Goal: Task Accomplishment & Management: Use online tool/utility

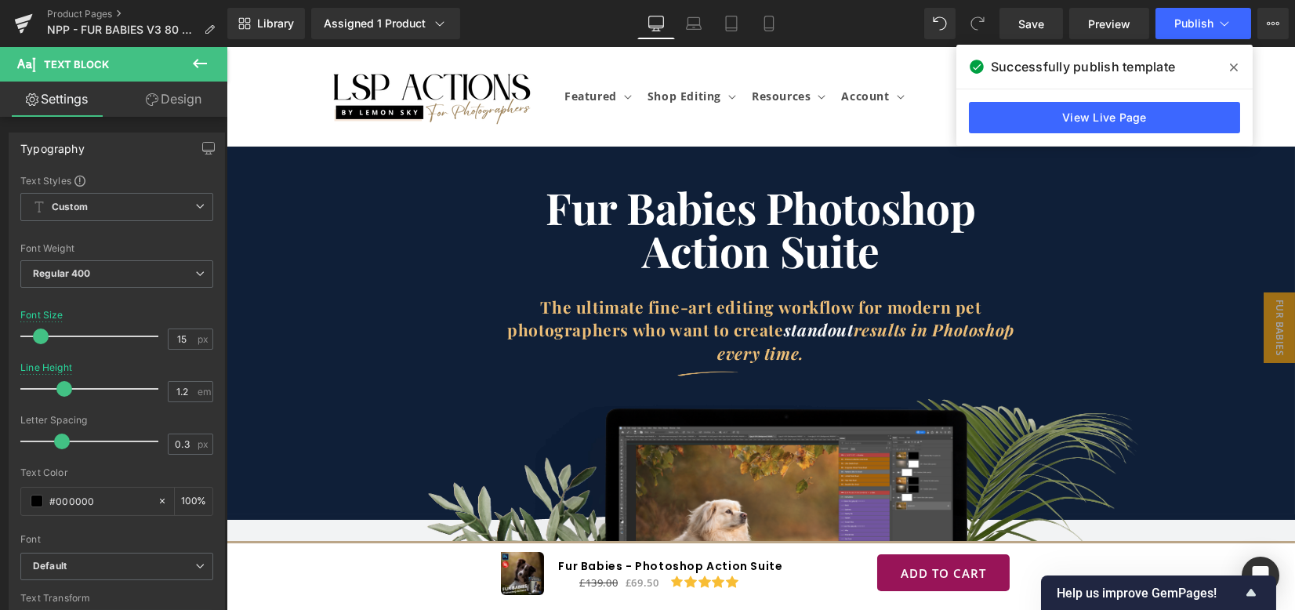
click at [1111, 126] on link "View Live Page" at bounding box center [1104, 117] width 271 height 31
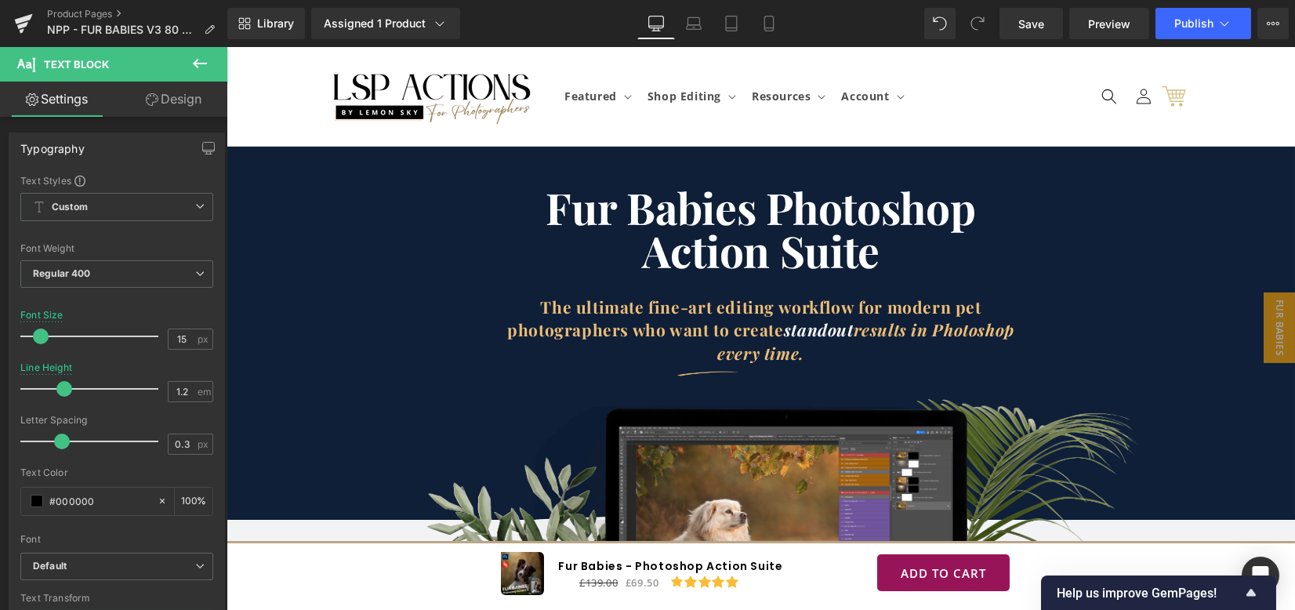
click at [244, 179] on div "Fur Babies Photoshop Action Suite Heading The ultimate fine-art editing workflo…" at bounding box center [760, 331] width 1068 height 368
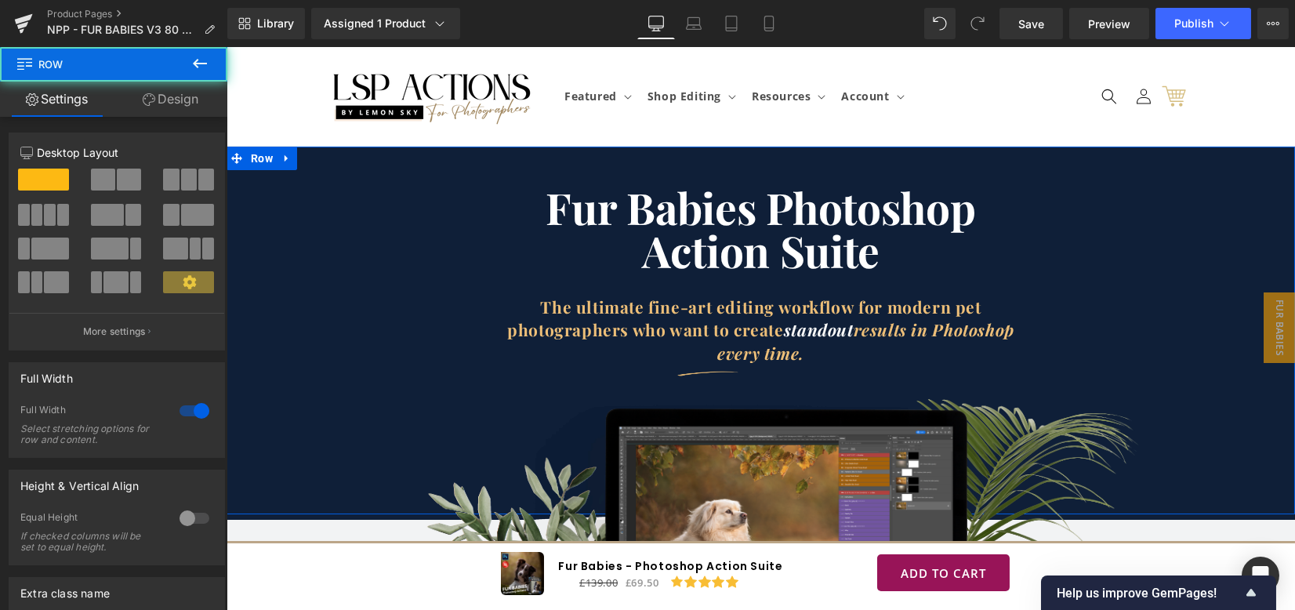
drag, startPoint x: 150, startPoint y: 95, endPoint x: 102, endPoint y: 331, distance: 240.9
click at [150, 95] on icon at bounding box center [149, 99] width 13 height 13
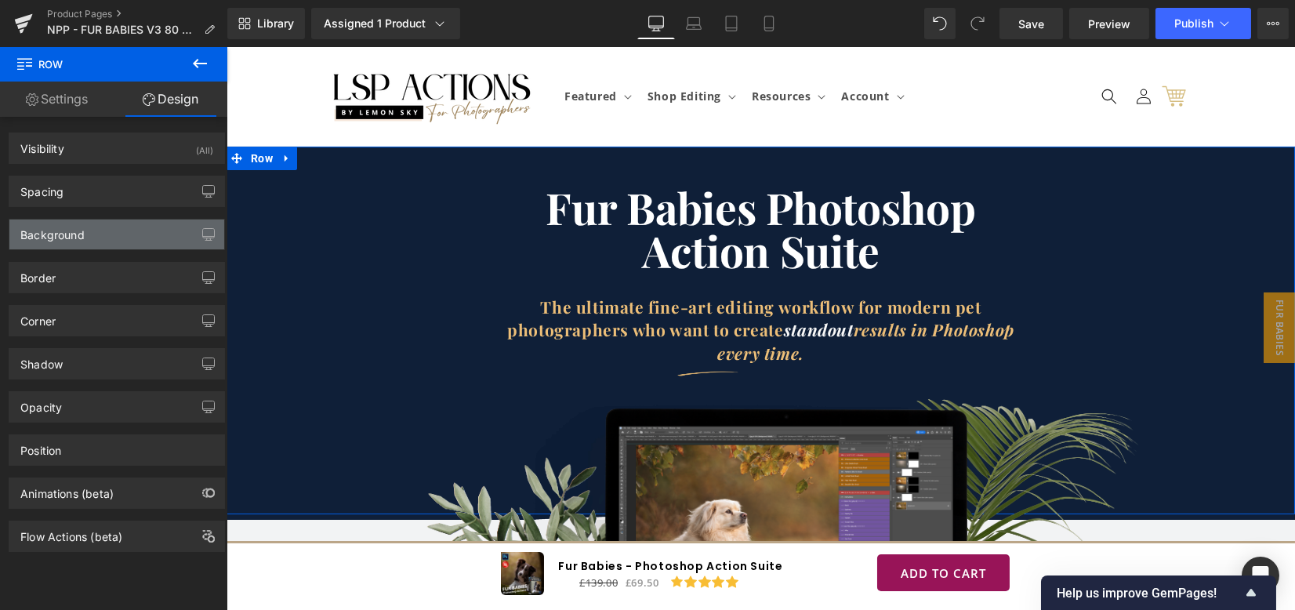
click at [103, 234] on div "Background" at bounding box center [116, 234] width 215 height 30
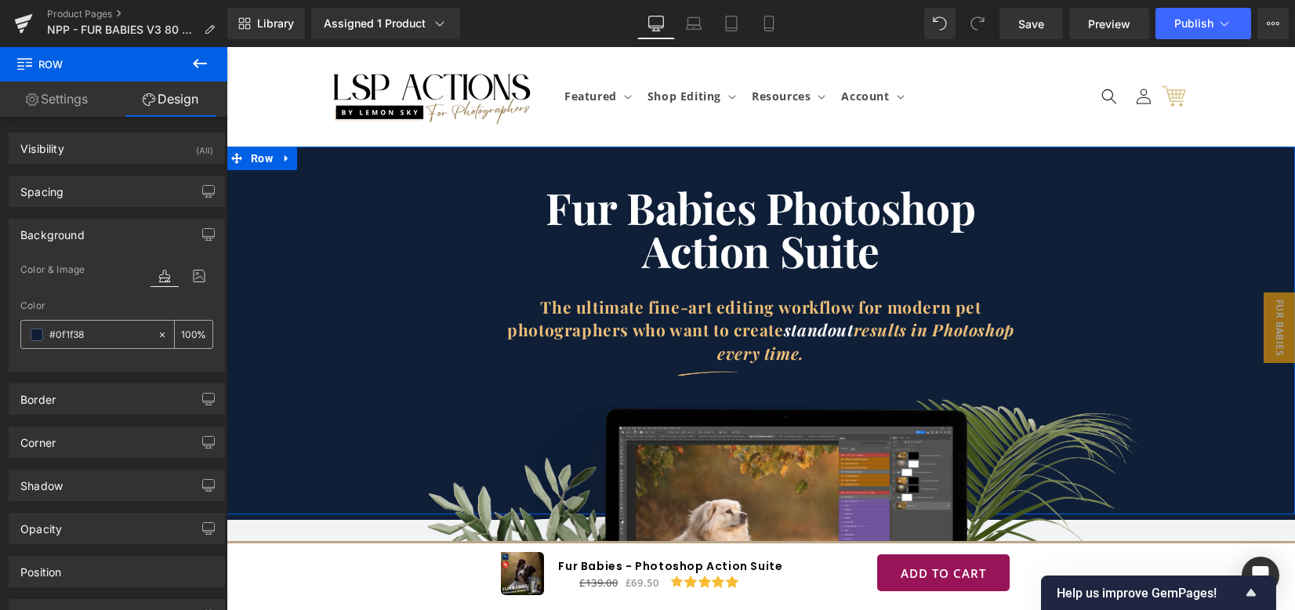
click at [35, 335] on span at bounding box center [37, 334] width 13 height 13
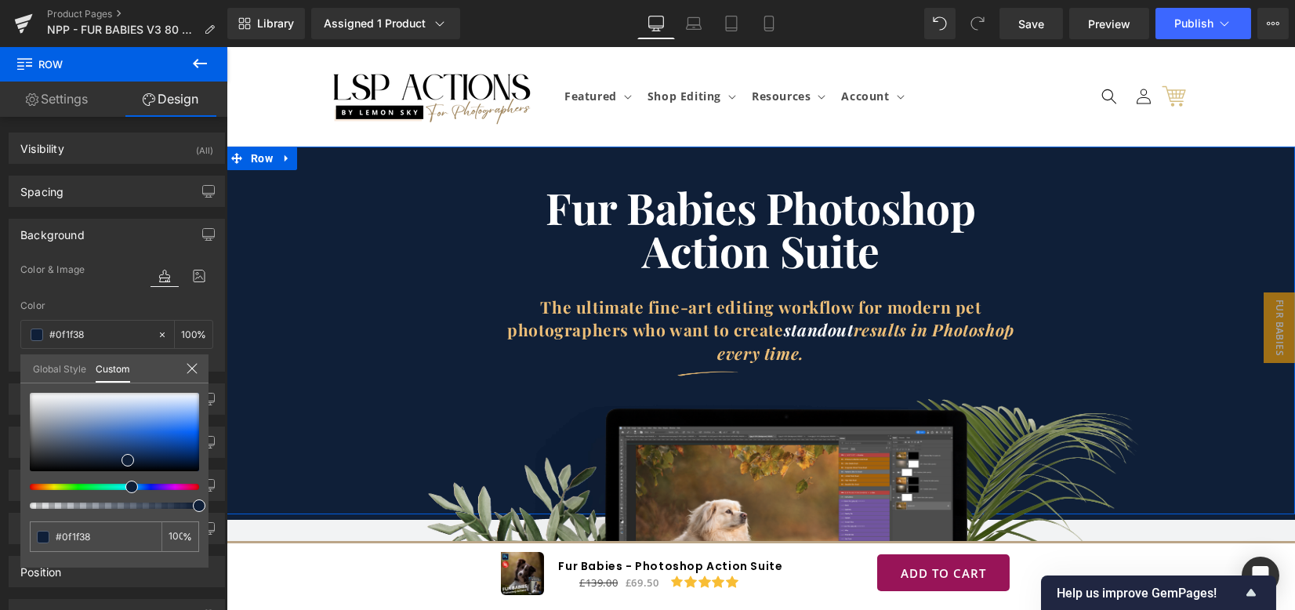
type input "#0e1638"
type input "#0e1939"
type input "#0d283a"
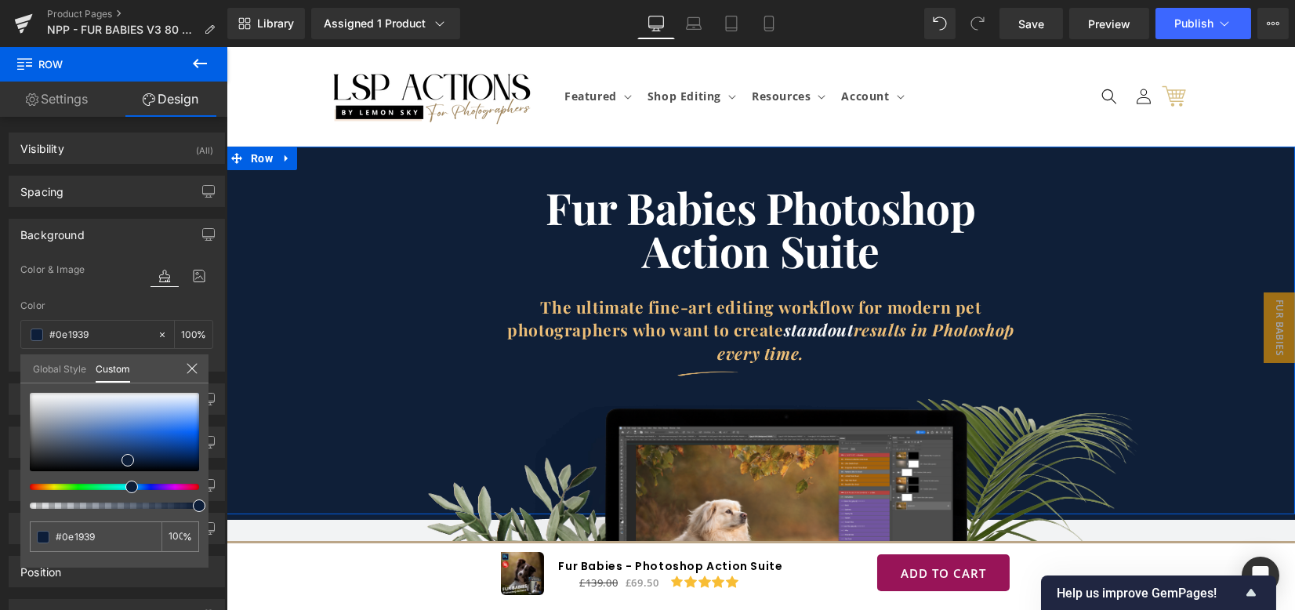
type input "#0d283a"
type input "#0d3a1d"
type input "#143a0d"
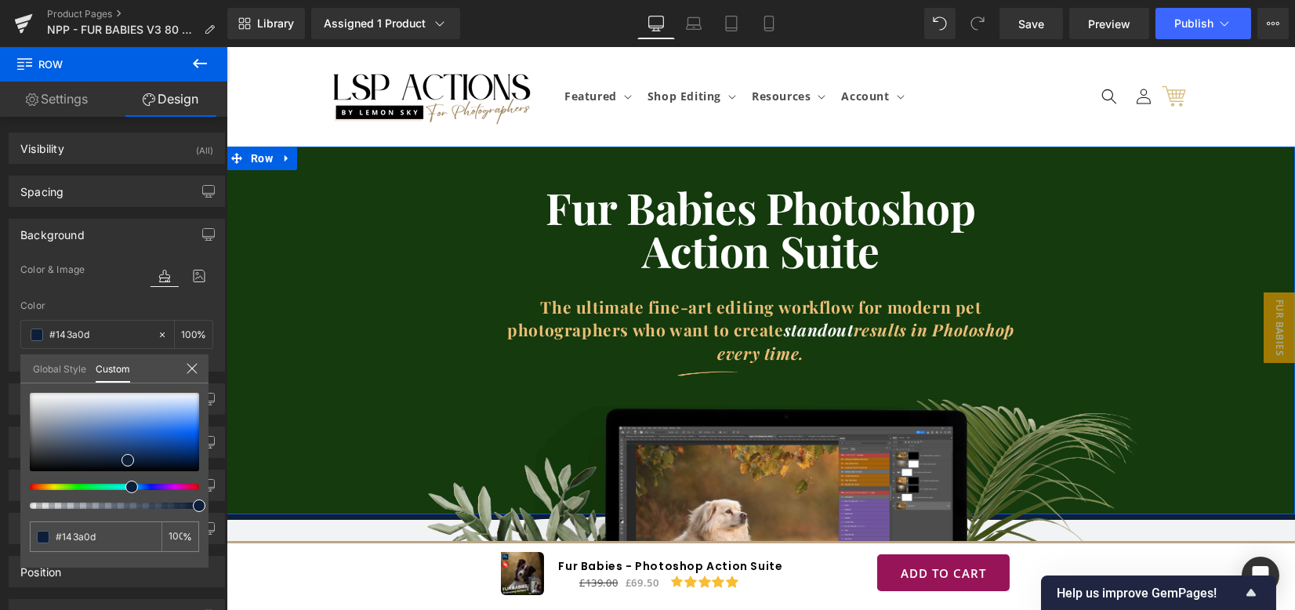
type input "#1a3a0d"
type input "#1e3a0d"
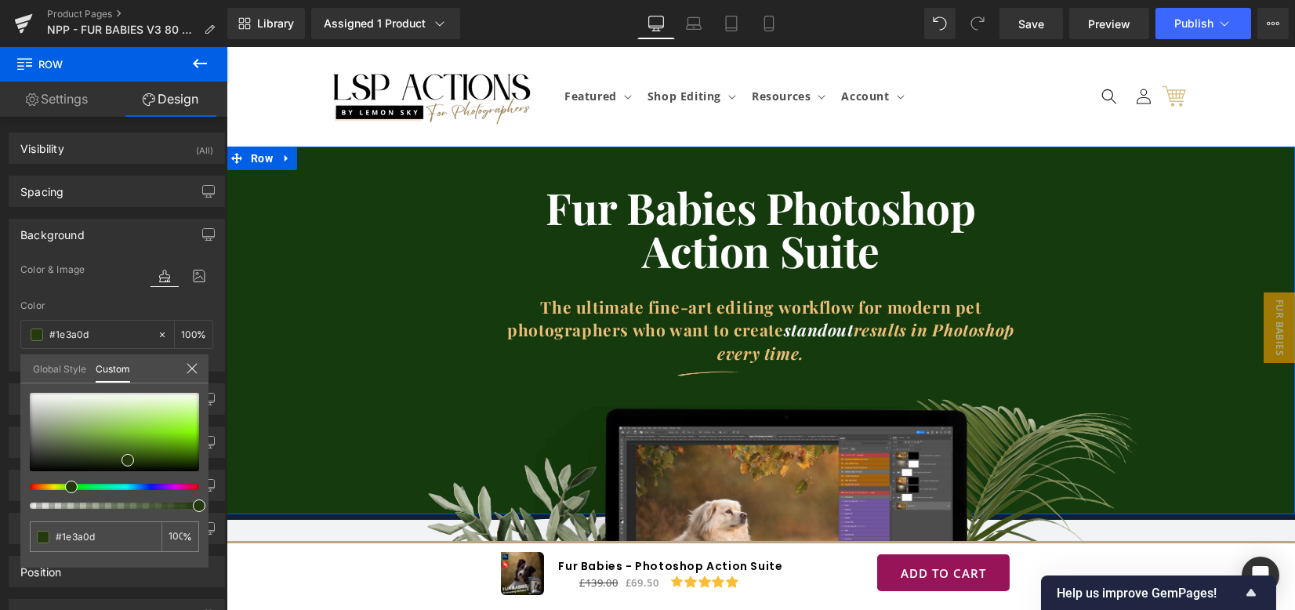
type input "#223a0d"
type input "#283a0d"
type input "#2b3a0d"
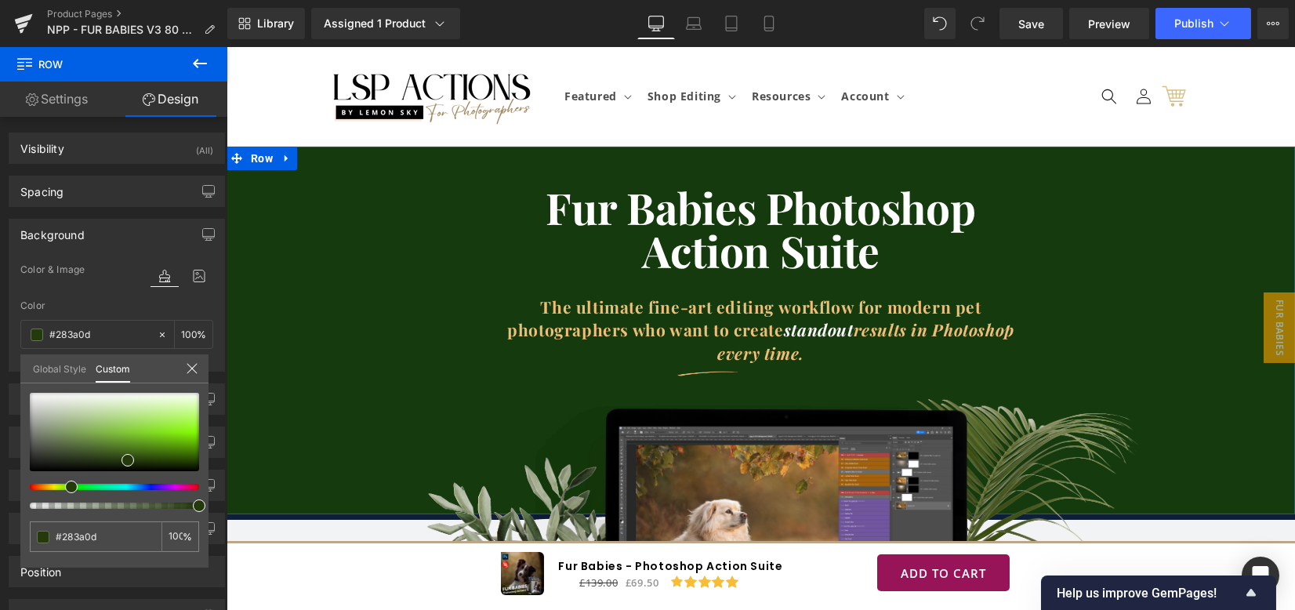
type input "#2b3a0d"
type input "#2f3a0d"
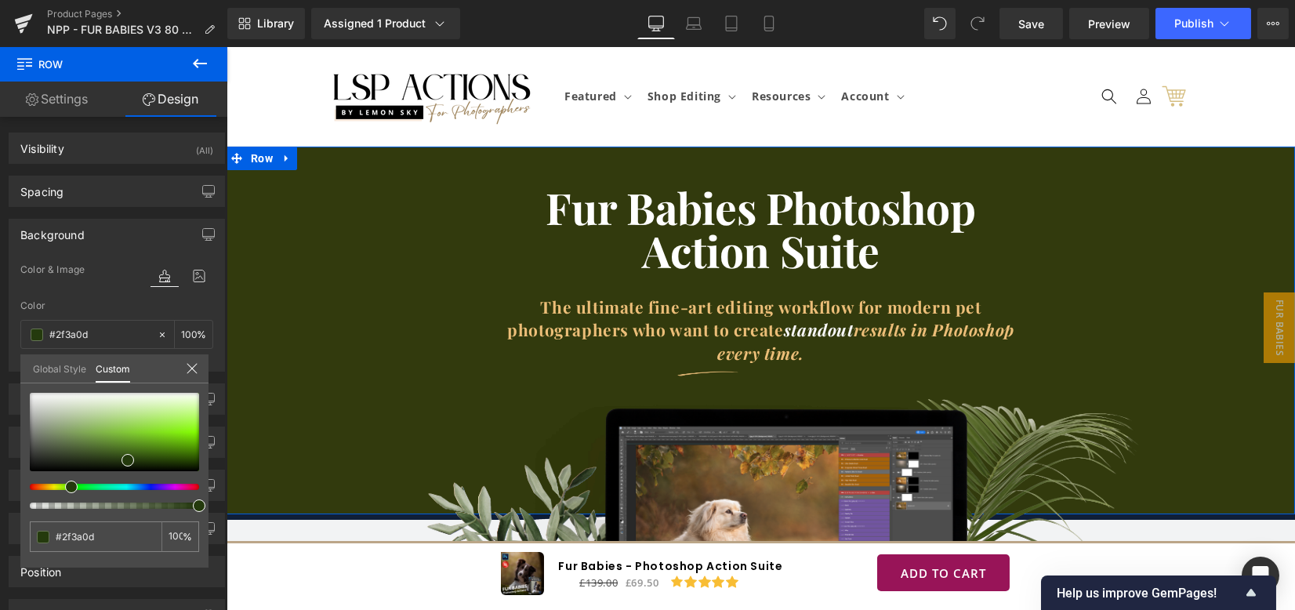
type input "#323a0d"
type input "#333a0d"
type input "#363a0d"
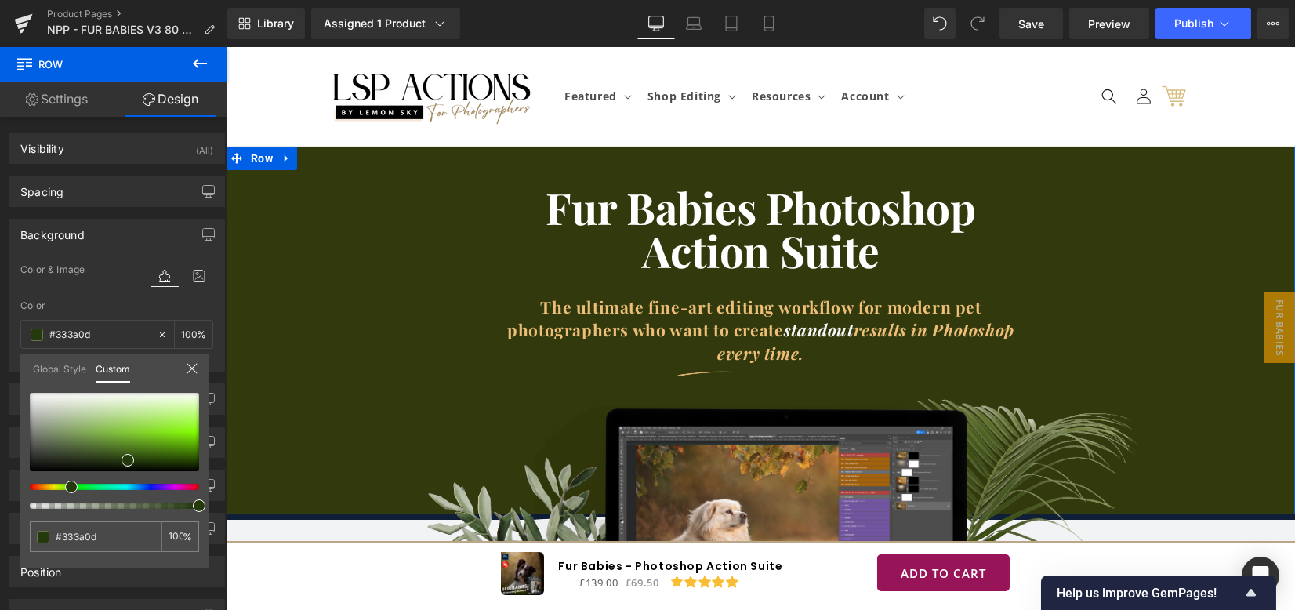
type input "#363a0d"
type input "#373a0d"
type input "#383a0d"
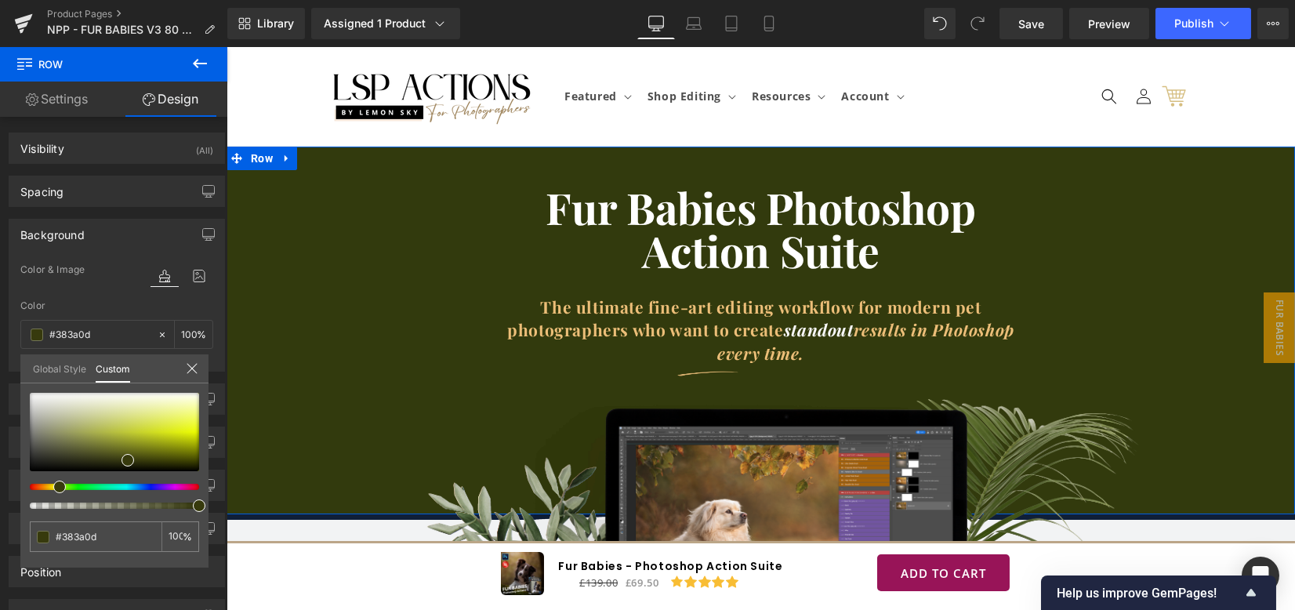
type input "#3a390d"
type input "#3a370d"
type input "#3a350d"
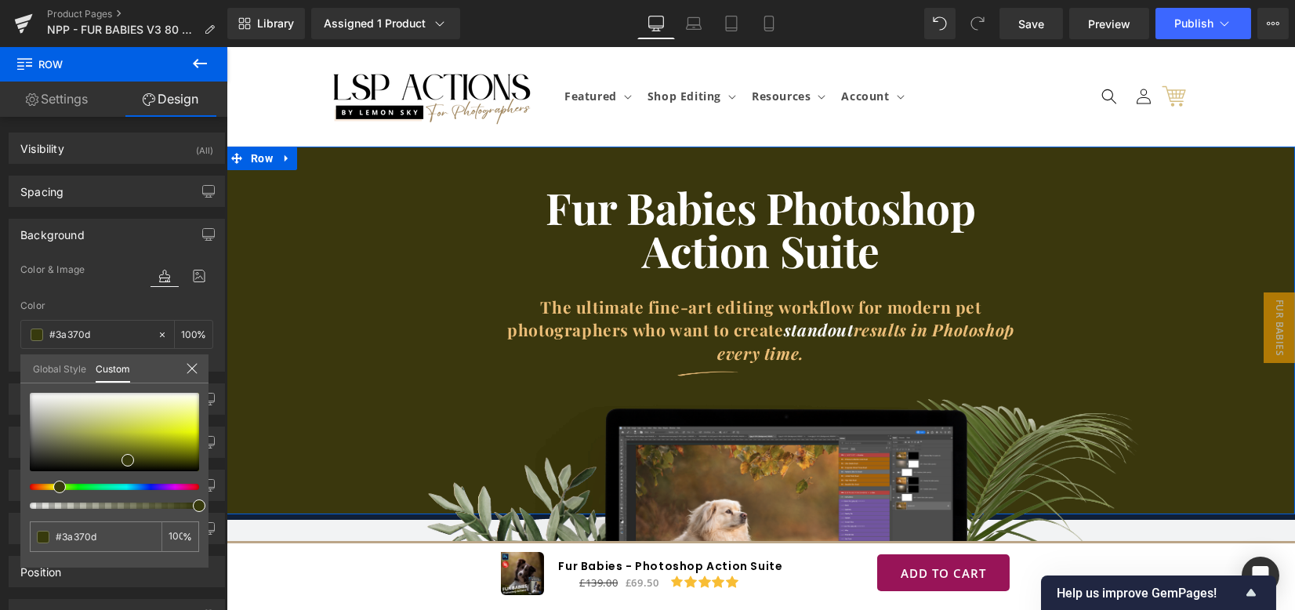
type input "#3a350d"
type input "#3a340d"
type input "#3a320d"
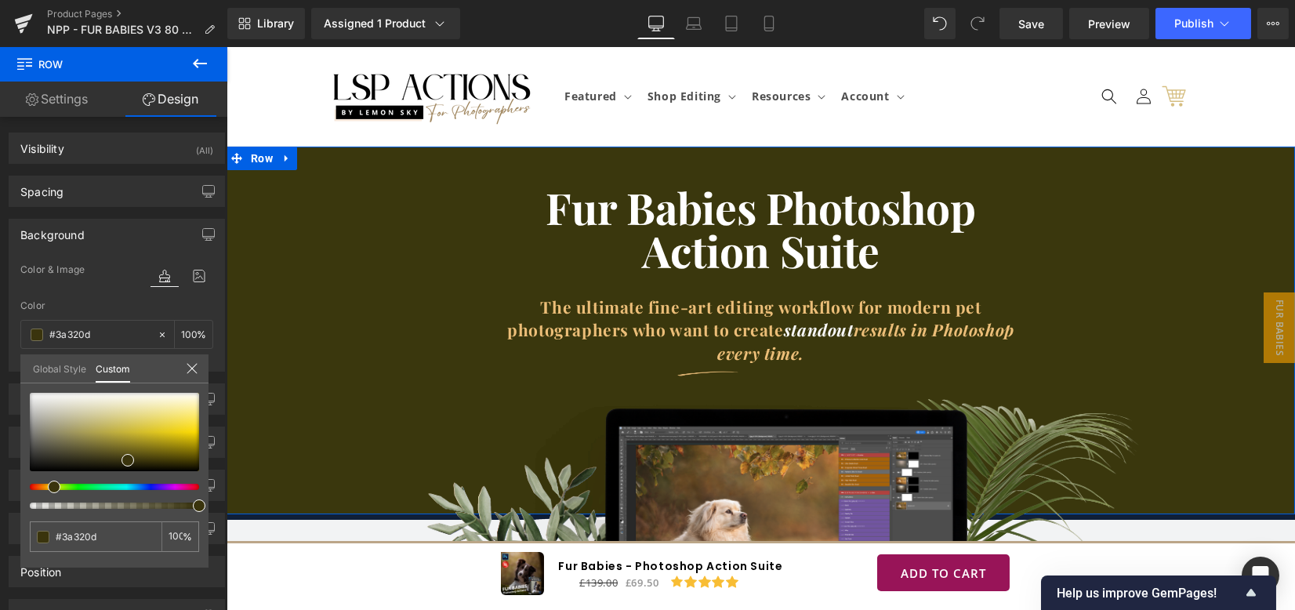
type input "#3a310d"
type input "#3a300d"
type input "#3a2e0d"
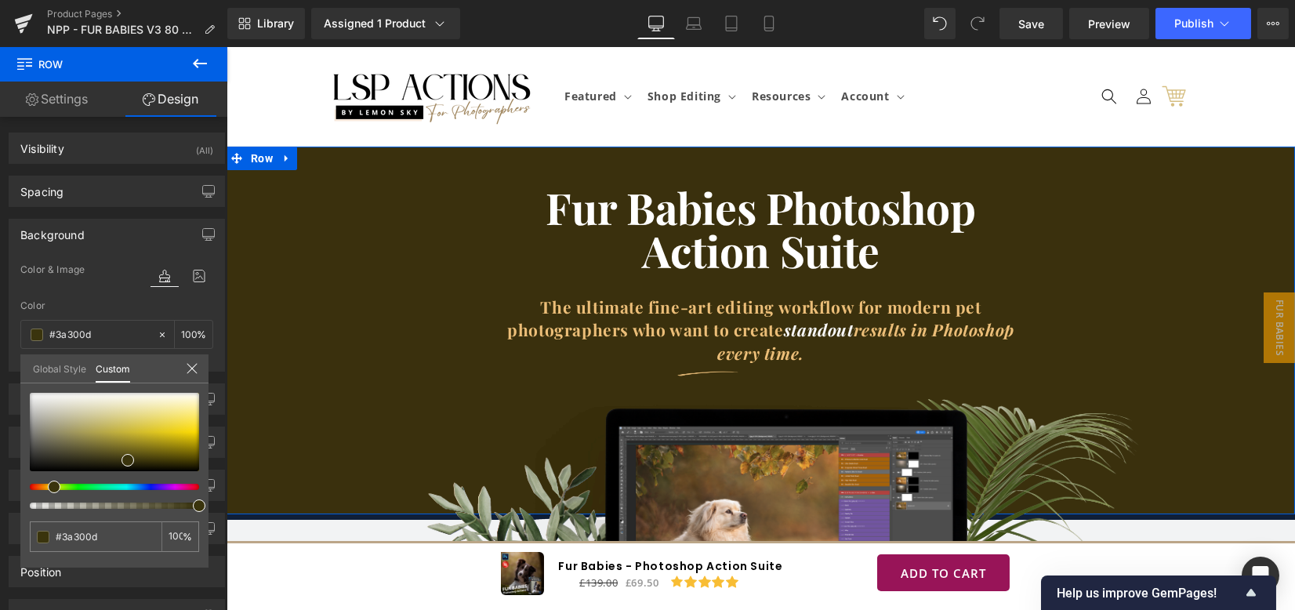
type input "#3a2e0d"
type input "#3a2c0d"
type input "#3a2b0d"
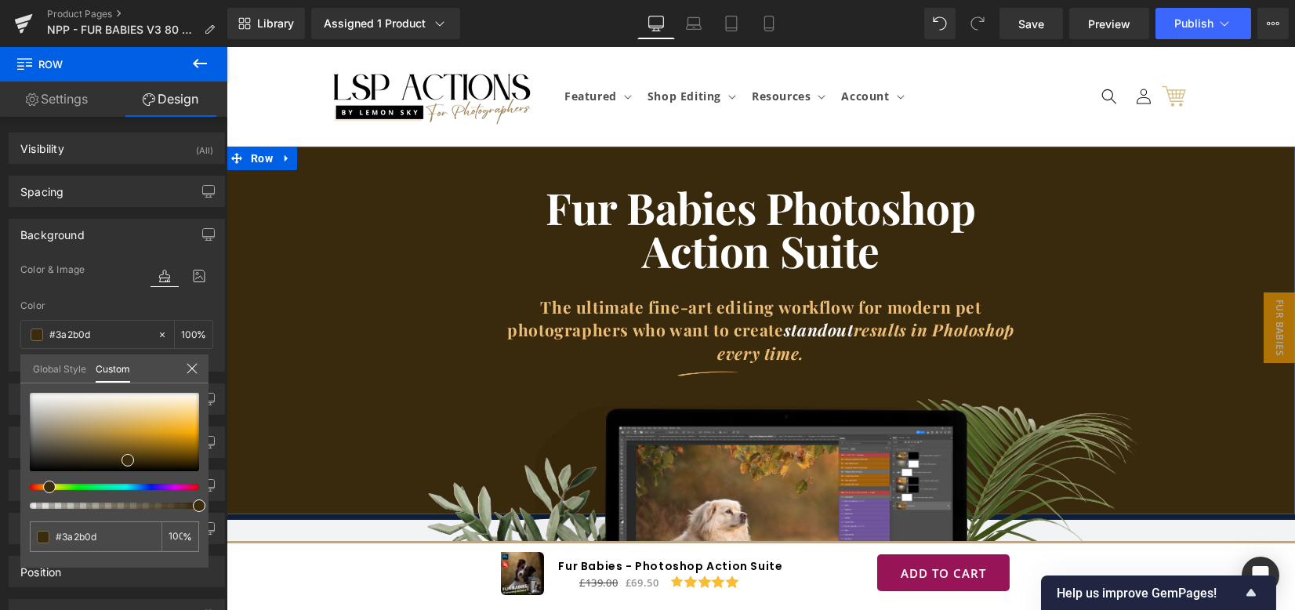
type input "#3a2a0d"
type input "#3a270d"
type input "#3a260d"
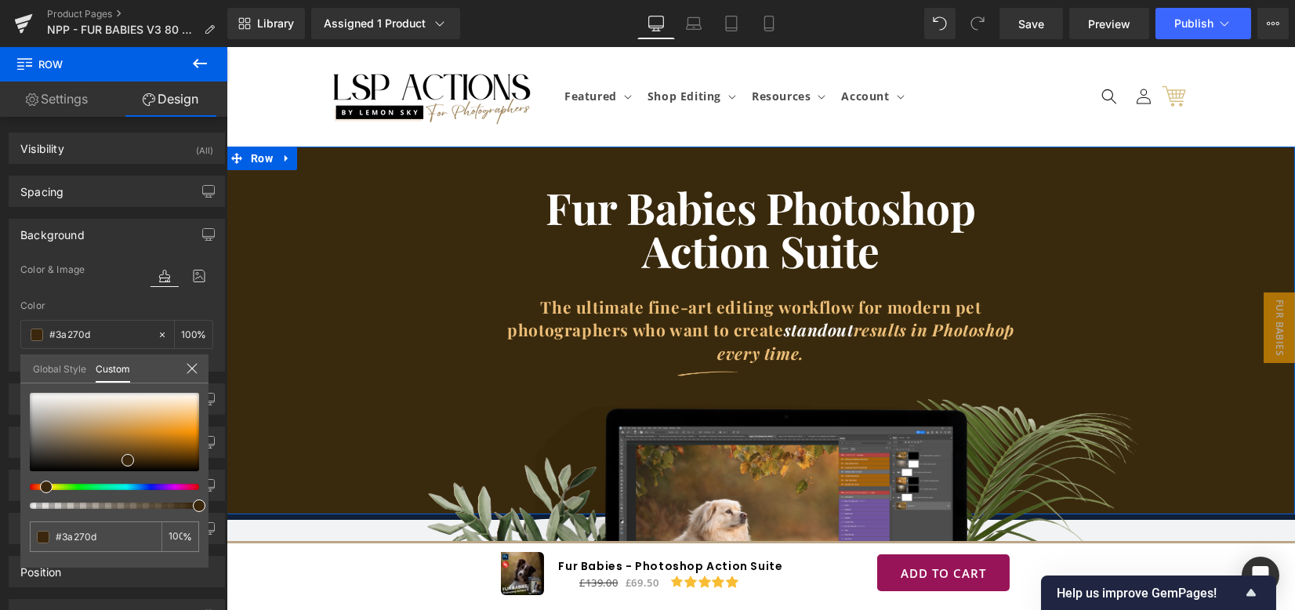
type input "#3a260d"
type input "#3a250d"
type input "#3a230d"
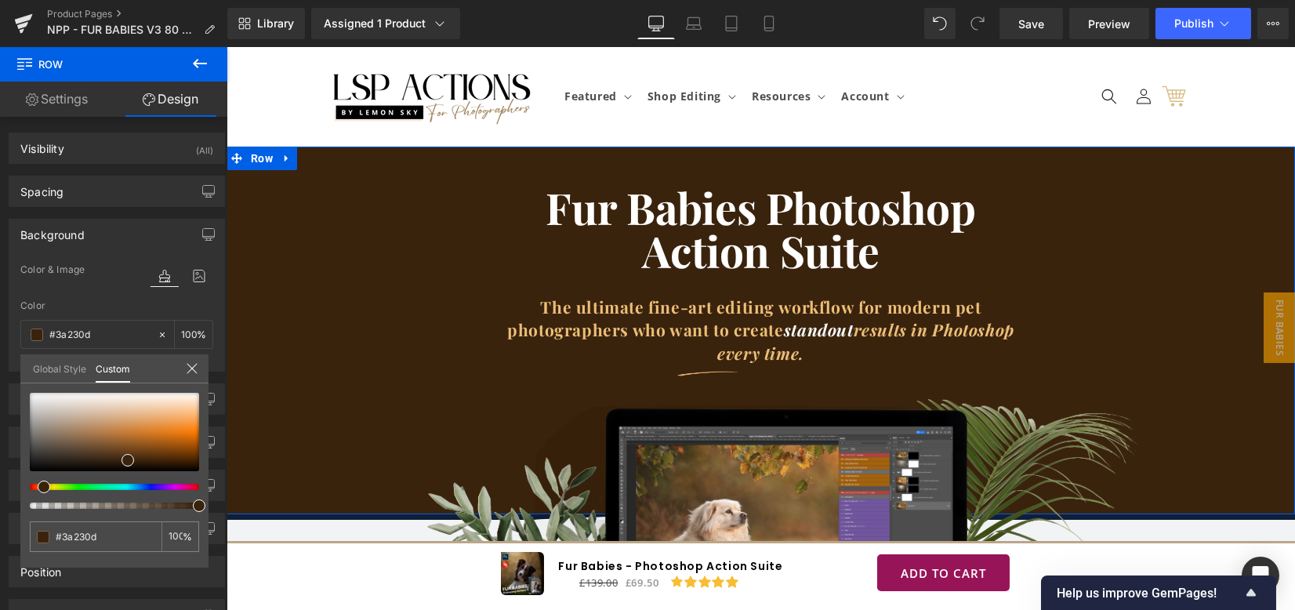
type input "#3a220d"
drag, startPoint x: 129, startPoint y: 488, endPoint x: 48, endPoint y: 478, distance: 82.1
click at [36, 481] on div at bounding box center [114, 451] width 169 height 116
type input "#3a230d"
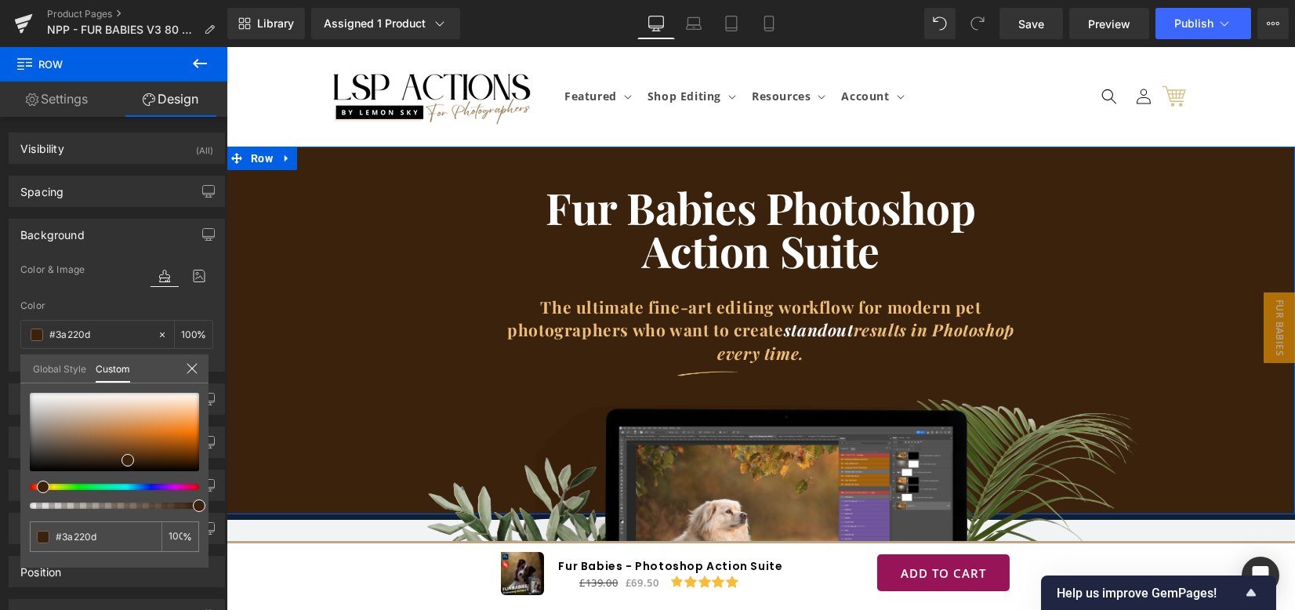
type input "#3a230d"
type input "#39230e"
type input "#3e250e"
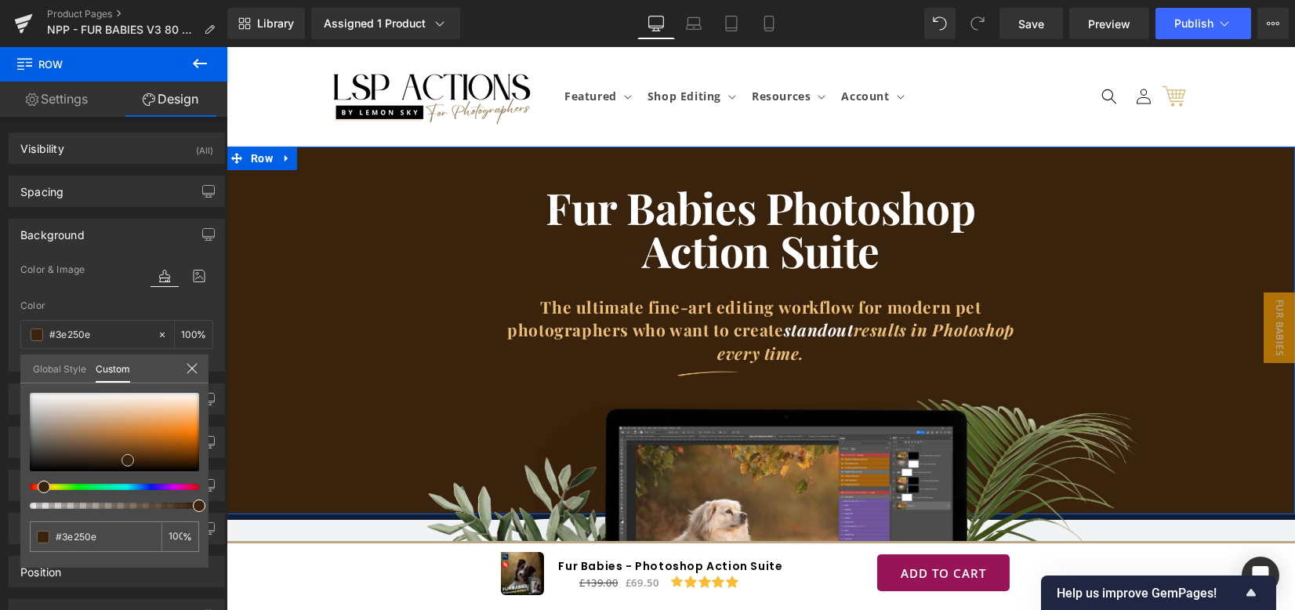
type input "#4a2b10"
type input "#583312"
type input "#633712"
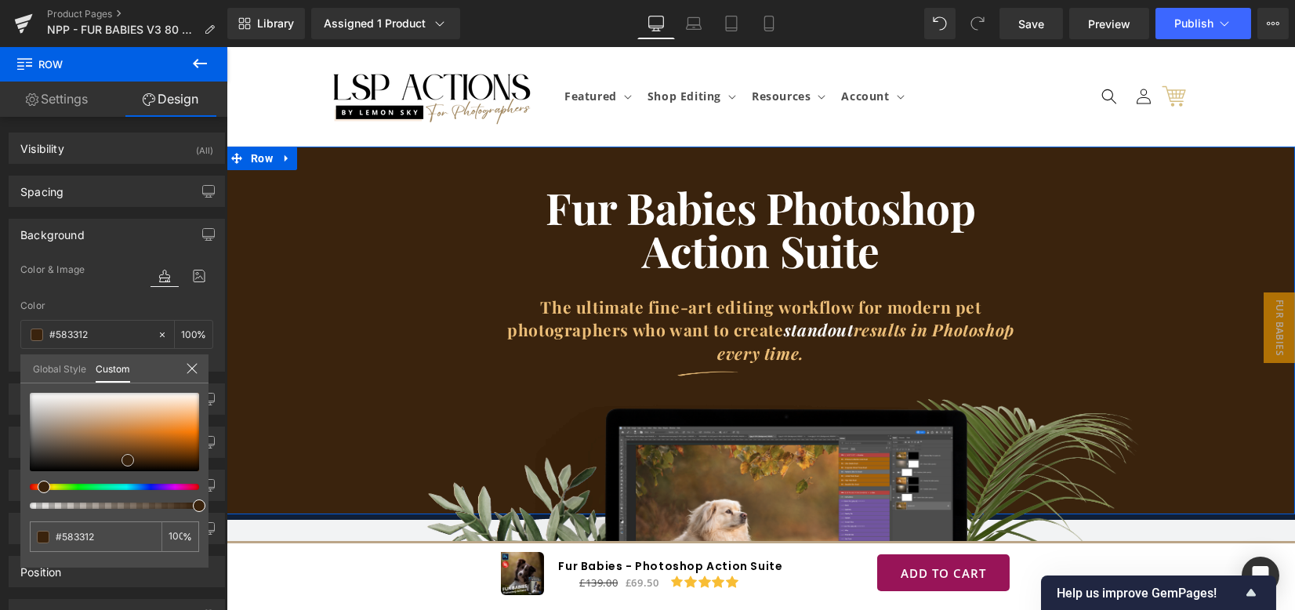
type input "#633712"
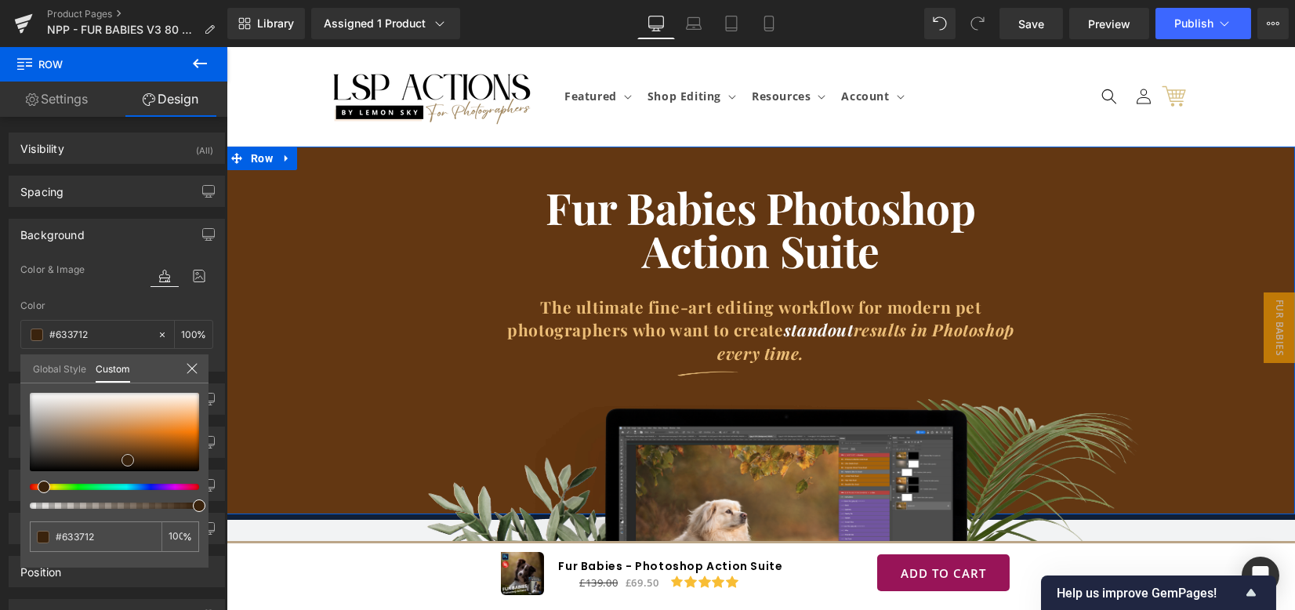
type input "#683811"
type input "#763d0e"
type input "#803e09"
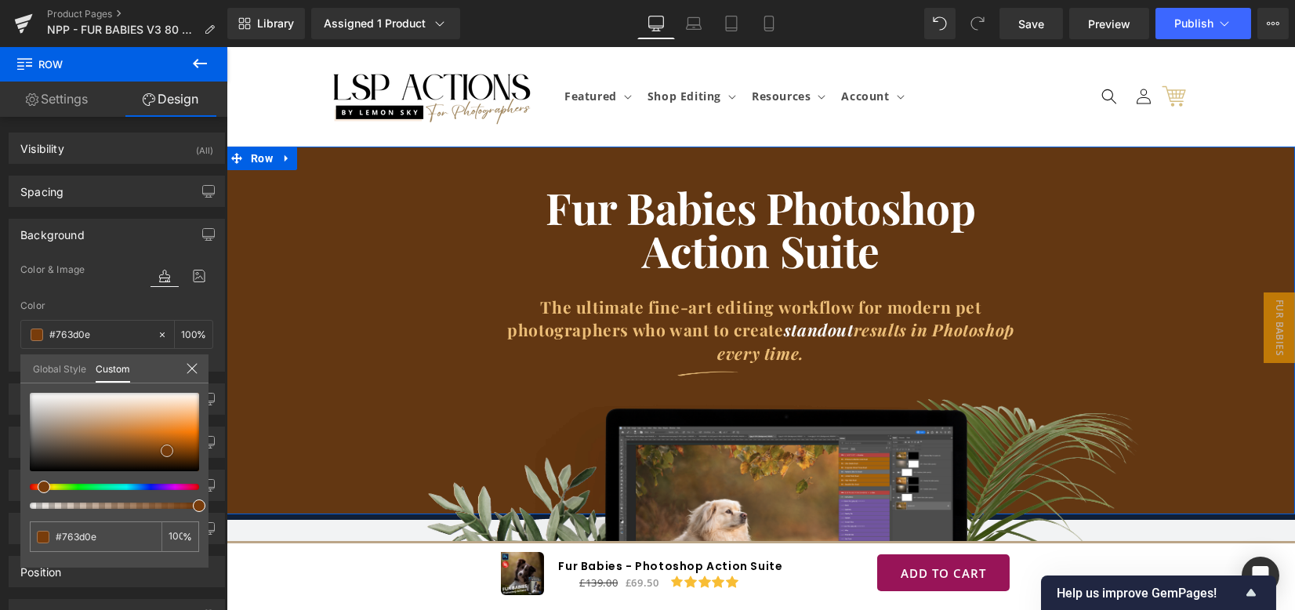
type input "#803e09"
type input "#914202"
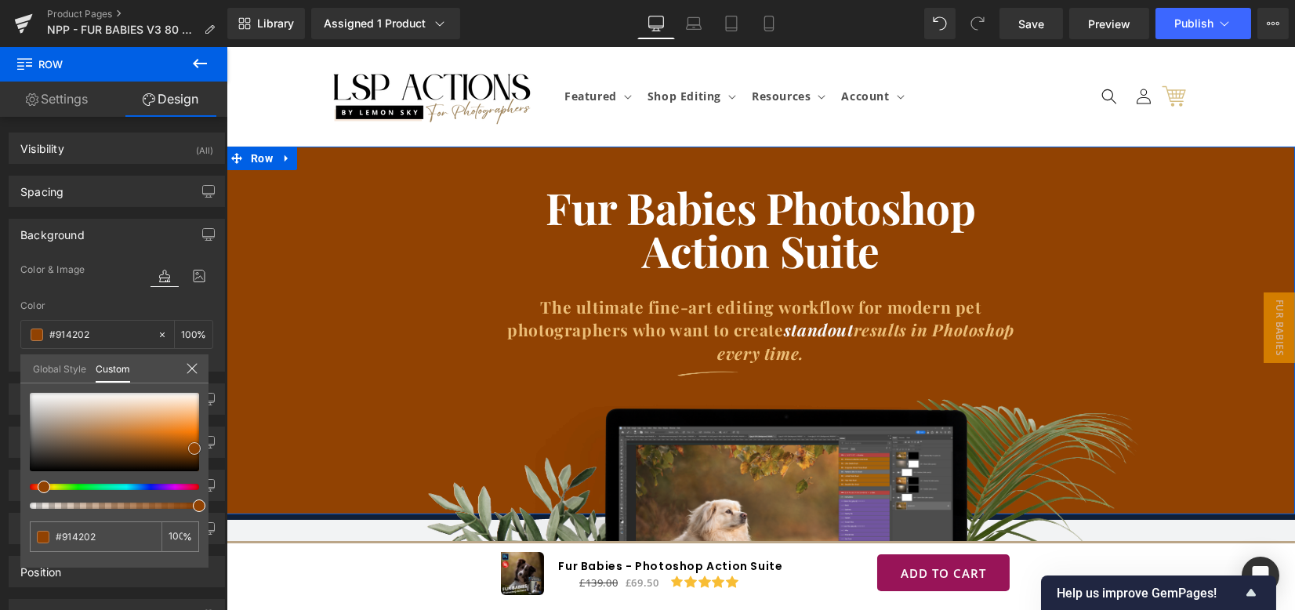
type input "#8c4002"
type input "#873e02"
type input "#7b3903"
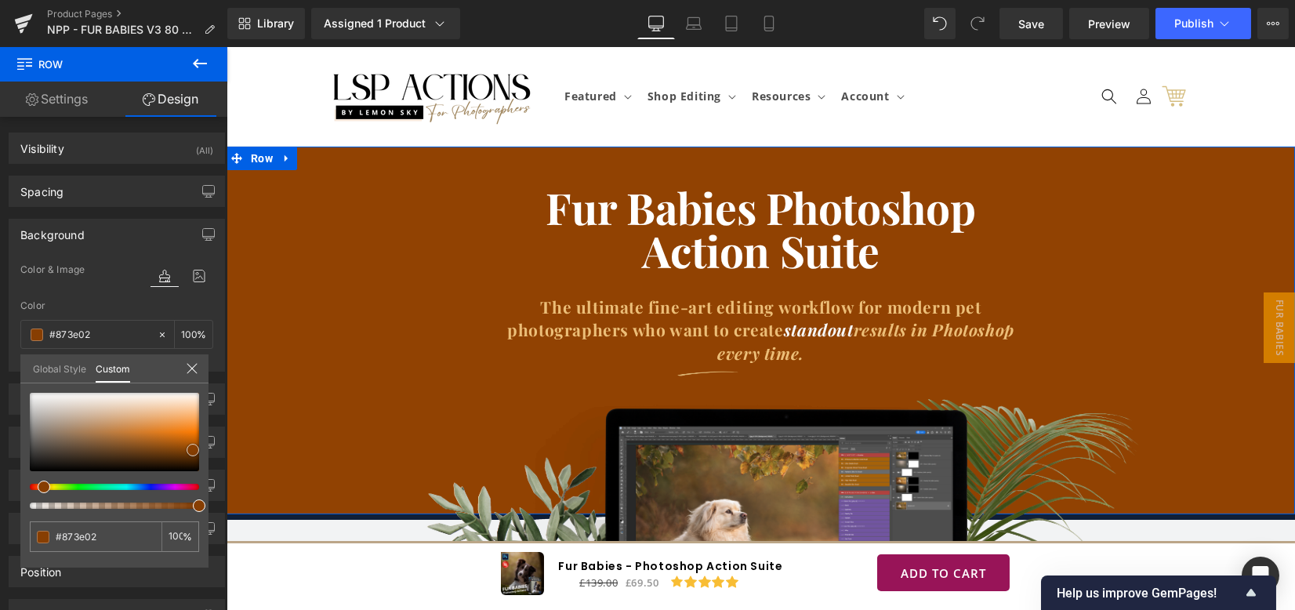
type input "#7b3903"
type input "#7a3905"
type input "#723707"
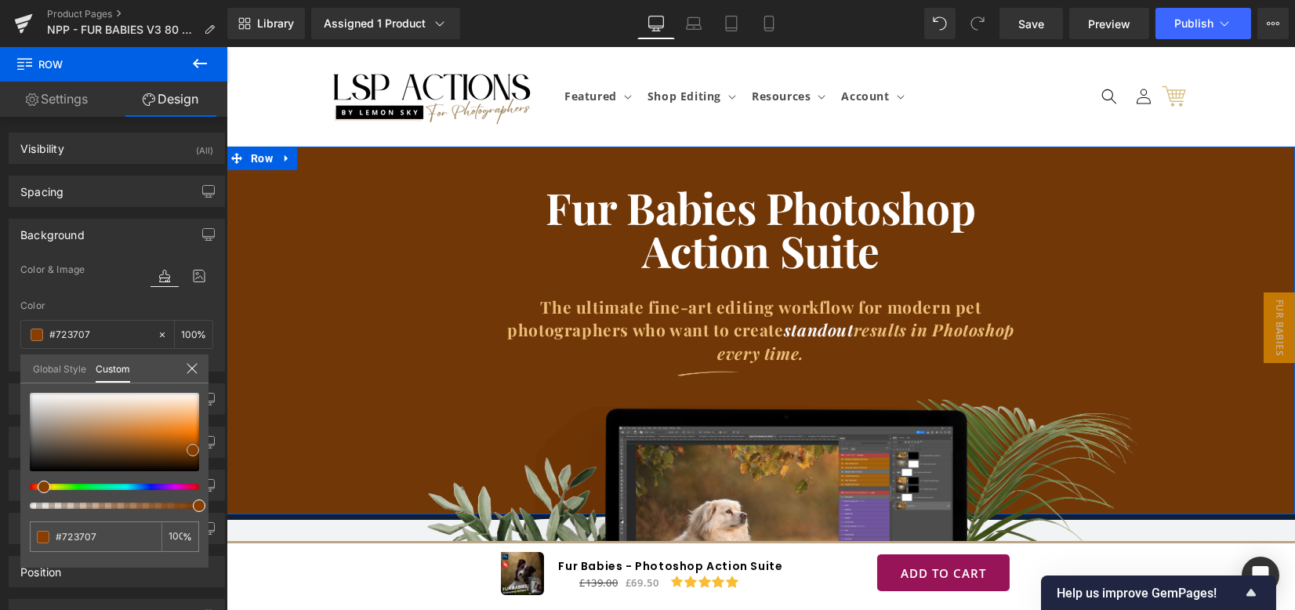
type input "#572f0e"
type input "#562f0f"
type input "#552f10"
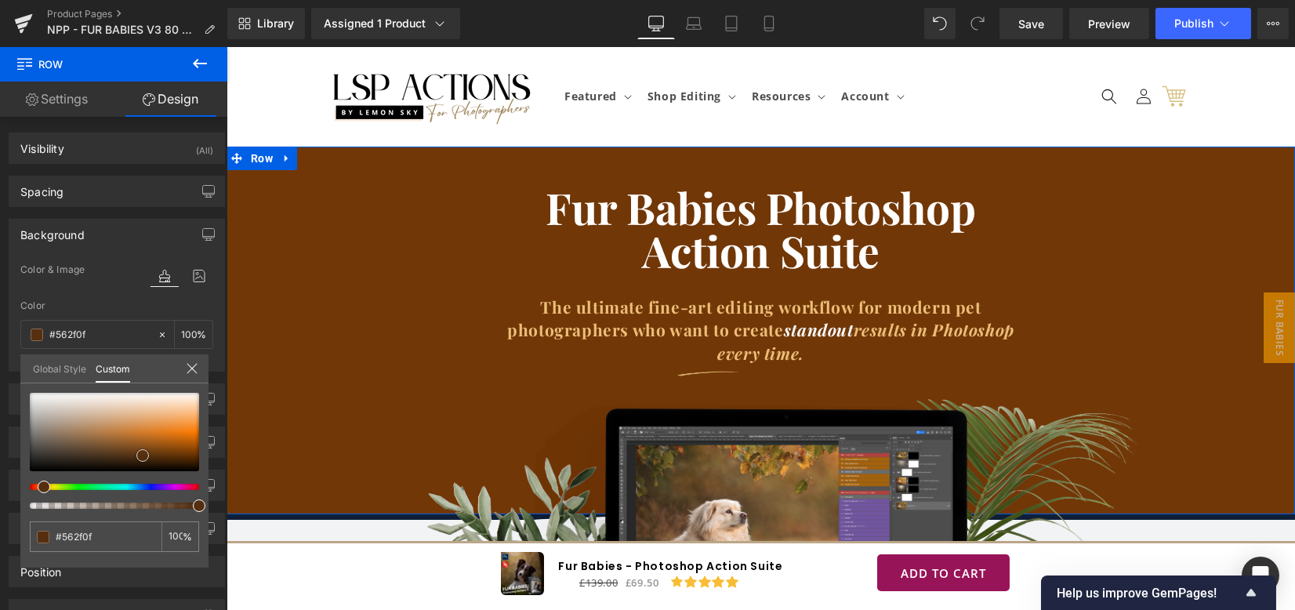
type input "#552f10"
type input "#542f11"
type input "#532f12"
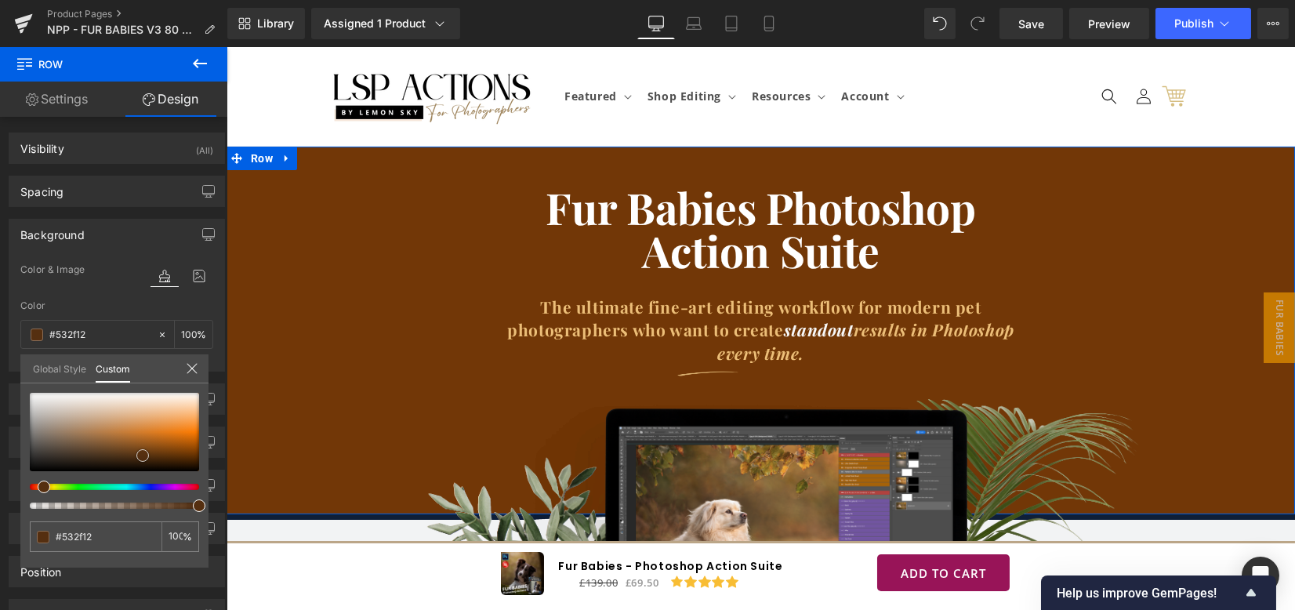
type input "#522f13"
type input "#4e3017"
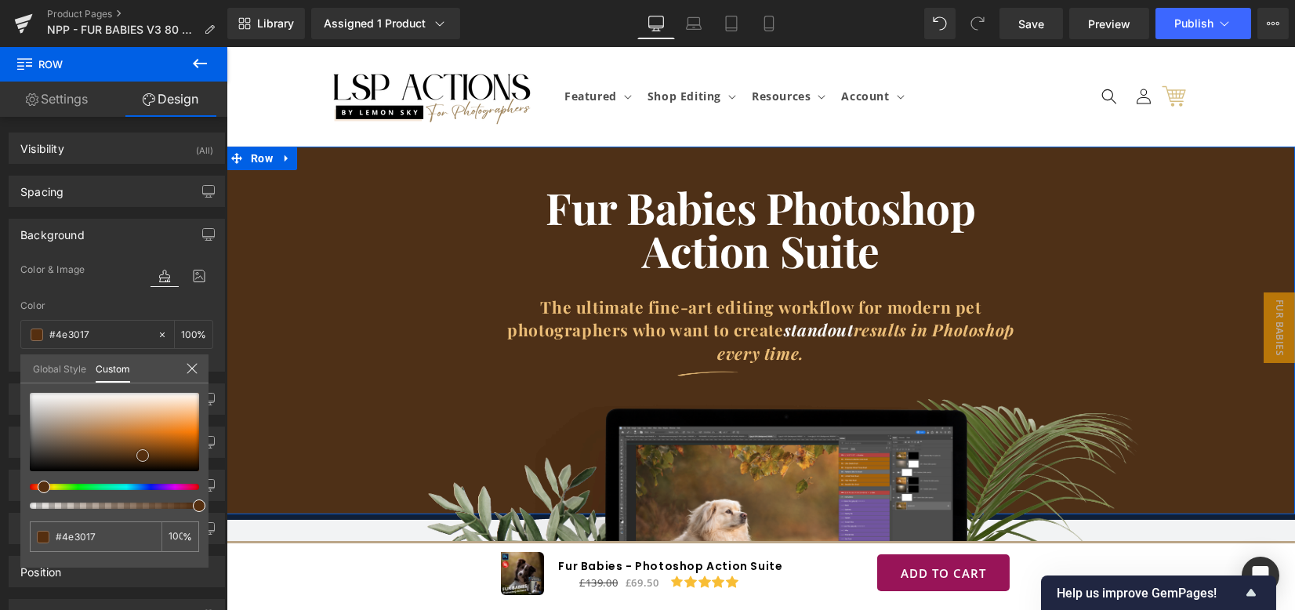
type input "#4b301a"
type input "#52351d"
type input "#583a22"
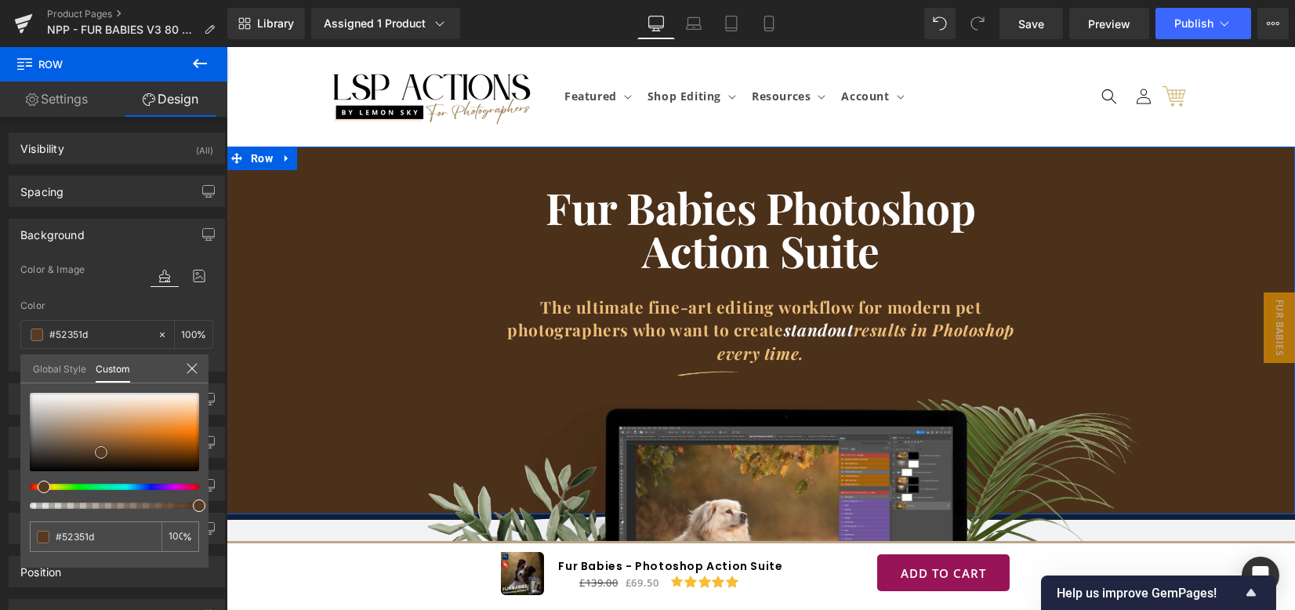
type input "#583a22"
type input "#5b3d24"
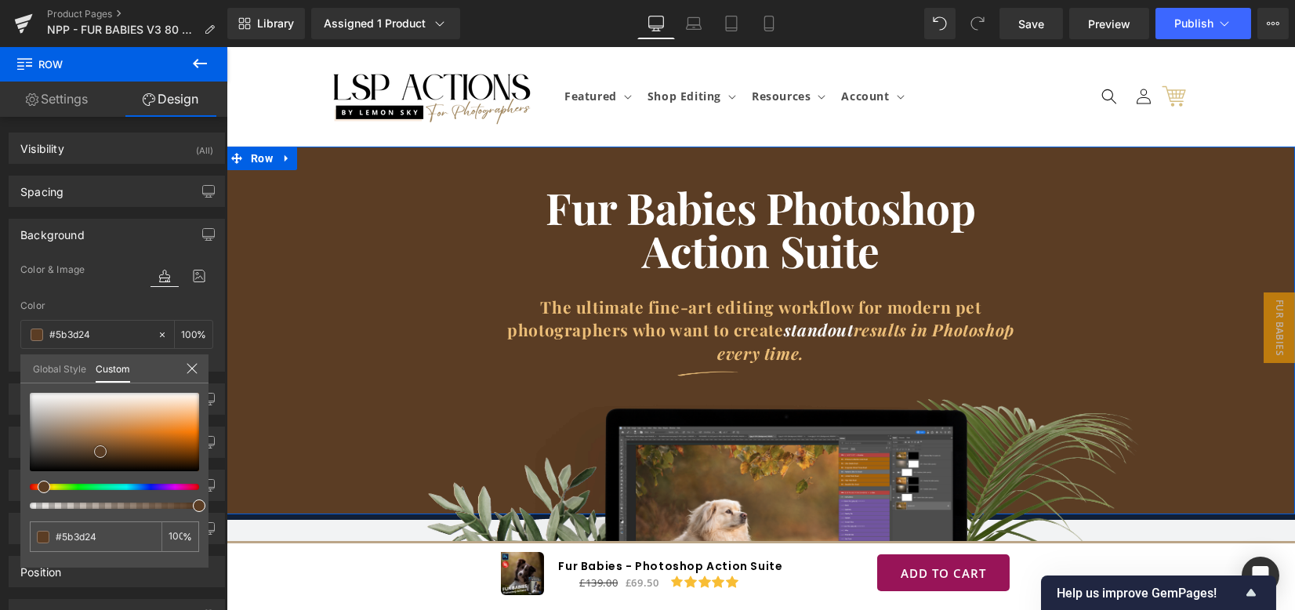
type input "#5e3f25"
type input "#5f3f25"
type input "#603f24"
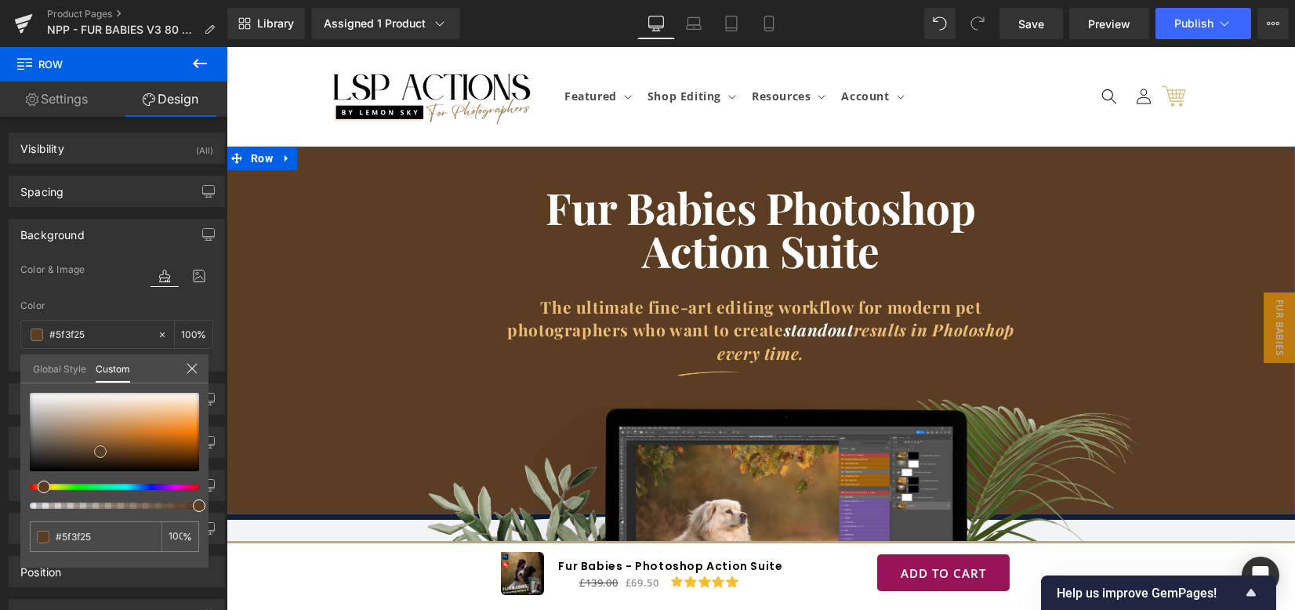
type input "#603f24"
type input "#613f23"
type input "#603c1f"
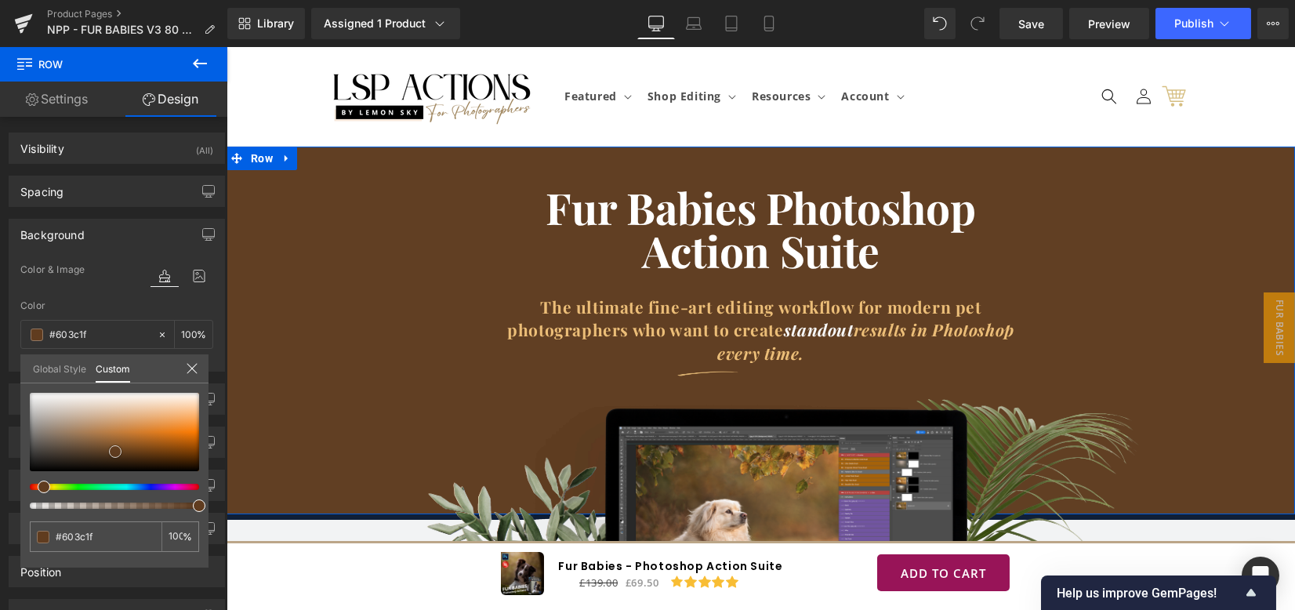
type input "#5d3a1d"
type input "#59371c"
type input "#513219"
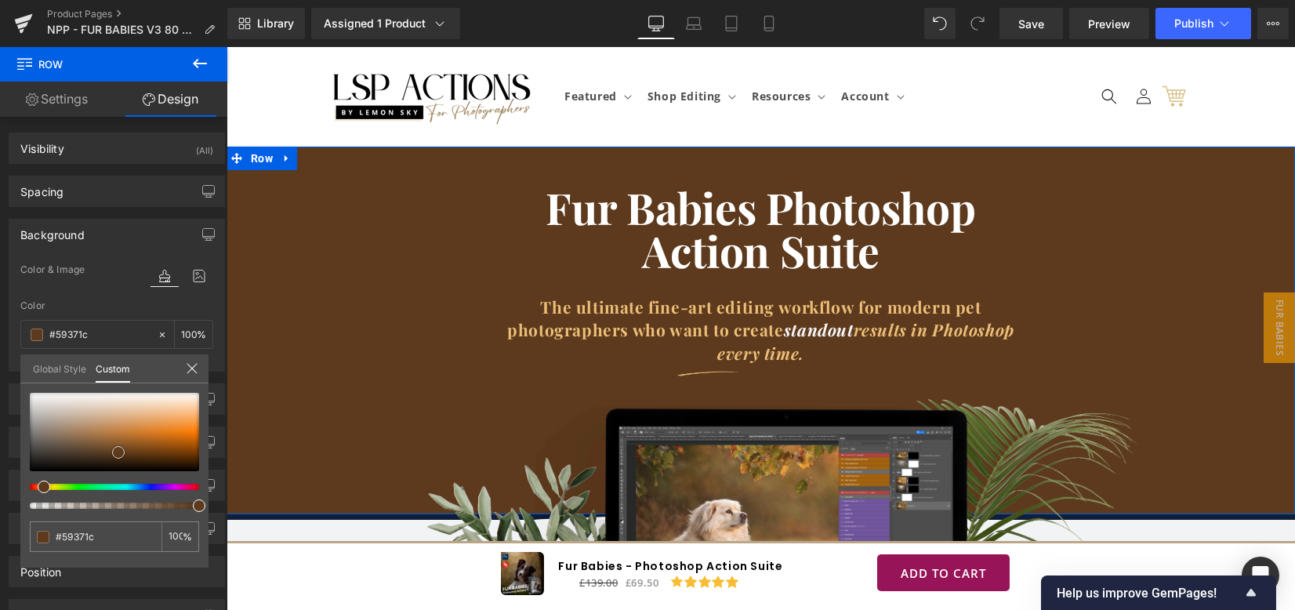
type input "#513219"
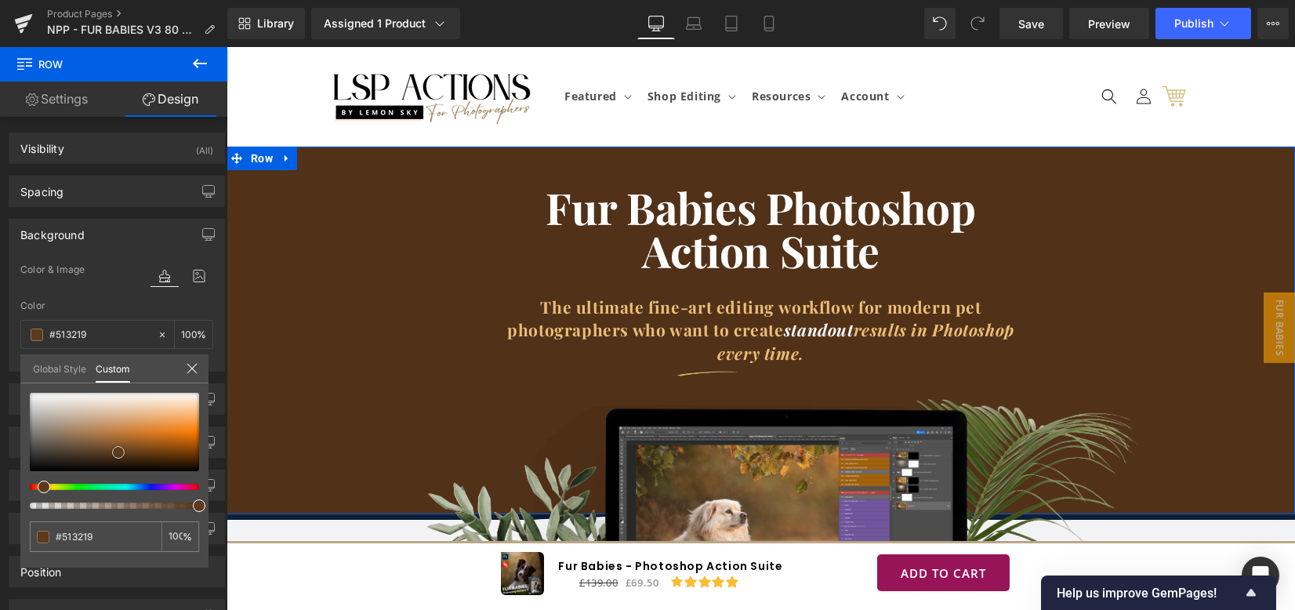
type input "#4e3017"
type input "#4d3018"
type input "#492d17"
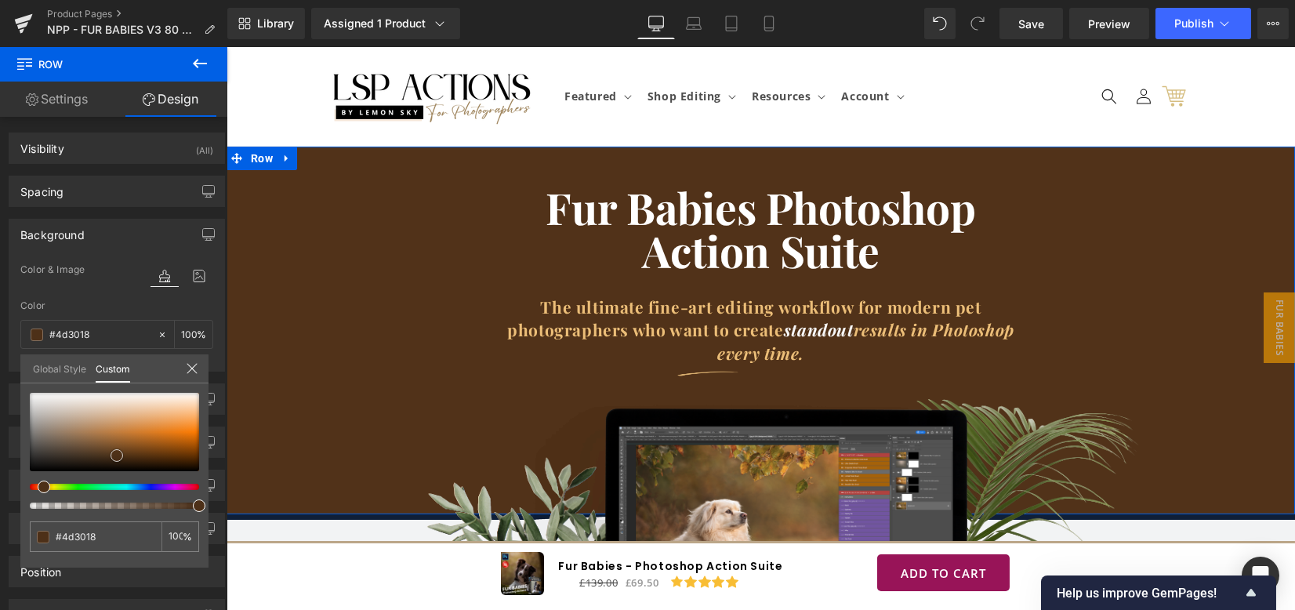
type input "#492d17"
type input "#452a16"
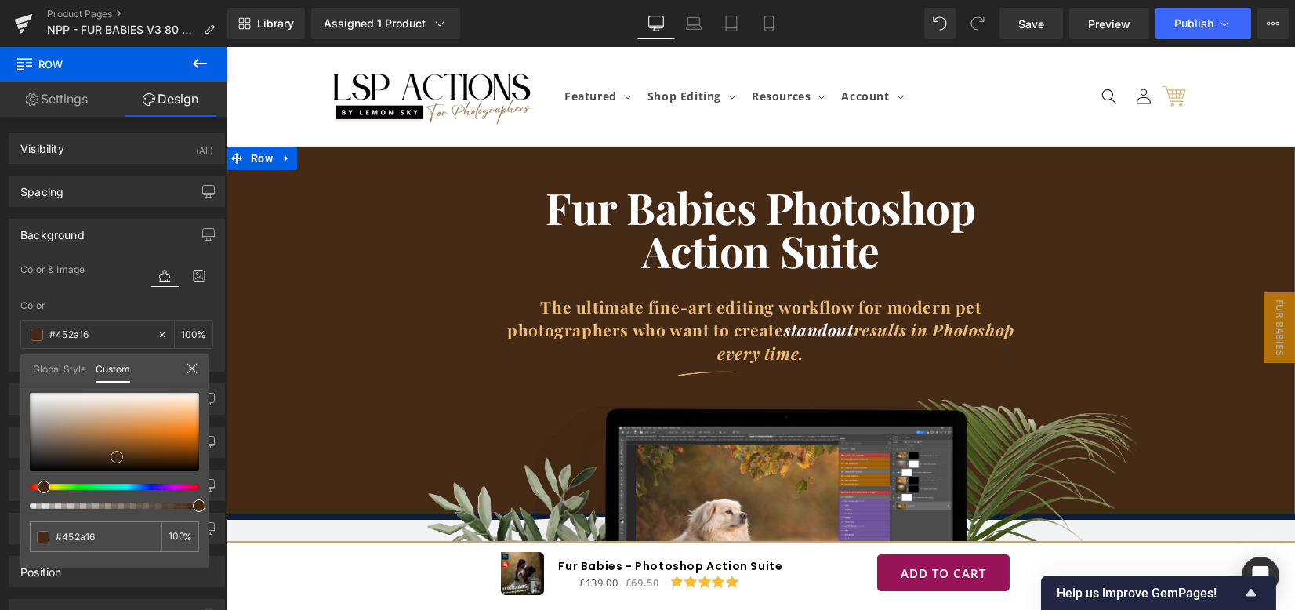
type input "#422814"
type input "#3e2513"
type input "#3f2512"
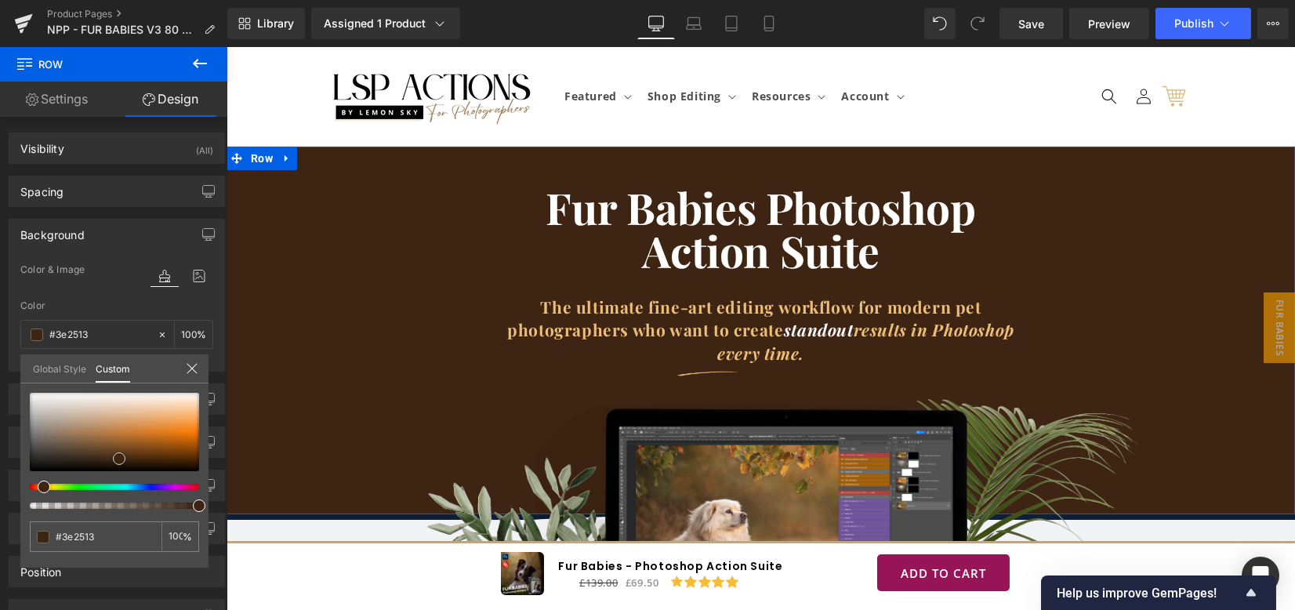
type input "#3f2512"
type input "#3f2411"
type input "#402411"
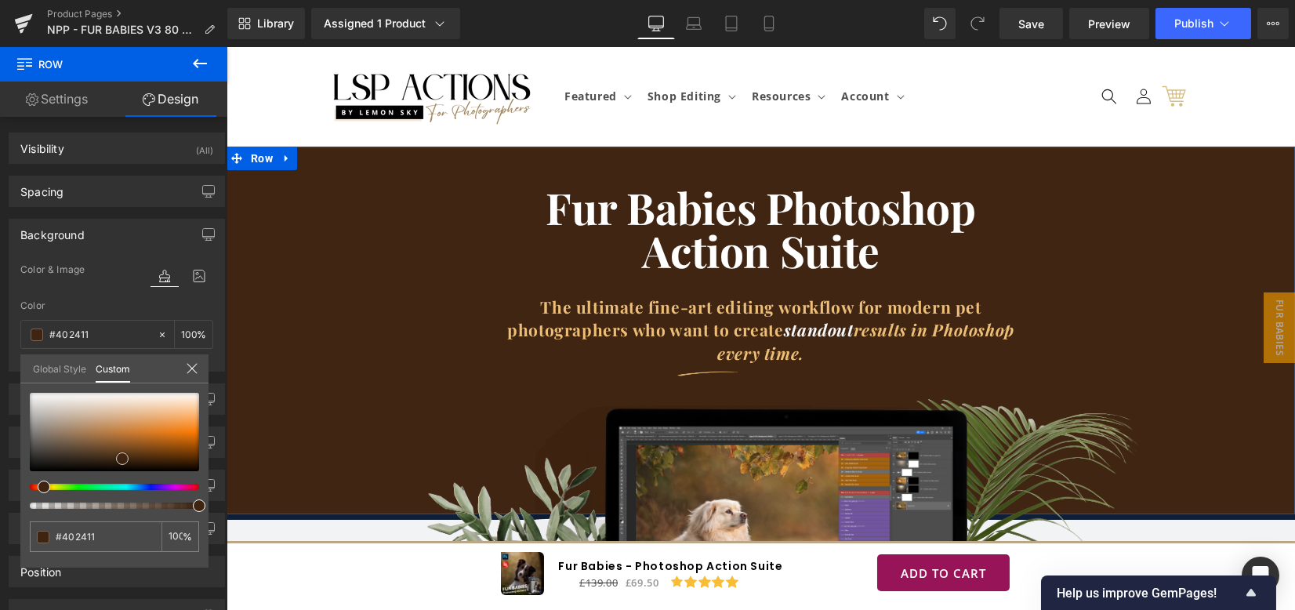
type input "#442612"
type input "#452611"
type input "#462610"
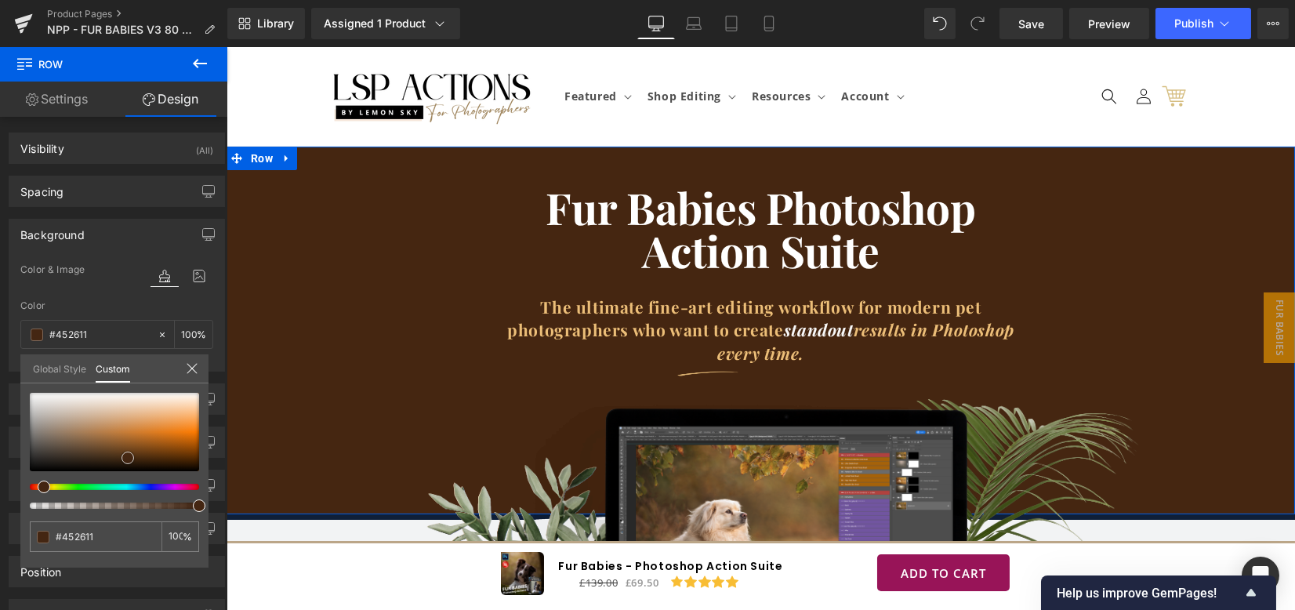
type input "#462610"
type input "#462410"
type input "#47220f"
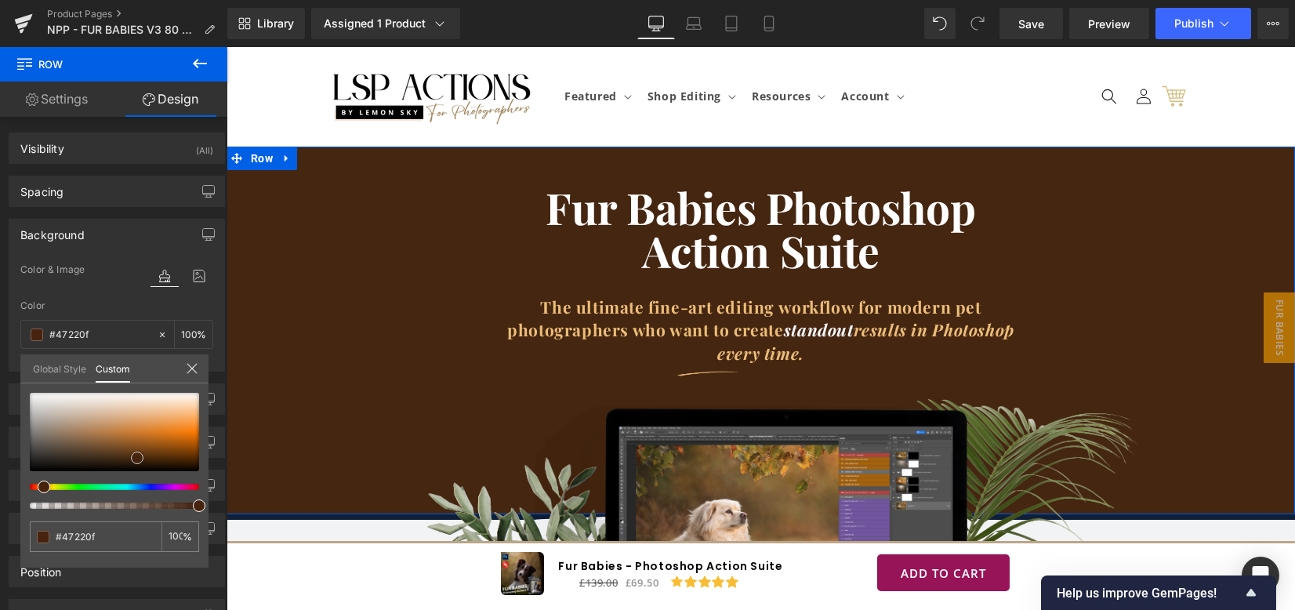
type input "#47210f"
type input "#441e0d"
type input "#3d190a"
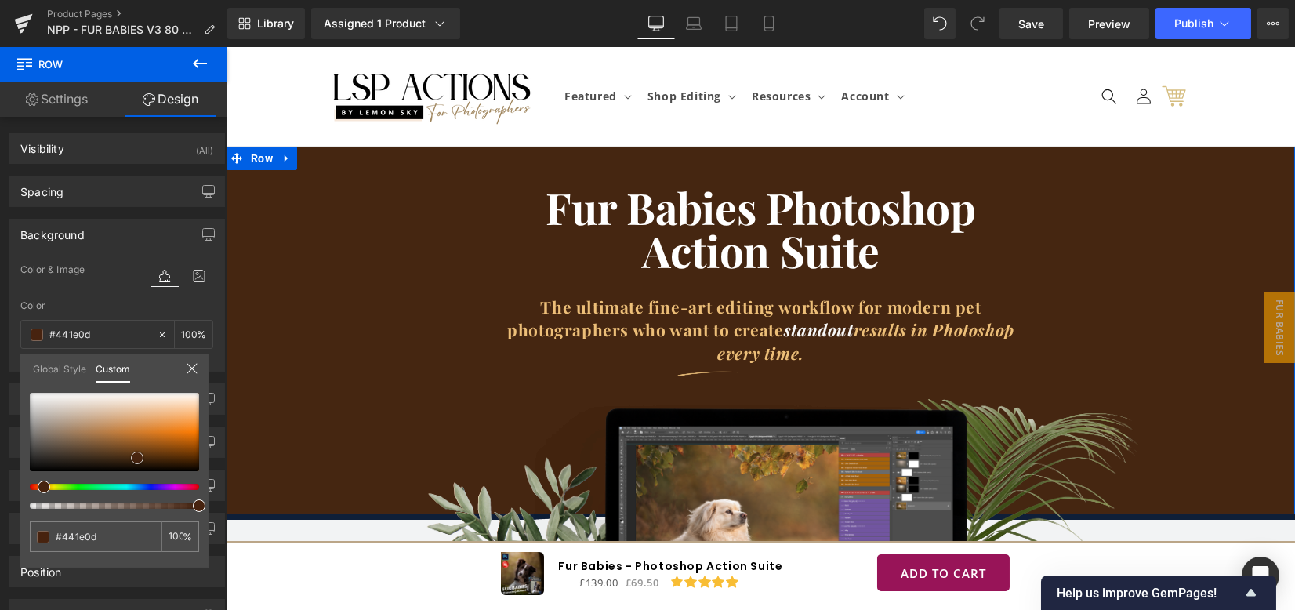
type input "#3d190a"
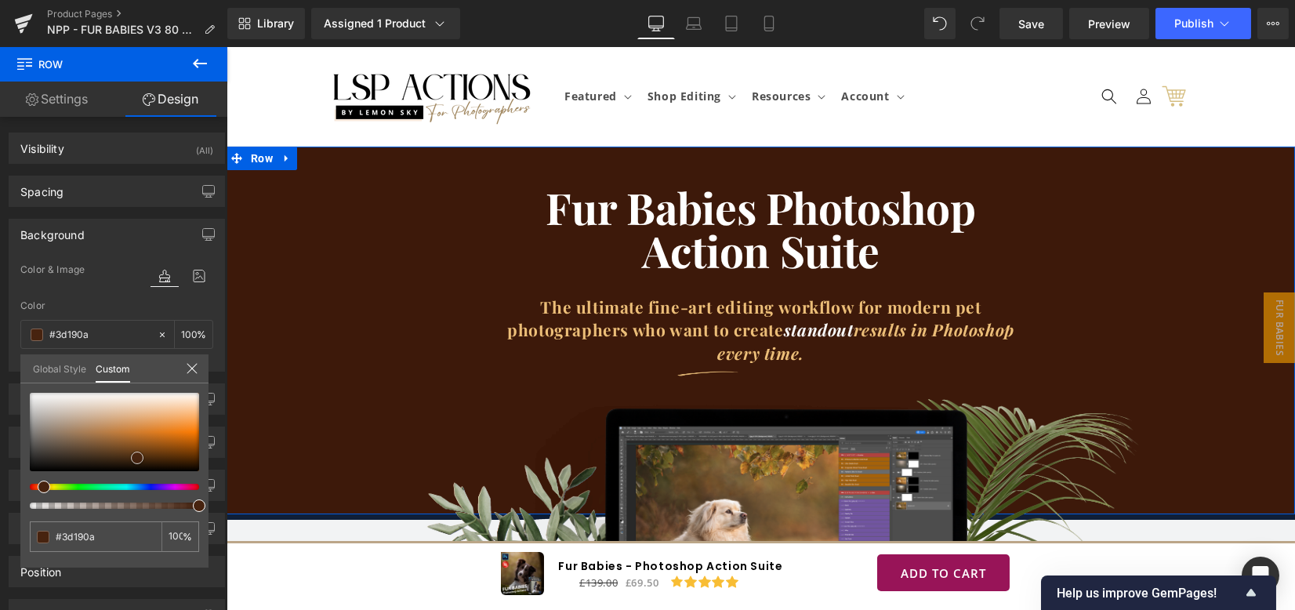
type input "#3d1909"
type input "#3e1909"
type input "#3a1708"
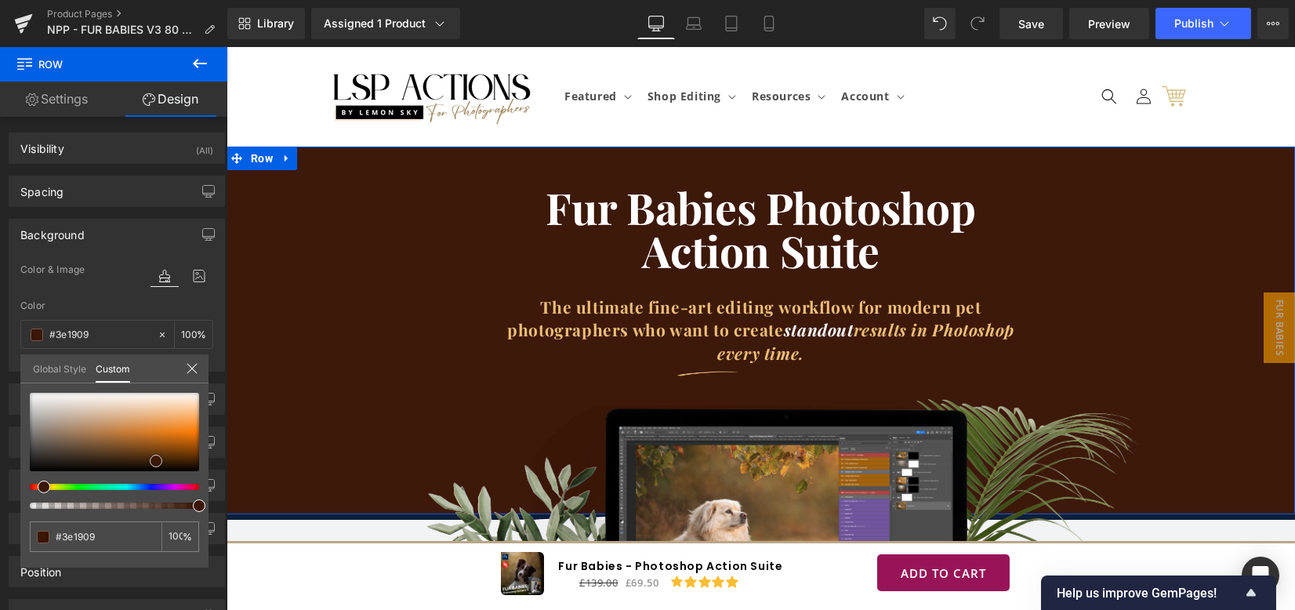
type input "#3a1708"
type input "#3b1607"
type input "#401707"
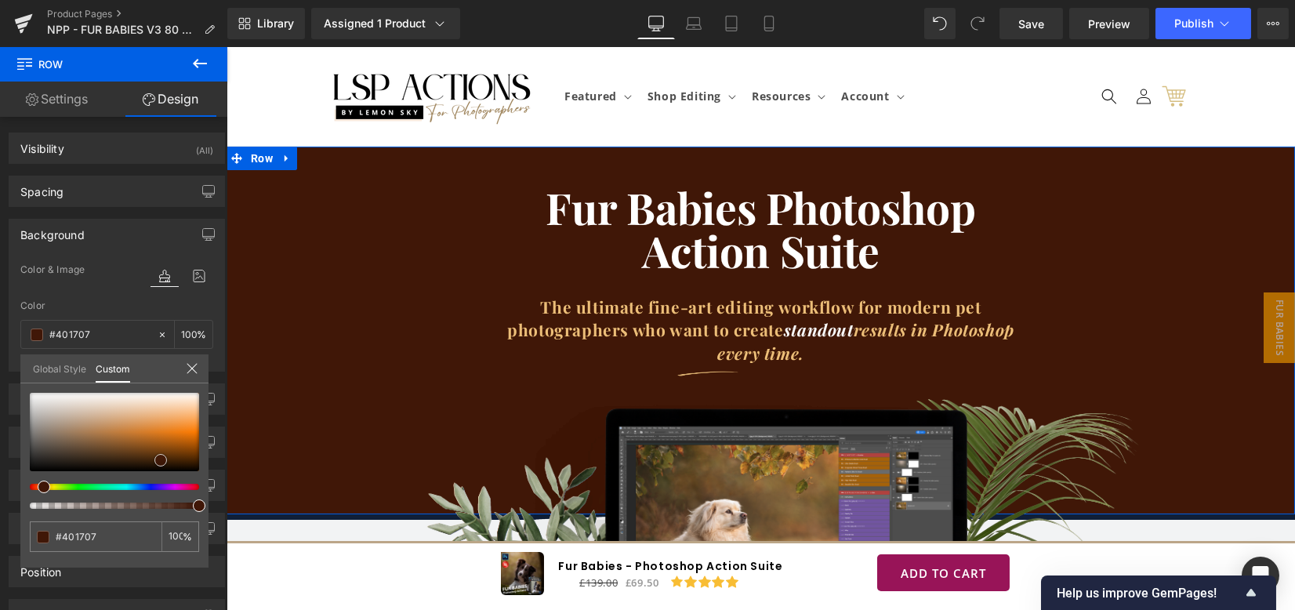
type input "#3f1708"
type input "#3f1508"
type input "#431608"
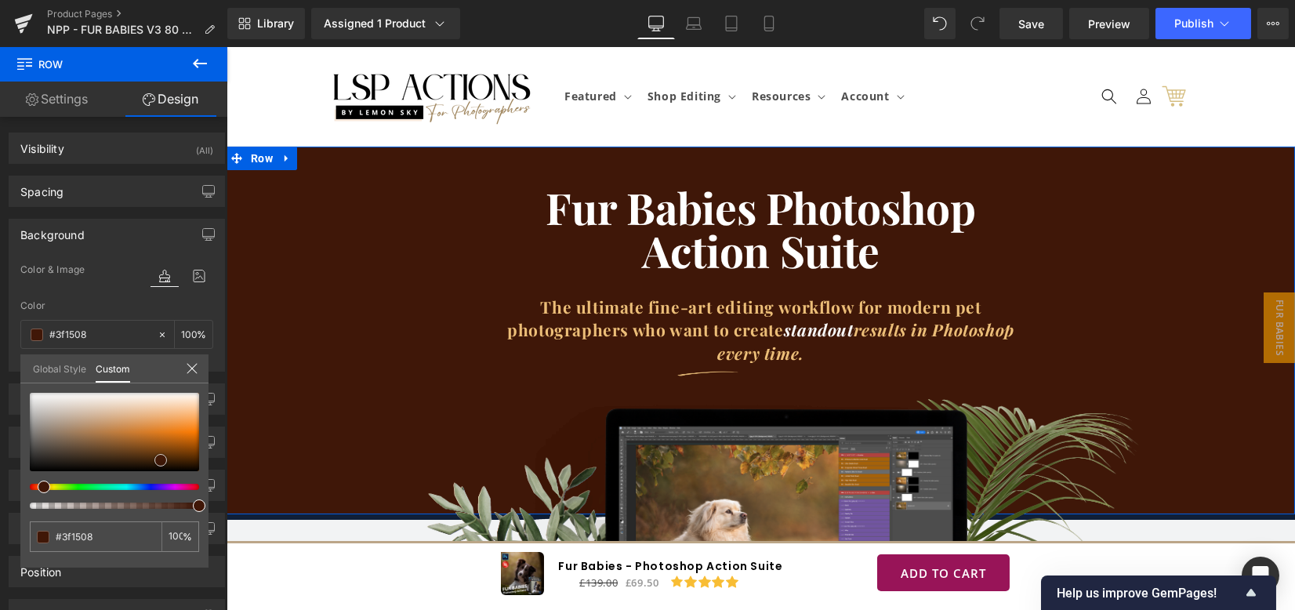
type input "#431608"
type input "#47180a"
type input "#4b1a0b"
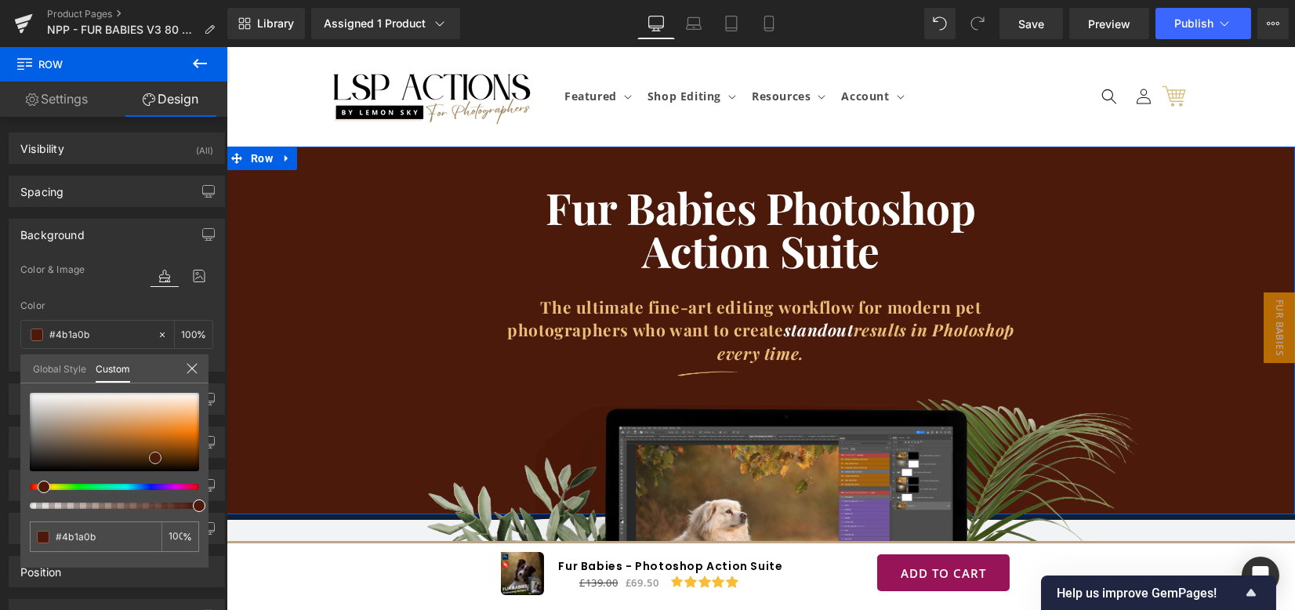
type input "#4f1b0b"
type input "#4b1a0b"
type input "#4c1909"
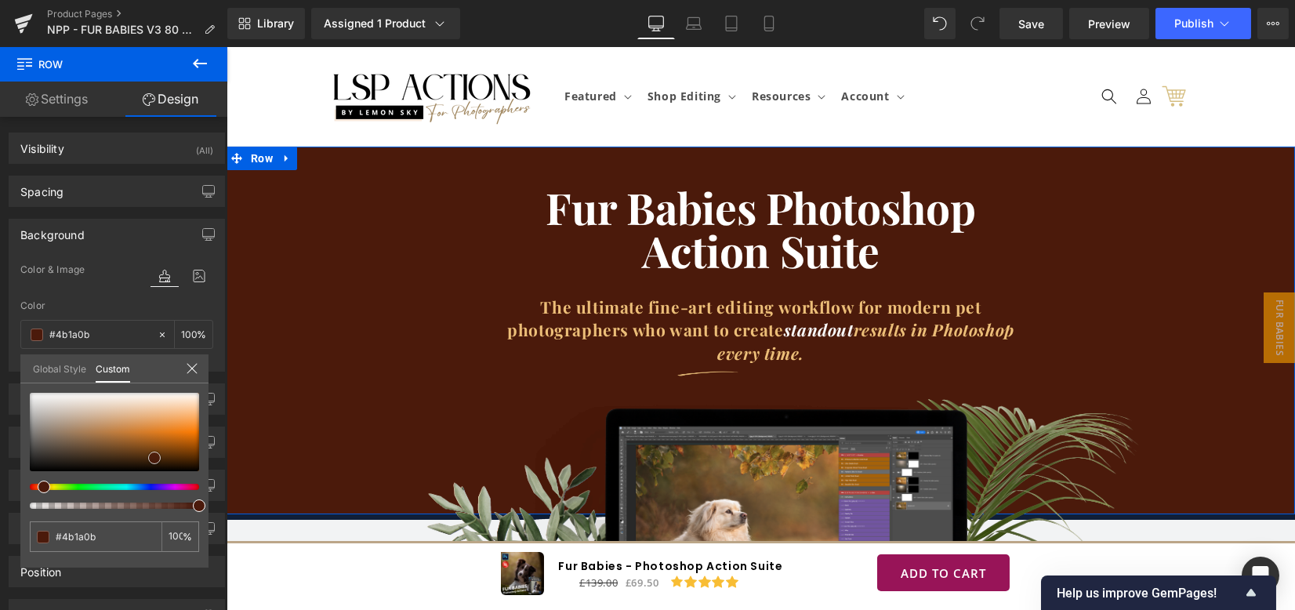
type input "#4c1909"
type input "#491708"
type input "#481708"
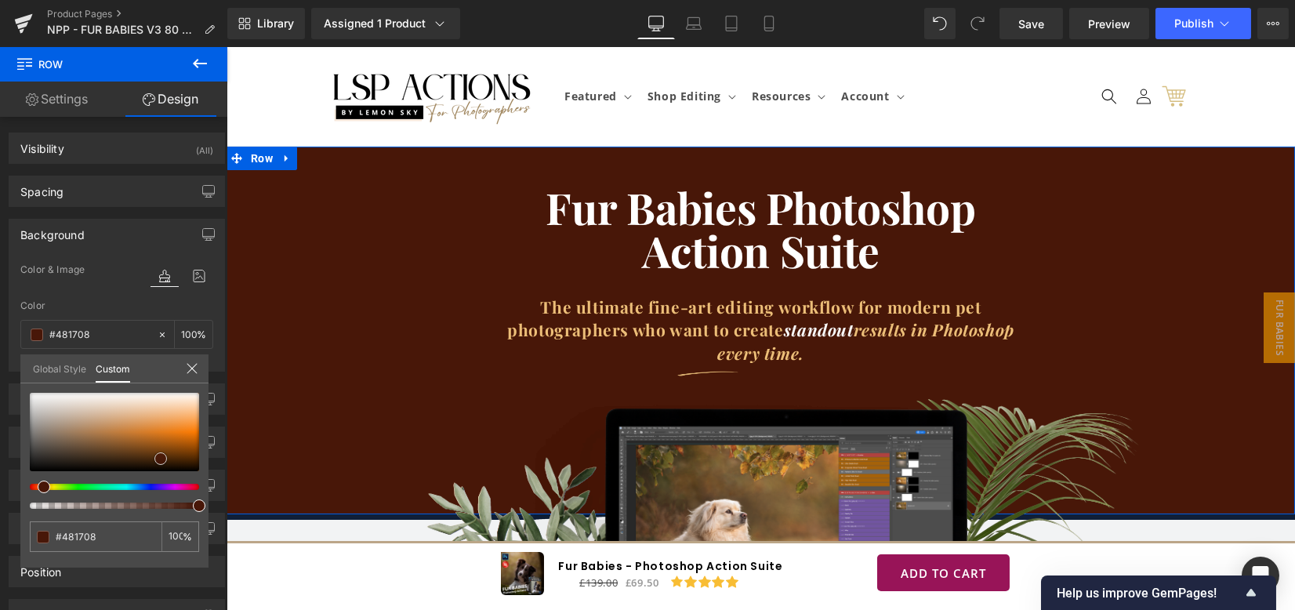
drag, startPoint x: 124, startPoint y: 459, endPoint x: 92, endPoint y: 491, distance: 44.3
click at [157, 458] on span at bounding box center [160, 458] width 13 height 13
type input "#441608"
click at [42, 493] on div at bounding box center [114, 451] width 169 height 116
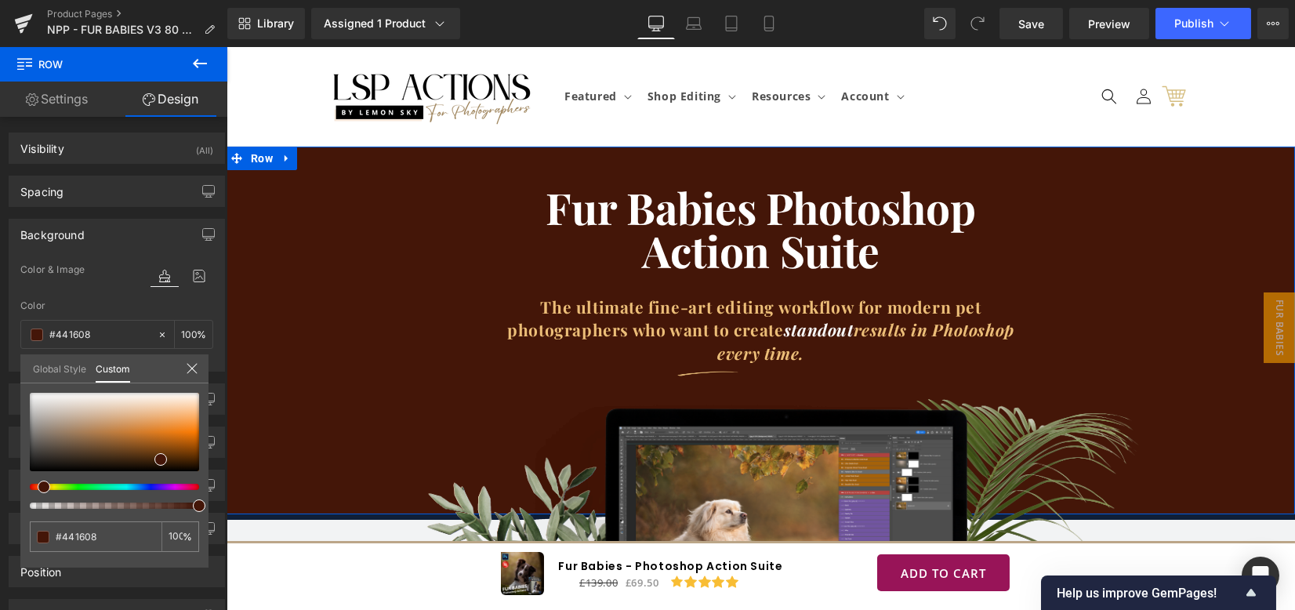
type input "#443208"
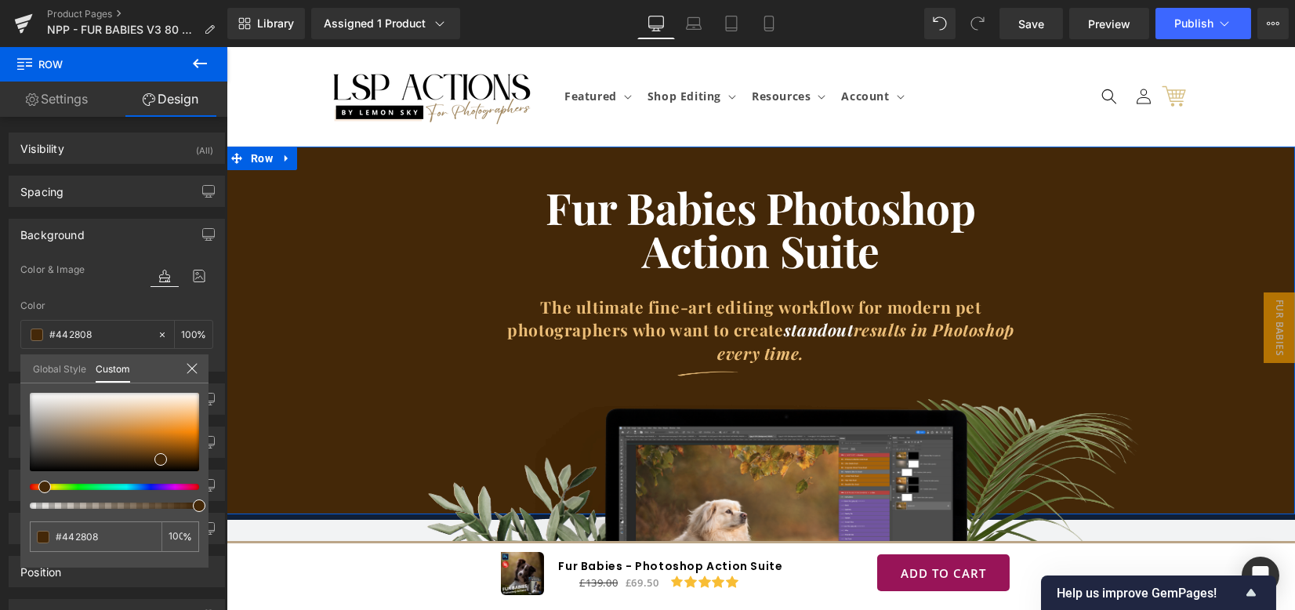
drag, startPoint x: 41, startPoint y: 491, endPoint x: 152, endPoint y: 460, distance: 115.6
click at [36, 491] on div at bounding box center [114, 451] width 169 height 116
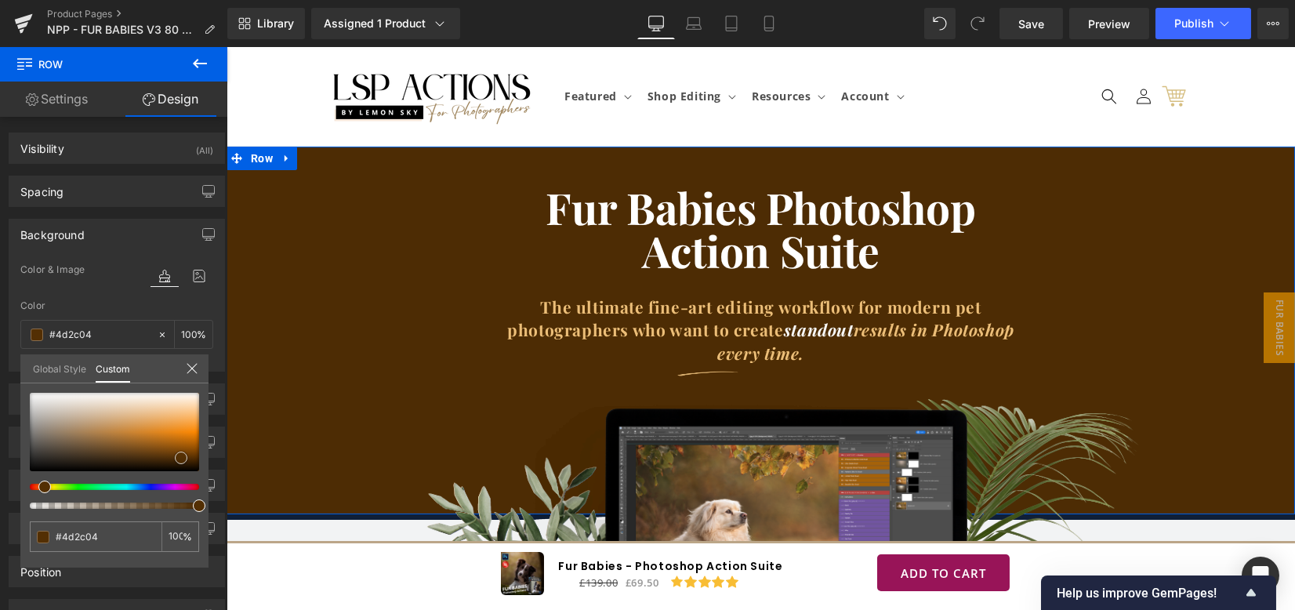
drag, startPoint x: 162, startPoint y: 456, endPoint x: 183, endPoint y: 455, distance: 20.4
click at [183, 455] on span at bounding box center [181, 457] width 13 height 13
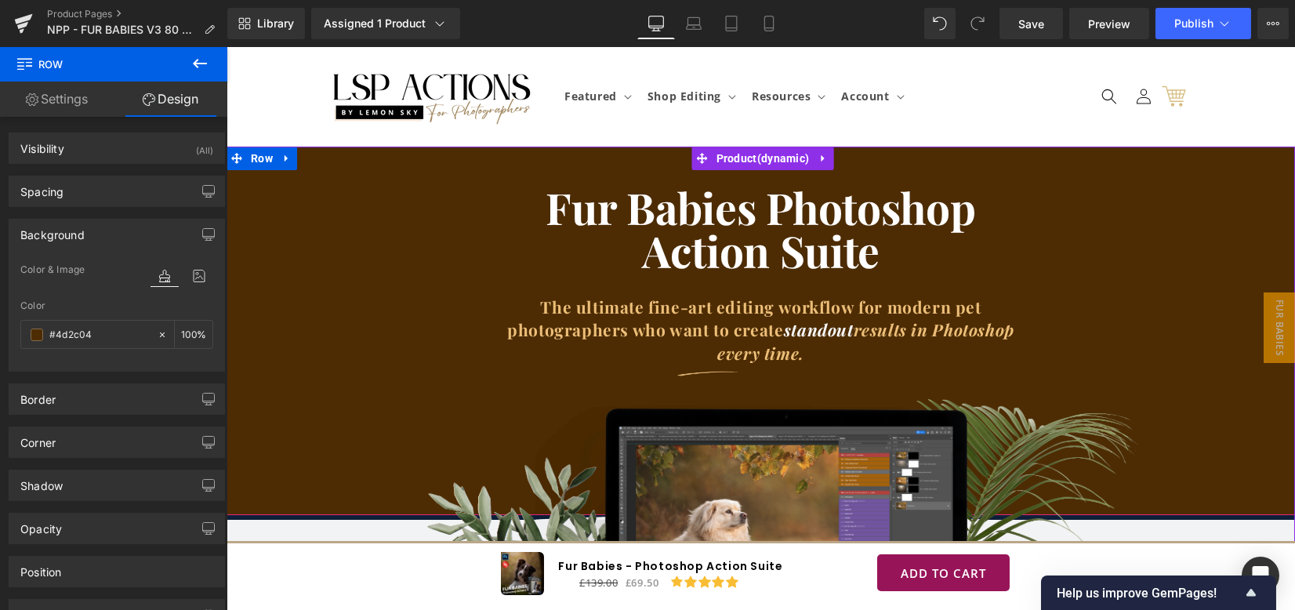
click at [317, 517] on div at bounding box center [760, 539] width 1068 height 50
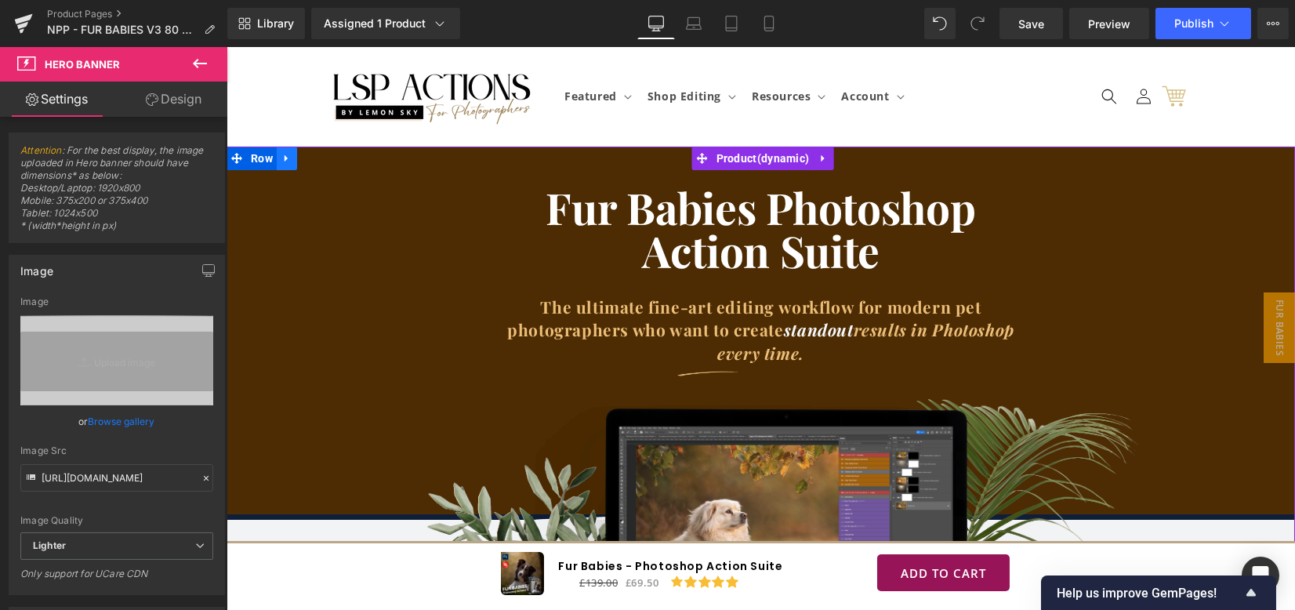
click at [285, 157] on icon at bounding box center [286, 159] width 11 height 12
click at [252, 161] on span "Row" at bounding box center [262, 159] width 30 height 24
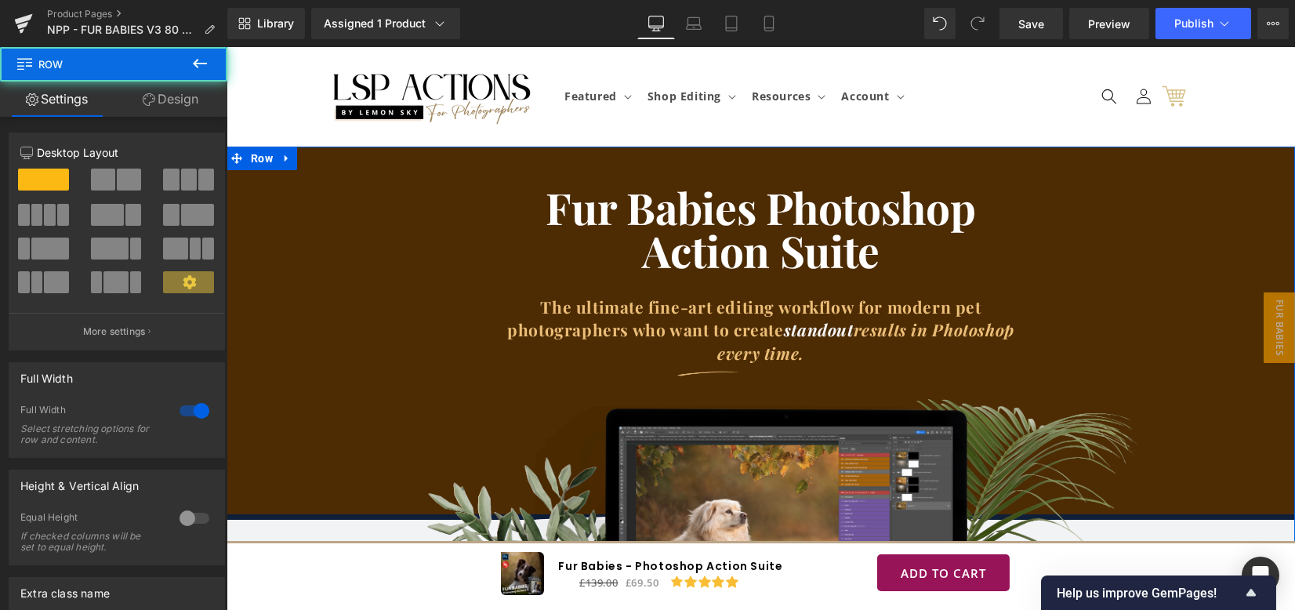
drag, startPoint x: 161, startPoint y: 102, endPoint x: 104, endPoint y: 288, distance: 195.1
click at [161, 102] on link "Design" at bounding box center [171, 99] width 114 height 35
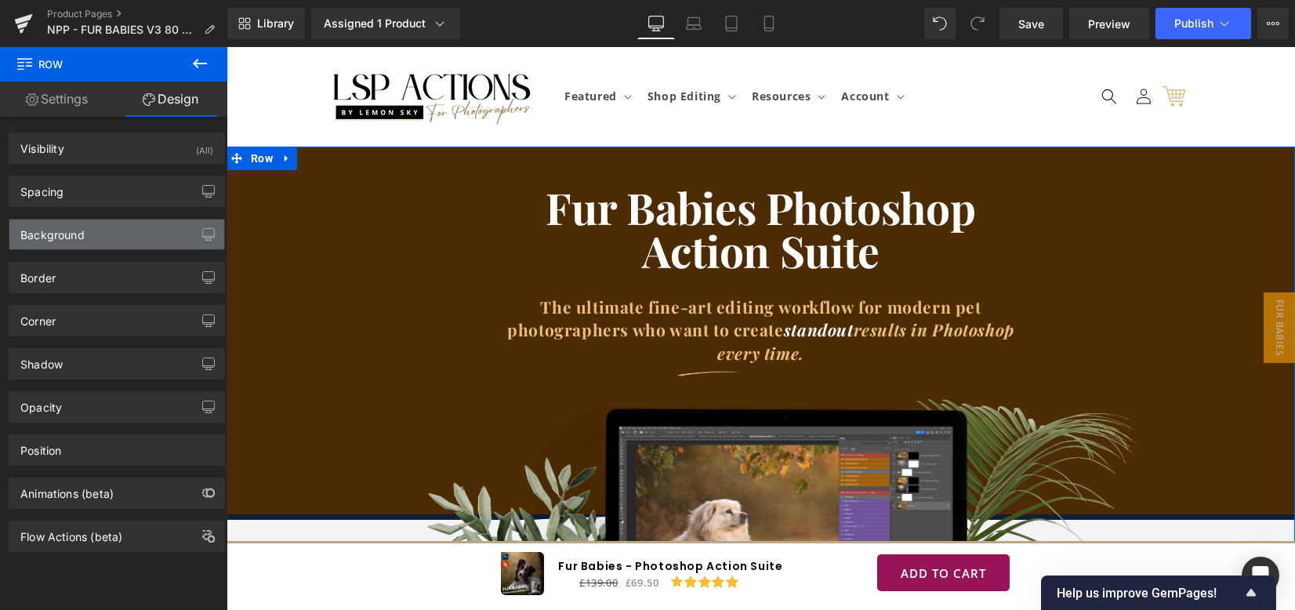
click at [99, 242] on div "Background" at bounding box center [116, 234] width 215 height 30
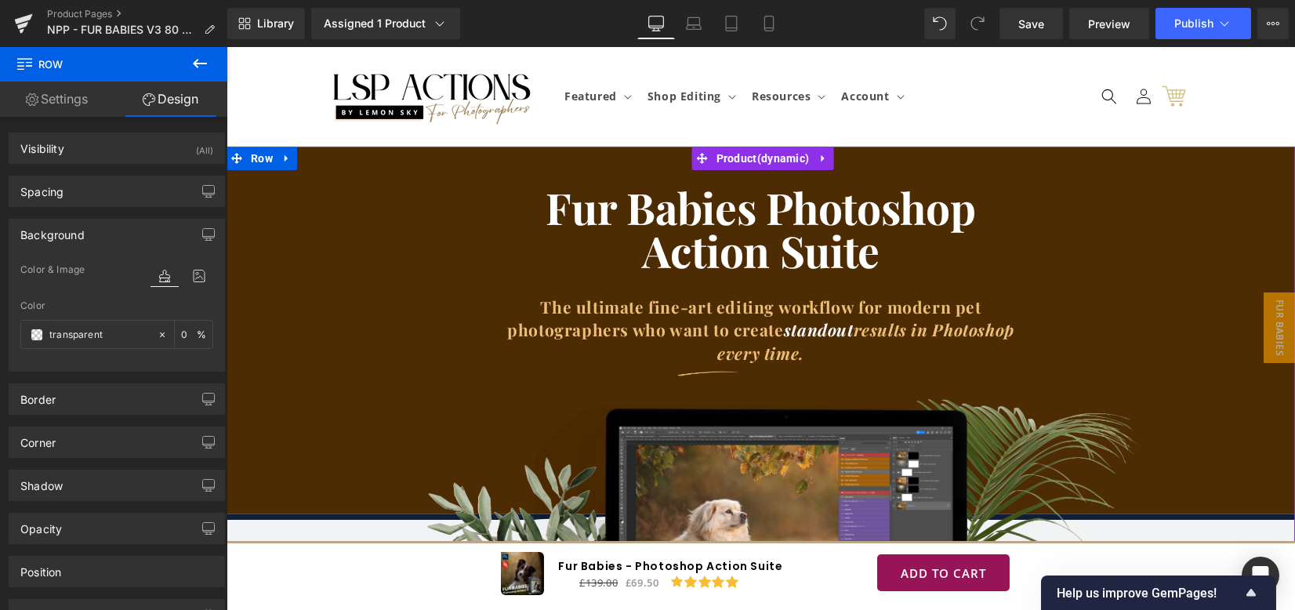
click at [245, 252] on div "Fur Babies Photoshop Action Suite Heading The ultimate fine-art editing workflo…" at bounding box center [760, 295] width 1068 height 218
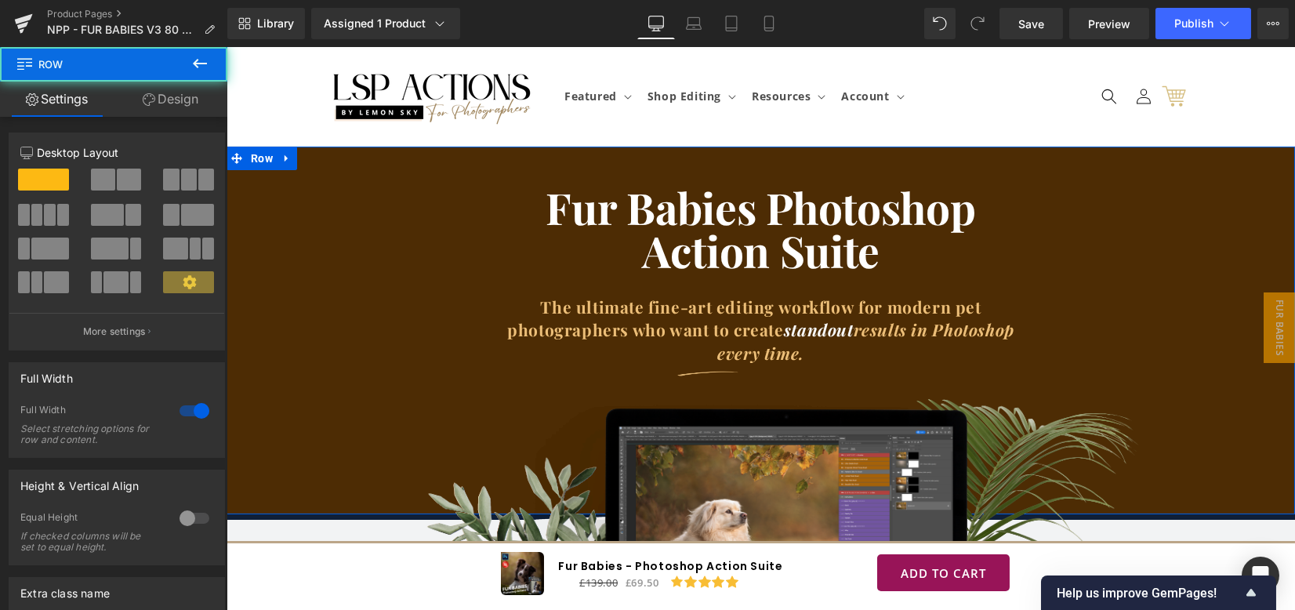
click at [162, 107] on link "Design" at bounding box center [171, 99] width 114 height 35
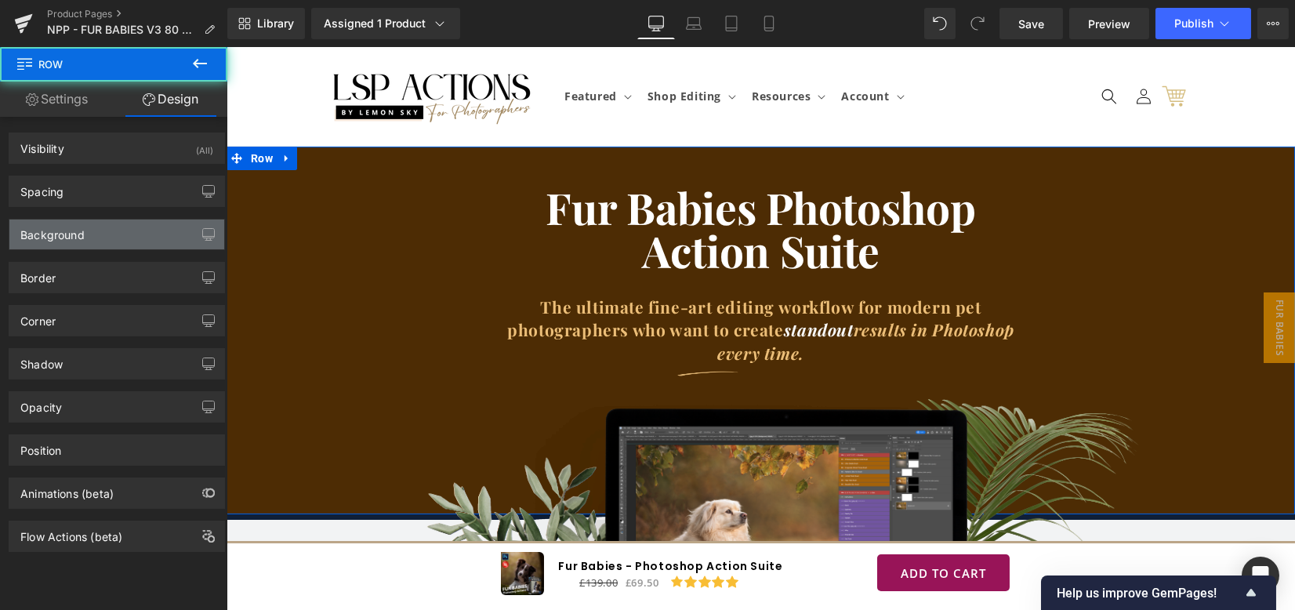
click at [103, 236] on div "Background" at bounding box center [116, 234] width 215 height 30
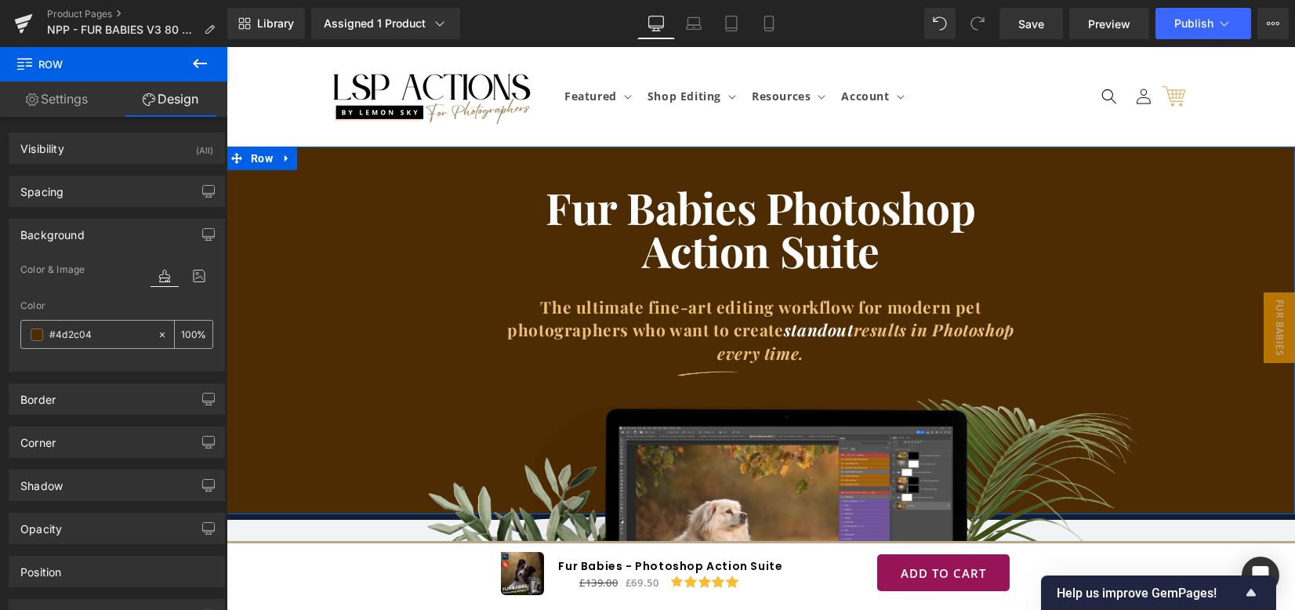
click at [36, 335] on span at bounding box center [37, 334] width 13 height 13
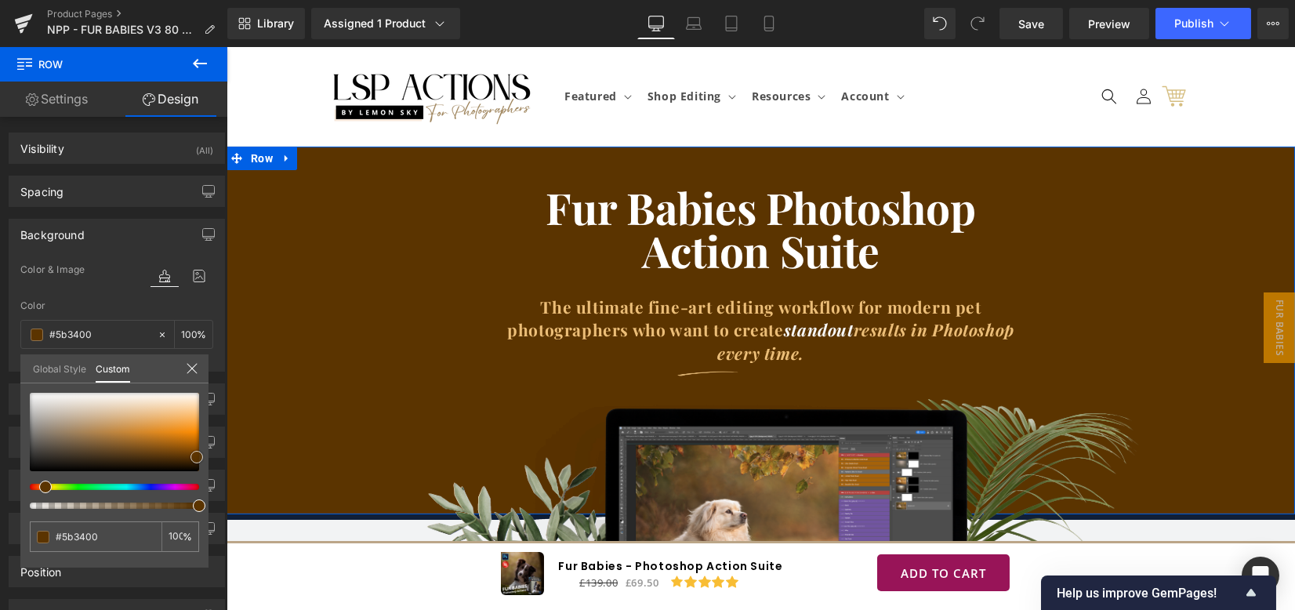
drag, startPoint x: 179, startPoint y: 461, endPoint x: 194, endPoint y: 459, distance: 15.0
click at [194, 459] on span at bounding box center [196, 457] width 13 height 13
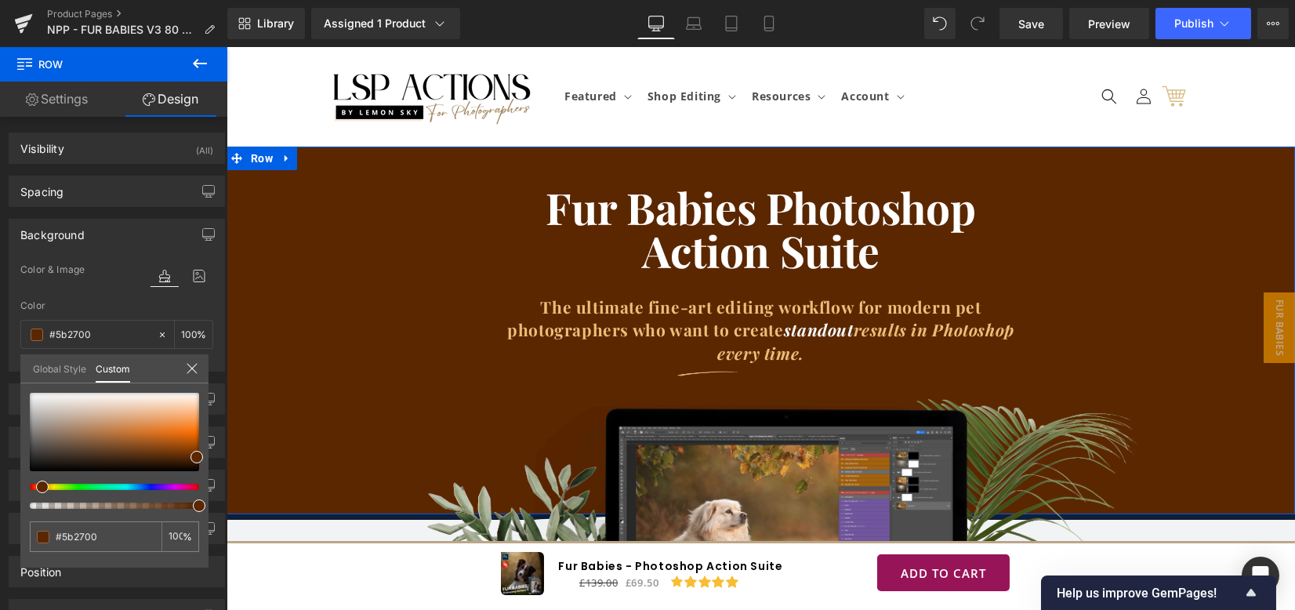
click at [34, 484] on div at bounding box center [108, 487] width 169 height 6
drag, startPoint x: 108, startPoint y: 539, endPoint x: 19, endPoint y: 527, distance: 90.1
click at [19, 371] on div "Background Color & Image color rgba(91, 39, 0, 1) Color #5b2700 100 % Image Rep…" at bounding box center [117, 289] width 234 height 165
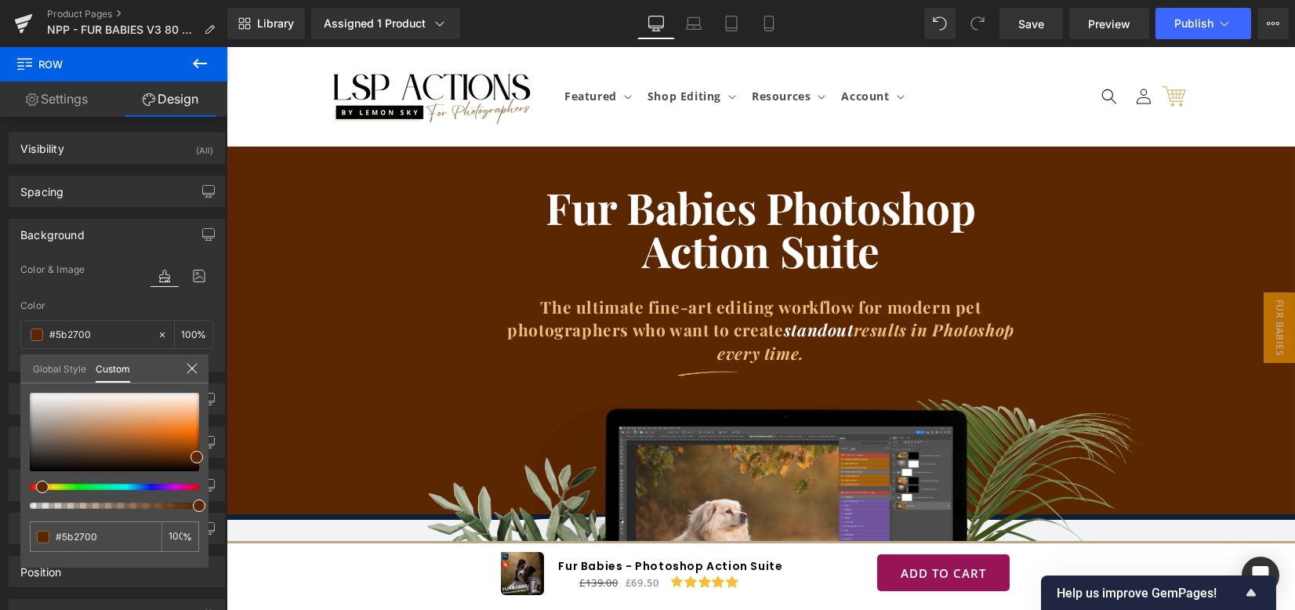
scroll to position [208, 0]
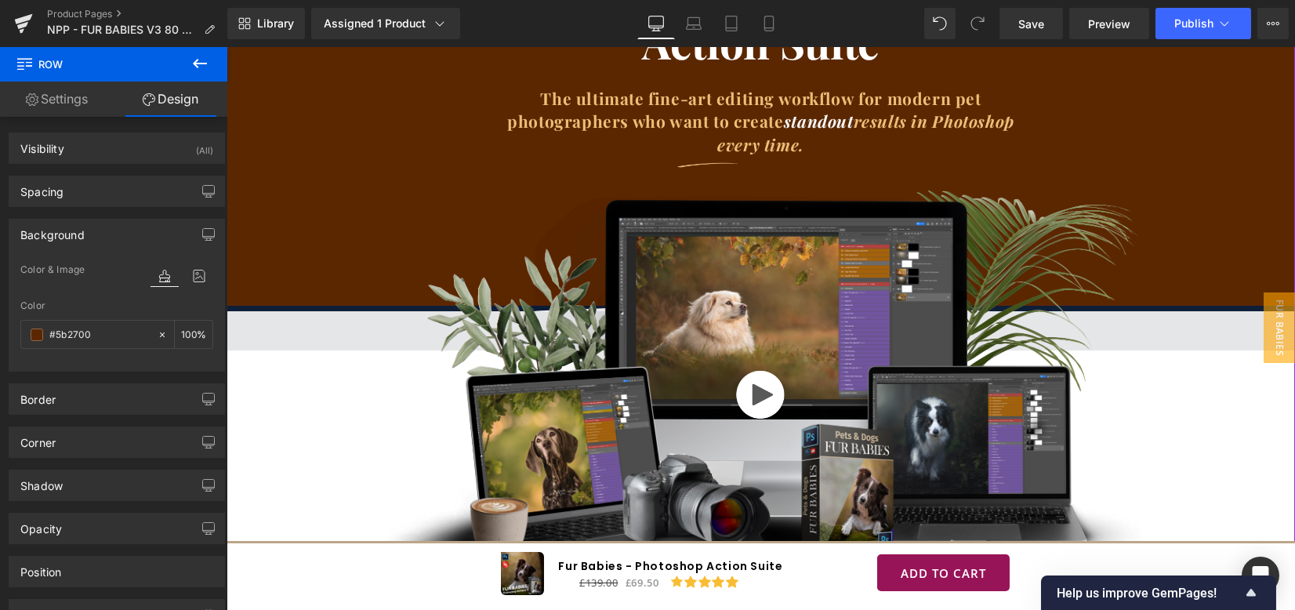
click at [332, 327] on span at bounding box center [760, 330] width 1068 height 39
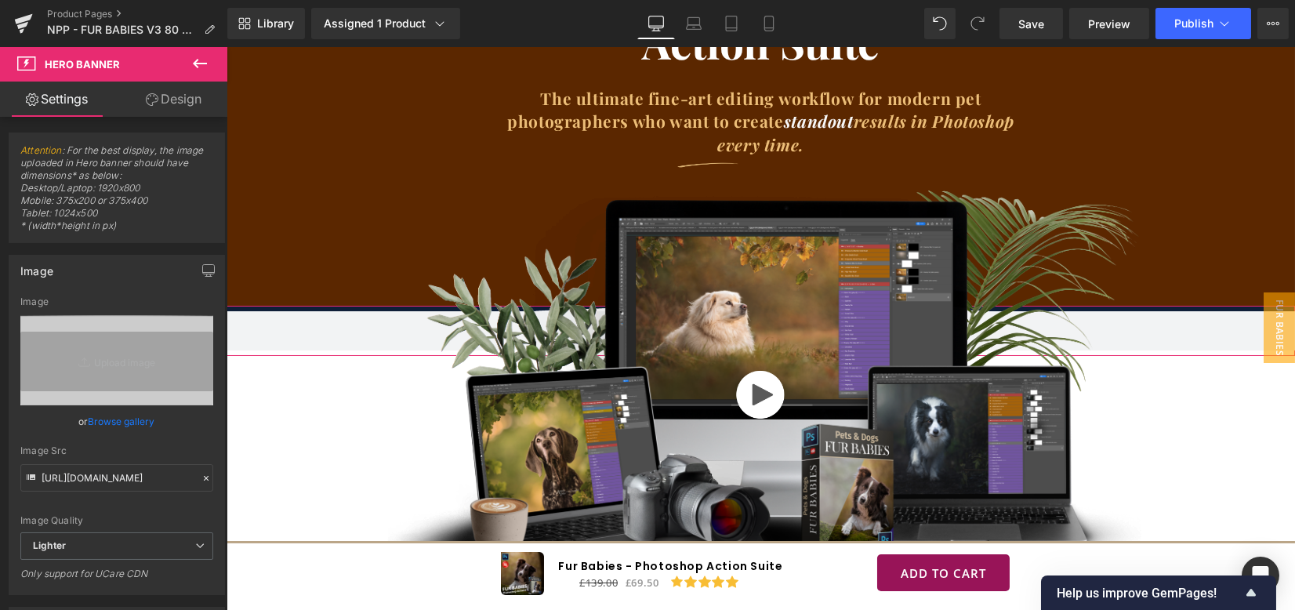
click at [179, 100] on link "Design" at bounding box center [174, 99] width 114 height 35
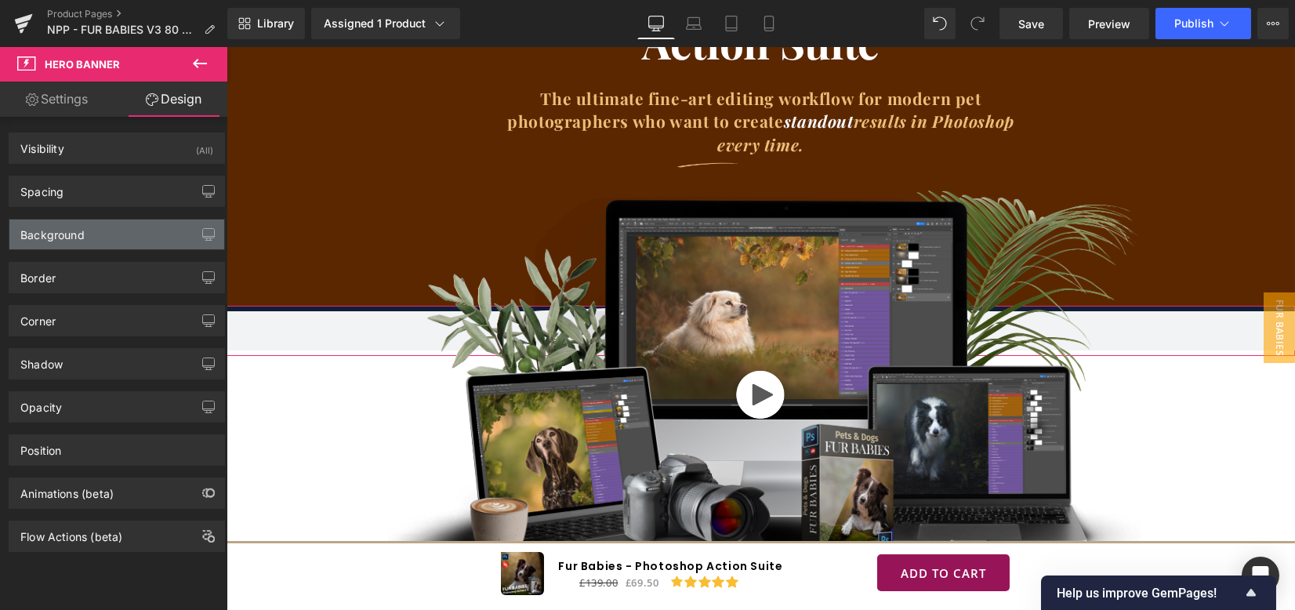
click at [74, 234] on div "Background" at bounding box center [52, 230] width 64 height 22
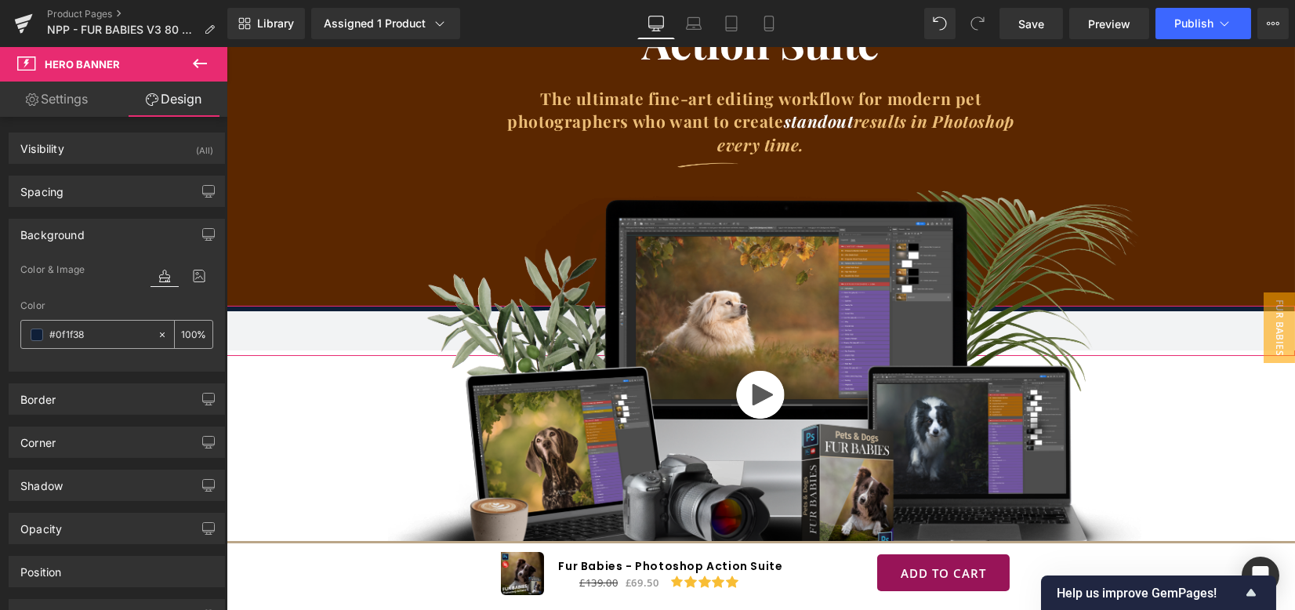
paste input "5b2700"
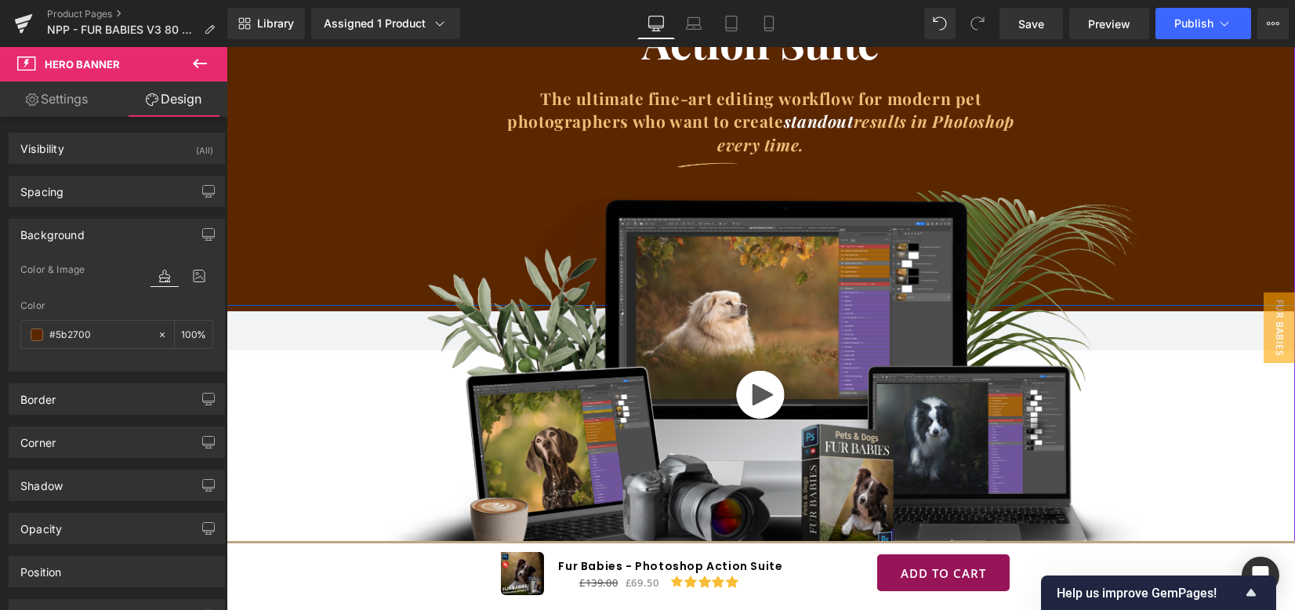
click at [328, 259] on div "Fur Babies Photoshop Action Suite Heading The ultimate fine-art editing workflo…" at bounding box center [760, 122] width 1068 height 368
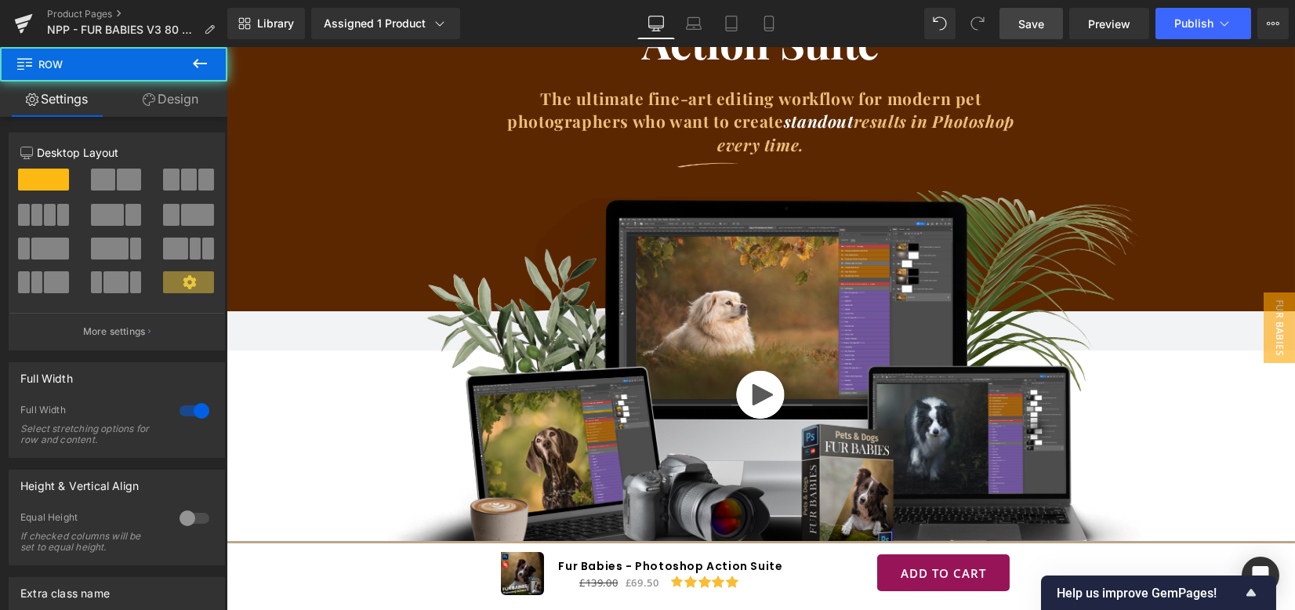
click at [1044, 23] on span "Save" at bounding box center [1031, 24] width 26 height 16
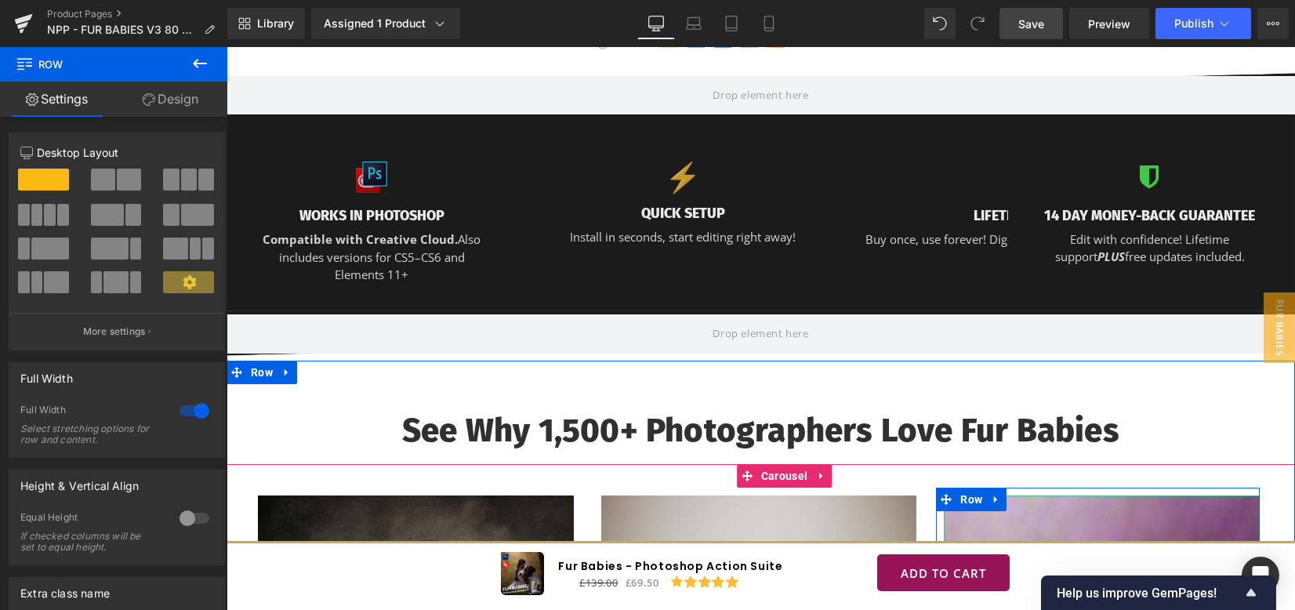
scroll to position [1149, 0]
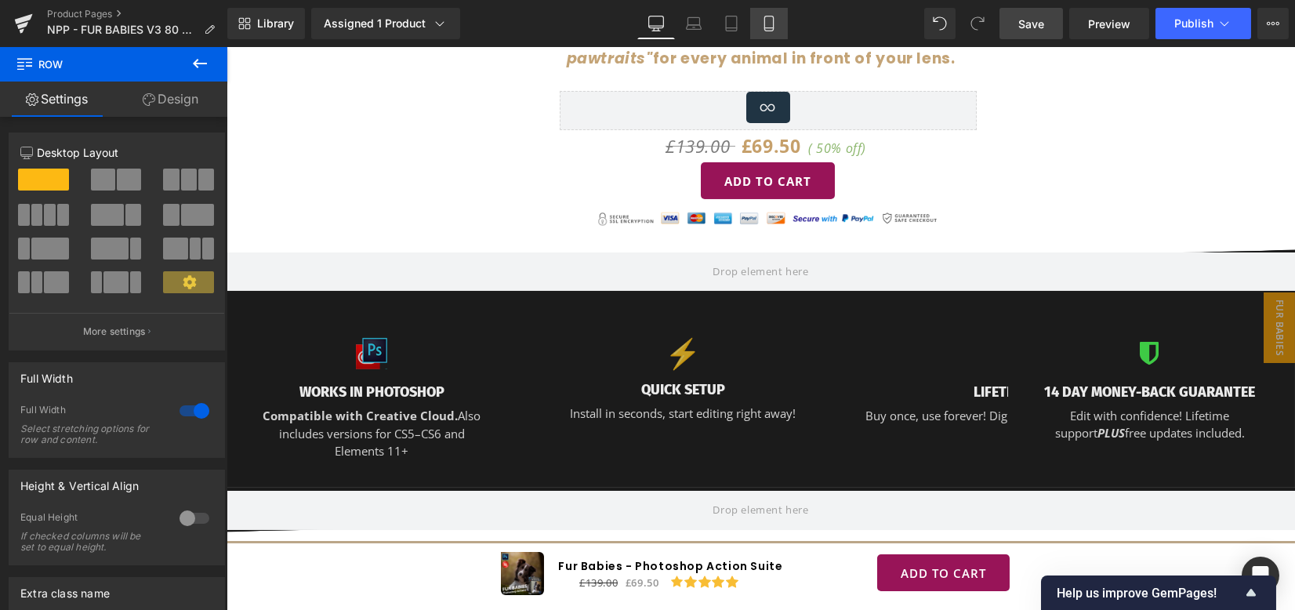
click at [767, 31] on link "Mobile" at bounding box center [769, 23] width 38 height 31
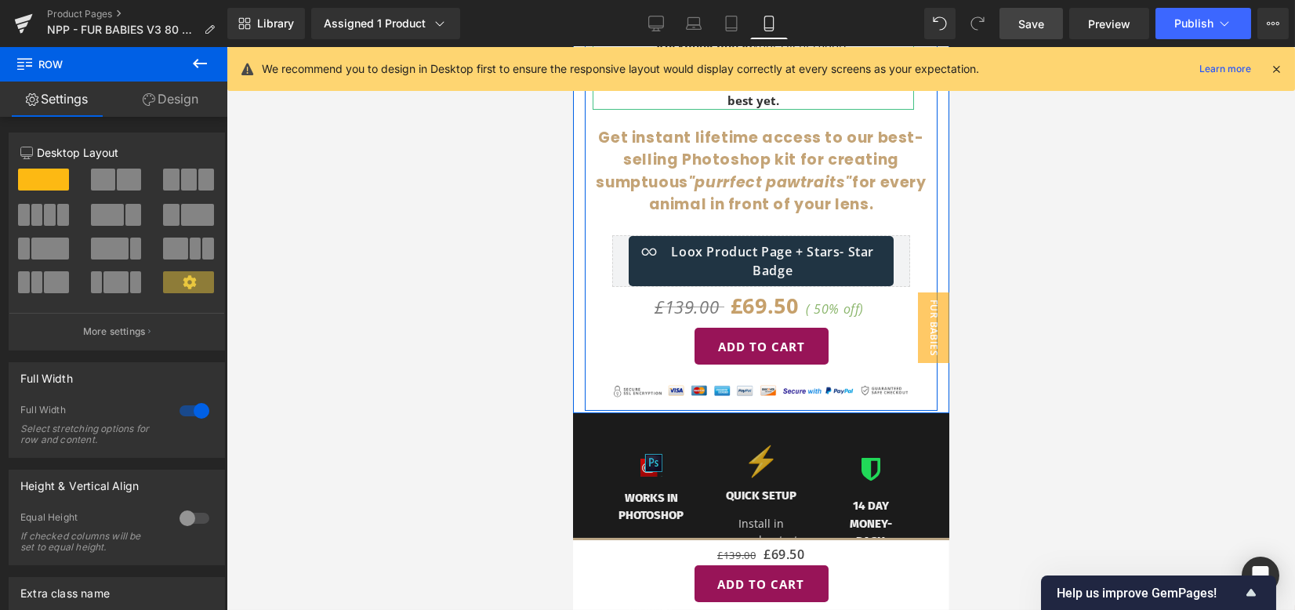
scroll to position [835, 0]
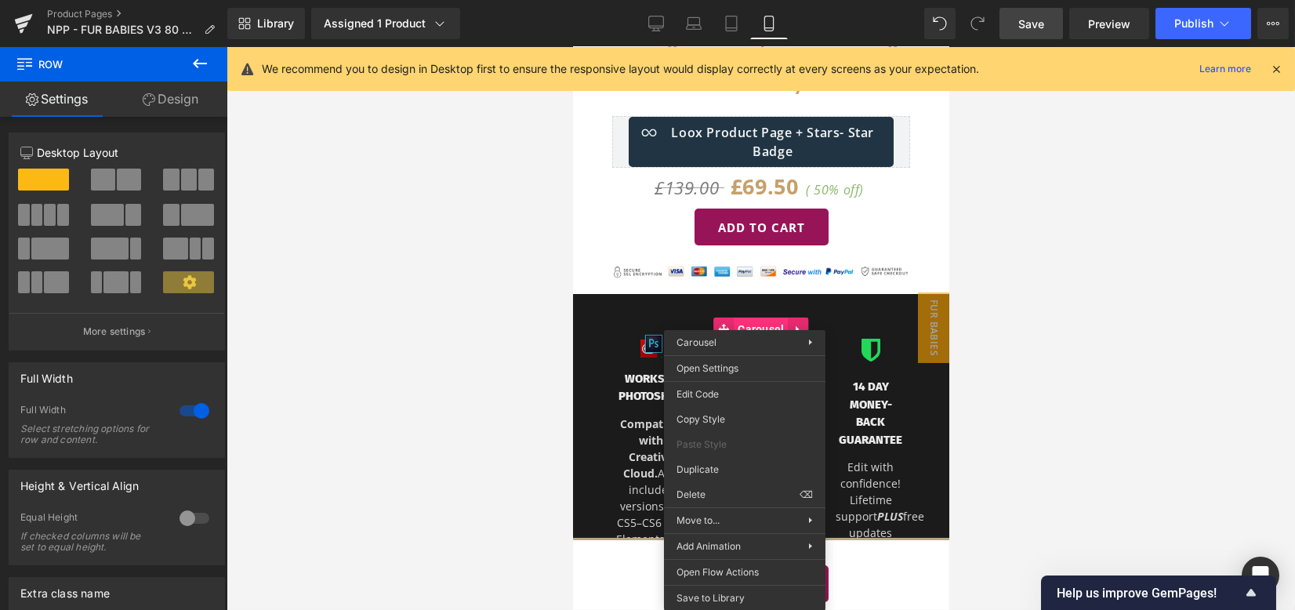
click at [761, 324] on div "⚡ Text Block QUICK SETUP Heading Install in seconds, start editing right away! …" at bounding box center [760, 479] width 86 height 324
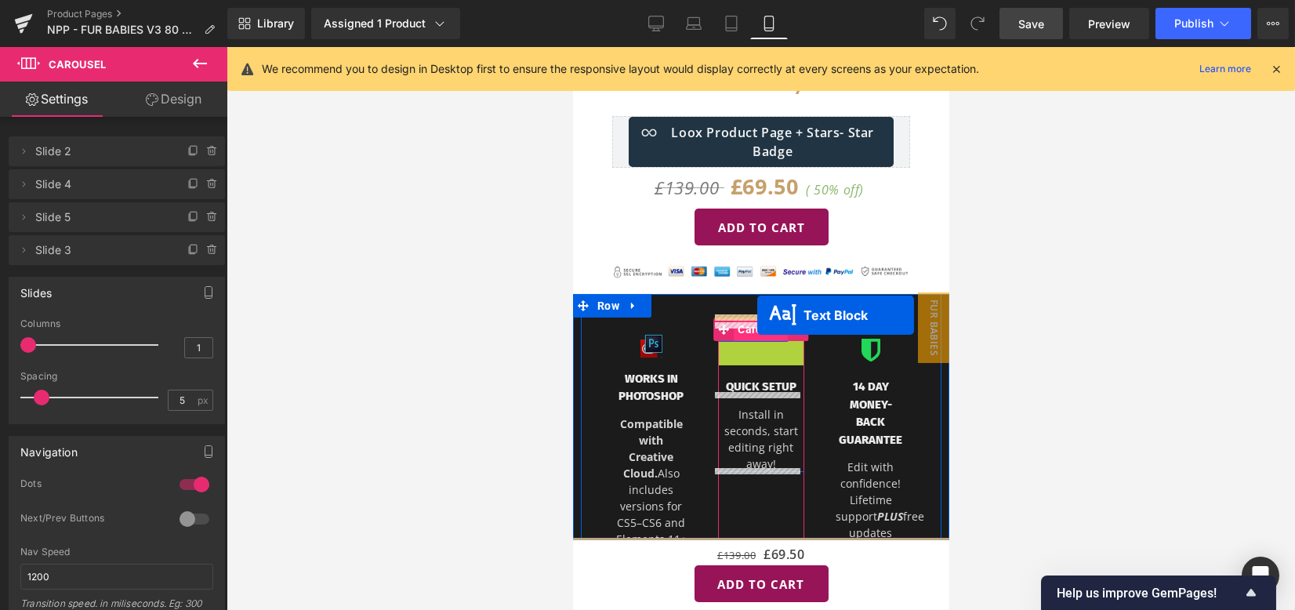
drag, startPoint x: 747, startPoint y: 344, endPoint x: 756, endPoint y: 315, distance: 30.5
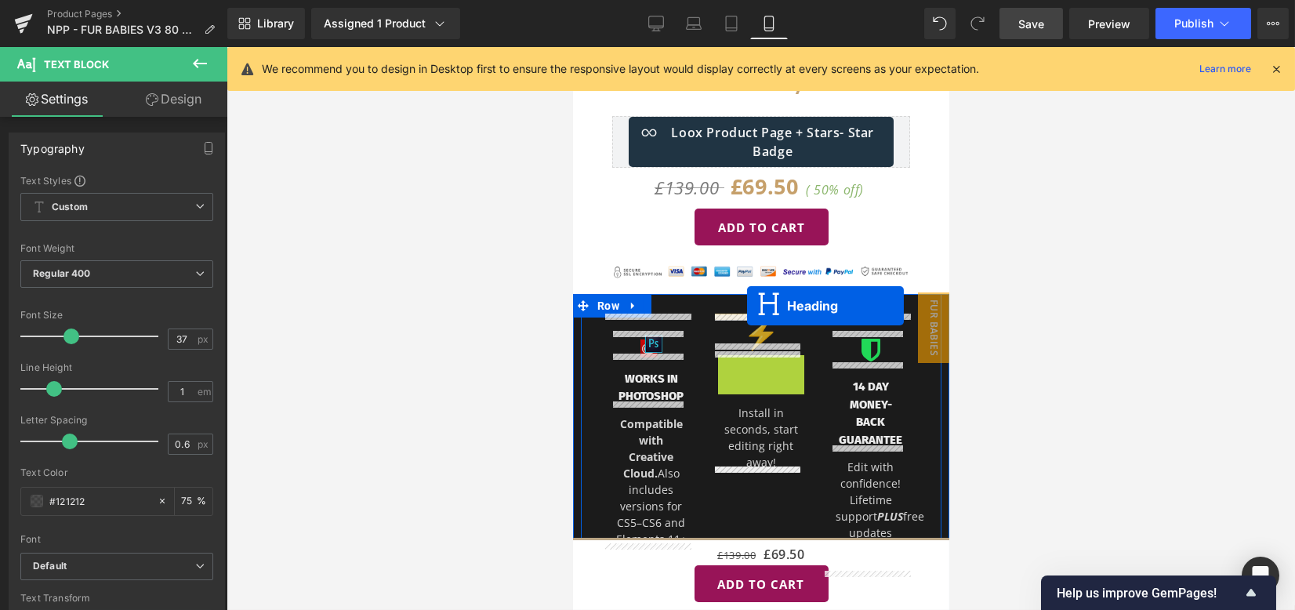
drag, startPoint x: 744, startPoint y: 375, endPoint x: 746, endPoint y: 306, distance: 69.0
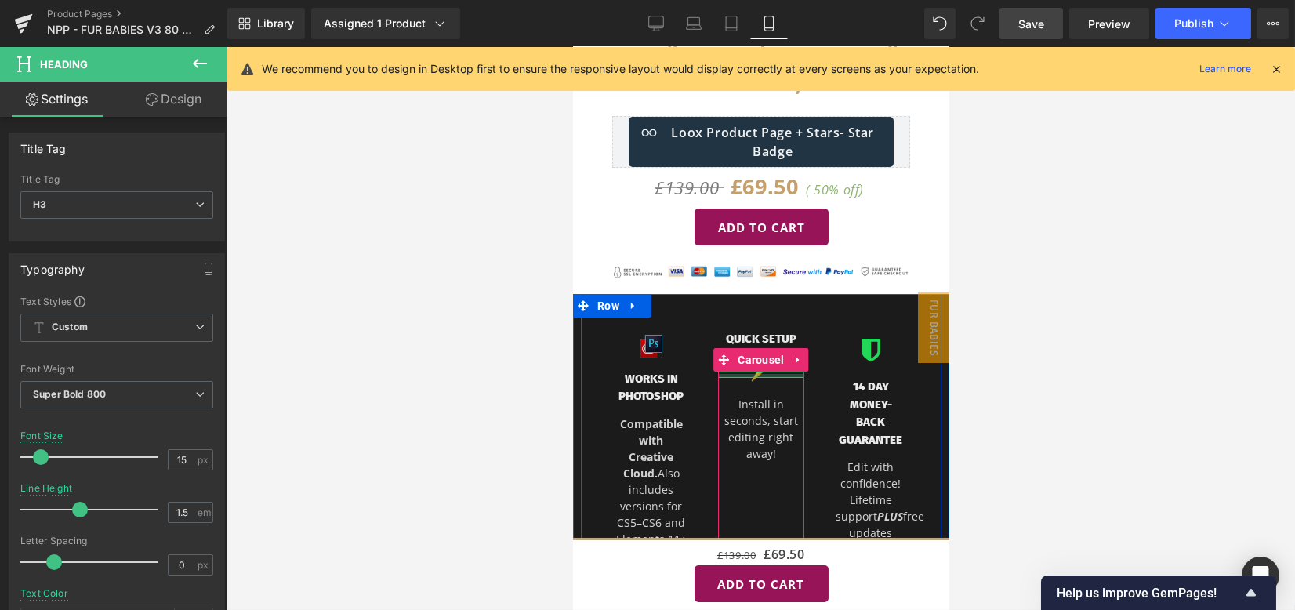
click at [751, 374] on div at bounding box center [760, 376] width 86 height 4
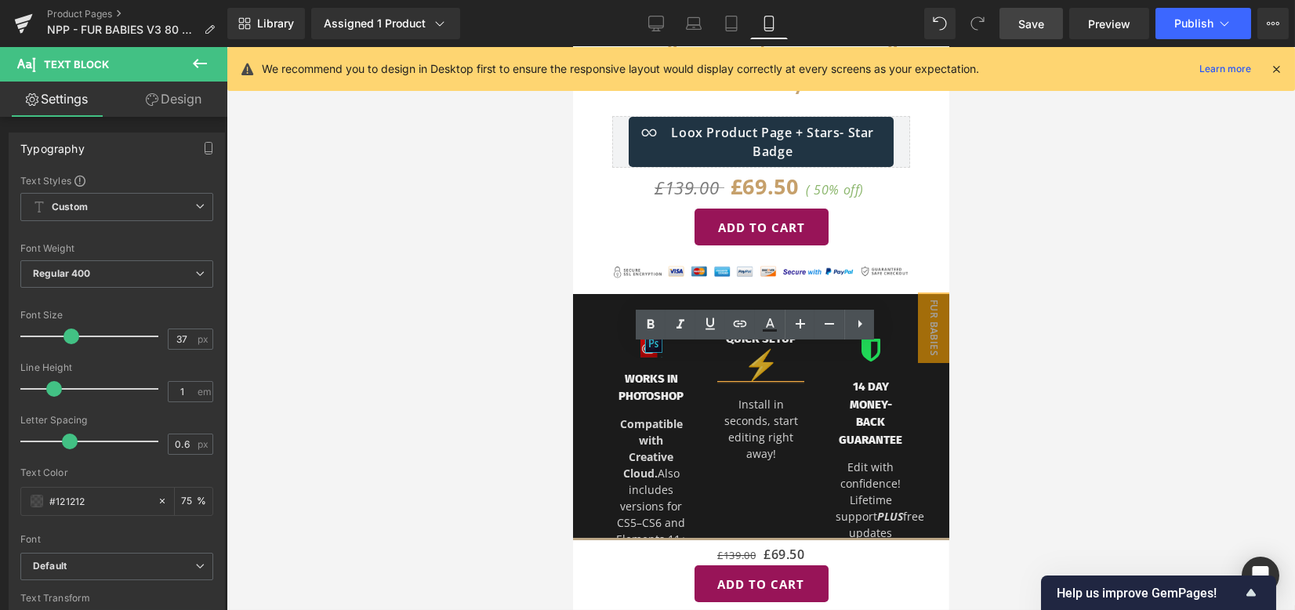
click at [815, 380] on div "Icon 14 Day Money-Back Guarantee Heading Edit with confidence! Lifetime support…" at bounding box center [870, 437] width 110 height 240
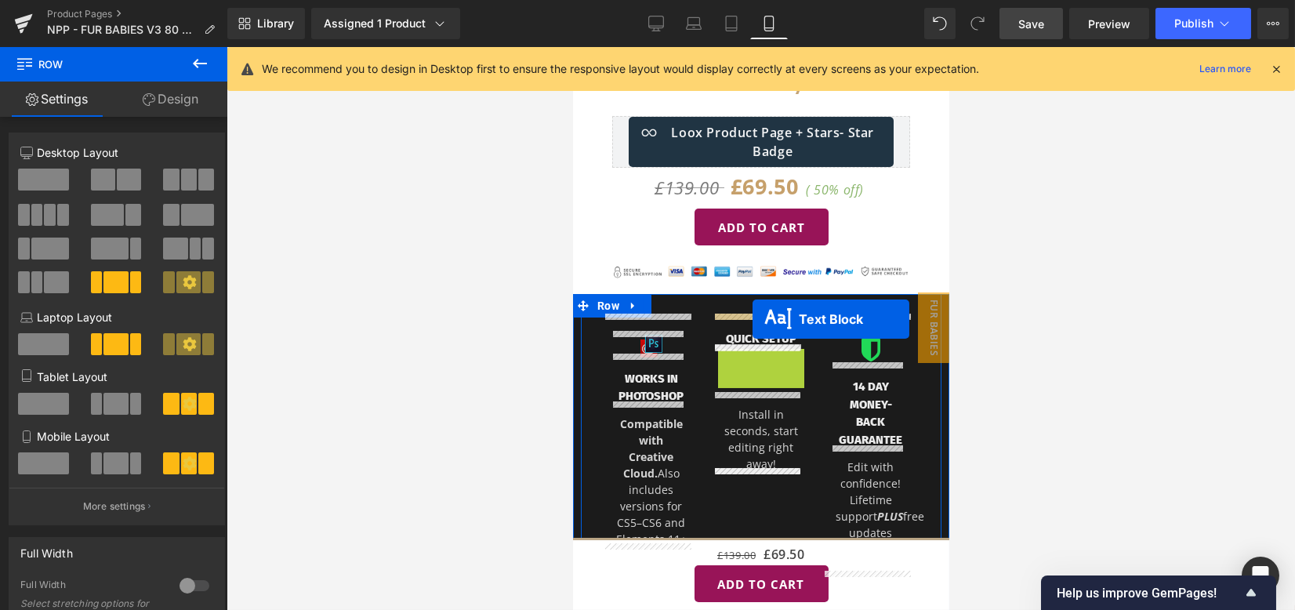
drag, startPoint x: 750, startPoint y: 368, endPoint x: 752, endPoint y: 320, distance: 47.8
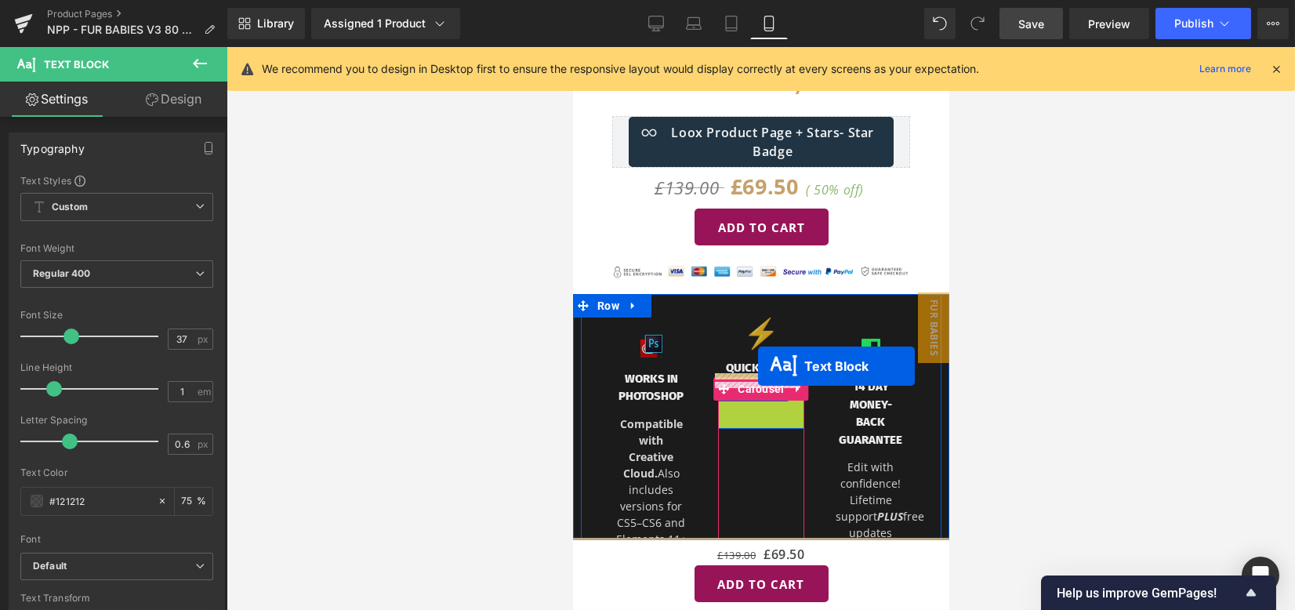
drag, startPoint x: 746, startPoint y: 426, endPoint x: 757, endPoint y: 366, distance: 60.6
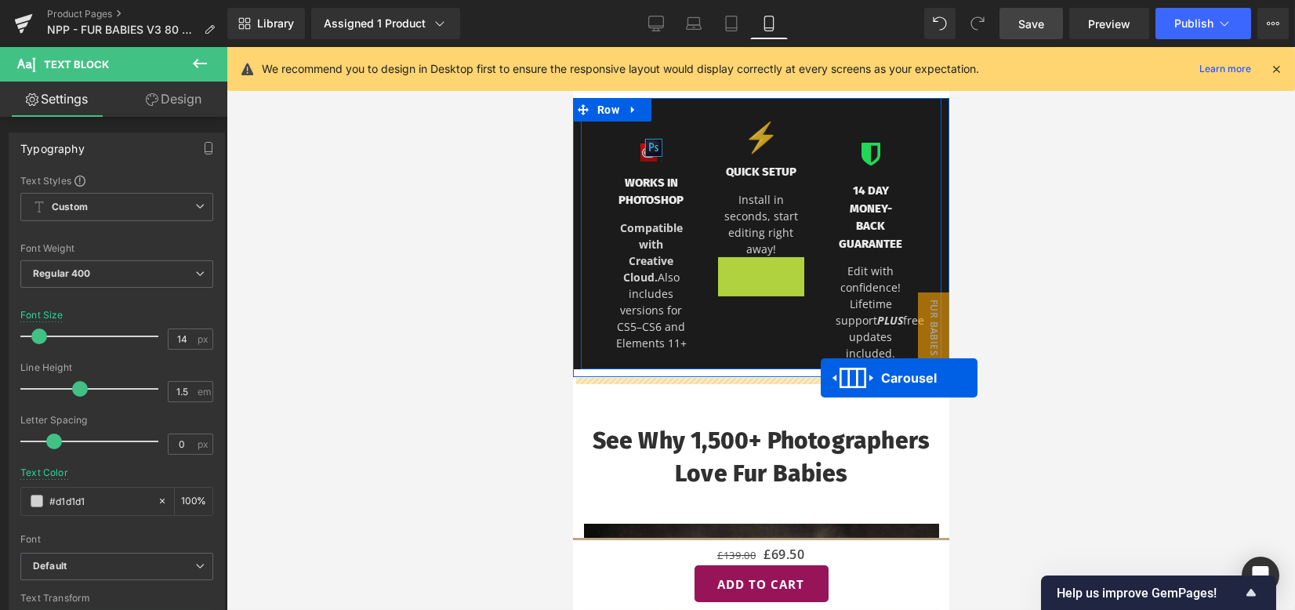
scroll to position [1045, 0]
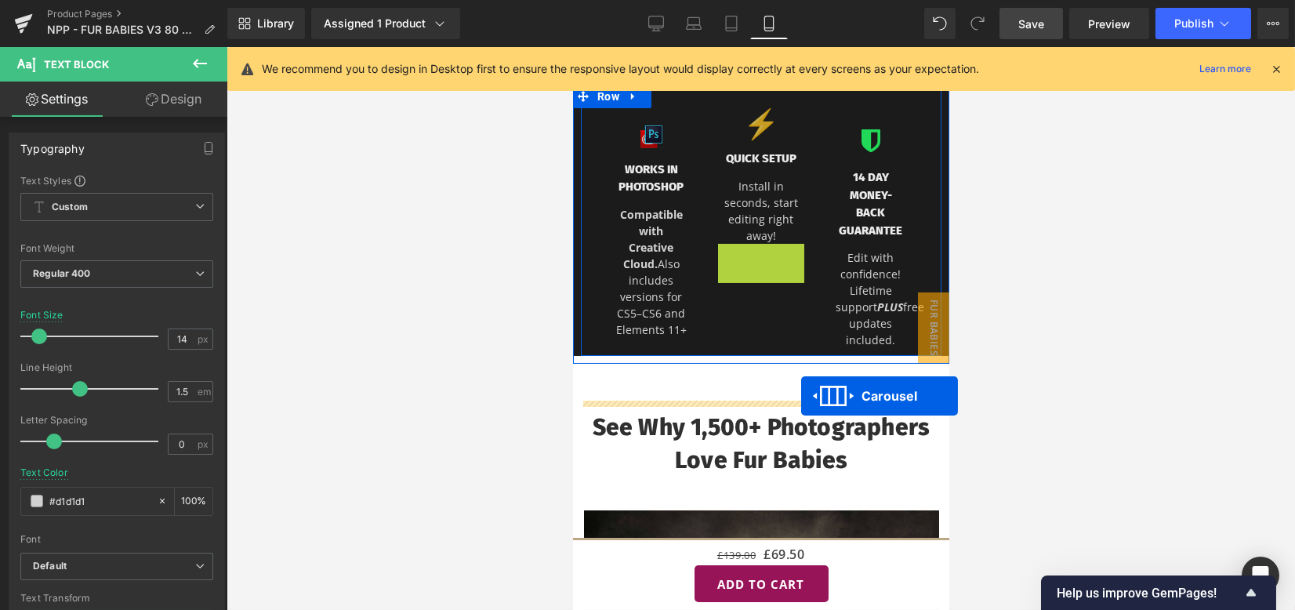
drag, startPoint x: 751, startPoint y: 468, endPoint x: 800, endPoint y: 396, distance: 87.4
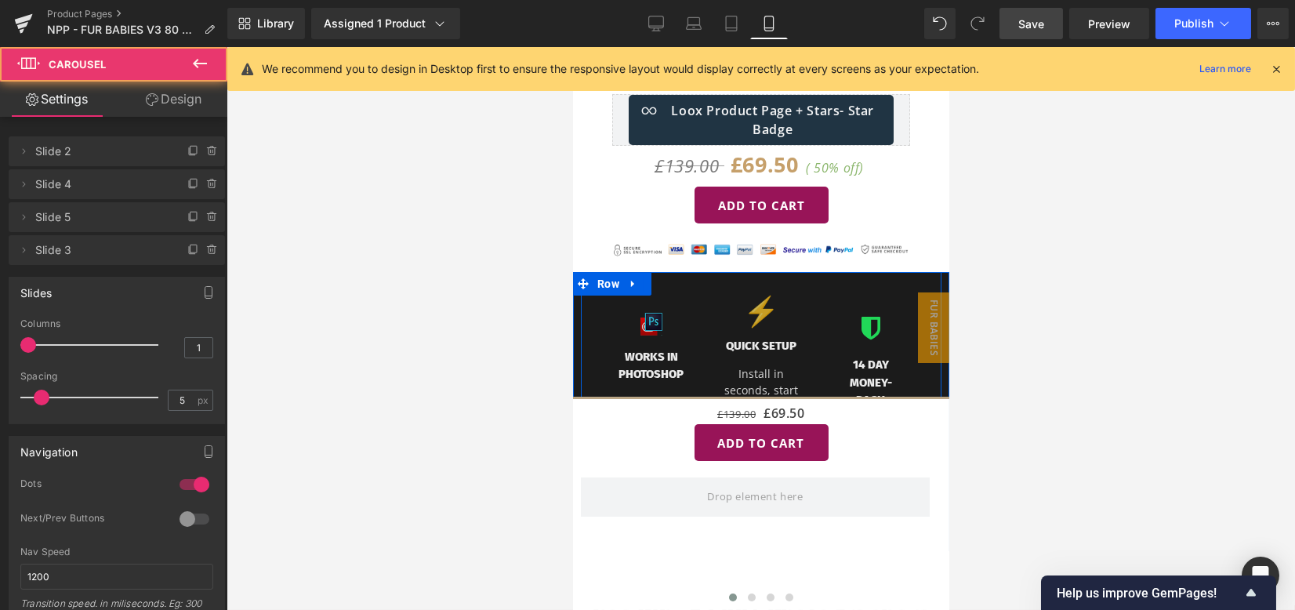
scroll to position [835, 0]
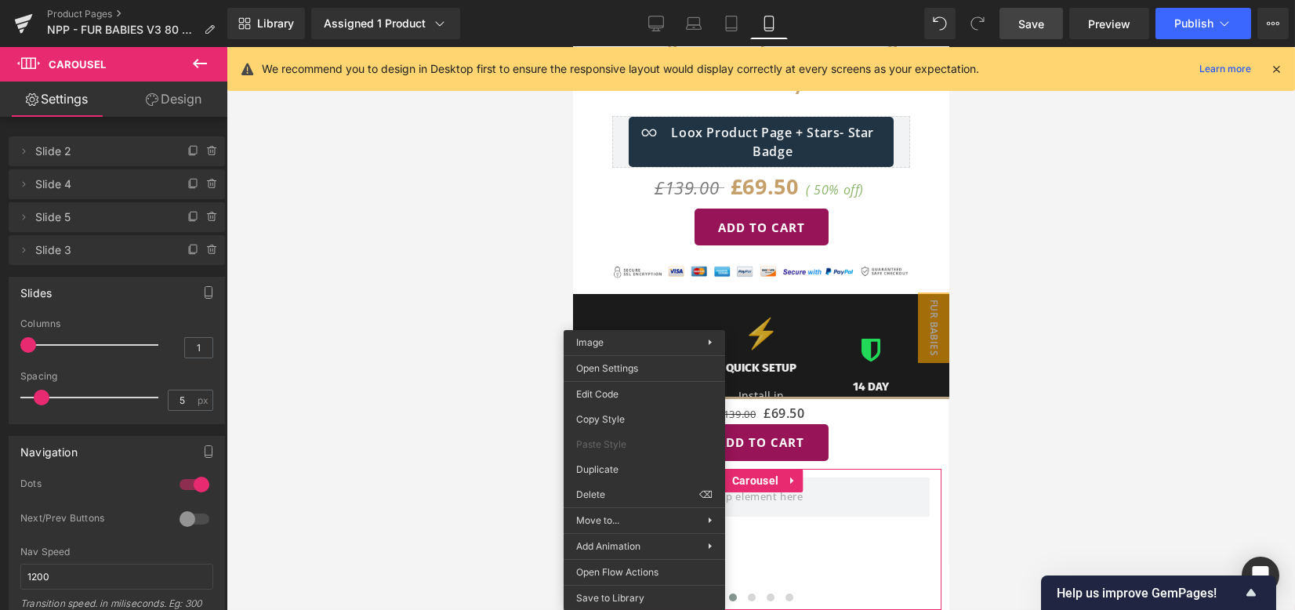
click at [205, 104] on link "Design" at bounding box center [174, 99] width 114 height 35
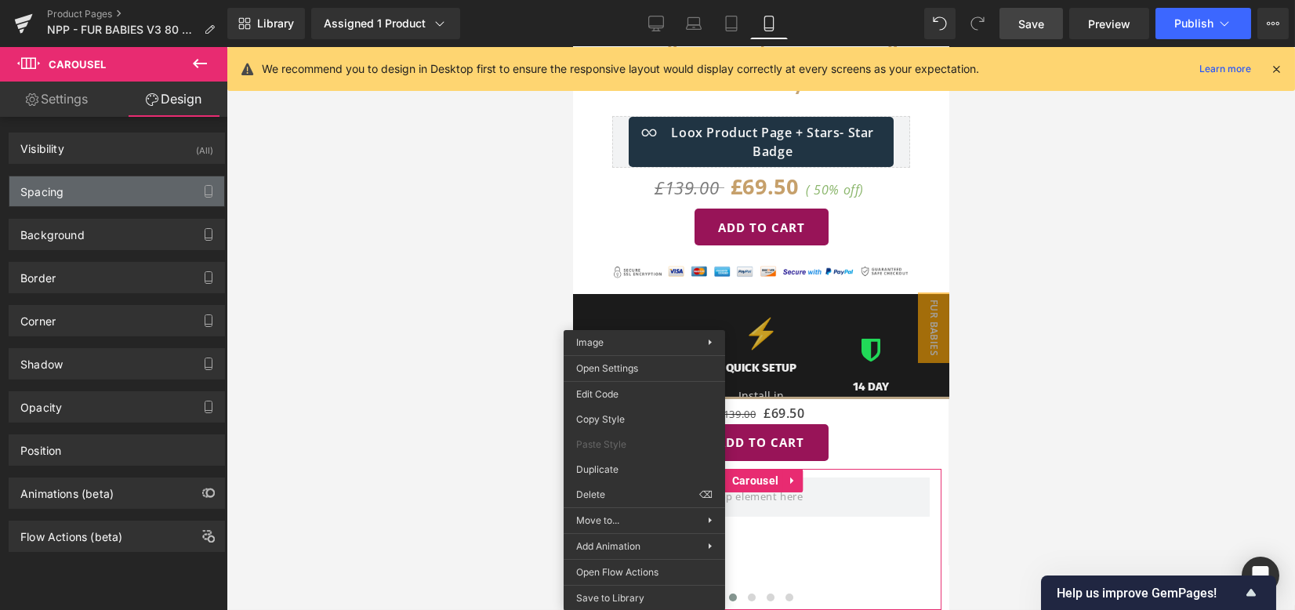
click at [76, 189] on div "Spacing" at bounding box center [116, 191] width 215 height 30
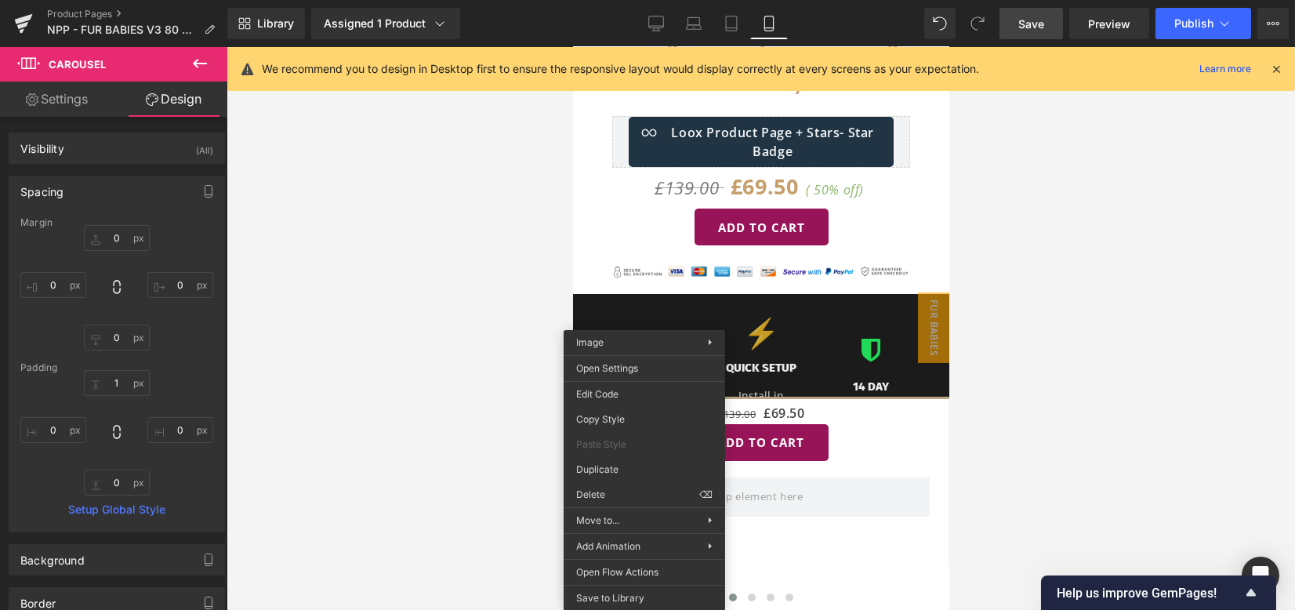
click at [480, 316] on div at bounding box center [760, 328] width 1068 height 563
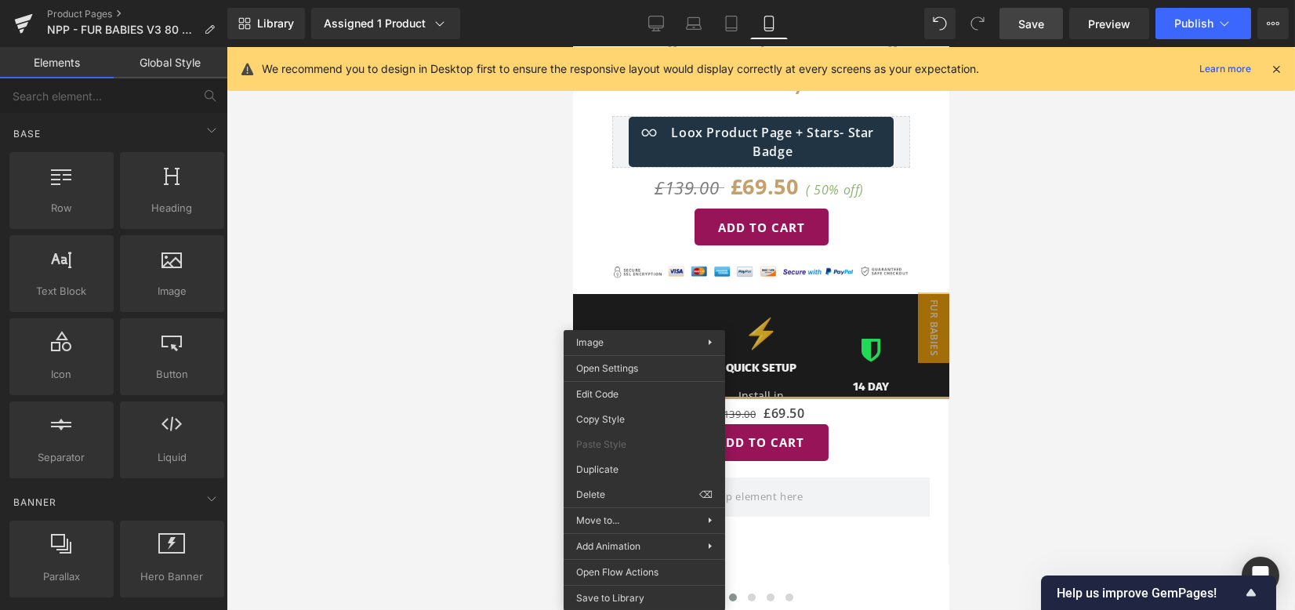
click at [509, 281] on div at bounding box center [760, 328] width 1068 height 563
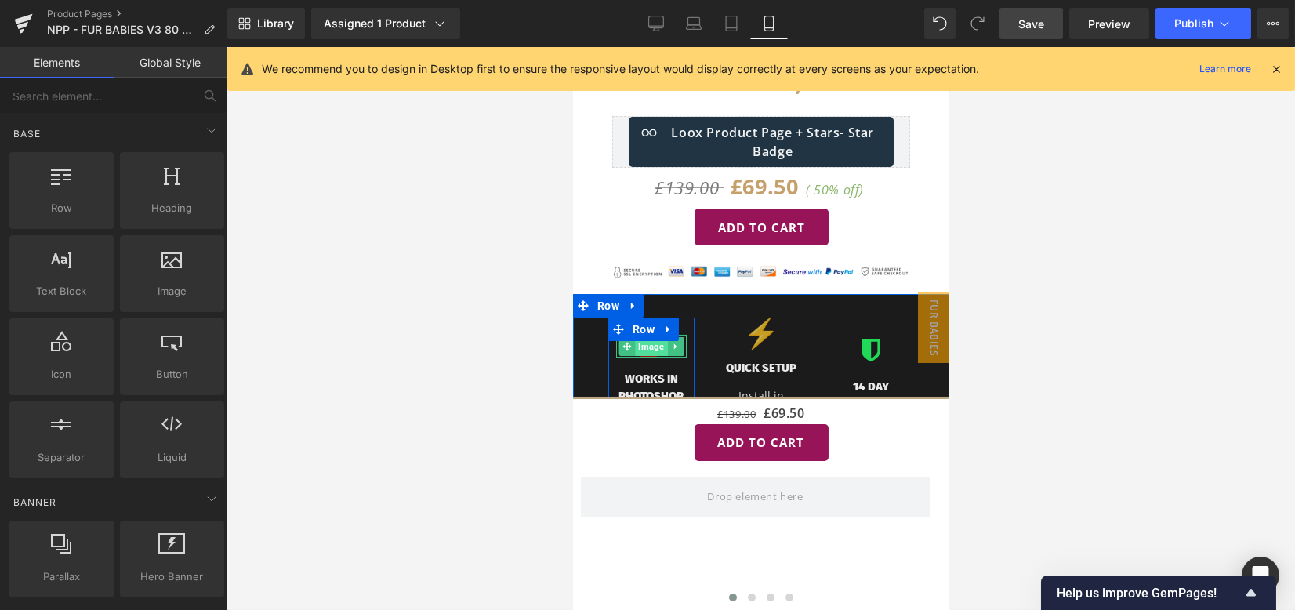
click at [642, 347] on span "Image" at bounding box center [650, 346] width 32 height 19
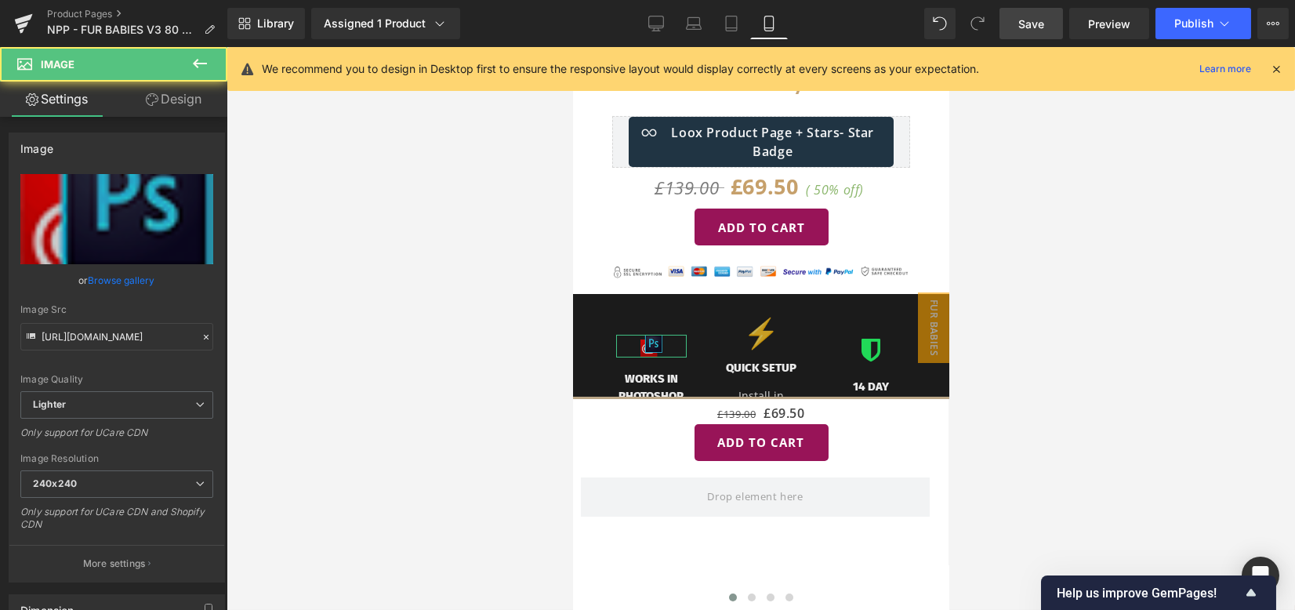
click at [166, 104] on link "Design" at bounding box center [174, 99] width 114 height 35
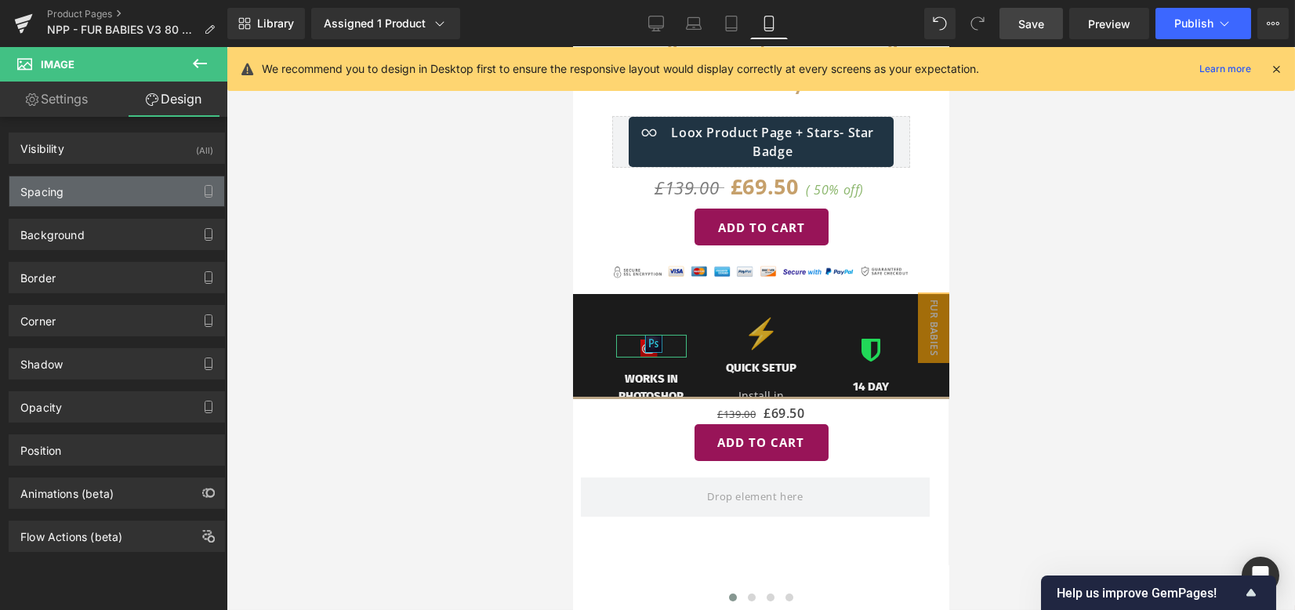
click at [111, 185] on div "Spacing" at bounding box center [116, 191] width 215 height 30
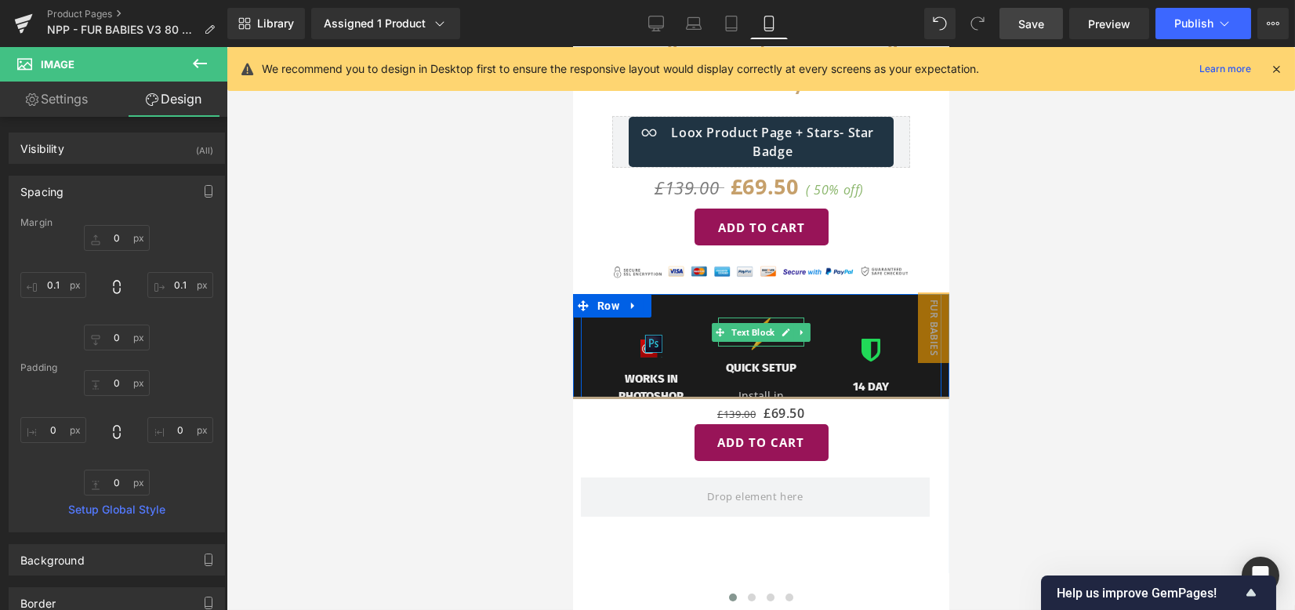
click at [760, 339] on p "⚡" at bounding box center [760, 331] width 86 height 29
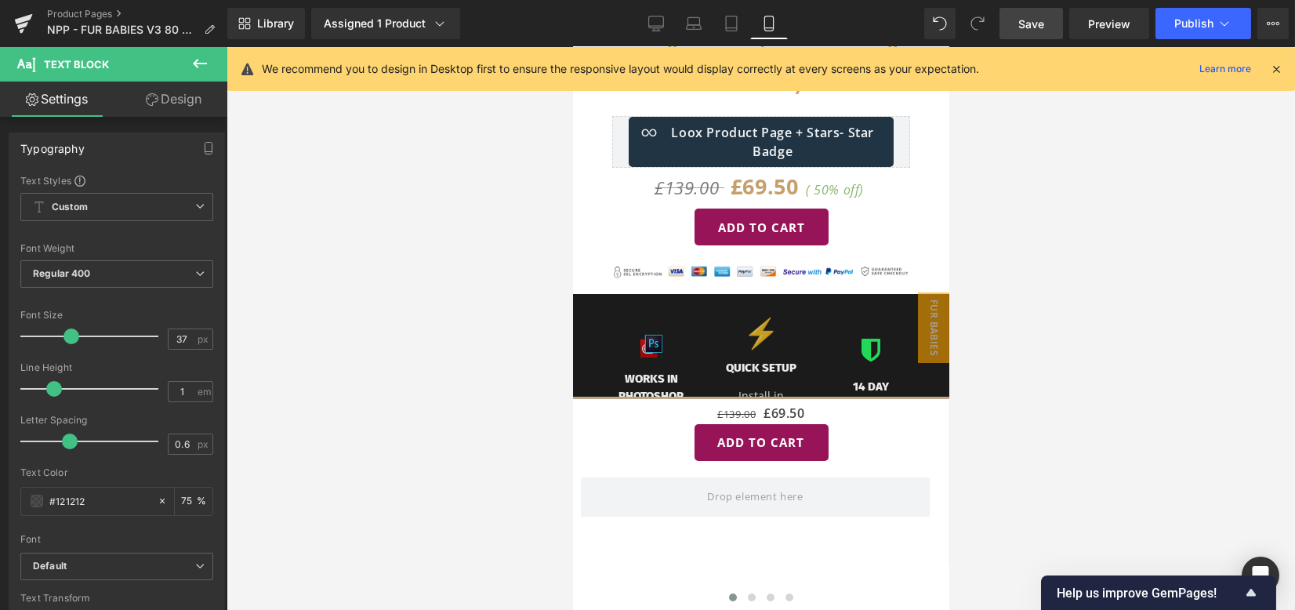
drag, startPoint x: 172, startPoint y: 96, endPoint x: 111, endPoint y: 174, distance: 99.4
click at [172, 96] on link "Design" at bounding box center [174, 99] width 114 height 35
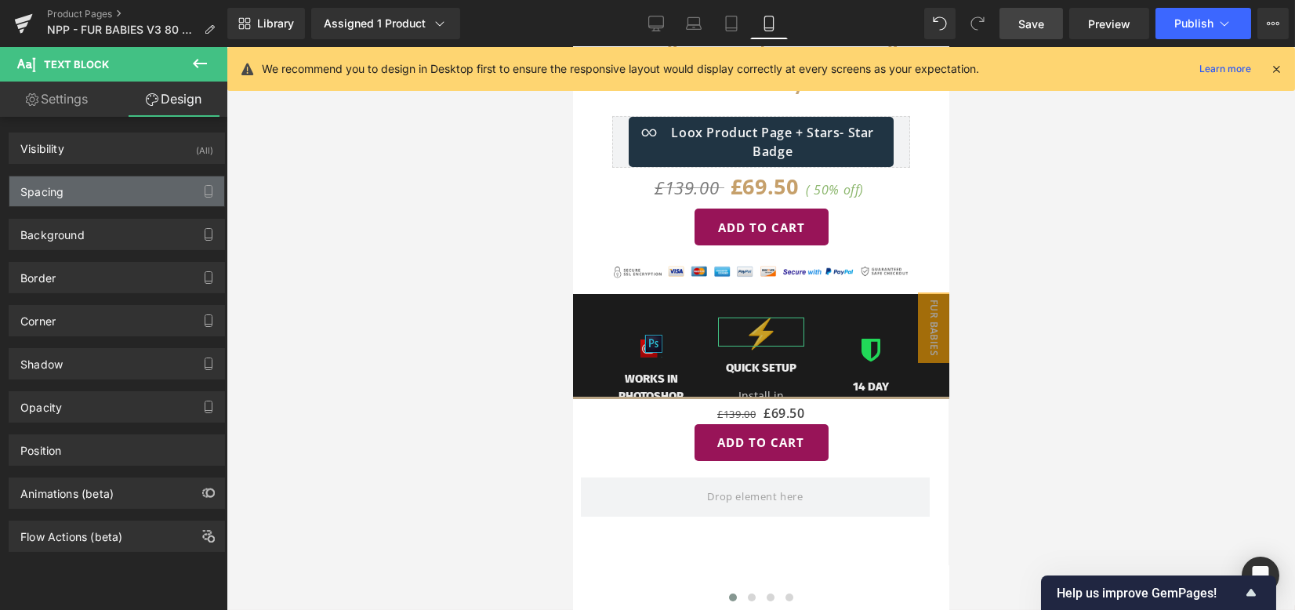
click at [107, 197] on div "Spacing" at bounding box center [116, 191] width 215 height 30
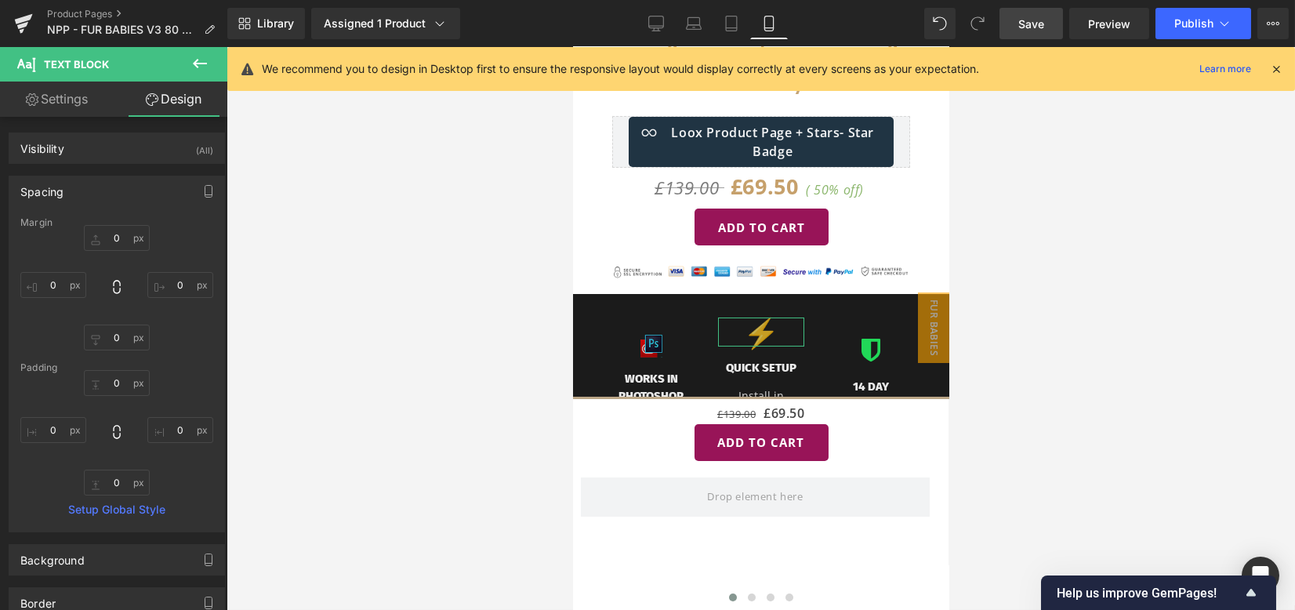
click at [121, 225] on div "Margin" at bounding box center [116, 222] width 193 height 11
click at [120, 231] on input "0" at bounding box center [117, 238] width 66 height 26
click at [1009, 310] on div at bounding box center [760, 328] width 1068 height 563
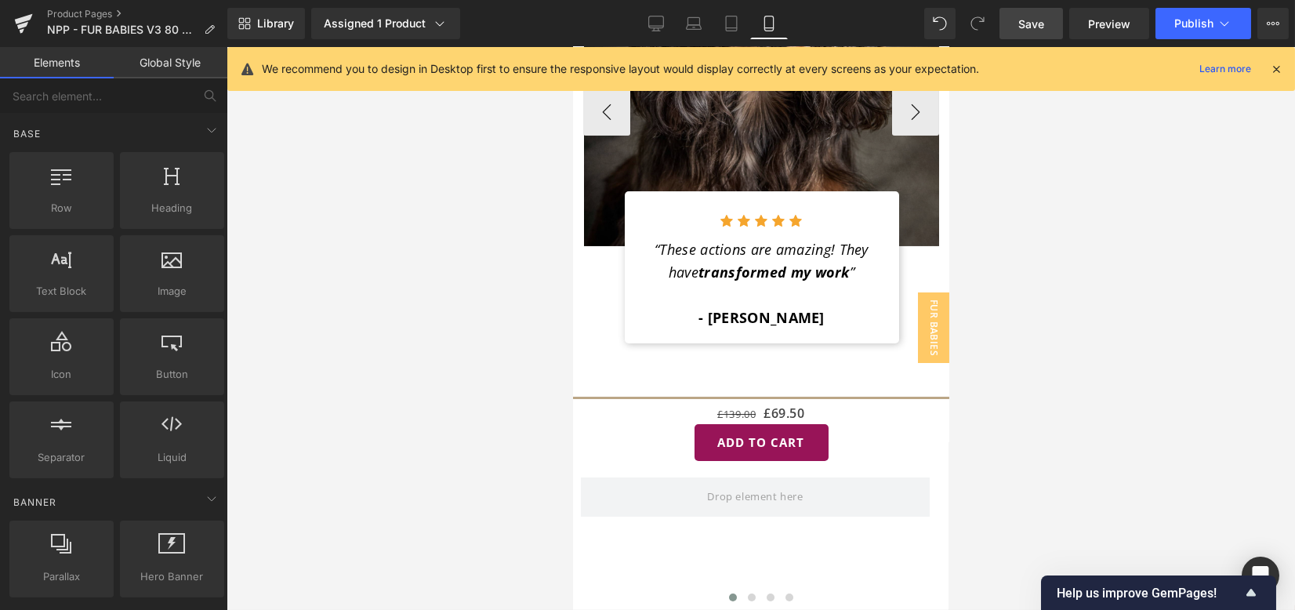
scroll to position [1985, 0]
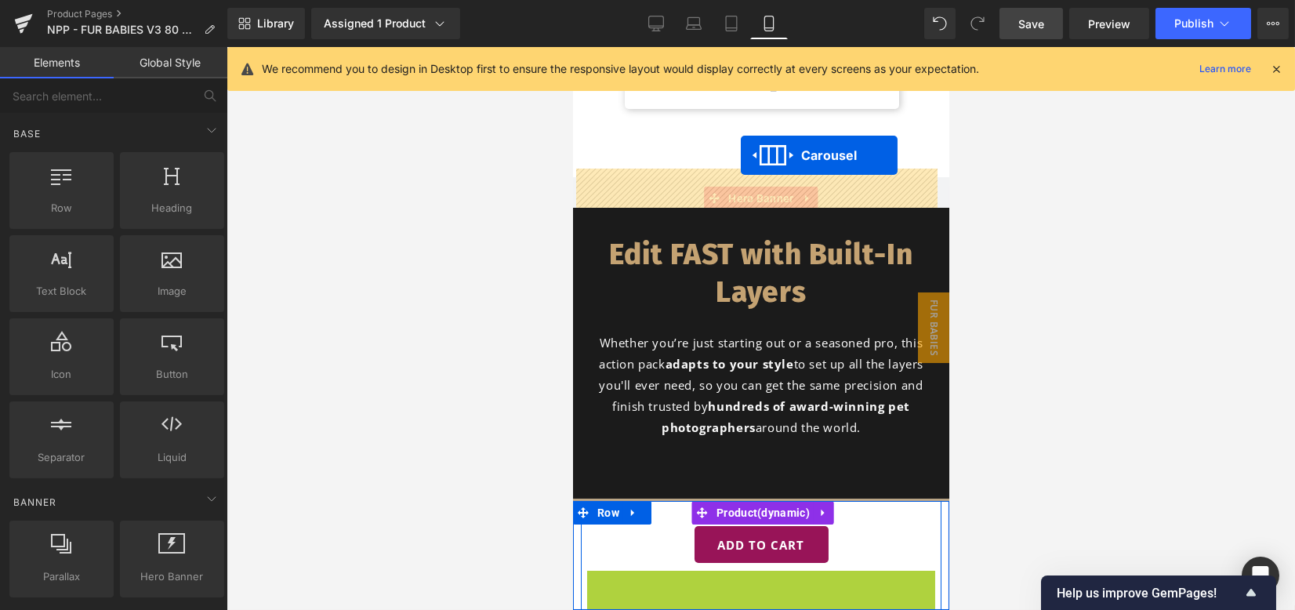
drag, startPoint x: 750, startPoint y: 483, endPoint x: 740, endPoint y: 155, distance: 327.8
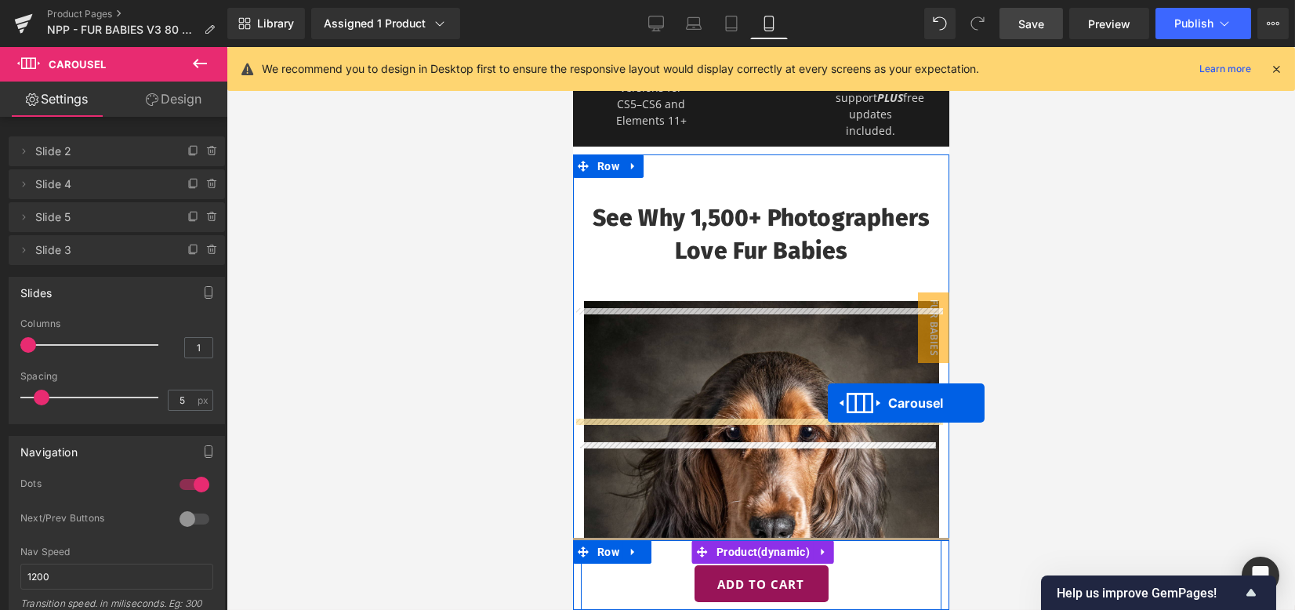
scroll to position [1045, 0]
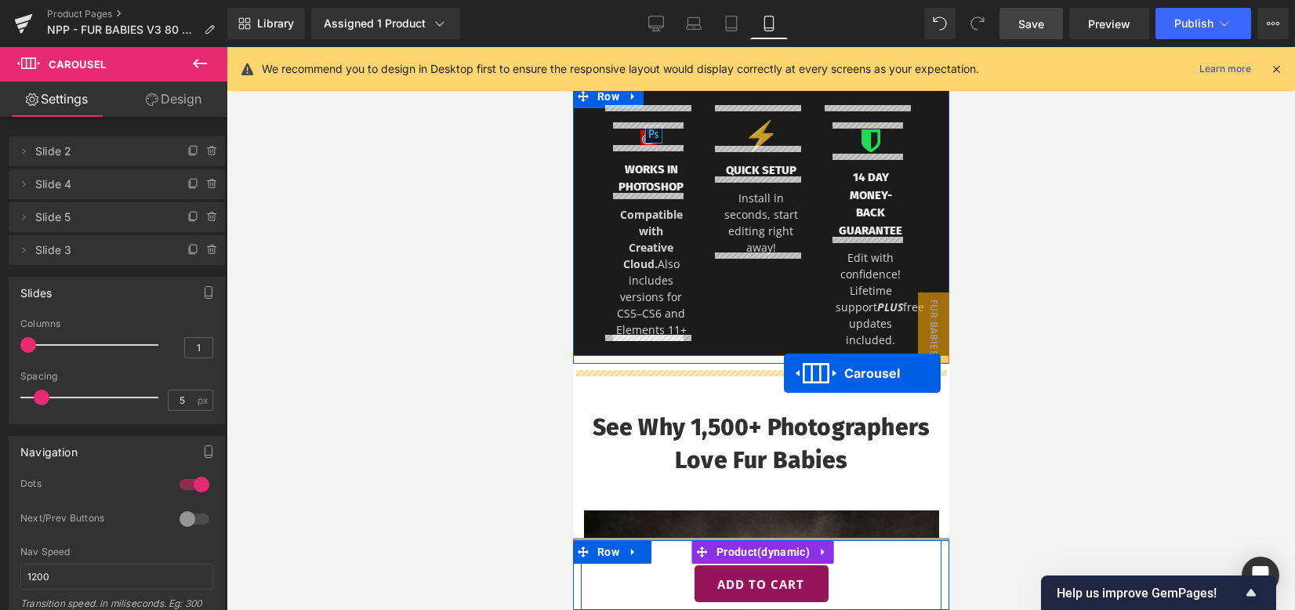
drag, startPoint x: 834, startPoint y: 149, endPoint x: 783, endPoint y: 373, distance: 229.9
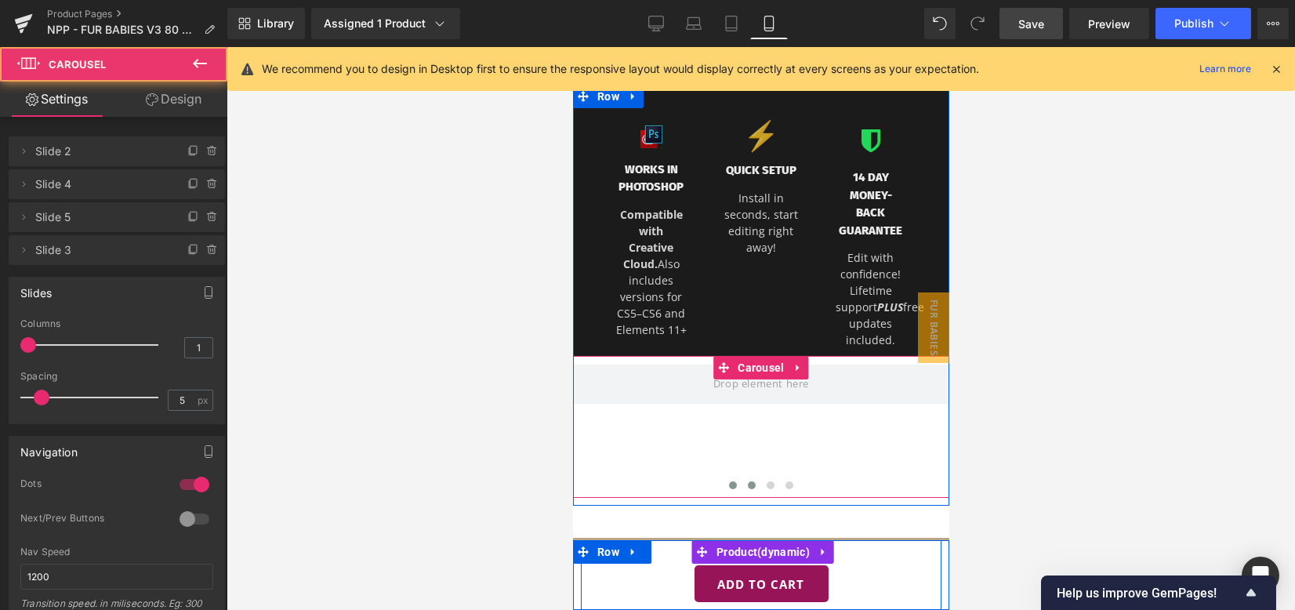
click at [749, 493] on button at bounding box center [750, 485] width 19 height 16
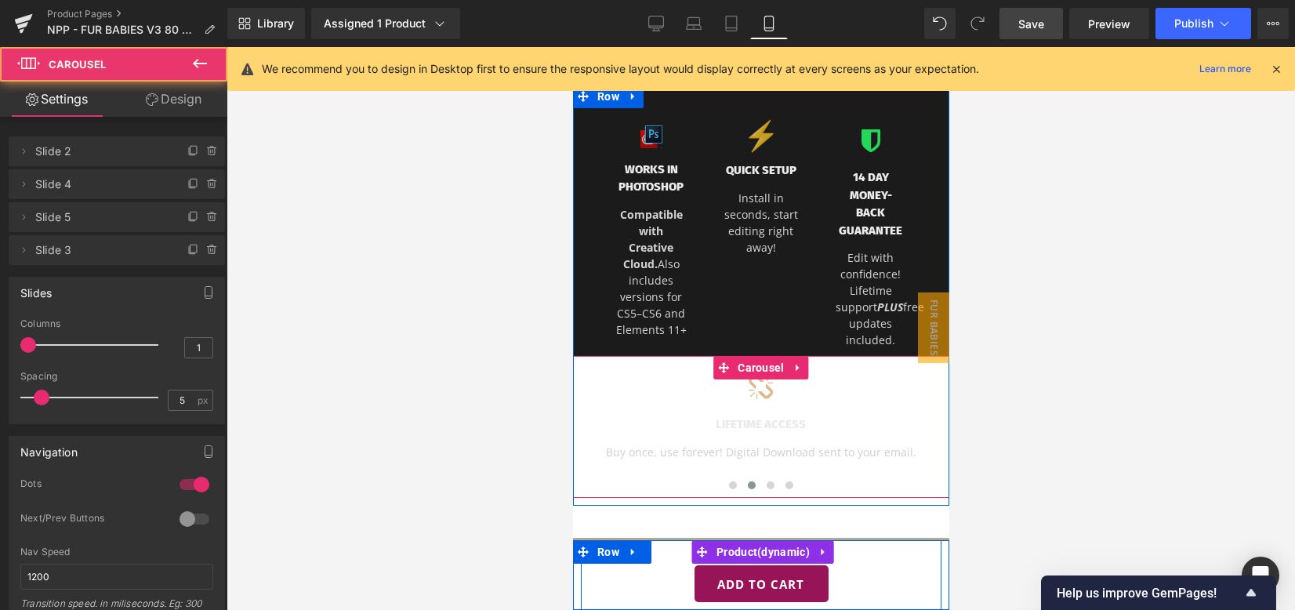
click at [749, 493] on button at bounding box center [750, 485] width 19 height 16
click at [766, 489] on span at bounding box center [770, 485] width 8 height 8
click at [785, 489] on span at bounding box center [789, 485] width 8 height 8
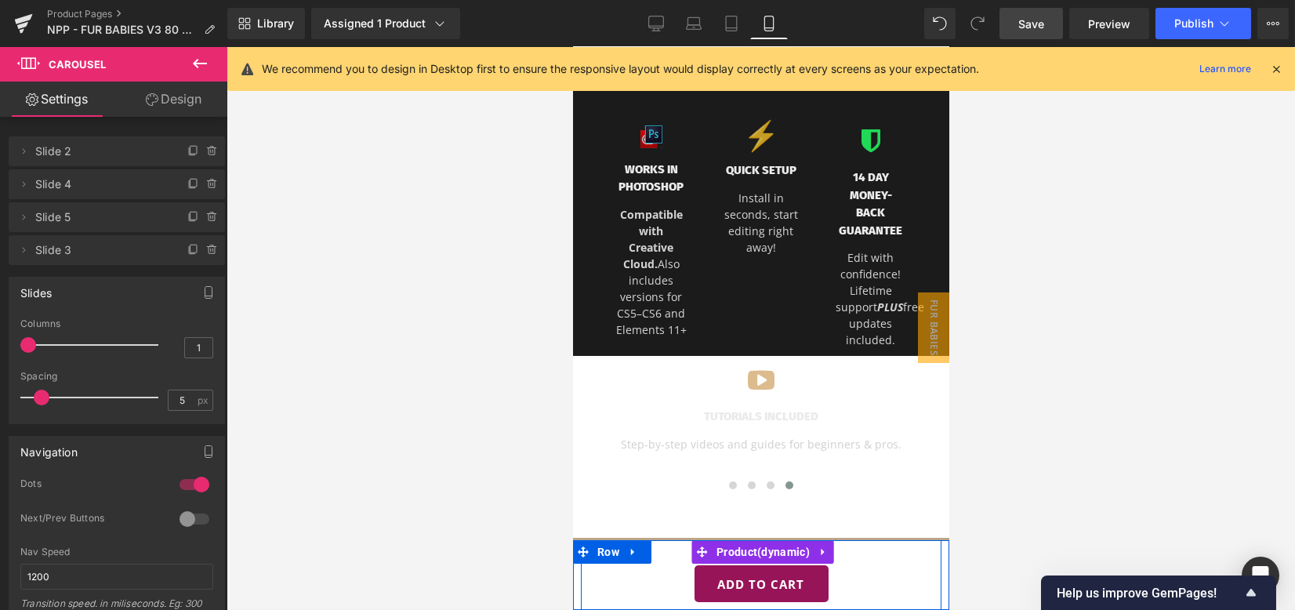
drag, startPoint x: 185, startPoint y: 68, endPoint x: 176, endPoint y: 71, distance: 9.2
click at [185, 68] on button at bounding box center [199, 64] width 55 height 34
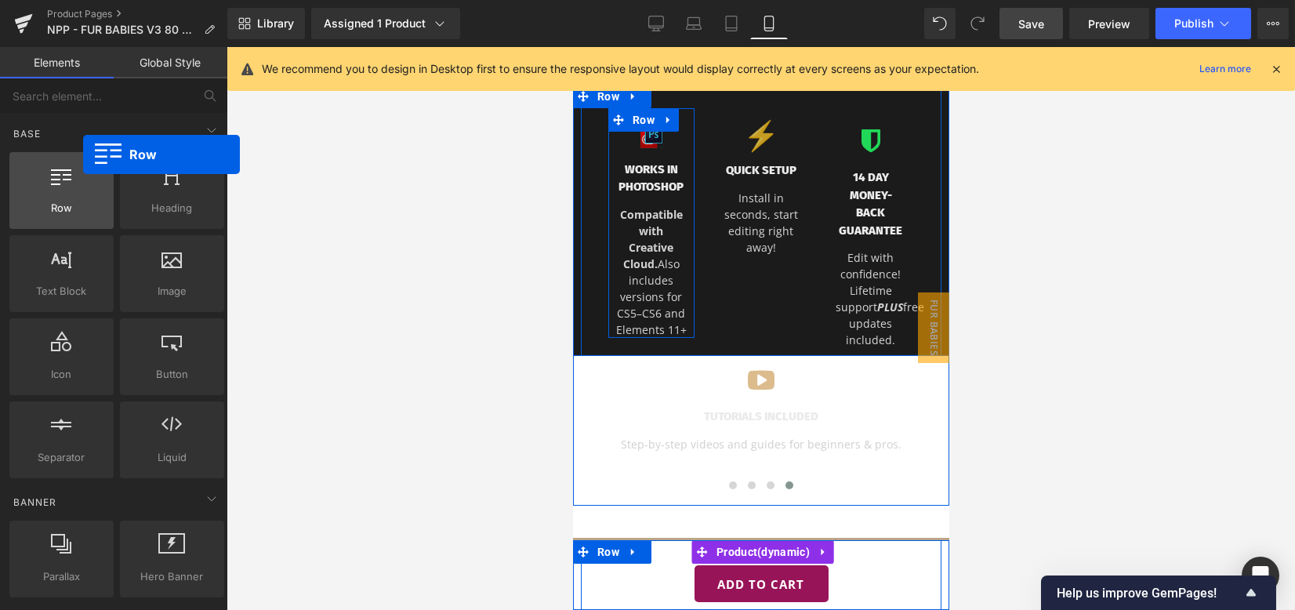
click at [53, 178] on div at bounding box center [61, 182] width 95 height 35
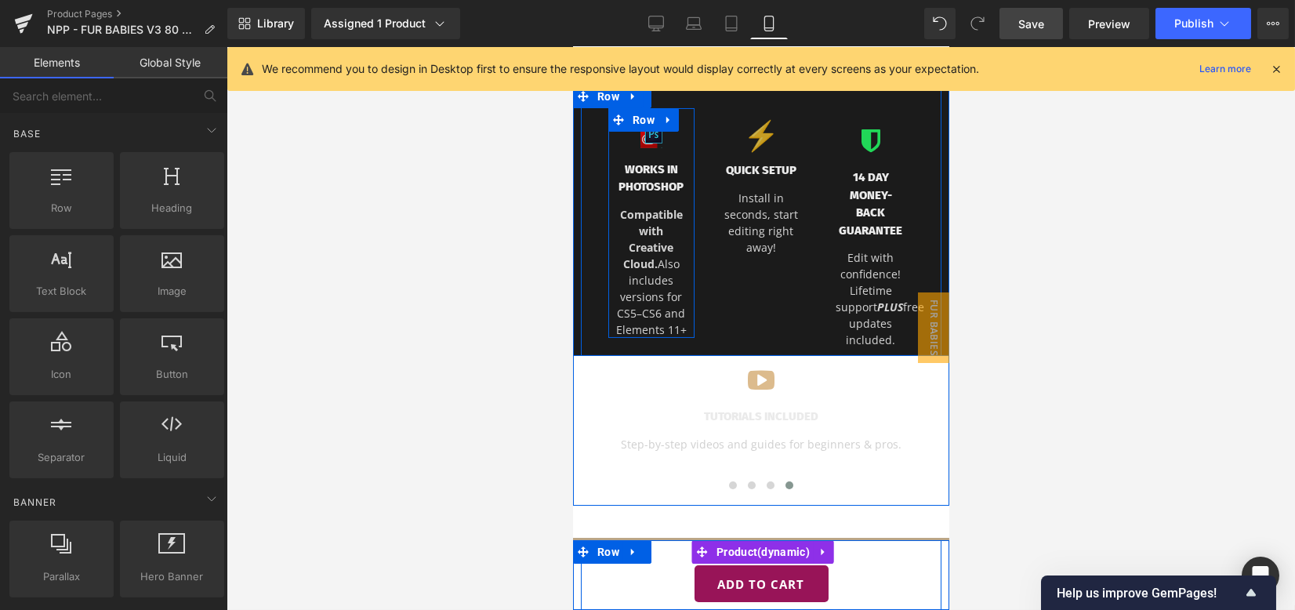
drag, startPoint x: 672, startPoint y: 33, endPoint x: 723, endPoint y: 67, distance: 61.5
click at [671, 35] on link "Desktop" at bounding box center [656, 23] width 38 height 31
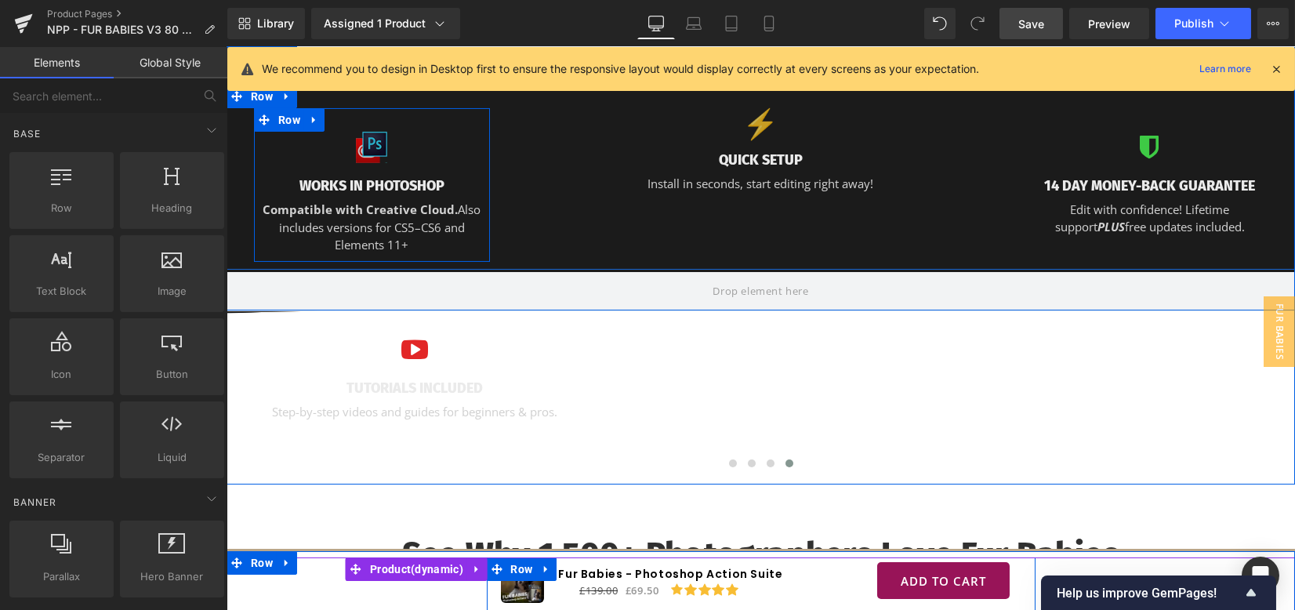
scroll to position [1350, 0]
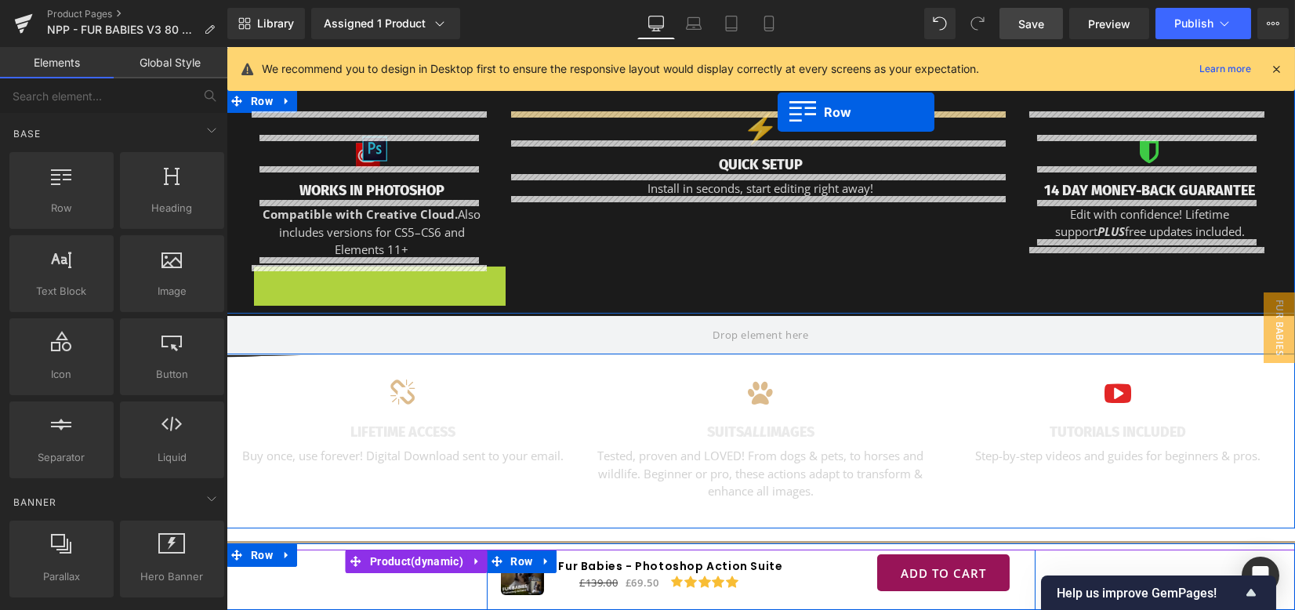
drag, startPoint x: 290, startPoint y: 276, endPoint x: 777, endPoint y: 112, distance: 513.5
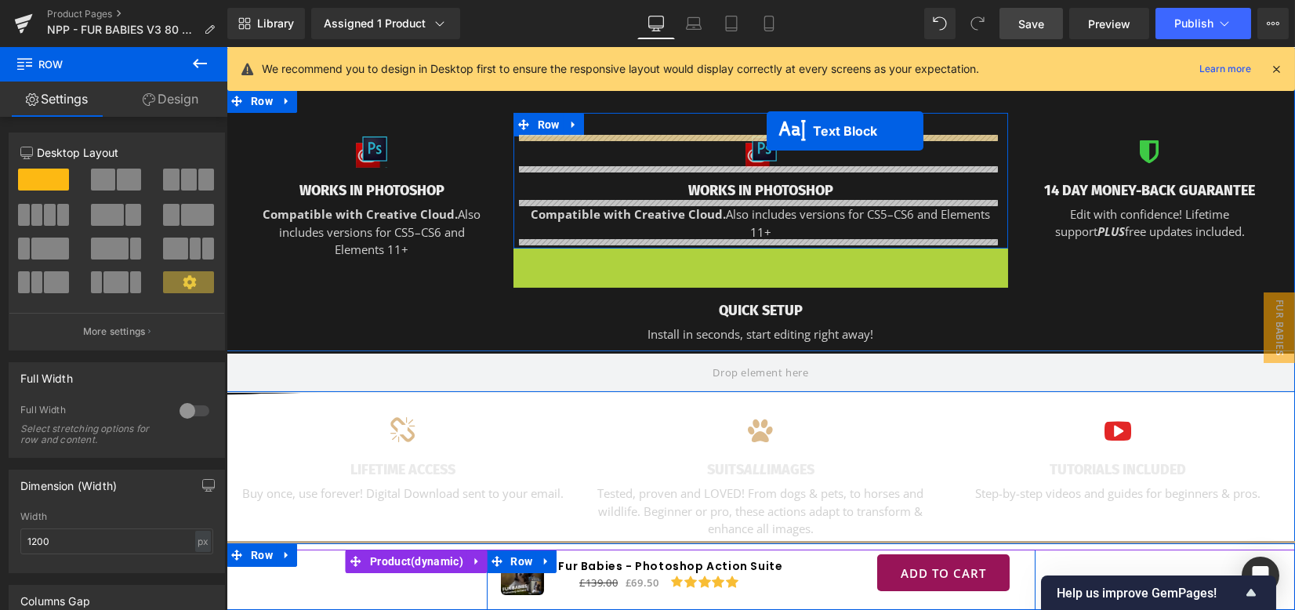
drag, startPoint x: 748, startPoint y: 266, endPoint x: 766, endPoint y: 132, distance: 135.2
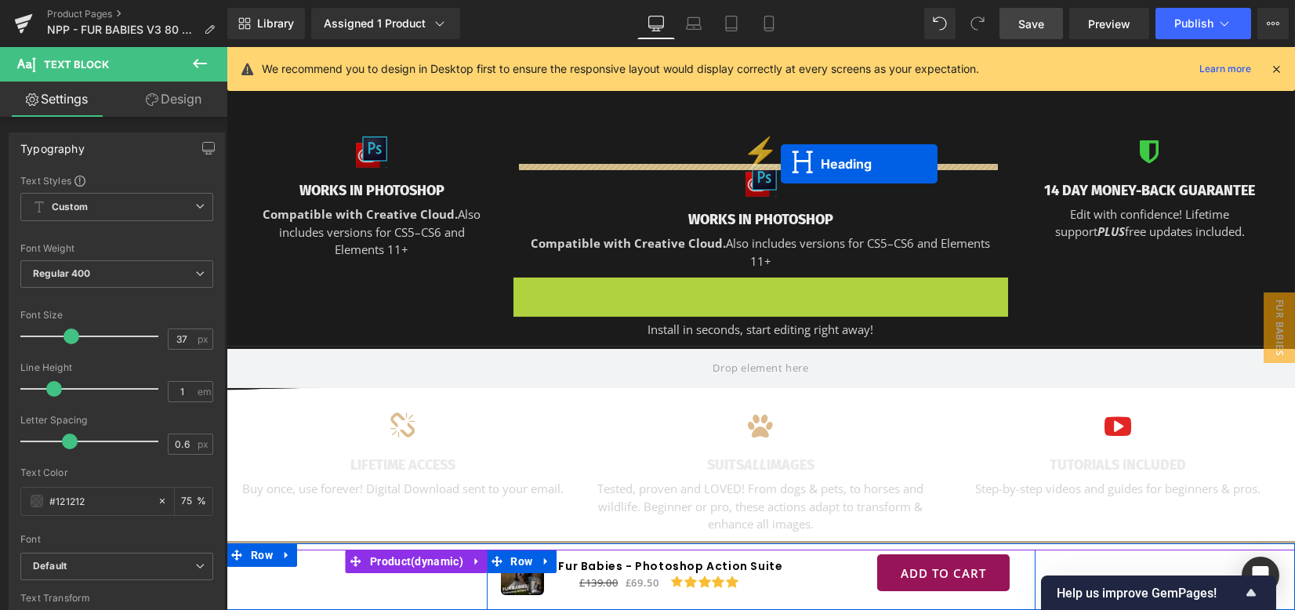
drag, startPoint x: 754, startPoint y: 295, endPoint x: 781, endPoint y: 164, distance: 134.3
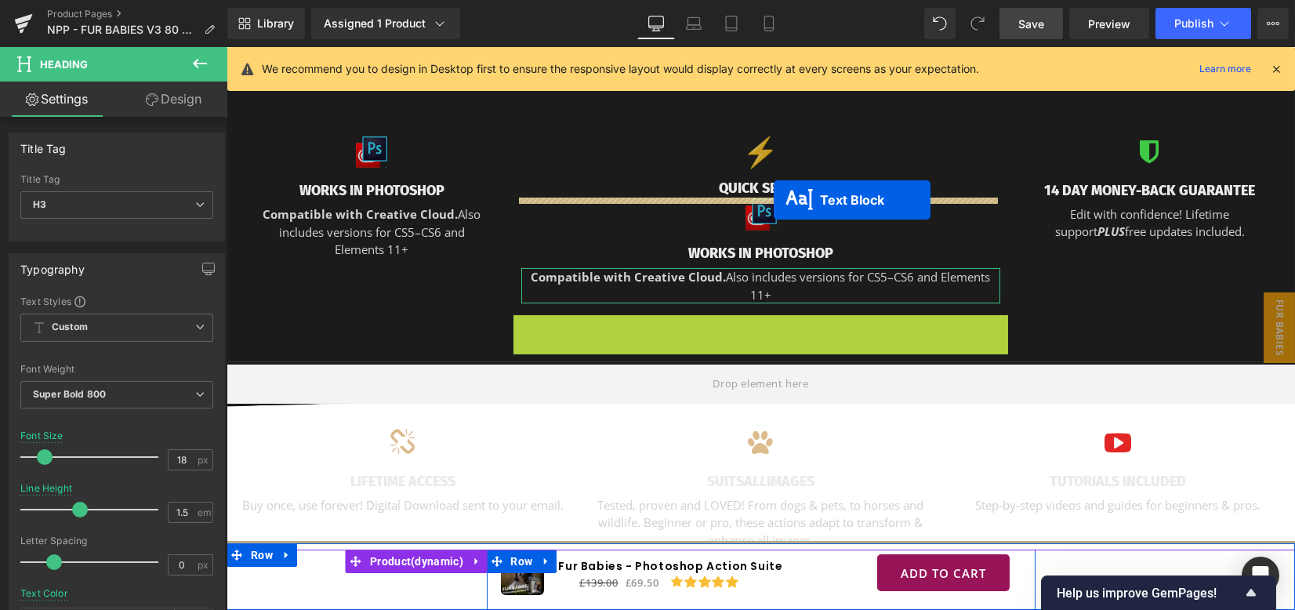
drag, startPoint x: 742, startPoint y: 324, endPoint x: 774, endPoint y: 200, distance: 127.7
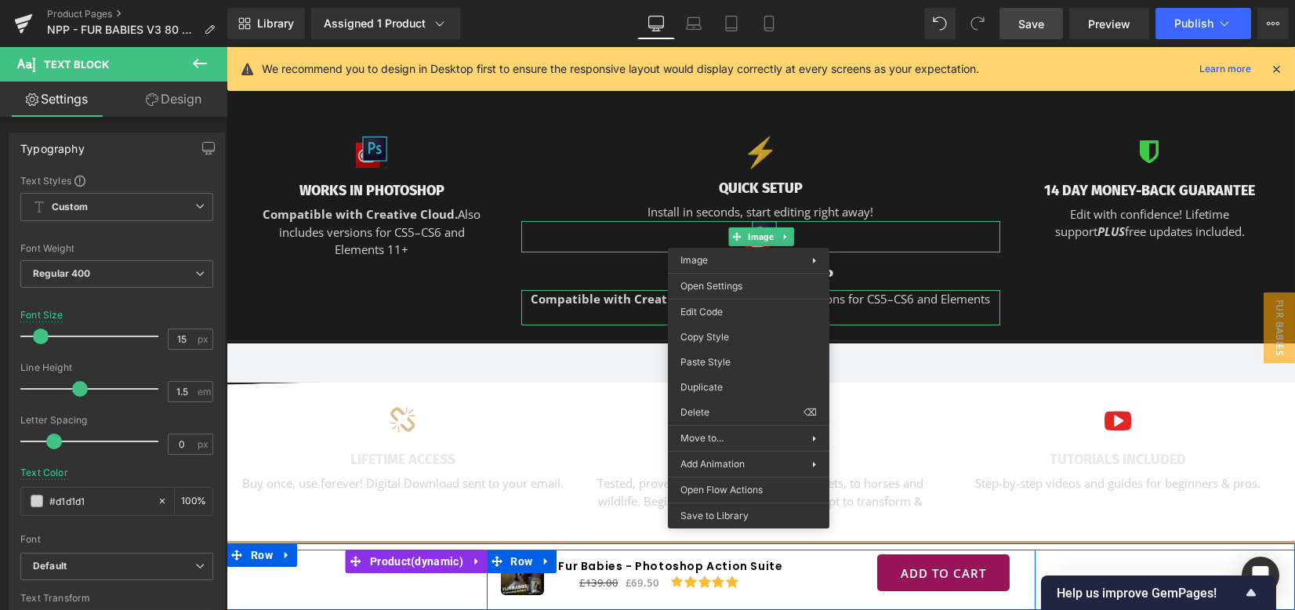
drag, startPoint x: 955, startPoint y: 456, endPoint x: 744, endPoint y: 358, distance: 233.2
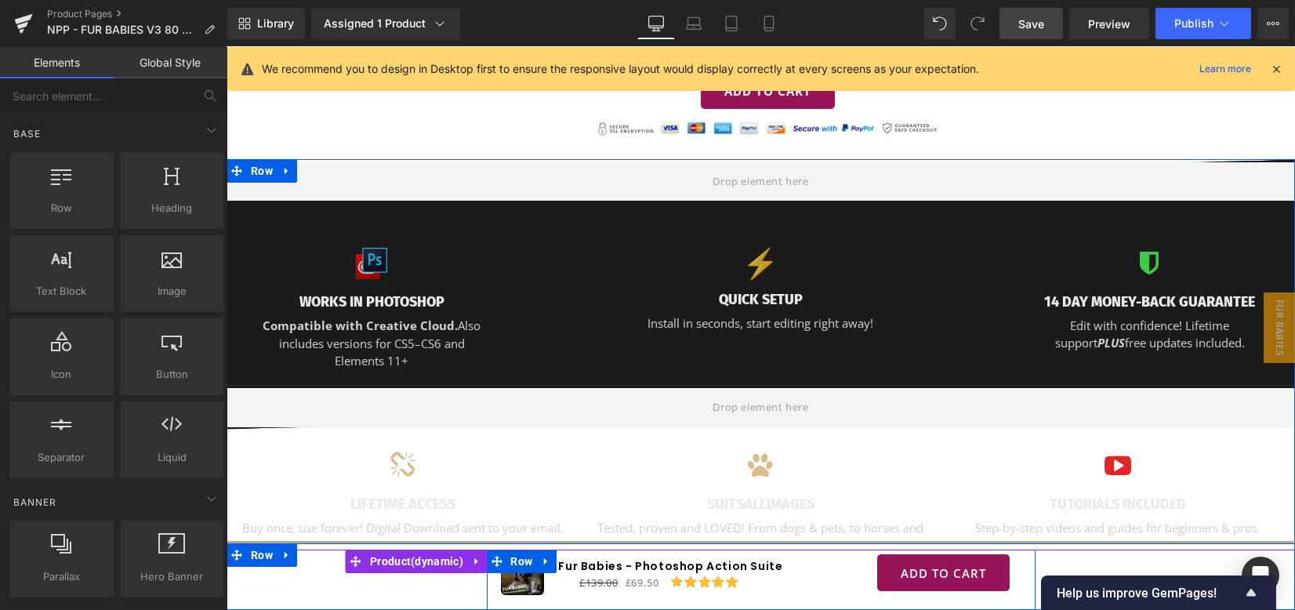
scroll to position [1246, 0]
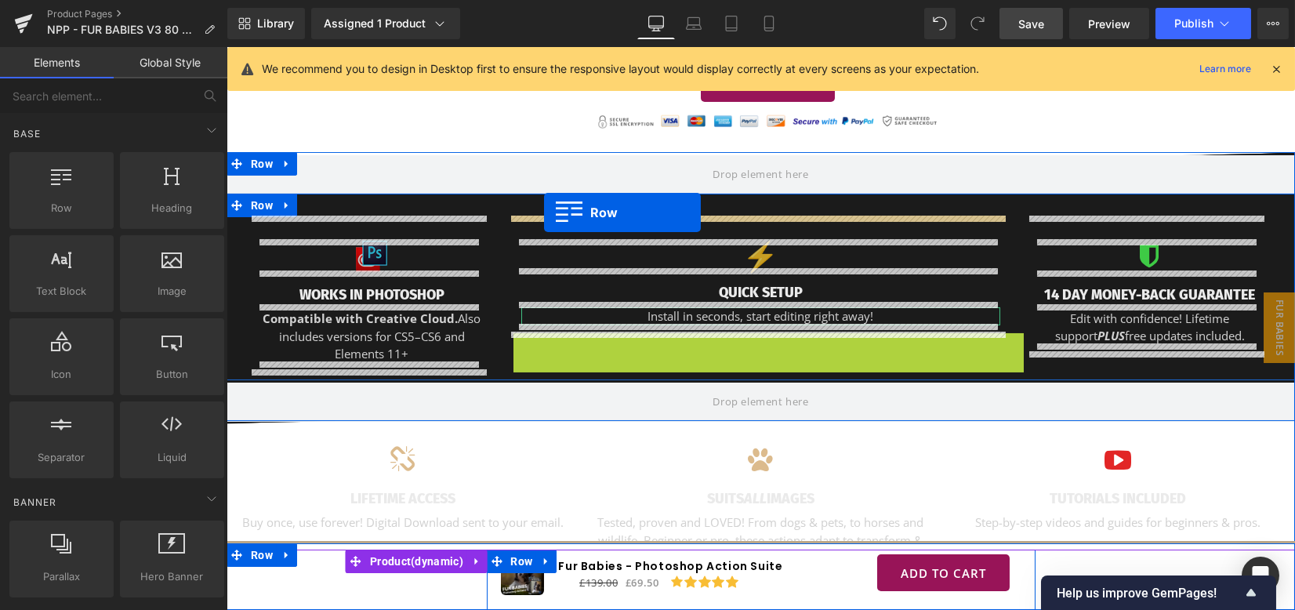
drag, startPoint x: 544, startPoint y: 349, endPoint x: 544, endPoint y: 212, distance: 136.4
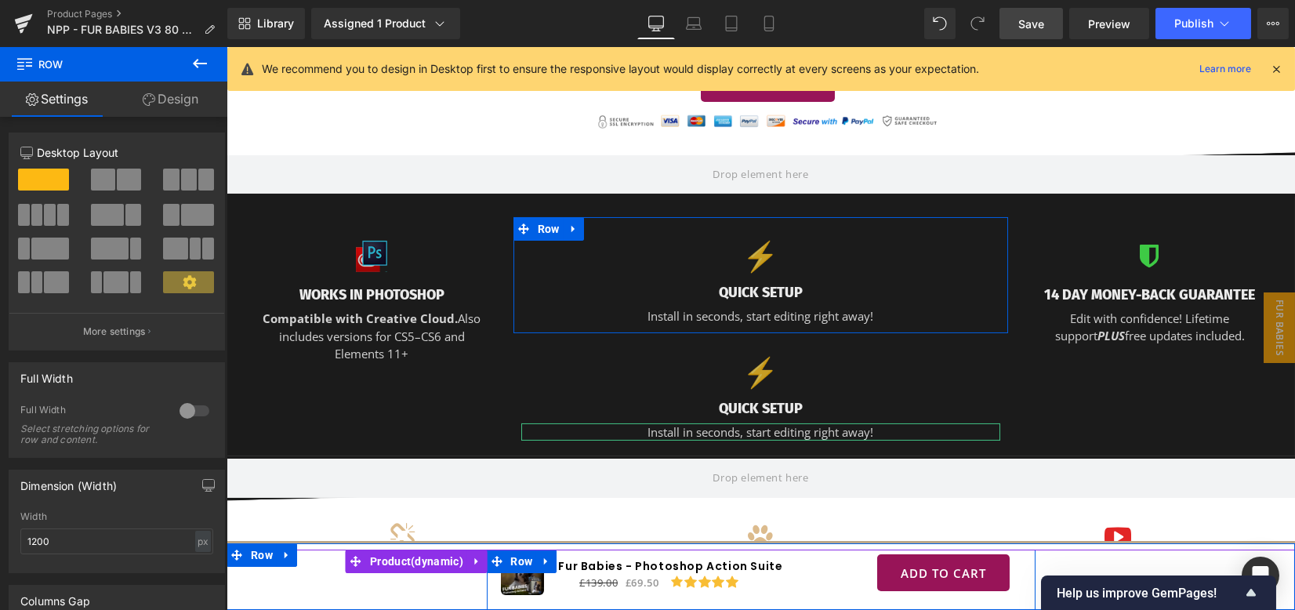
click at [185, 100] on link "Design" at bounding box center [171, 99] width 114 height 35
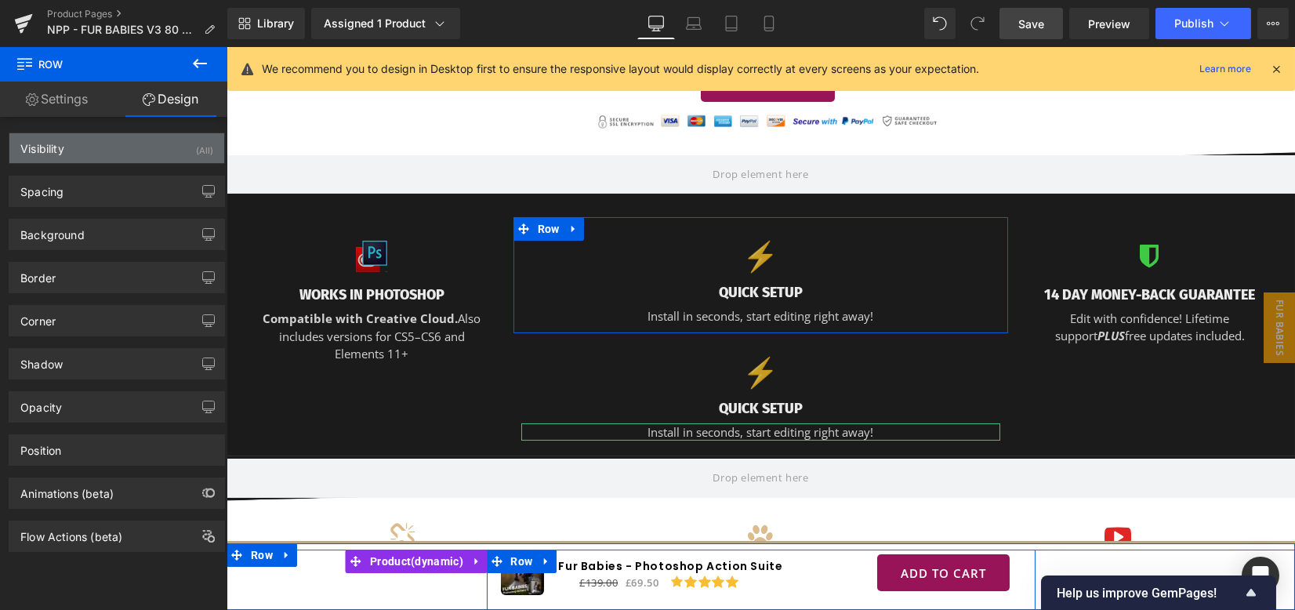
click at [133, 144] on div "Visibility (All)" at bounding box center [116, 148] width 215 height 30
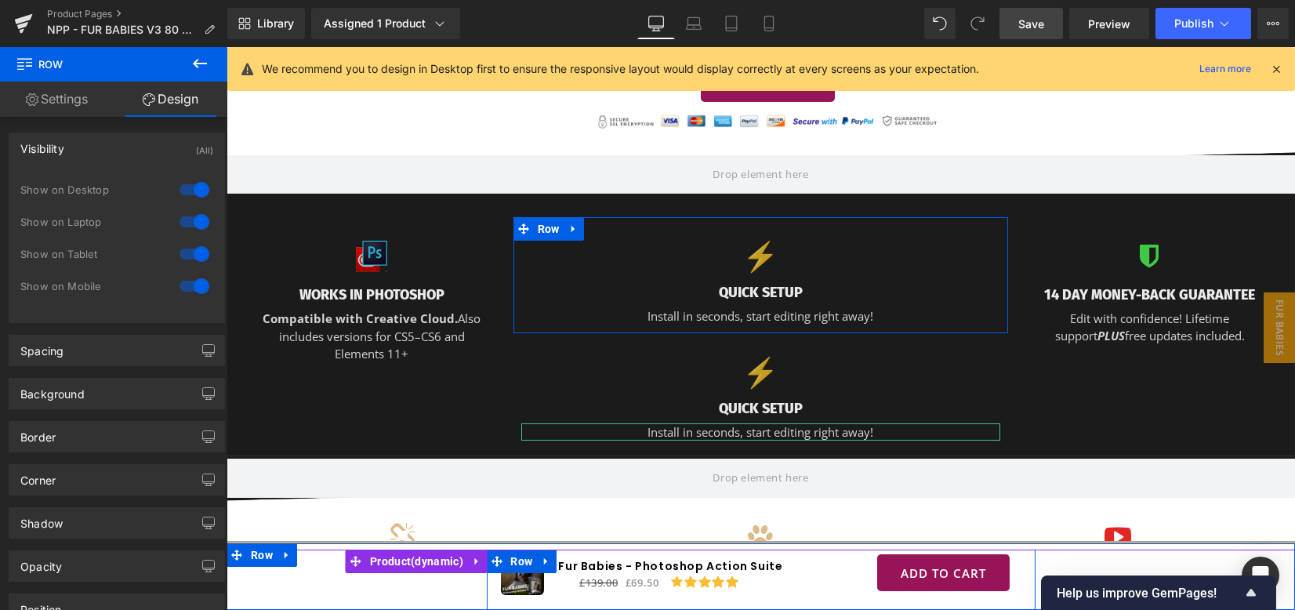
drag, startPoint x: 187, startPoint y: 184, endPoint x: 185, endPoint y: 212, distance: 28.3
click at [187, 184] on div at bounding box center [195, 189] width 38 height 25
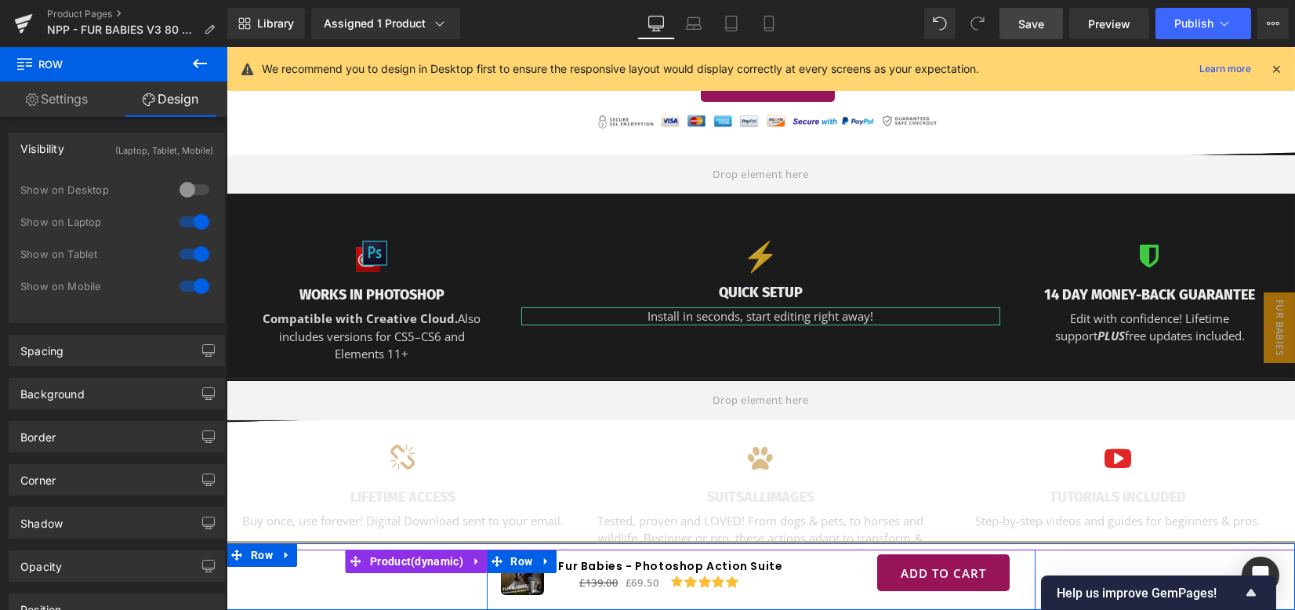
click at [185, 221] on div at bounding box center [195, 221] width 38 height 25
click at [188, 248] on div at bounding box center [195, 253] width 38 height 25
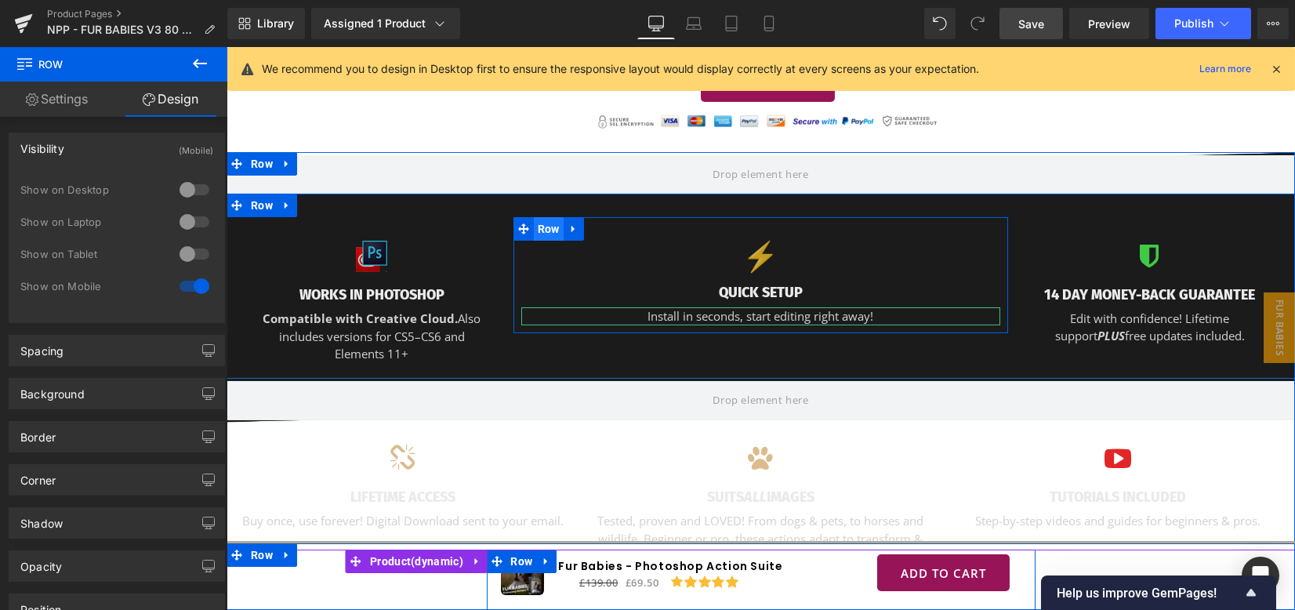
click at [552, 233] on span "Row" at bounding box center [549, 229] width 30 height 24
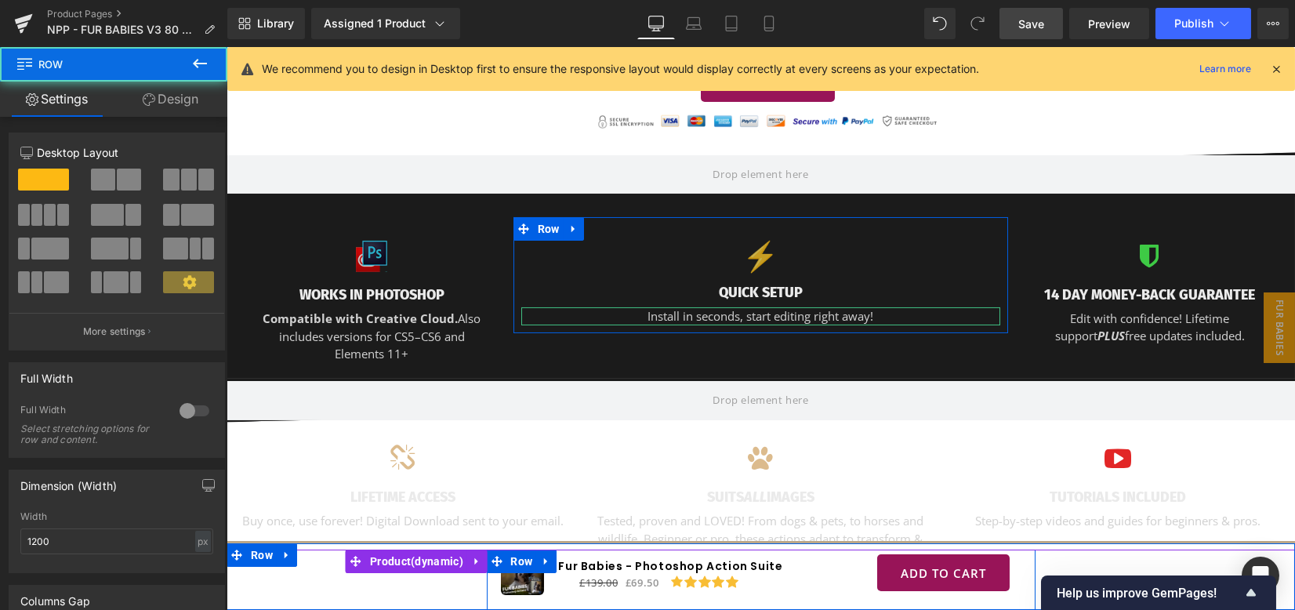
click at [176, 100] on link "Design" at bounding box center [171, 99] width 114 height 35
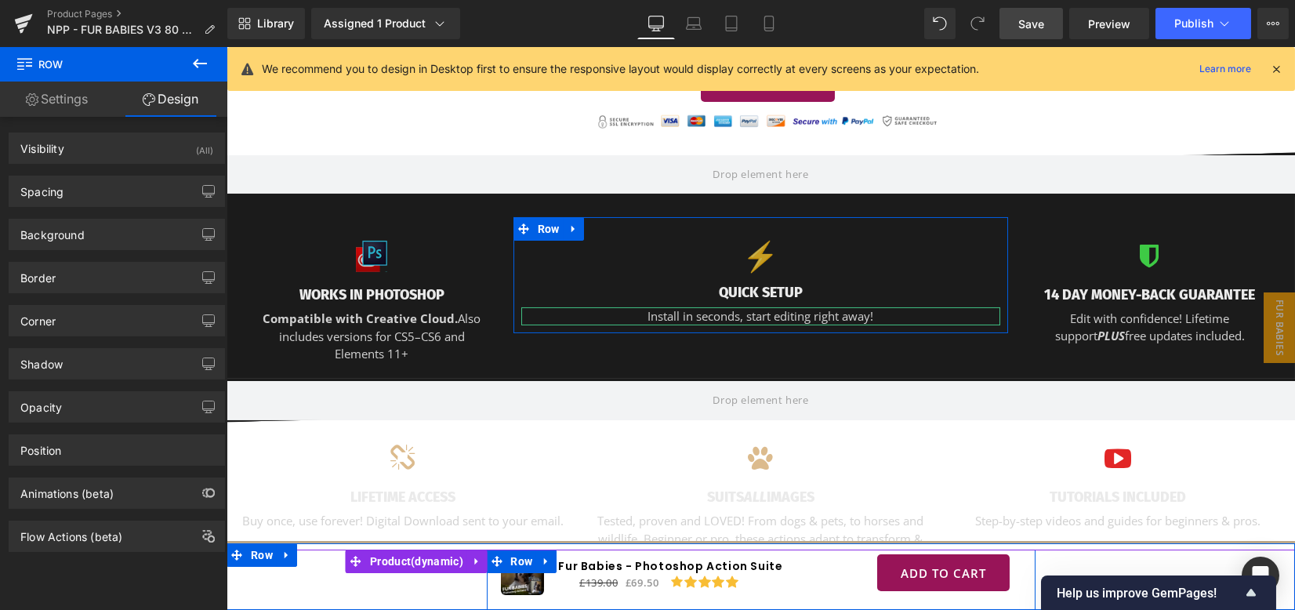
drag, startPoint x: 142, startPoint y: 154, endPoint x: 179, endPoint y: 190, distance: 51.5
click at [143, 154] on div "Visibility (All)" at bounding box center [116, 148] width 215 height 30
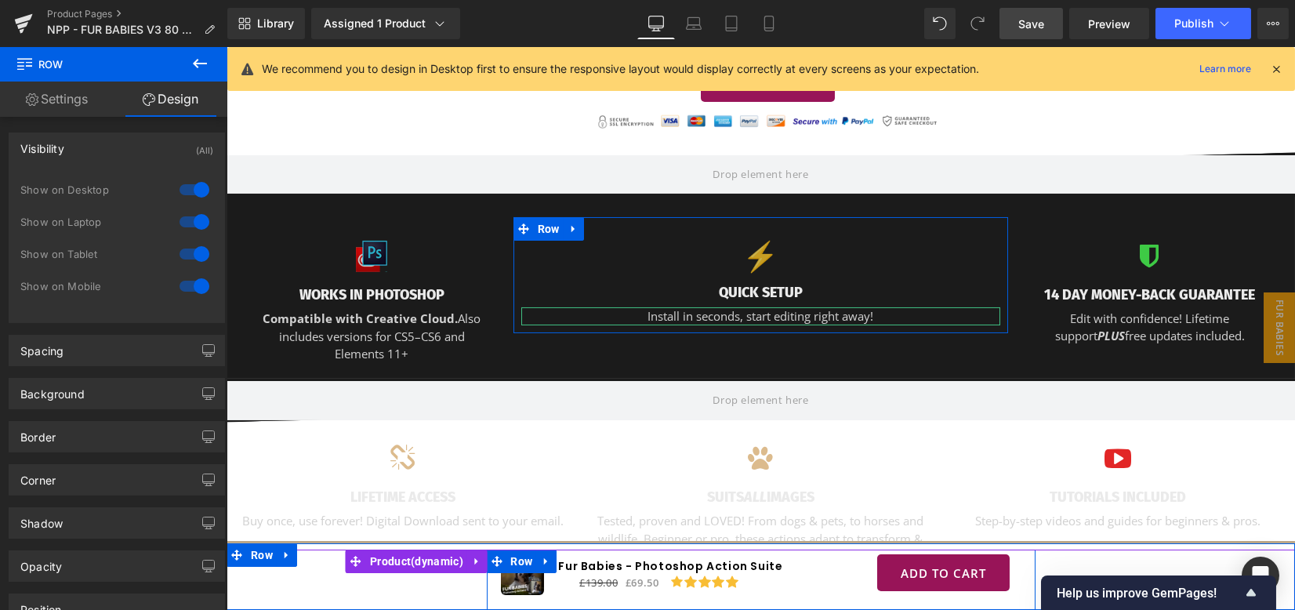
click at [197, 289] on div at bounding box center [195, 286] width 38 height 25
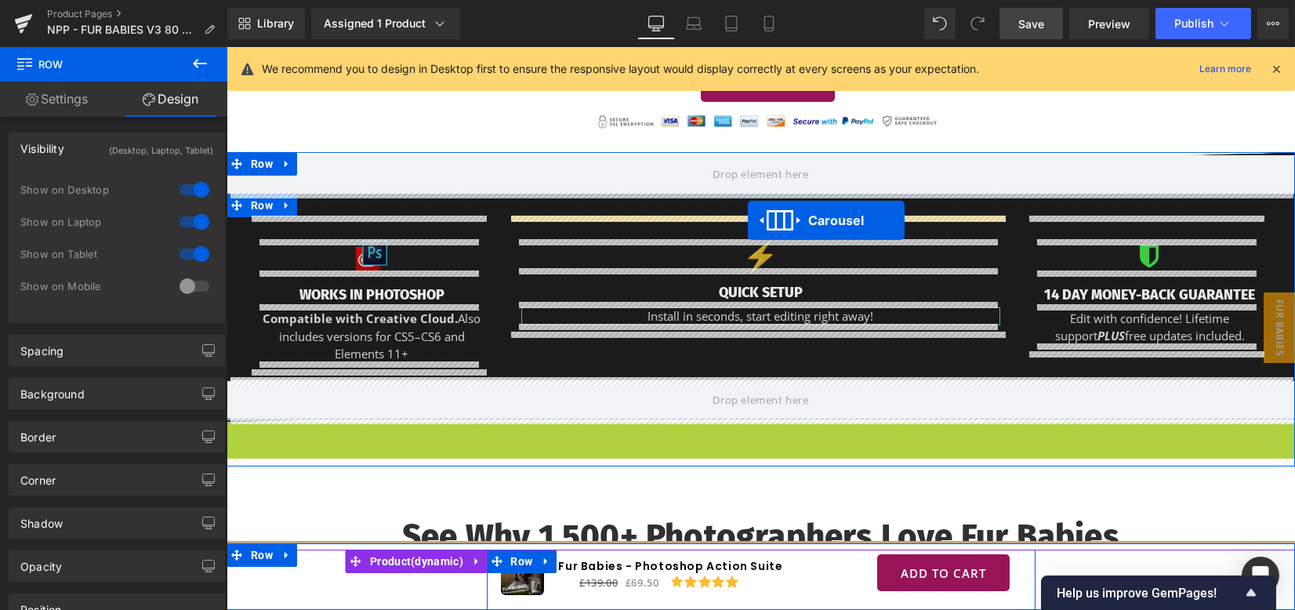
drag, startPoint x: 741, startPoint y: 429, endPoint x: 748, endPoint y: 220, distance: 209.3
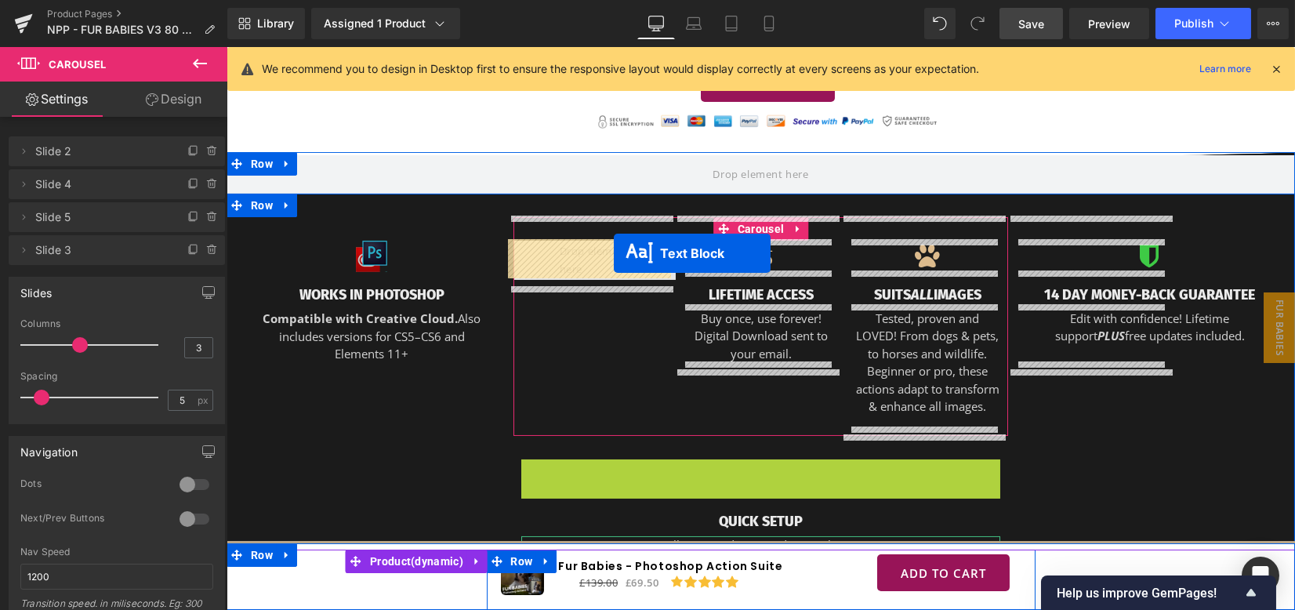
drag, startPoint x: 732, startPoint y: 444, endPoint x: 614, endPoint y: 253, distance: 224.9
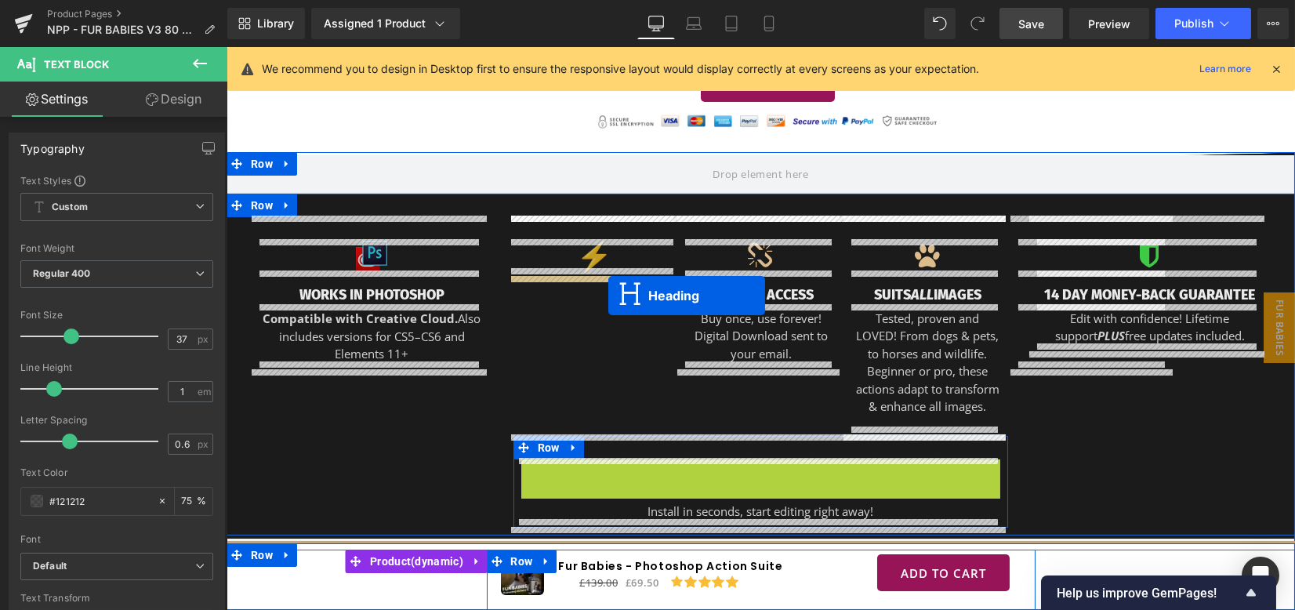
drag, startPoint x: 752, startPoint y: 480, endPoint x: 608, endPoint y: 295, distance: 233.4
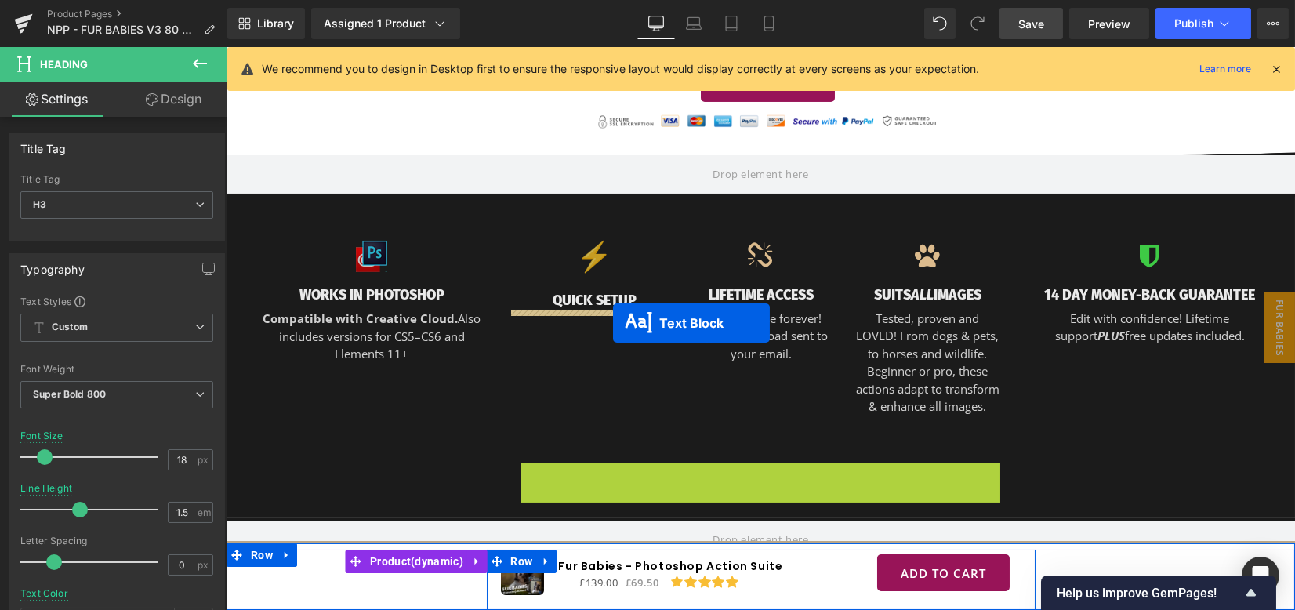
drag, startPoint x: 757, startPoint y: 473, endPoint x: 613, endPoint y: 324, distance: 207.3
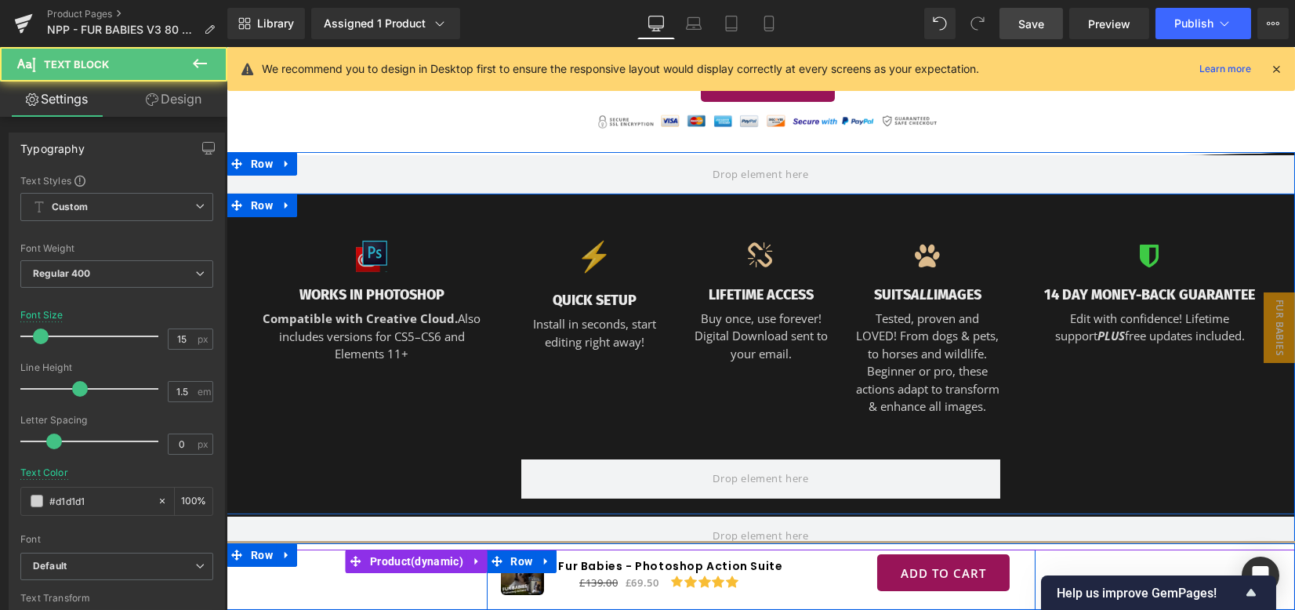
click at [1045, 446] on div "Image WORKS IN PHOTOSHOP Heading Compatible with Creative Cloud. Also includes …" at bounding box center [760, 354] width 1068 height 321
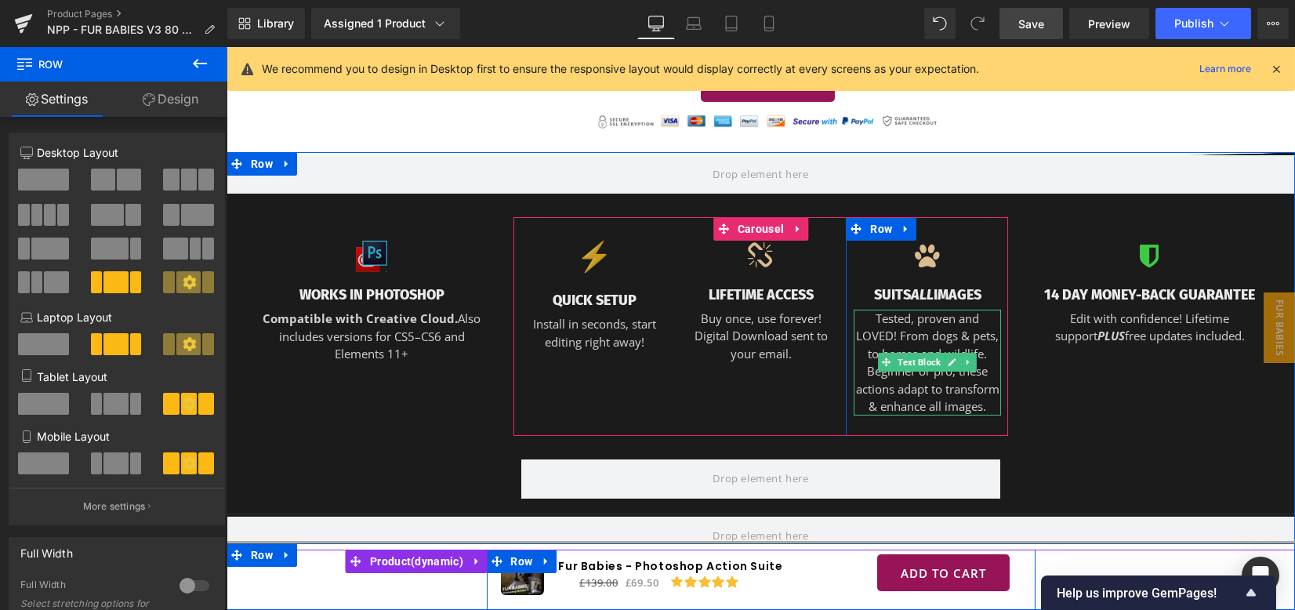
click at [875, 313] on p "Tested, proven and LOVED! From dogs & pets, to horses and wildlife. Beginner or…" at bounding box center [926, 363] width 147 height 106
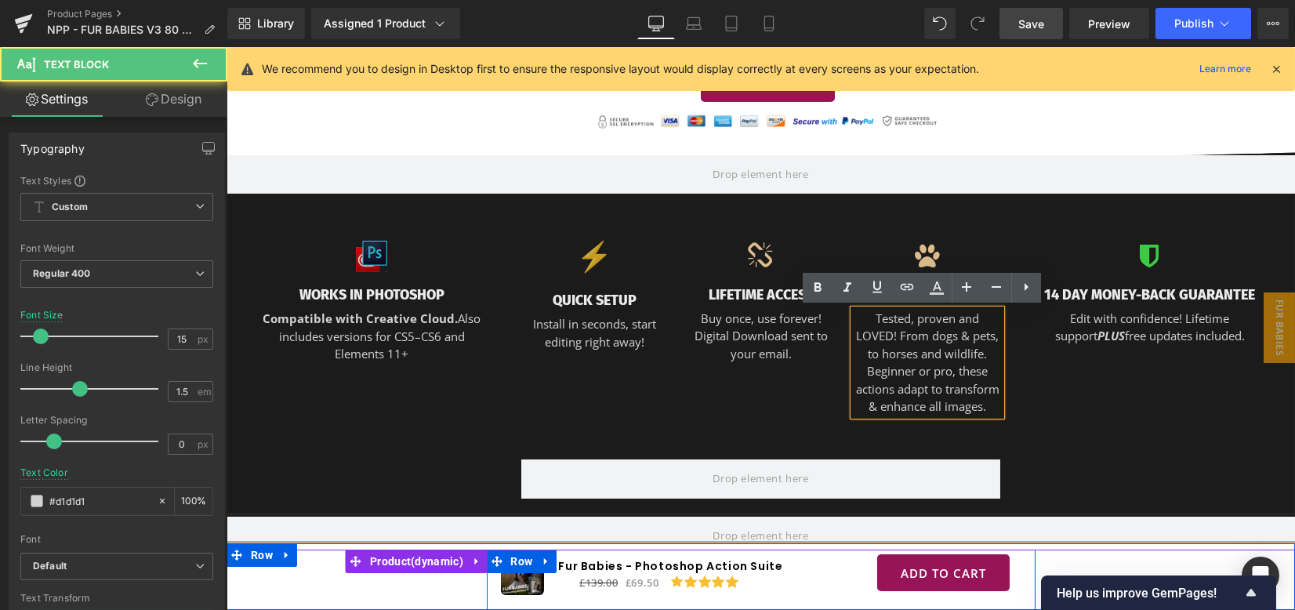
drag, startPoint x: 894, startPoint y: 335, endPoint x: 886, endPoint y: 339, distance: 8.4
click at [893, 335] on p "Tested, proven and LOVED! From dogs & pets, to horses and wildlife. Beginner or…" at bounding box center [926, 363] width 147 height 106
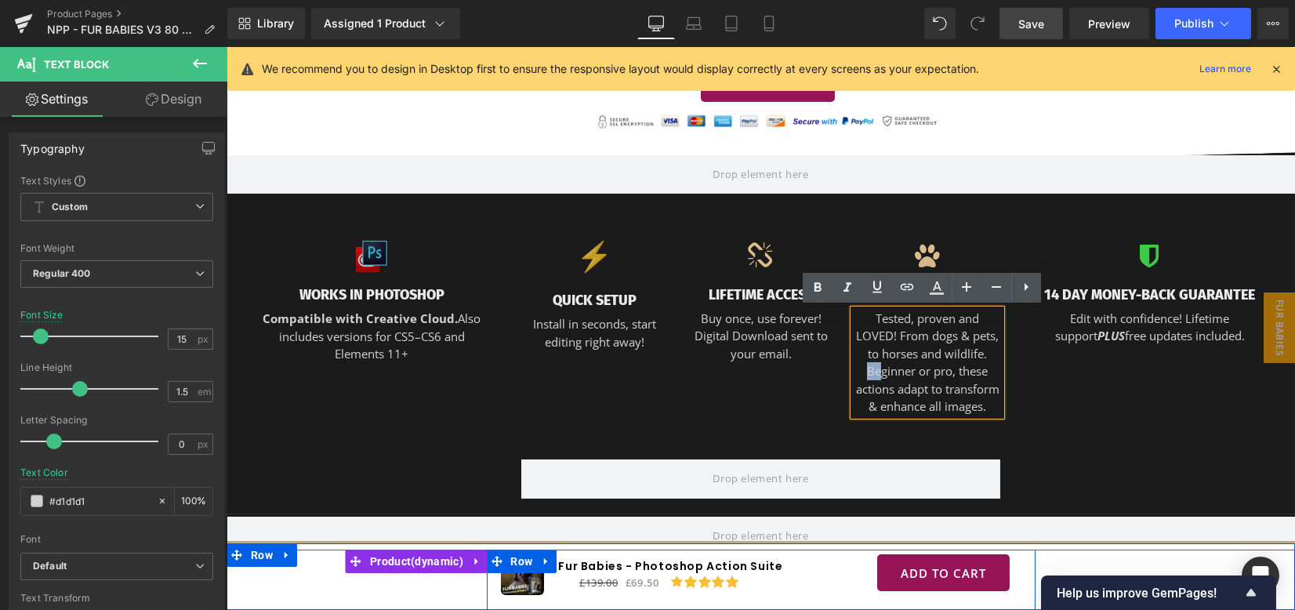
drag, startPoint x: 863, startPoint y: 367, endPoint x: 872, endPoint y: 368, distance: 9.5
click at [872, 368] on p "Tested, proven and LOVED! From dogs & pets, to horses and wildlife. Beginner or…" at bounding box center [926, 363] width 147 height 106
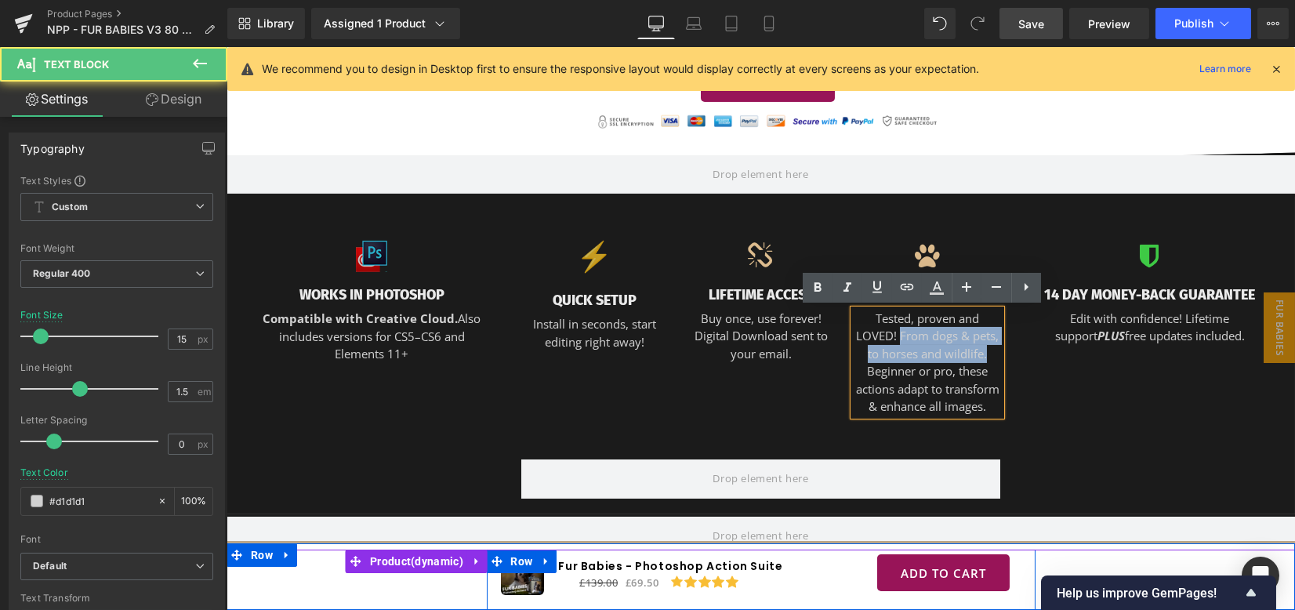
drag, startPoint x: 892, startPoint y: 332, endPoint x: 982, endPoint y: 358, distance: 94.0
click at [982, 358] on p "Tested, proven and LOVED! From dogs & pets, to horses and wildlife. Beginner or…" at bounding box center [926, 363] width 147 height 106
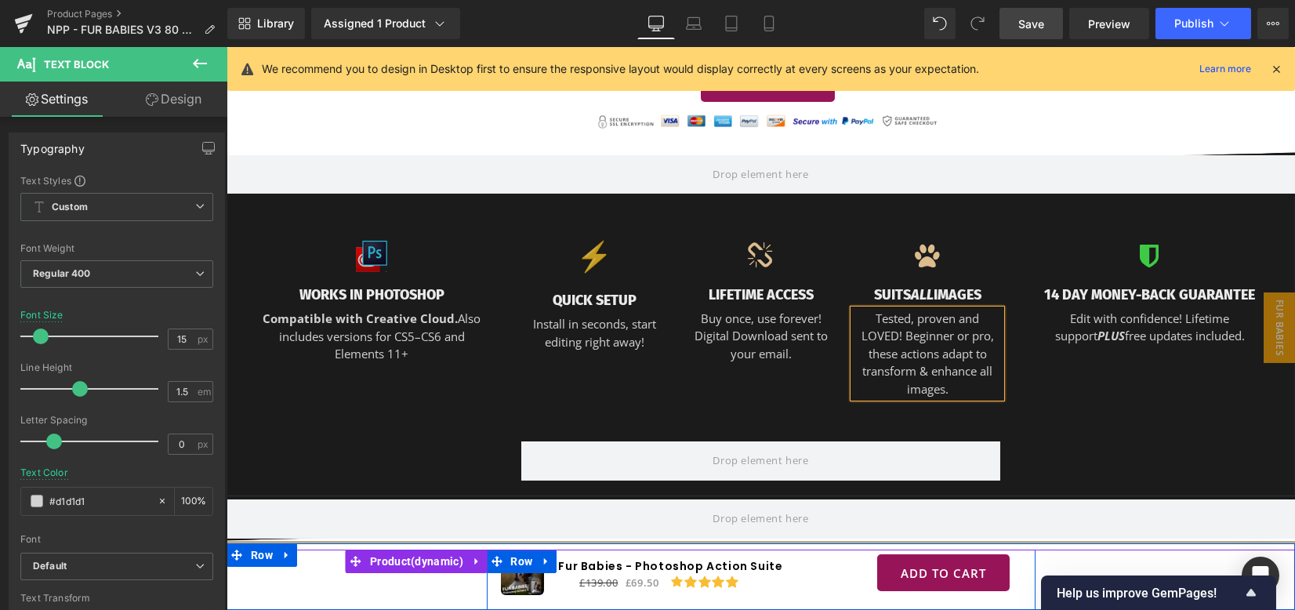
drag, startPoint x: 988, startPoint y: 296, endPoint x: 955, endPoint y: 296, distance: 32.9
click at [988, 295] on h3 "Suits All Images" at bounding box center [926, 294] width 147 height 21
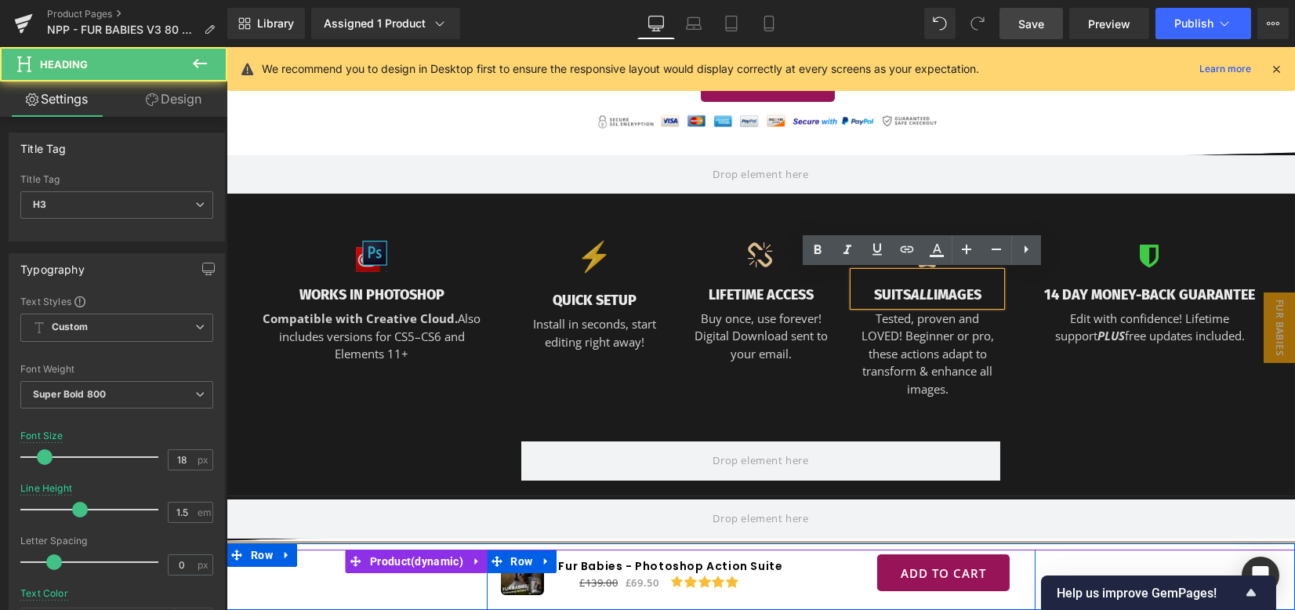
click at [933, 297] on h3 "Suits All Images" at bounding box center [926, 294] width 147 height 21
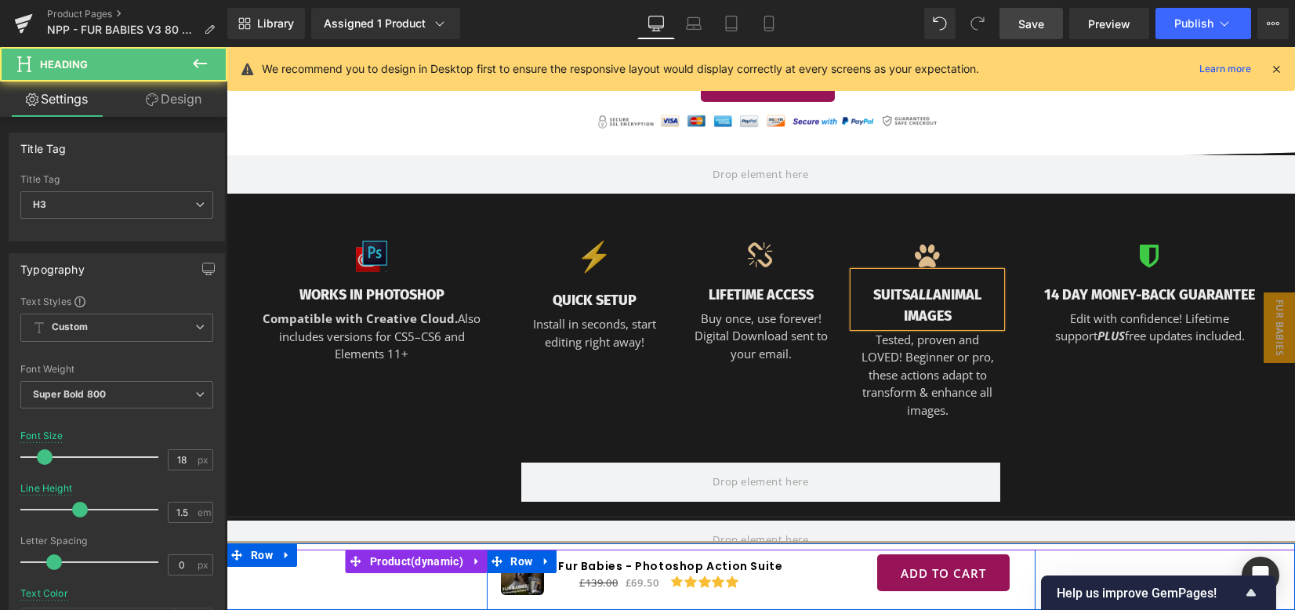
drag, startPoint x: 952, startPoint y: 315, endPoint x: 894, endPoint y: 306, distance: 58.6
click at [894, 306] on h3 "Suits All ANIMAL Images" at bounding box center [926, 305] width 147 height 42
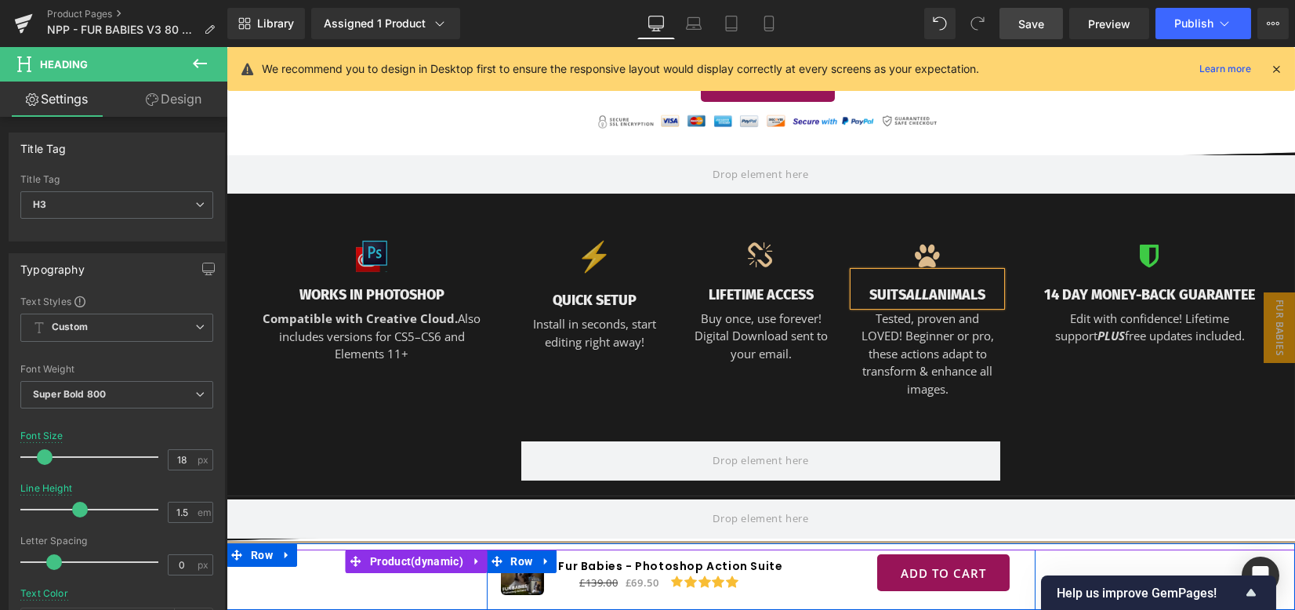
drag, startPoint x: 1091, startPoint y: 444, endPoint x: 1087, endPoint y: 435, distance: 9.5
click at [1092, 444] on div "Image WORKS IN PHOTOSHOP Heading Compatible with Creative Cloud. Also includes …" at bounding box center [760, 345] width 1068 height 303
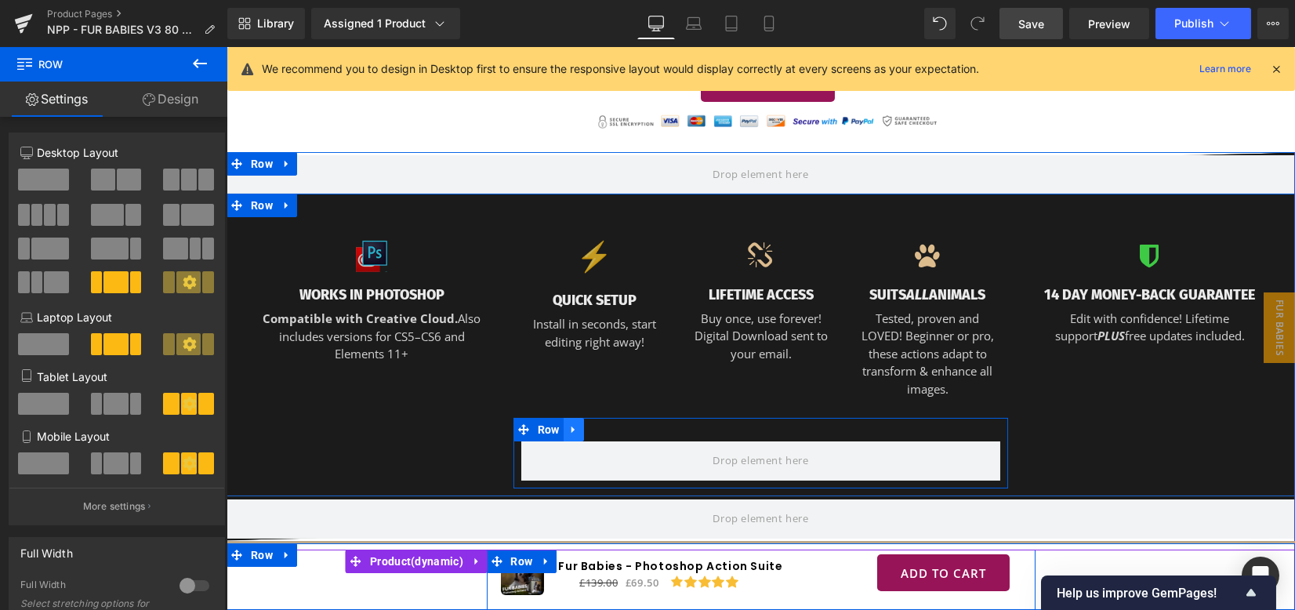
click at [571, 428] on icon at bounding box center [572, 429] width 3 height 7
click at [609, 428] on icon at bounding box center [614, 429] width 11 height 11
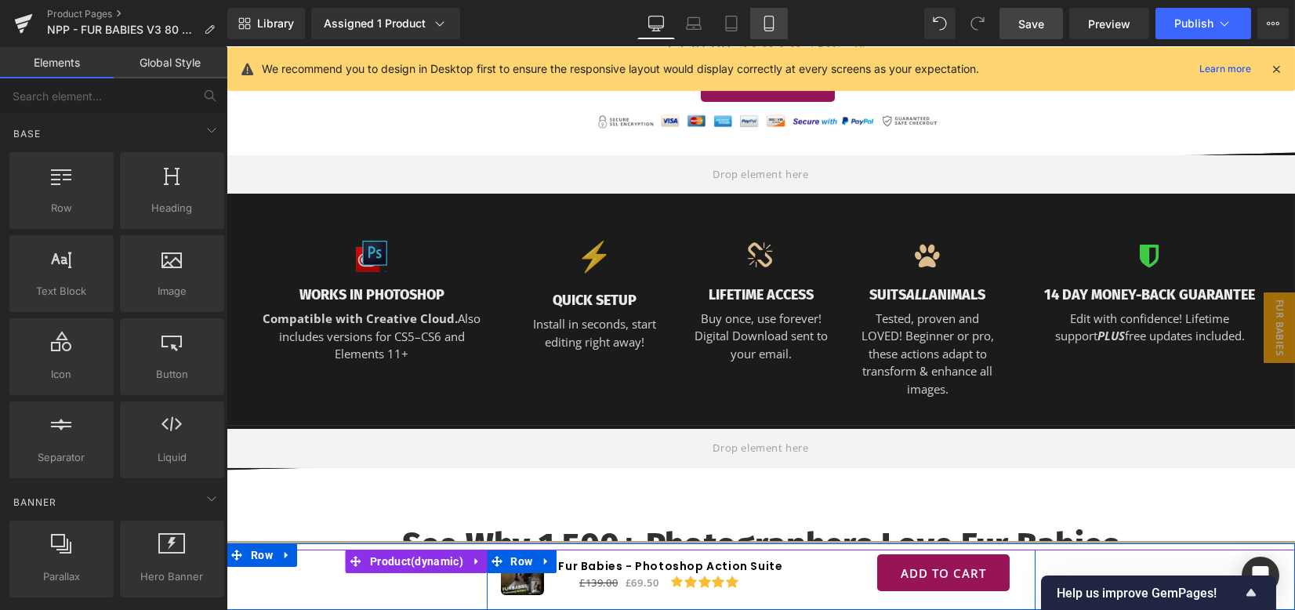
click at [769, 10] on link "Mobile" at bounding box center [769, 23] width 38 height 31
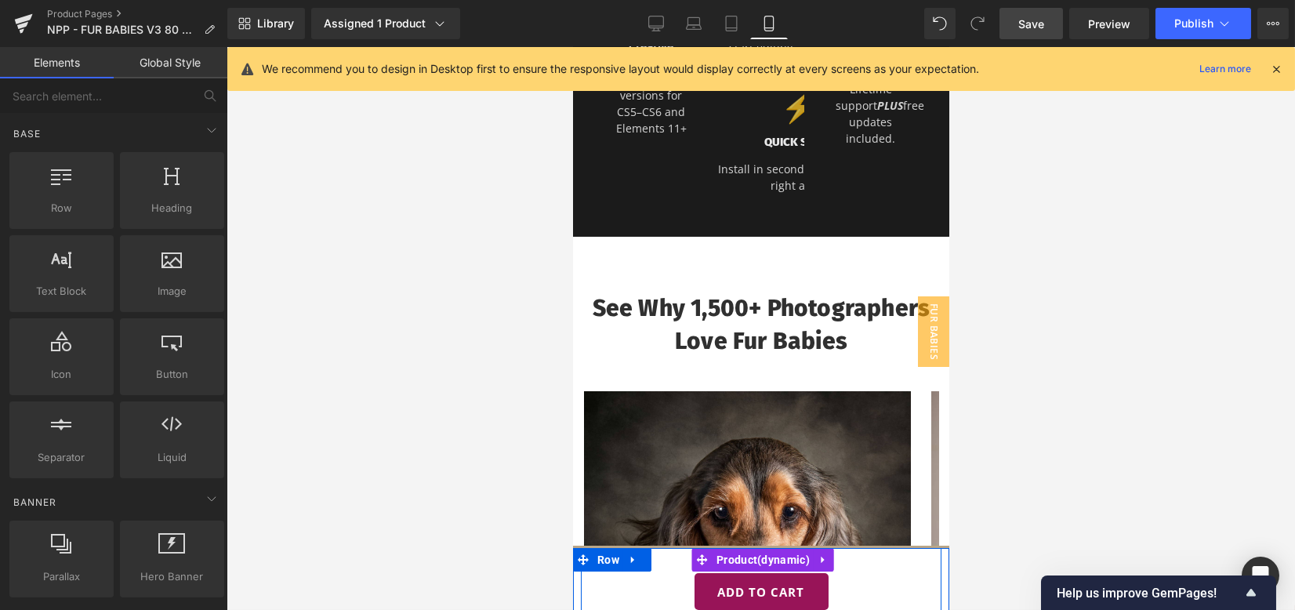
scroll to position [1076, 0]
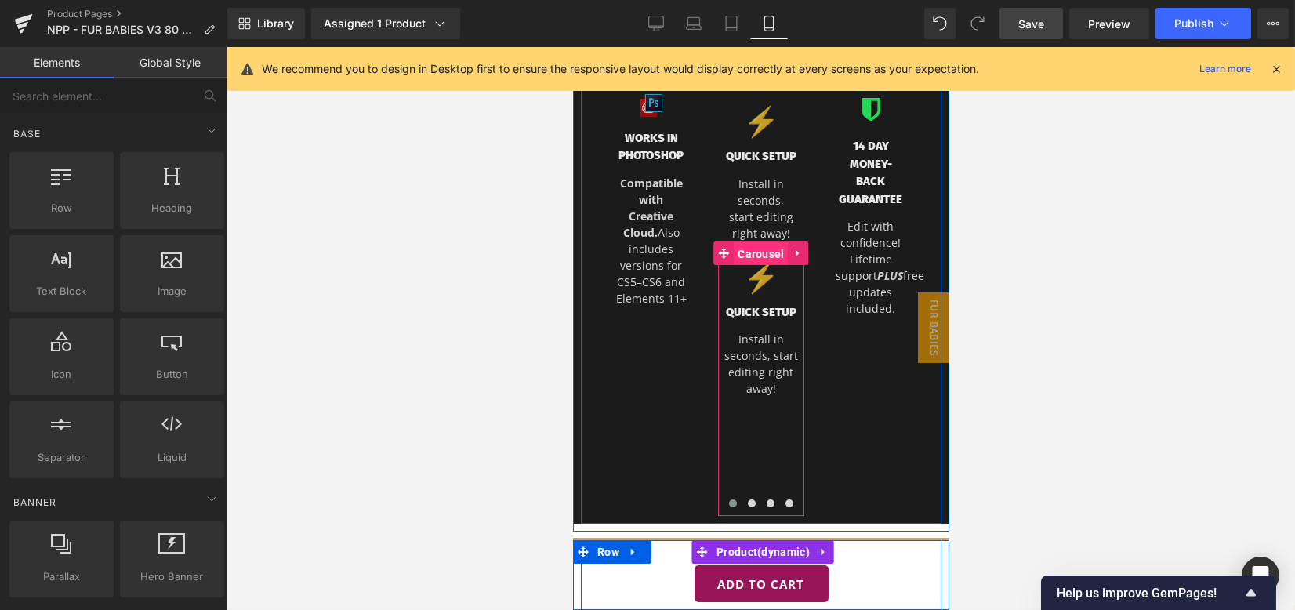
click at [746, 248] on span "Carousel" at bounding box center [760, 254] width 54 height 24
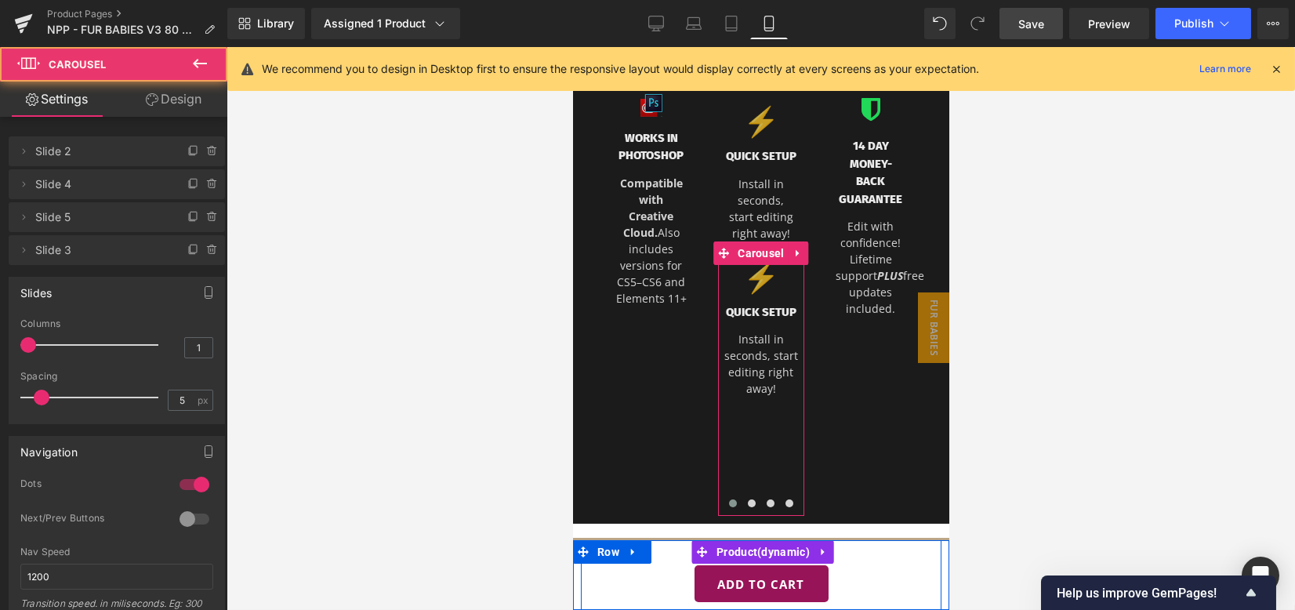
drag, startPoint x: 190, startPoint y: 102, endPoint x: 161, endPoint y: 141, distance: 48.3
click at [190, 102] on link "Design" at bounding box center [174, 99] width 114 height 35
click at [0, 0] on div "Visibility" at bounding box center [0, 0] width 0 height 0
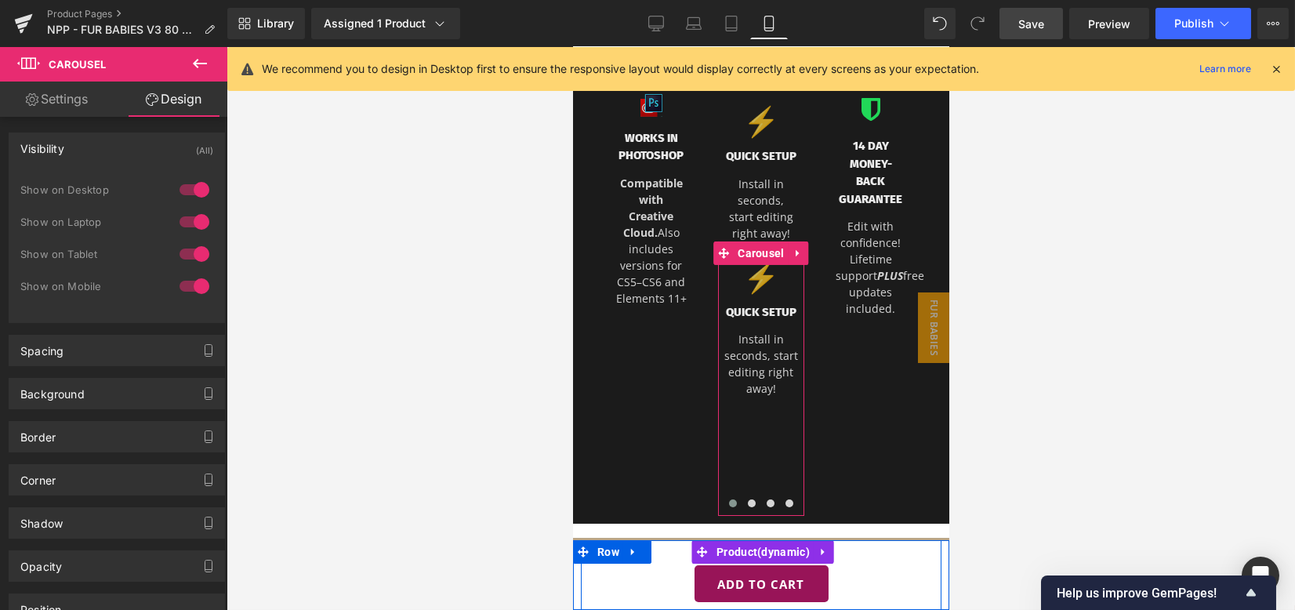
click at [193, 190] on div at bounding box center [195, 189] width 38 height 25
click at [197, 219] on div at bounding box center [195, 221] width 38 height 25
click at [194, 248] on div at bounding box center [195, 253] width 38 height 25
drag, startPoint x: 183, startPoint y: 253, endPoint x: 183, endPoint y: 243, distance: 10.2
click at [183, 252] on div at bounding box center [195, 253] width 38 height 25
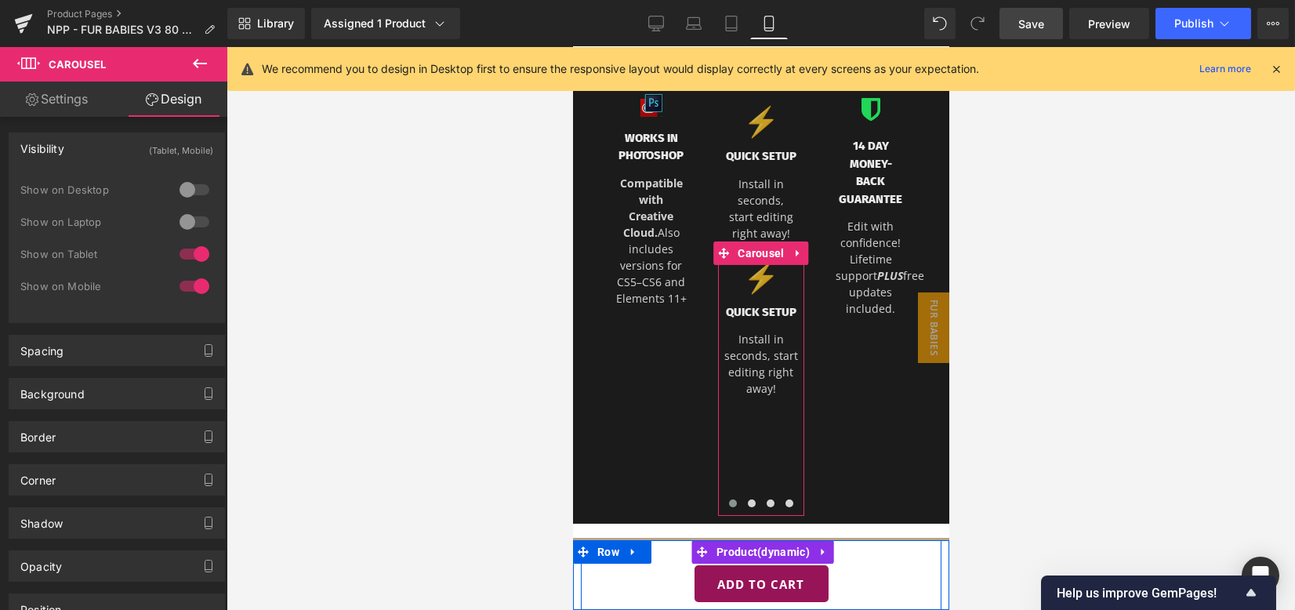
drag, startPoint x: 186, startPoint y: 222, endPoint x: 187, endPoint y: 181, distance: 40.8
click at [186, 222] on div at bounding box center [195, 221] width 38 height 25
click at [187, 181] on div at bounding box center [195, 189] width 38 height 25
click at [187, 277] on div at bounding box center [195, 286] width 38 height 25
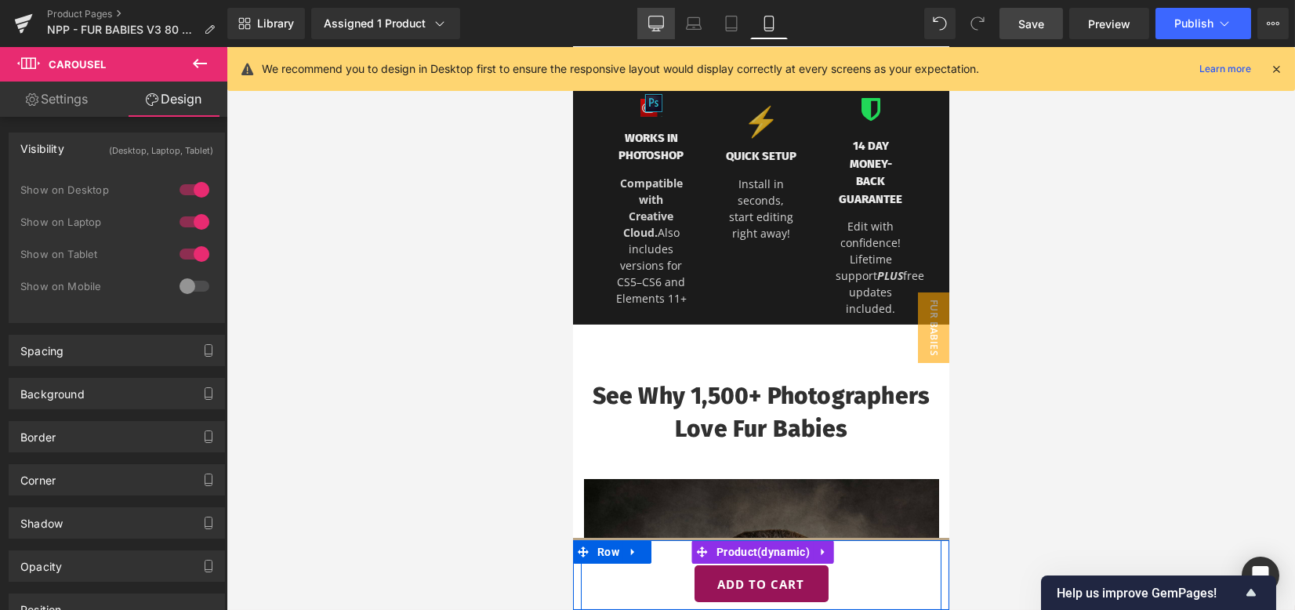
click at [662, 27] on icon at bounding box center [656, 24] width 16 height 16
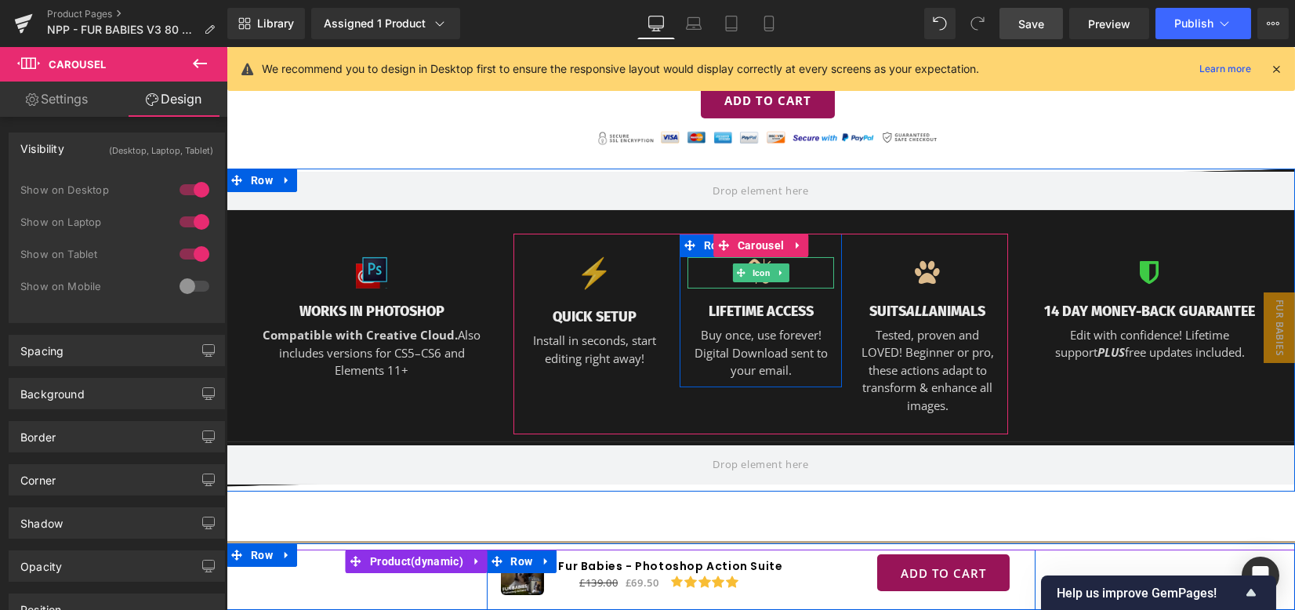
scroll to position [1334, 0]
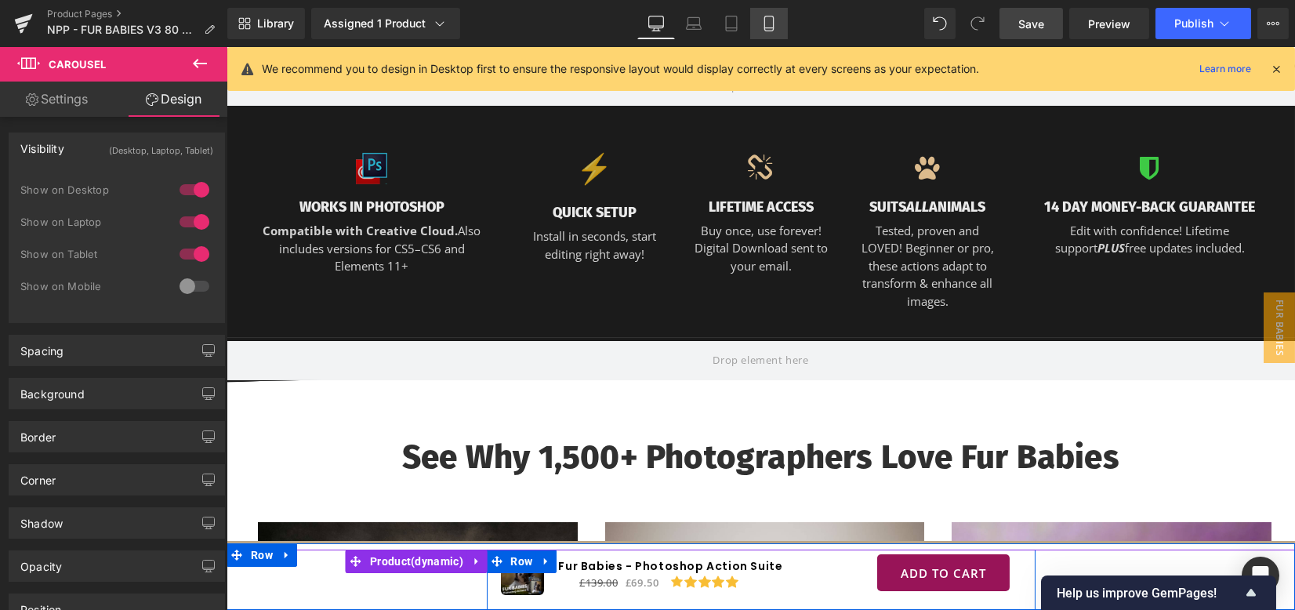
click at [770, 22] on icon at bounding box center [769, 24] width 16 height 16
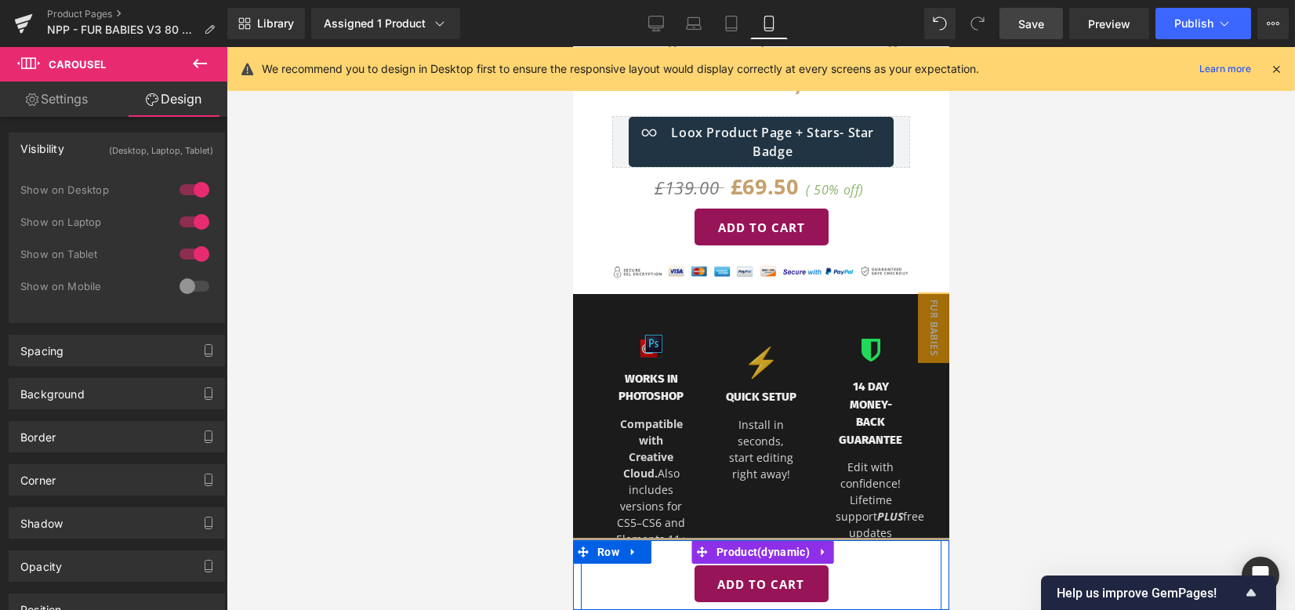
scroll to position [1045, 0]
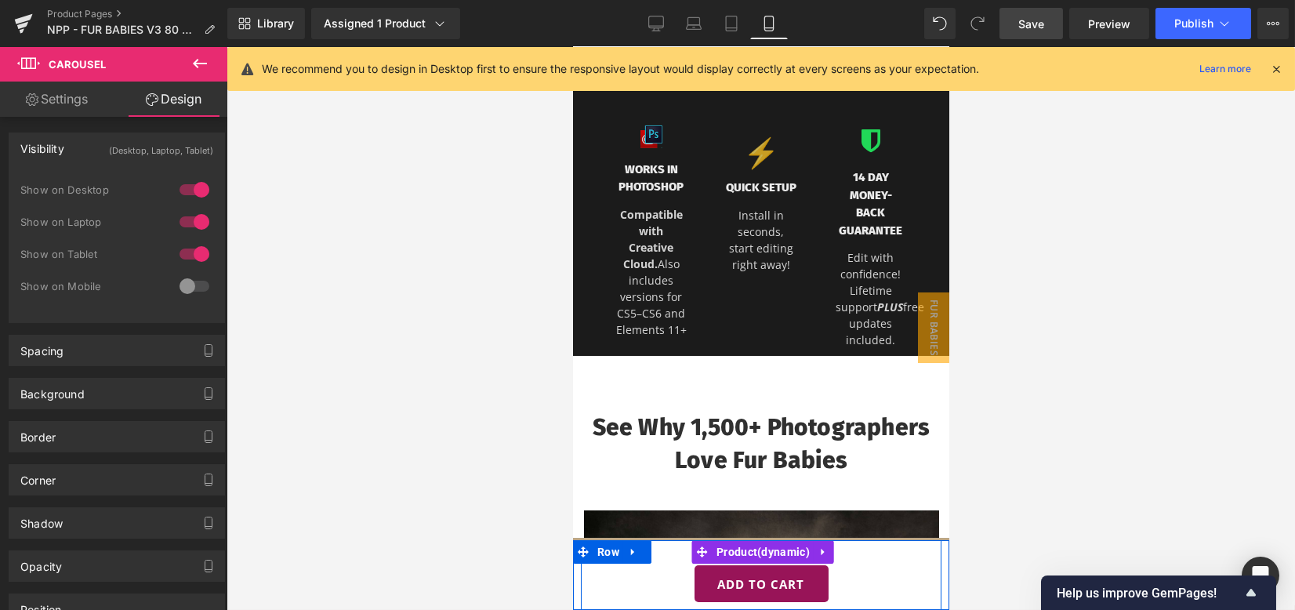
click at [752, 157] on div "⚡ Text Block" at bounding box center [760, 151] width 71 height 29
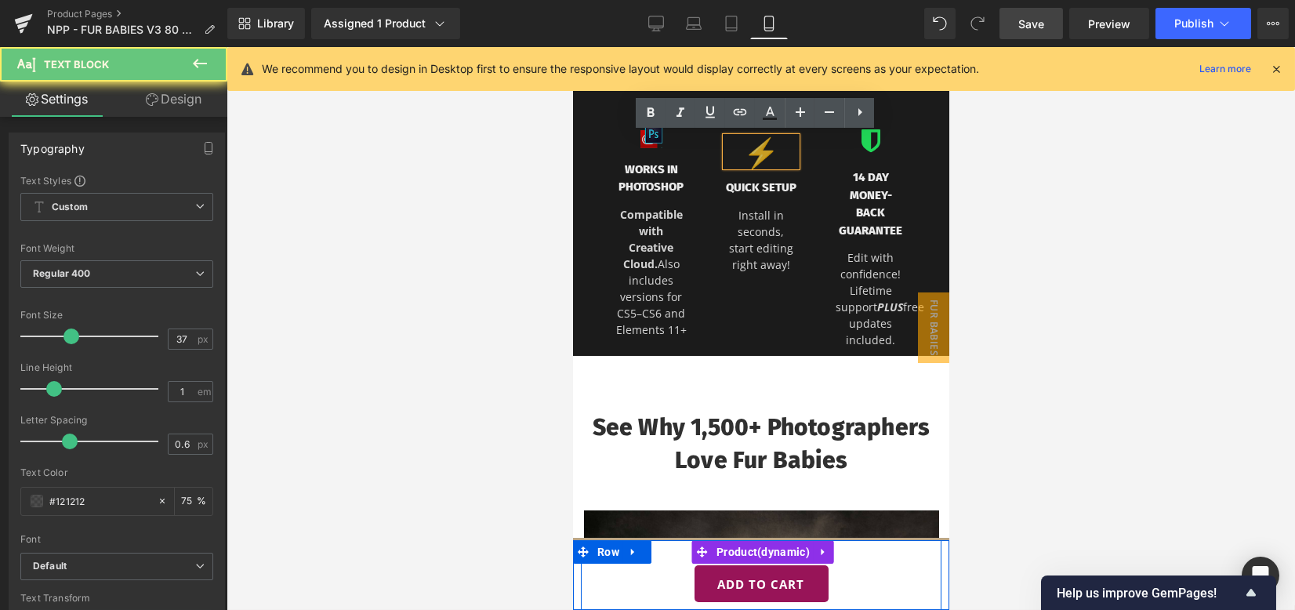
click at [758, 142] on p "⚡" at bounding box center [760, 151] width 71 height 29
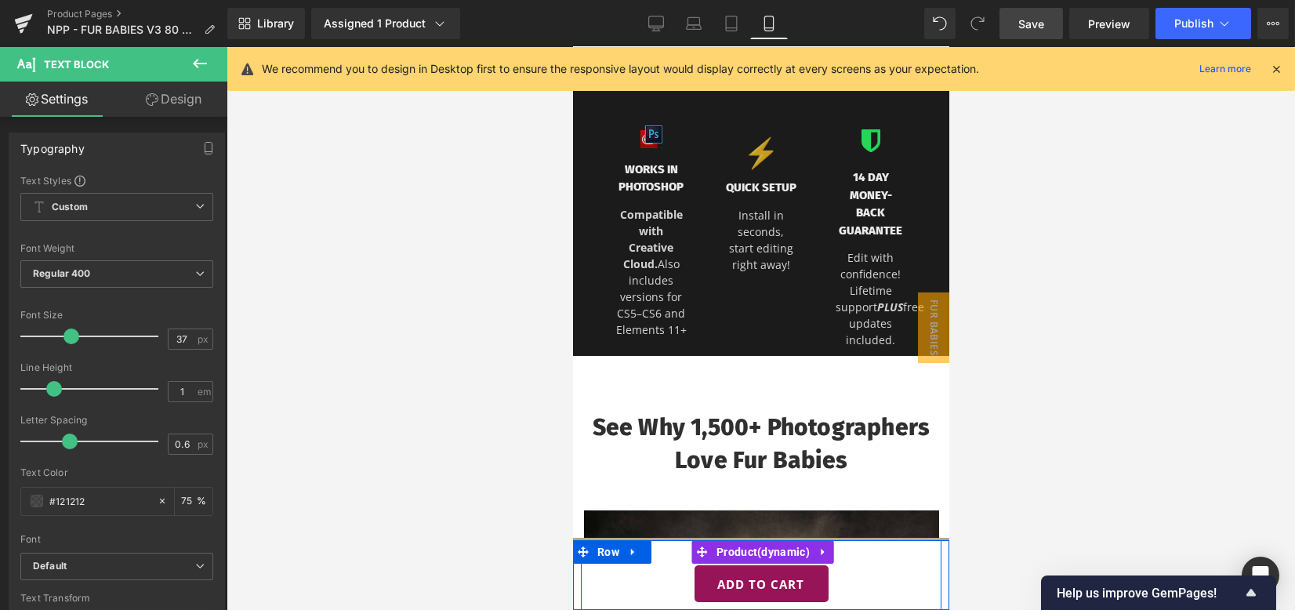
click at [159, 98] on link "Design" at bounding box center [174, 99] width 114 height 35
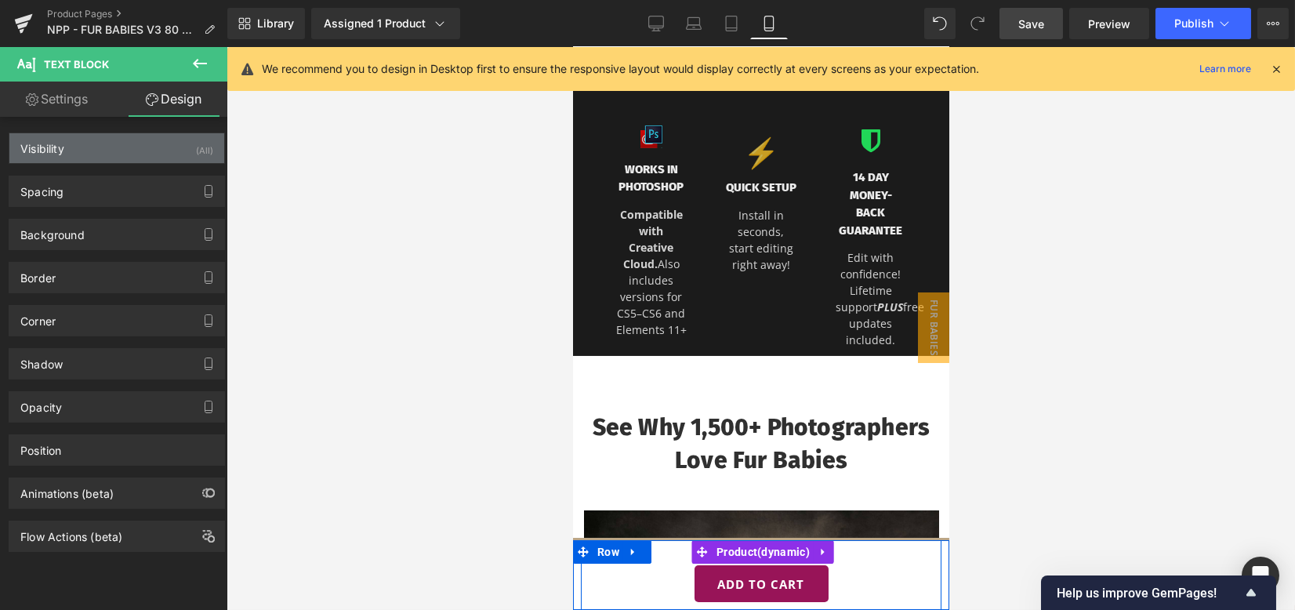
click at [132, 159] on div "Visibility (All)" at bounding box center [116, 148] width 215 height 30
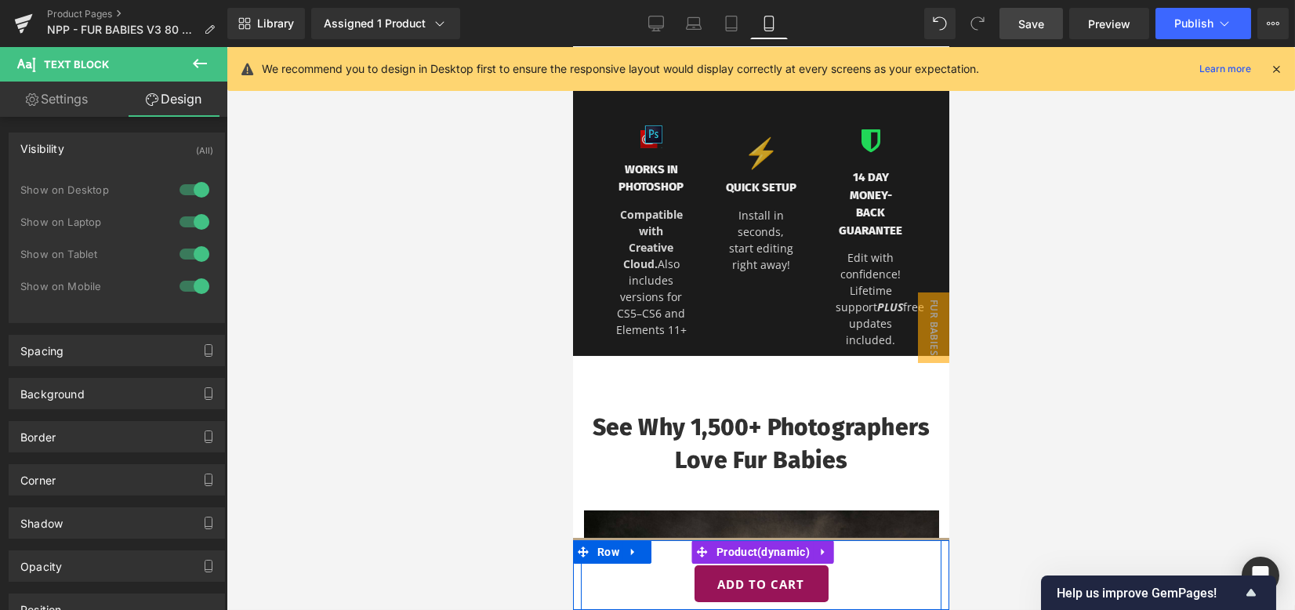
click at [122, 158] on div "Visibility (All)" at bounding box center [116, 148] width 215 height 30
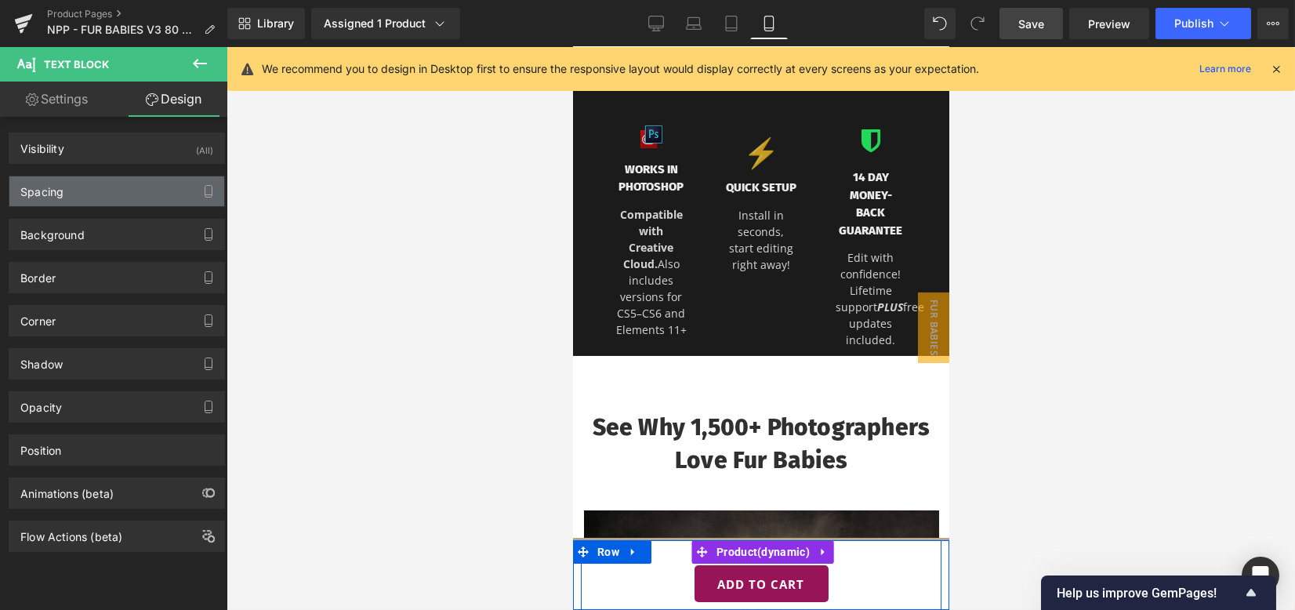
click at [121, 188] on div "Spacing" at bounding box center [116, 191] width 215 height 30
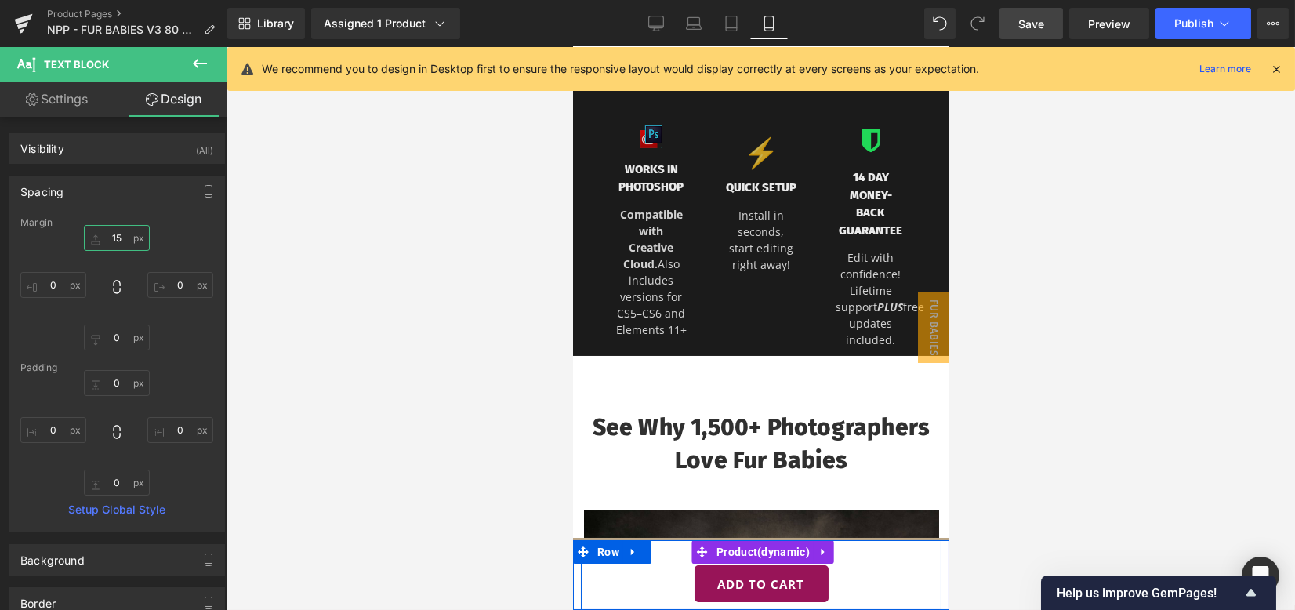
click at [122, 229] on input "15" at bounding box center [117, 238] width 66 height 26
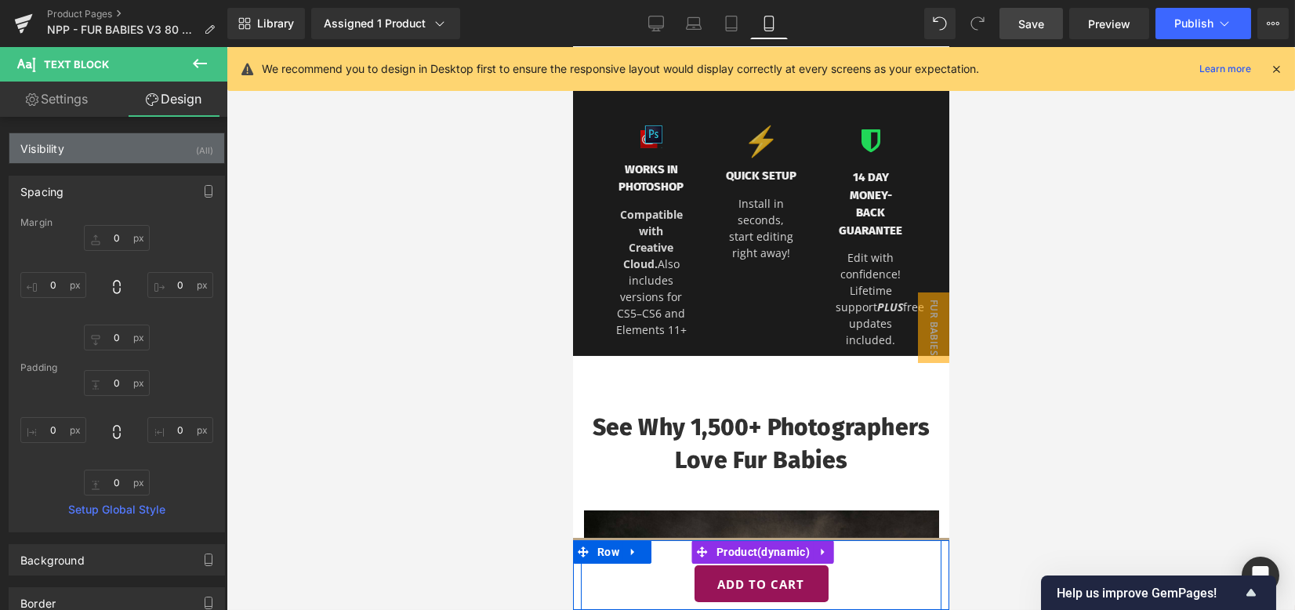
click at [100, 147] on div "Visibility (All)" at bounding box center [116, 148] width 215 height 30
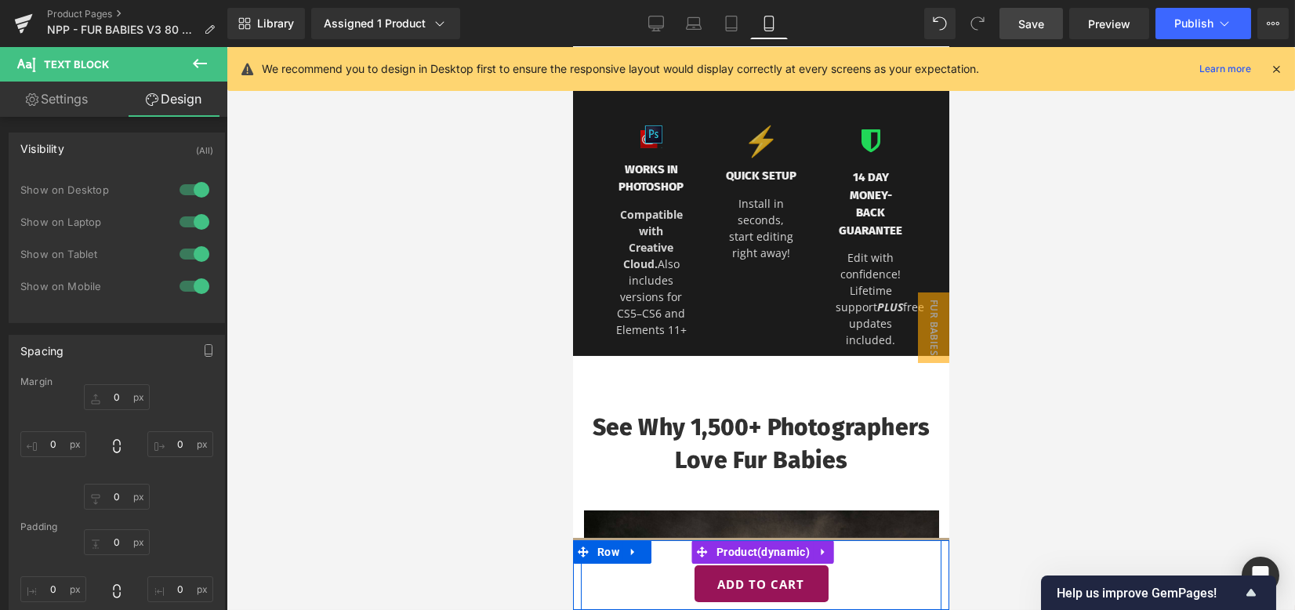
click at [179, 195] on div at bounding box center [195, 189] width 38 height 25
click at [190, 229] on div at bounding box center [195, 221] width 38 height 25
click at [190, 250] on div at bounding box center [195, 253] width 38 height 25
click at [648, 20] on link "Desktop" at bounding box center [656, 23] width 38 height 31
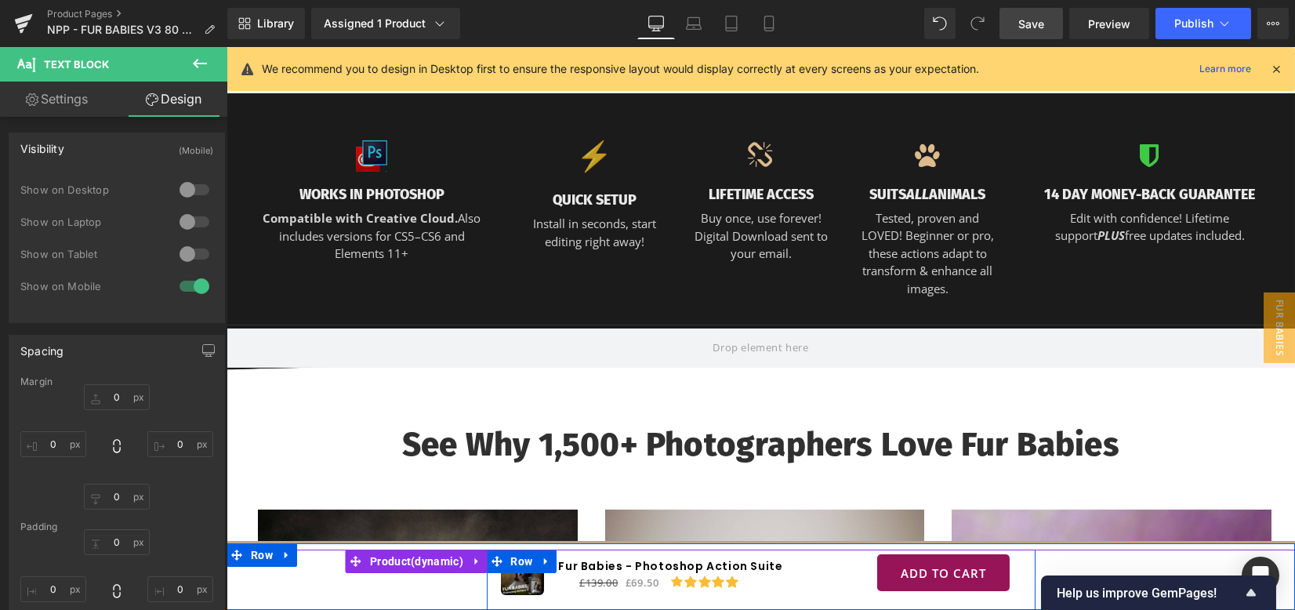
scroll to position [1358, 0]
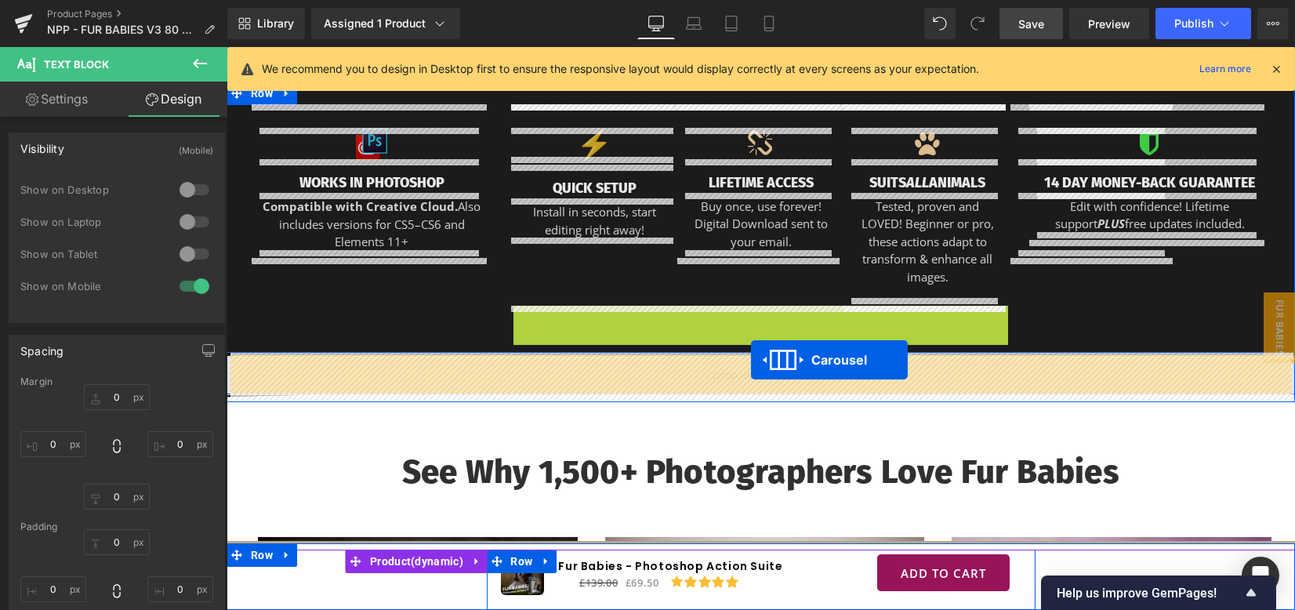
drag, startPoint x: 730, startPoint y: 311, endPoint x: 751, endPoint y: 359, distance: 52.0
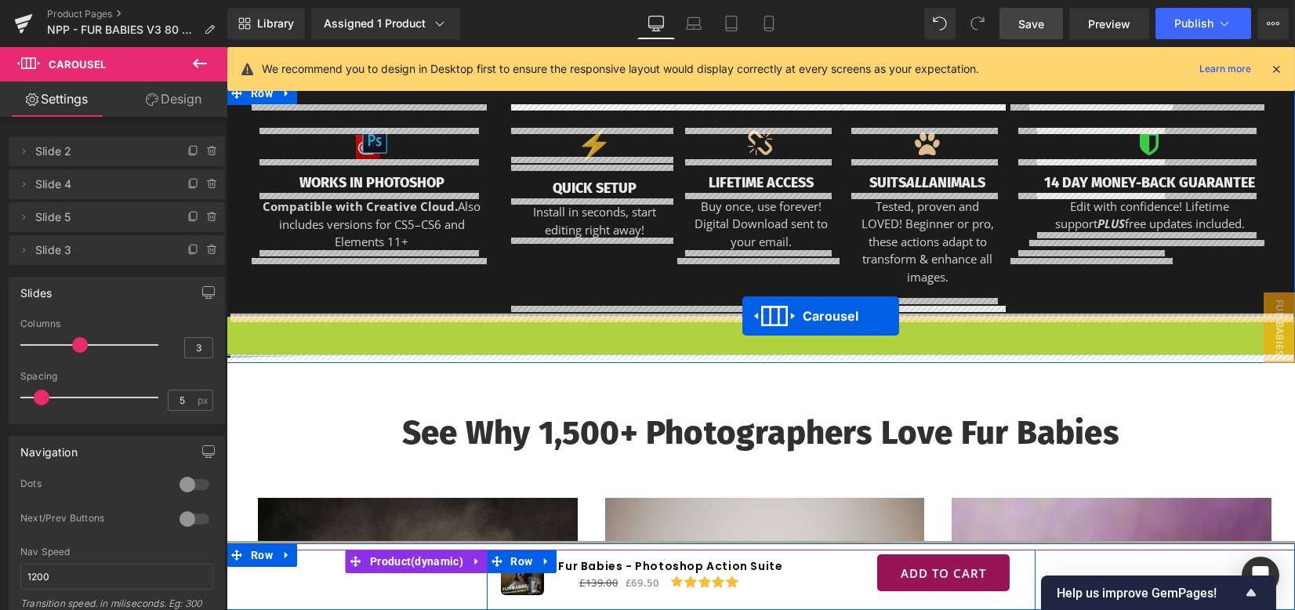
drag, startPoint x: 748, startPoint y: 297, endPoint x: 742, endPoint y: 316, distance: 19.8
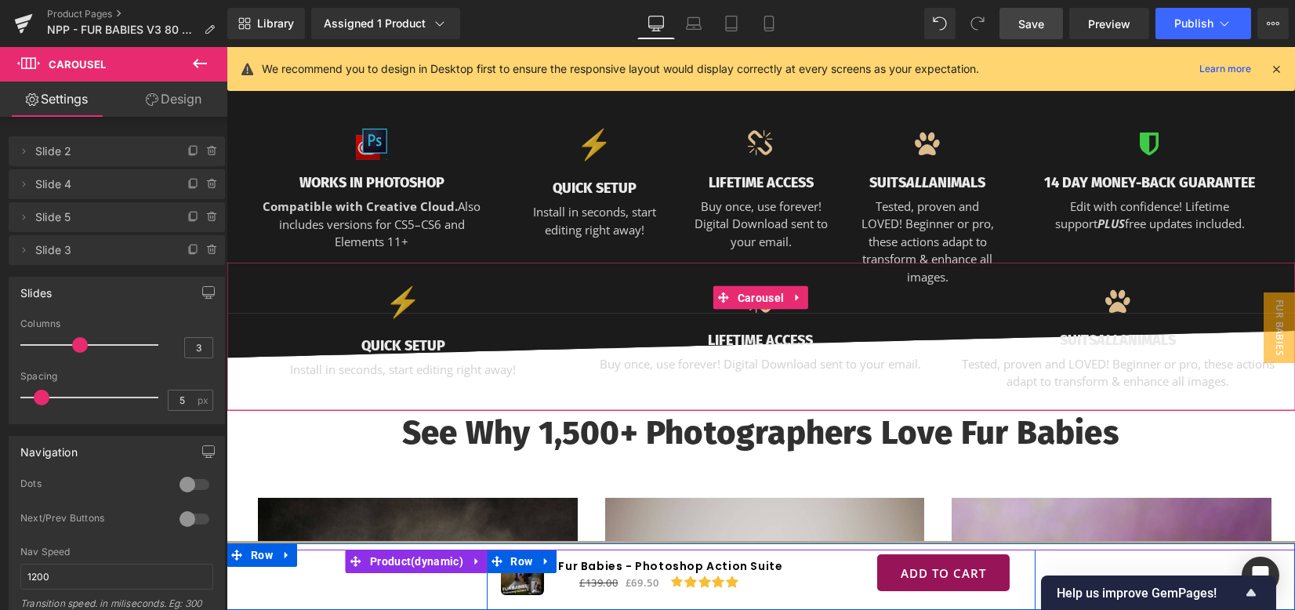
click at [168, 98] on link "Design" at bounding box center [174, 99] width 114 height 35
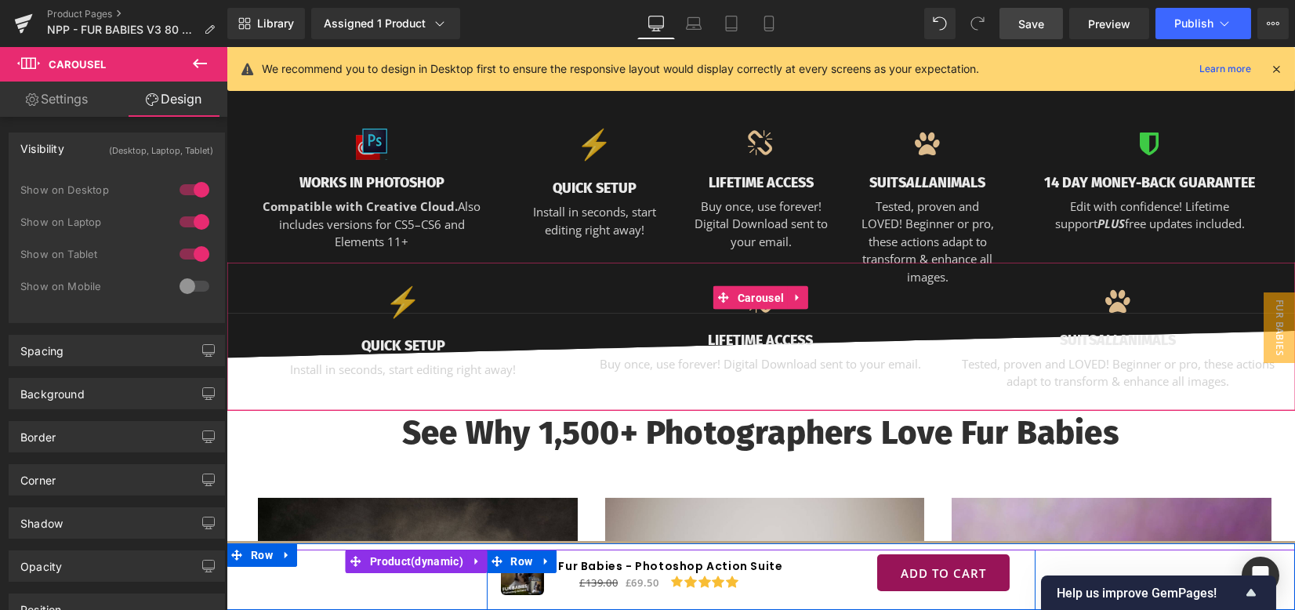
click at [185, 187] on div at bounding box center [195, 189] width 38 height 25
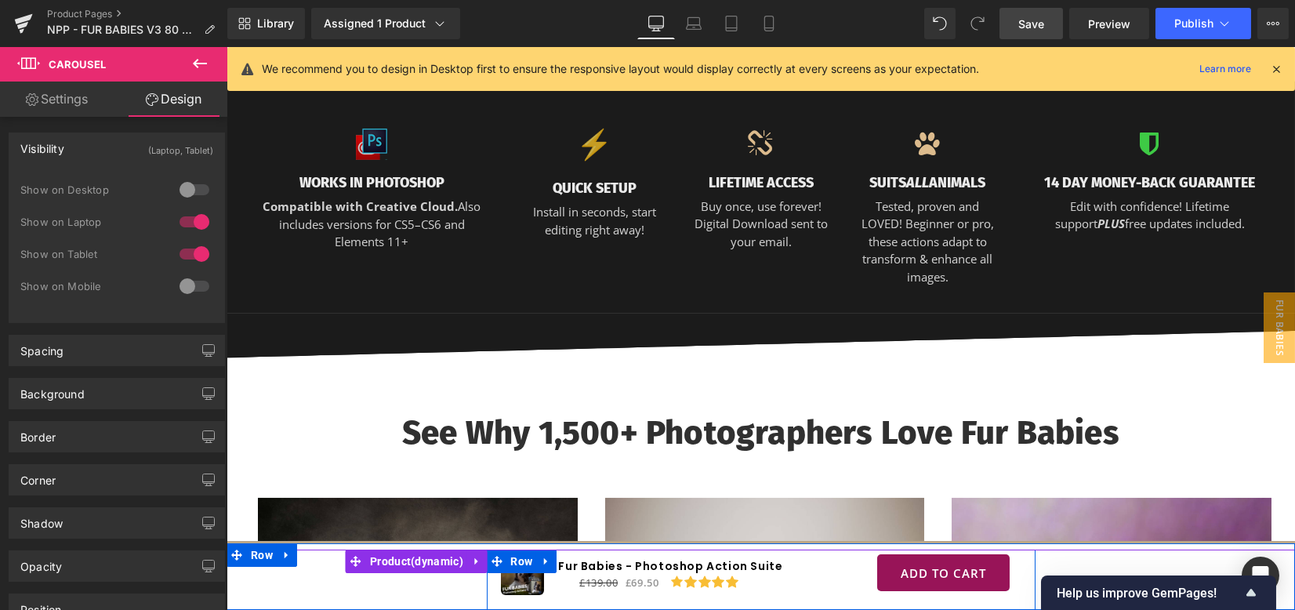
drag, startPoint x: 179, startPoint y: 281, endPoint x: 188, endPoint y: 250, distance: 32.5
click at [179, 281] on div at bounding box center [195, 286] width 38 height 25
drag, startPoint x: 188, startPoint y: 250, endPoint x: 185, endPoint y: 225, distance: 25.3
click at [187, 247] on div at bounding box center [195, 253] width 38 height 25
click at [185, 225] on div at bounding box center [195, 221] width 38 height 25
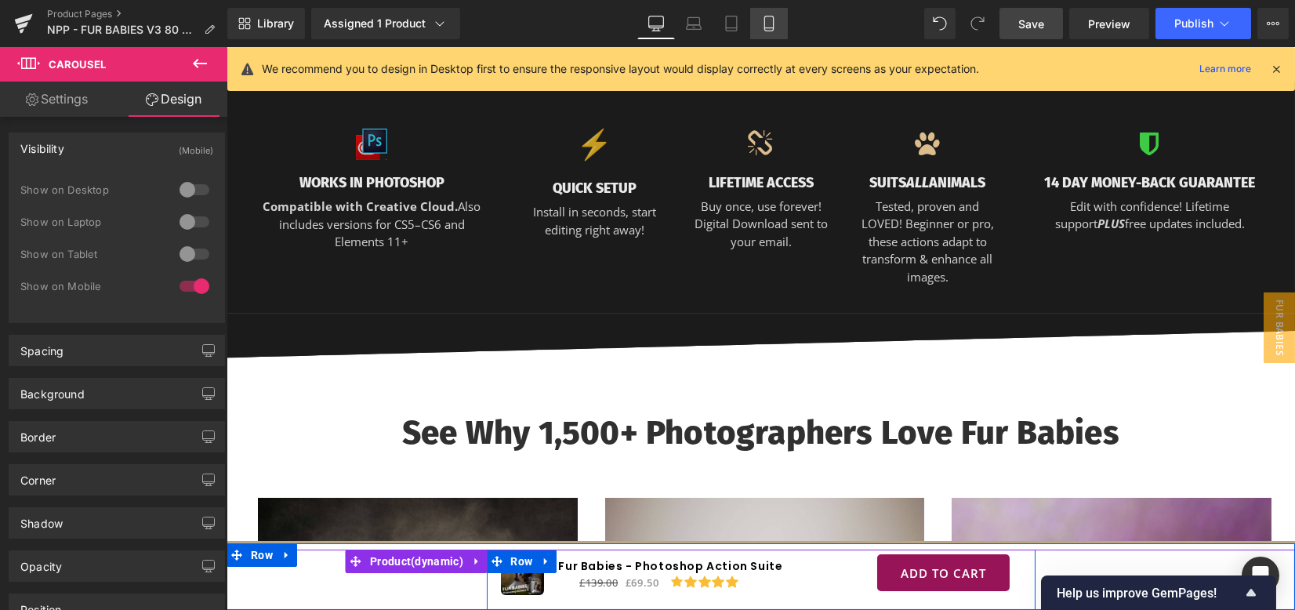
click at [777, 14] on link "Mobile" at bounding box center [769, 23] width 38 height 31
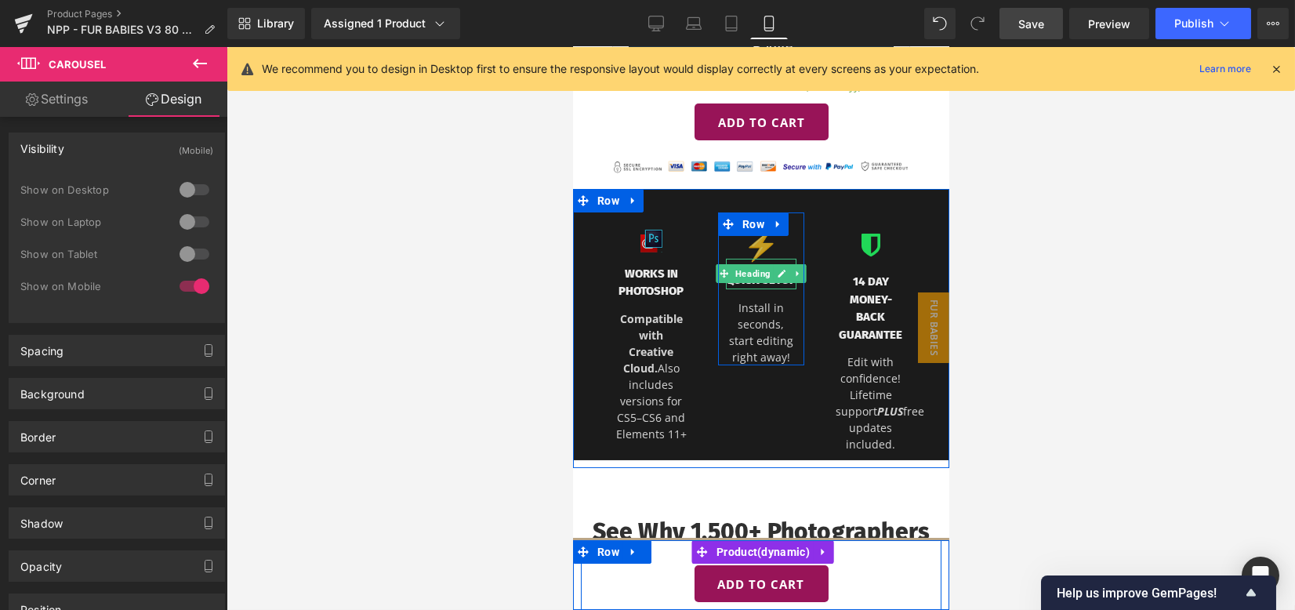
scroll to position [1149, 0]
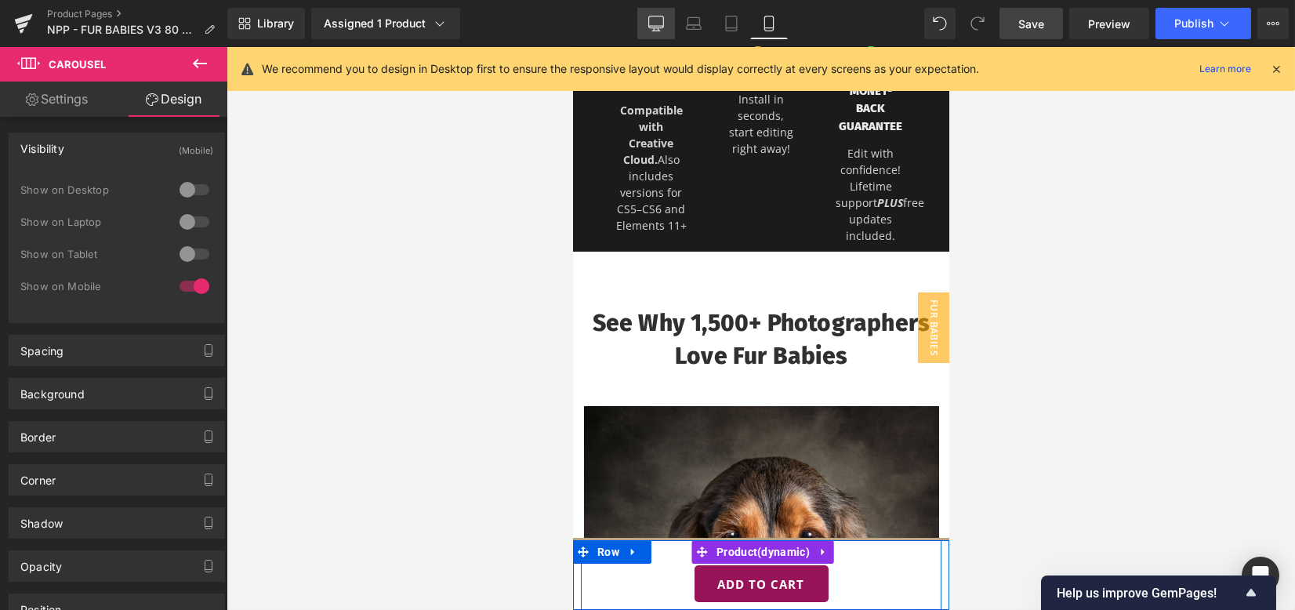
click at [653, 20] on icon at bounding box center [656, 24] width 16 height 16
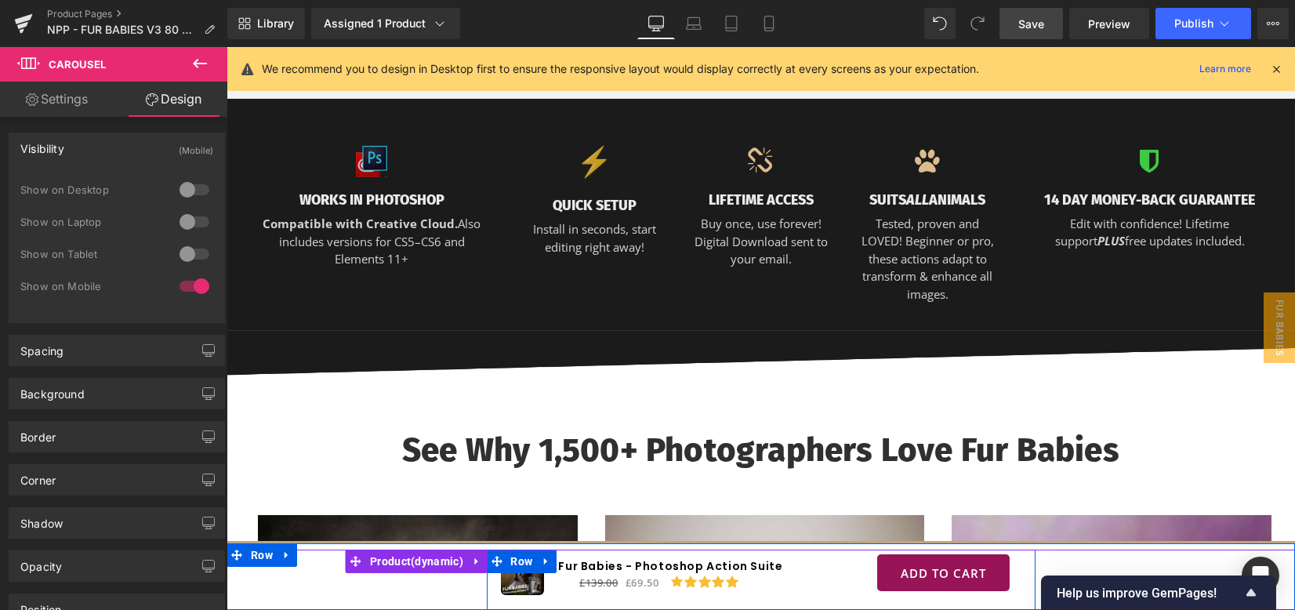
scroll to position [1358, 0]
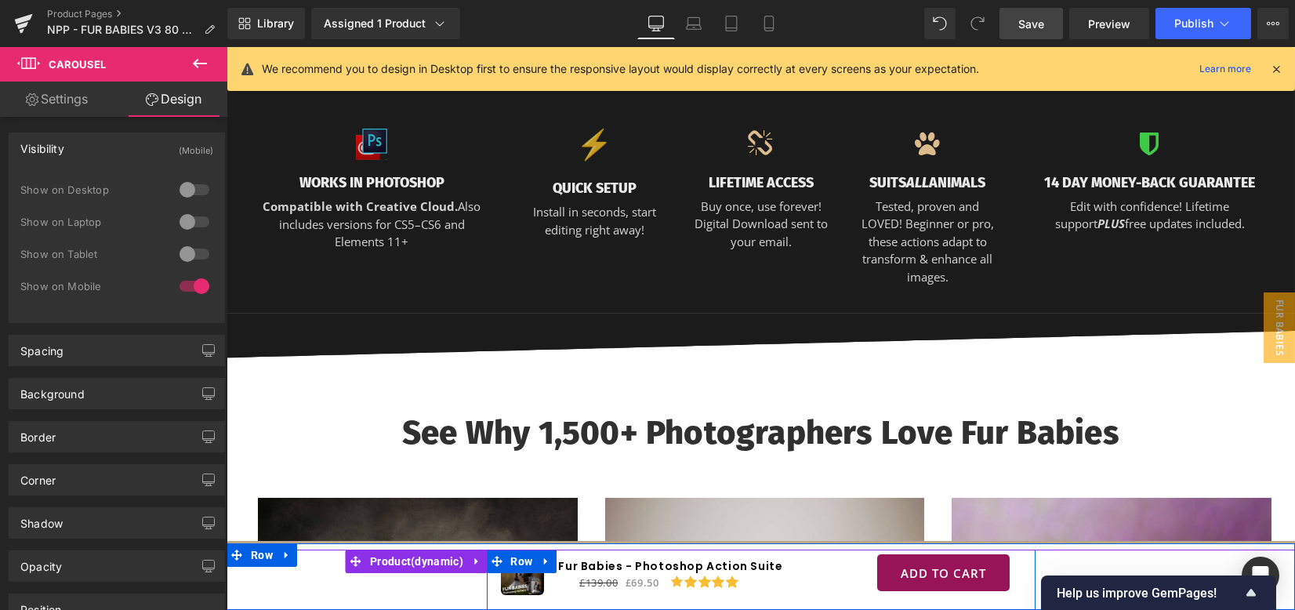
click at [190, 190] on div at bounding box center [195, 189] width 38 height 25
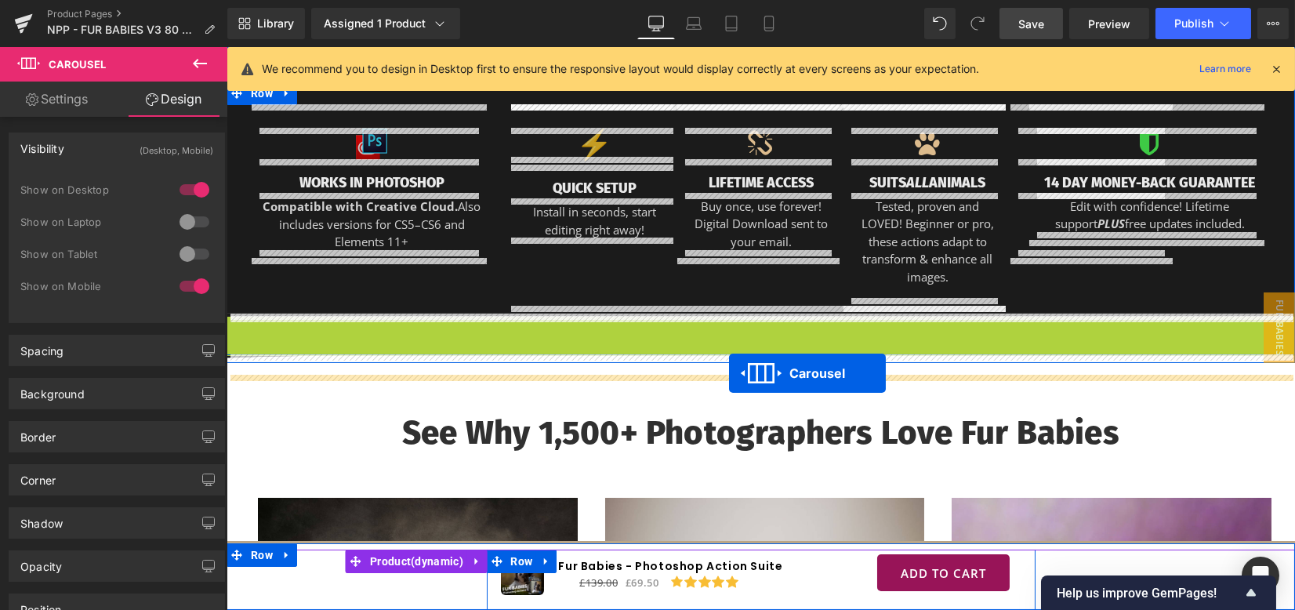
drag, startPoint x: 736, startPoint y: 292, endPoint x: 729, endPoint y: 373, distance: 81.8
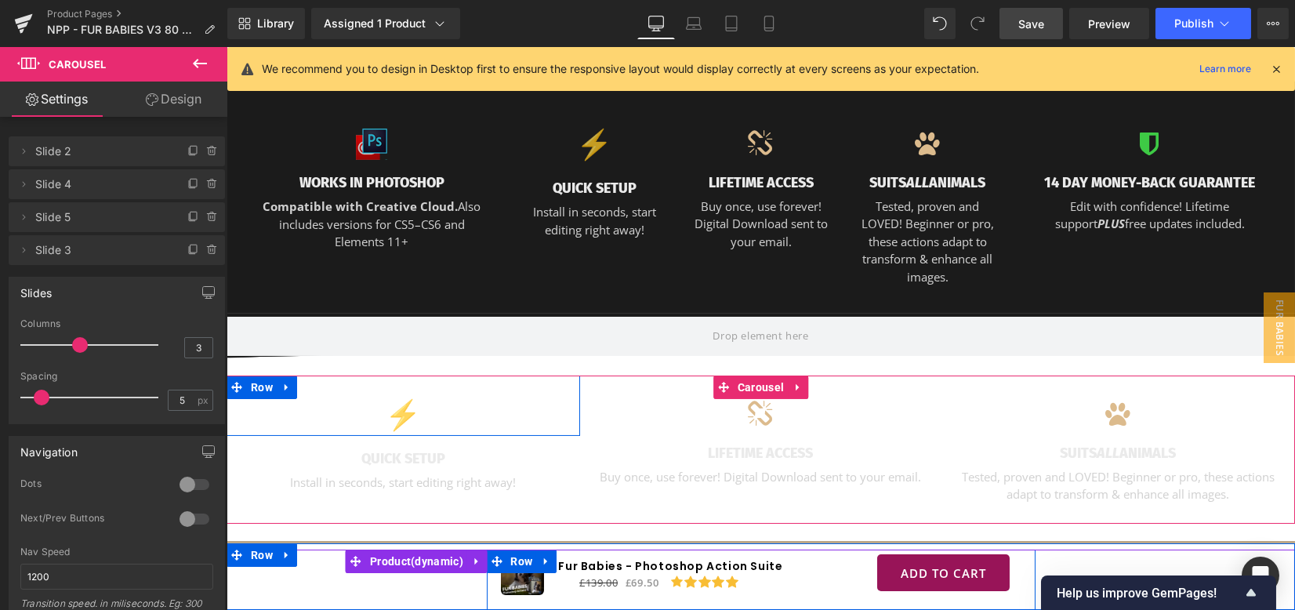
click at [187, 100] on link "Design" at bounding box center [174, 99] width 114 height 35
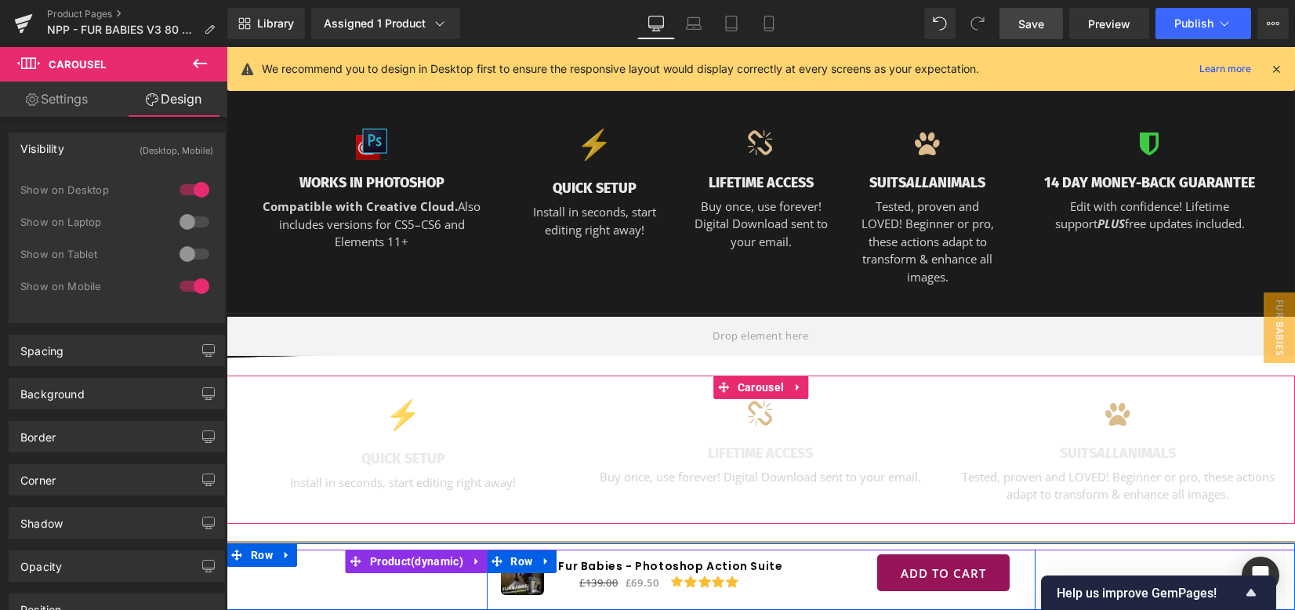
click at [194, 188] on div at bounding box center [195, 189] width 38 height 25
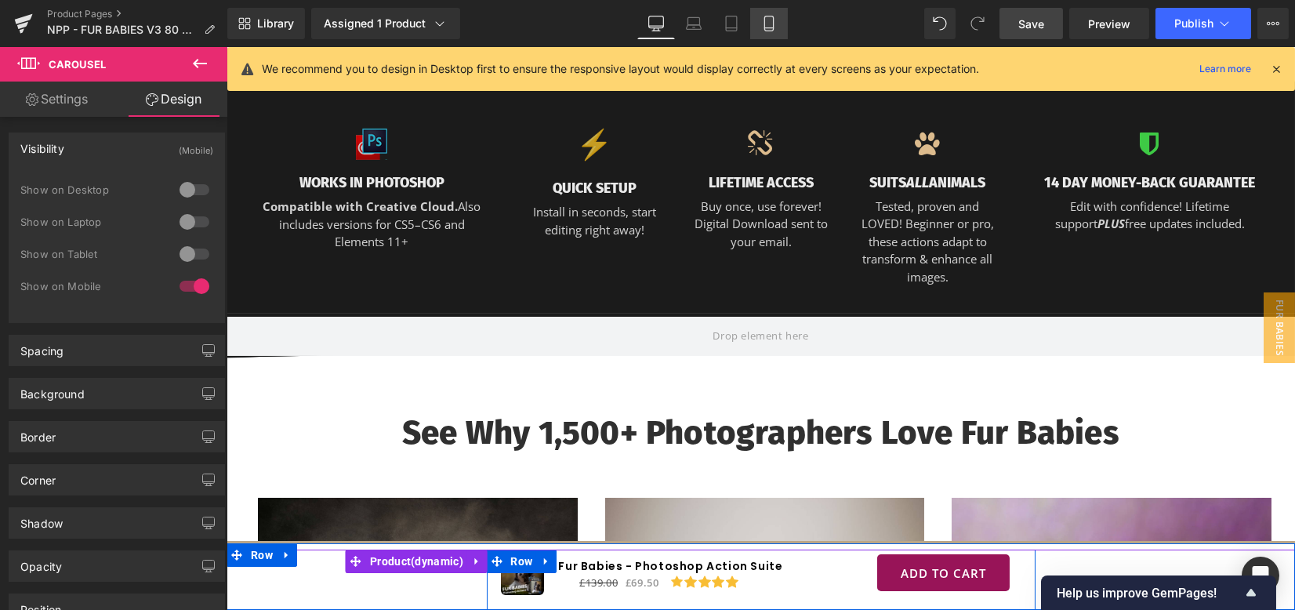
click at [765, 23] on icon at bounding box center [769, 24] width 16 height 16
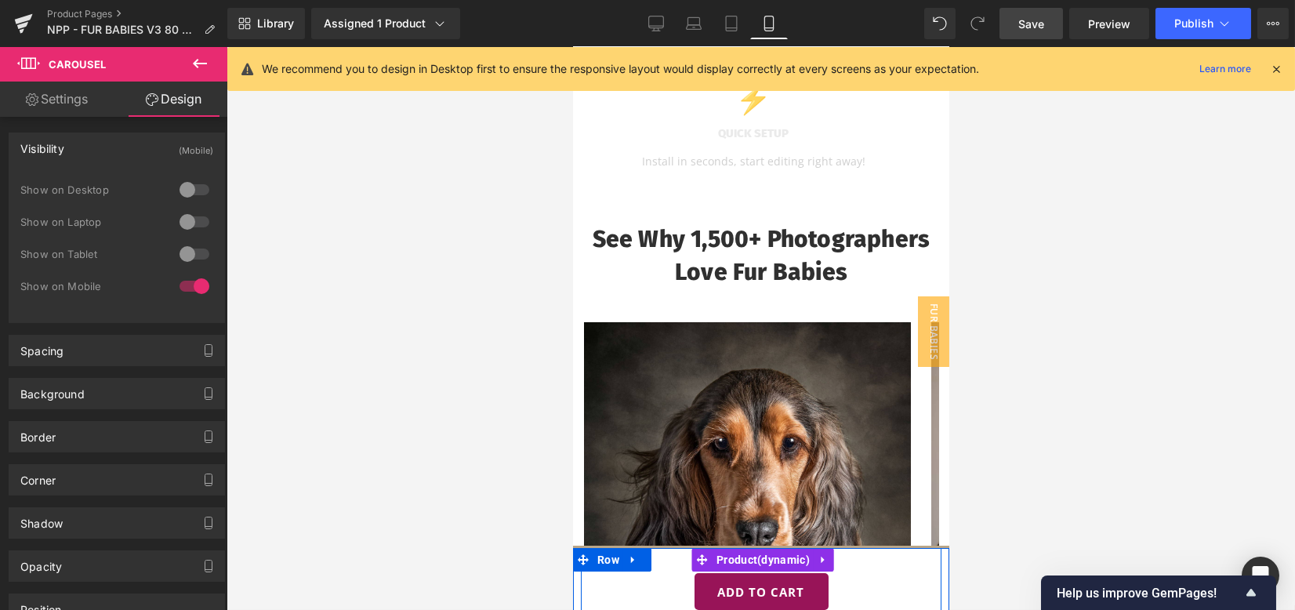
scroll to position [1188, 0]
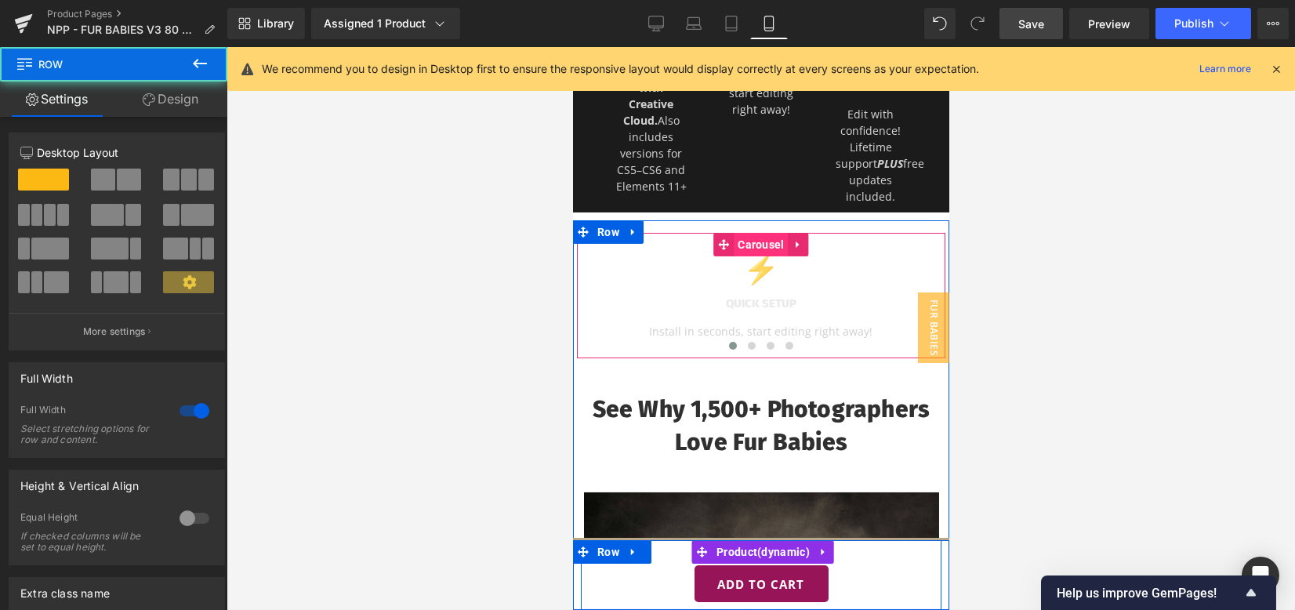
click at [741, 256] on span "Carousel" at bounding box center [760, 245] width 54 height 24
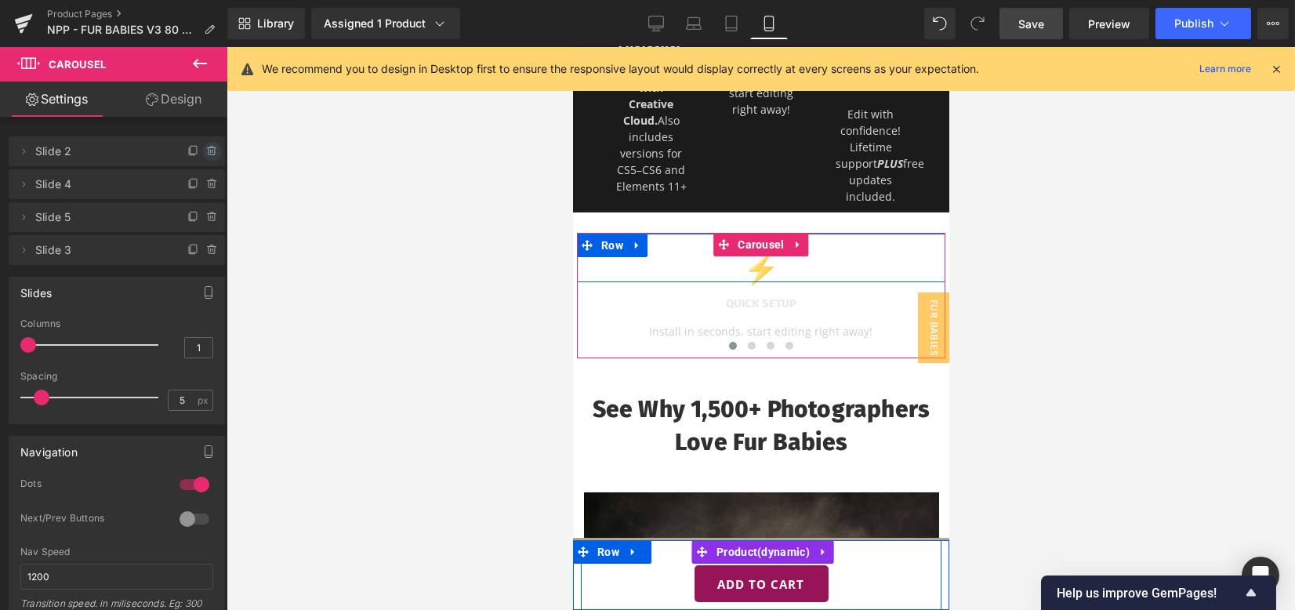
click at [206, 150] on icon at bounding box center [212, 151] width 13 height 13
click at [205, 150] on button "Delete" at bounding box center [195, 152] width 49 height 20
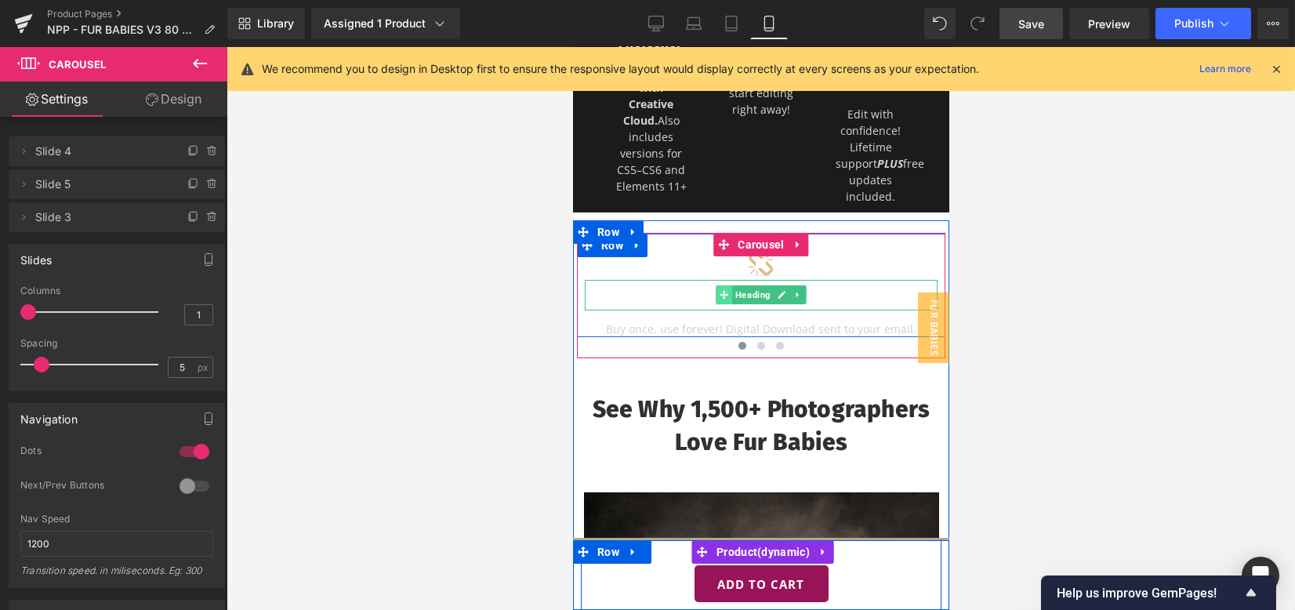
click at [707, 310] on h3 "LIFETIME ACCESS" at bounding box center [760, 301] width 353 height 18
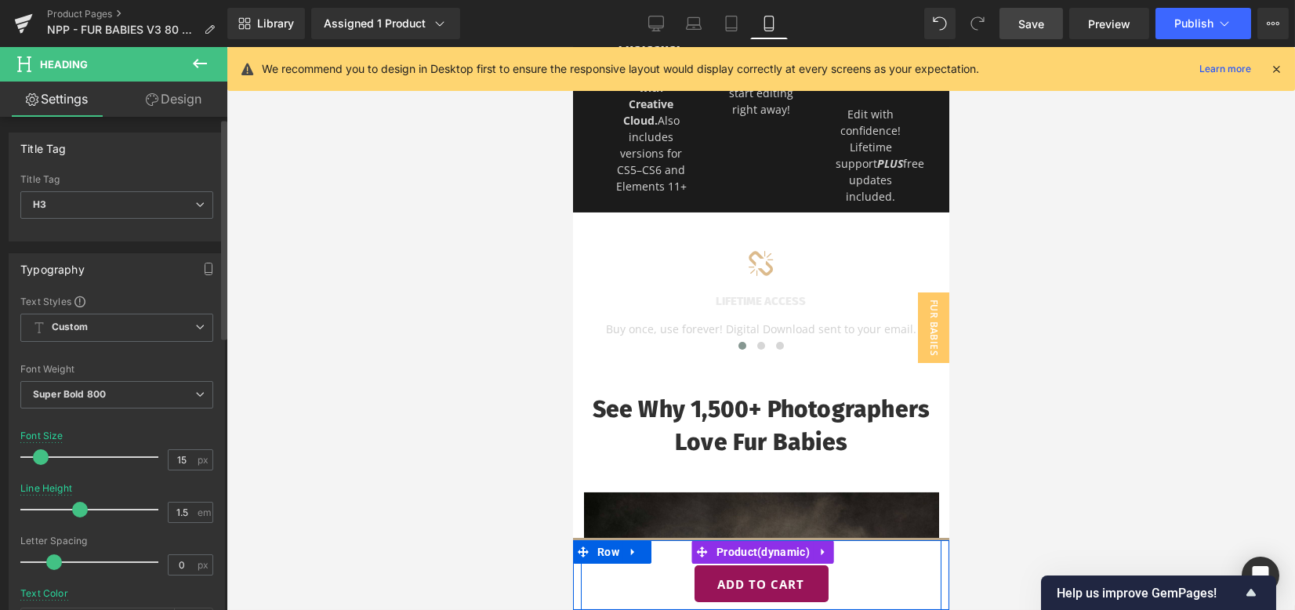
scroll to position [208, 0]
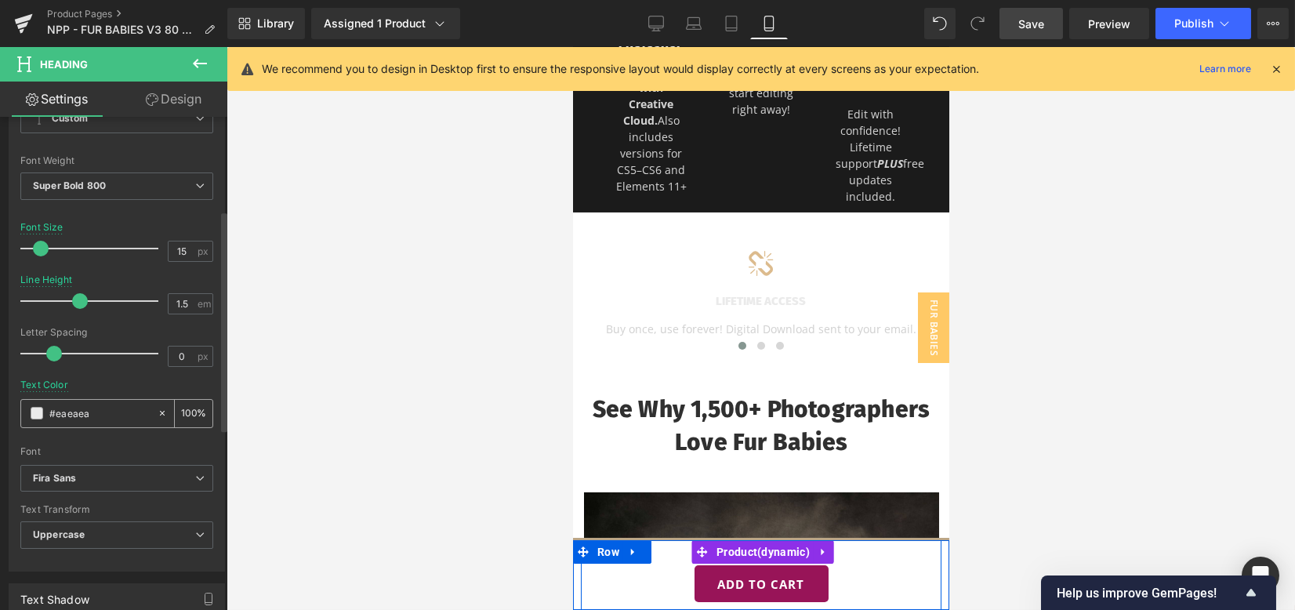
click at [42, 413] on span at bounding box center [37, 413] width 13 height 13
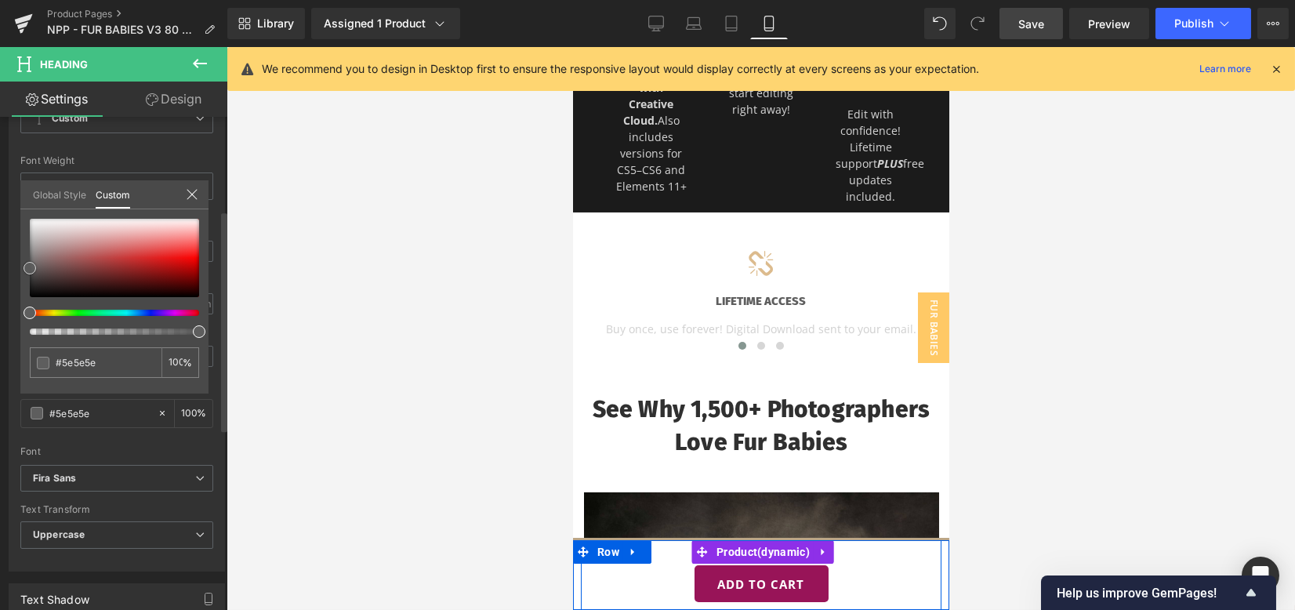
drag, startPoint x: 46, startPoint y: 266, endPoint x: 26, endPoint y: 268, distance: 20.5
click at [30, 268] on div at bounding box center [114, 258] width 169 height 78
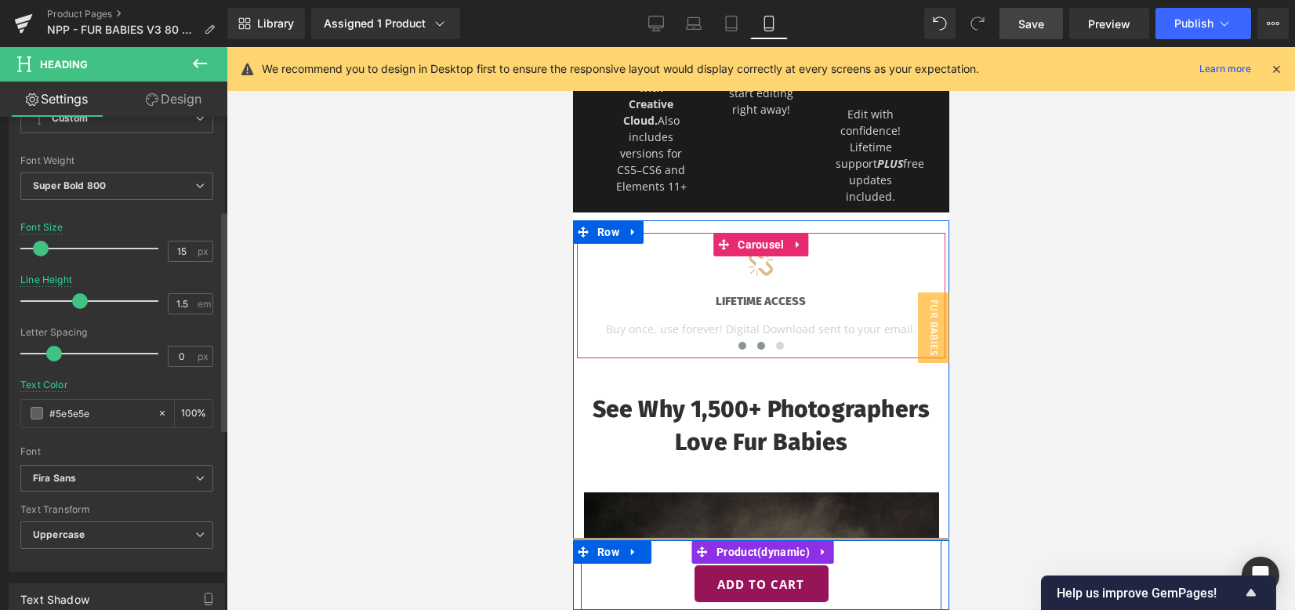
click at [756, 350] on span at bounding box center [760, 346] width 8 height 8
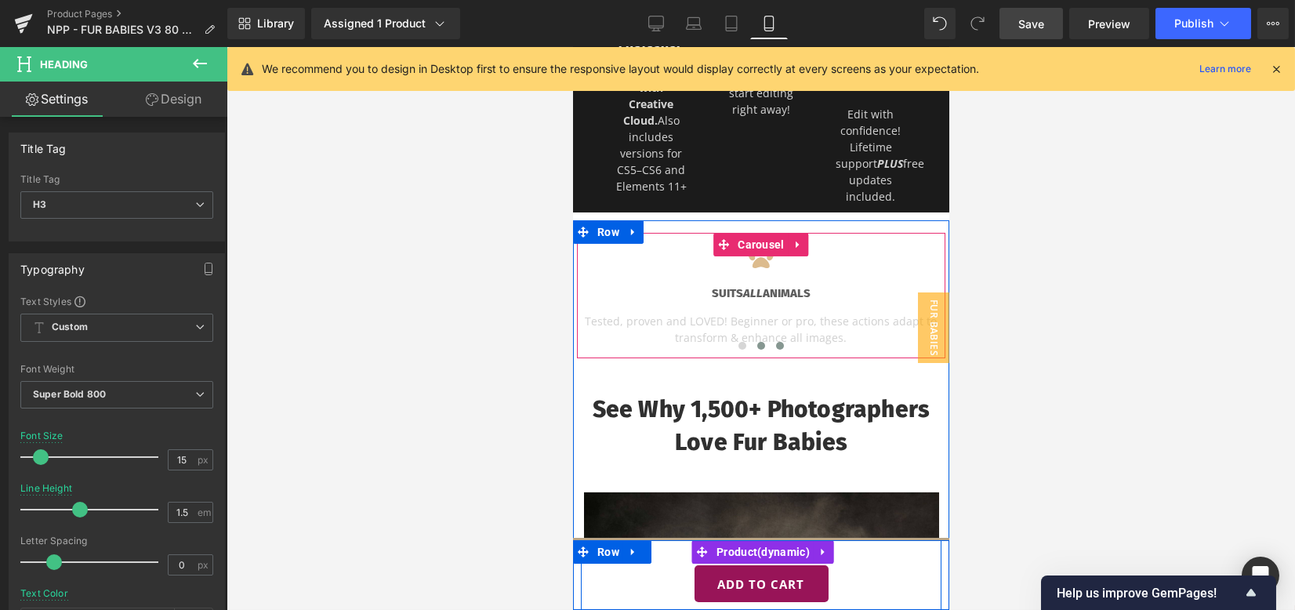
click at [775, 350] on span at bounding box center [779, 346] width 8 height 8
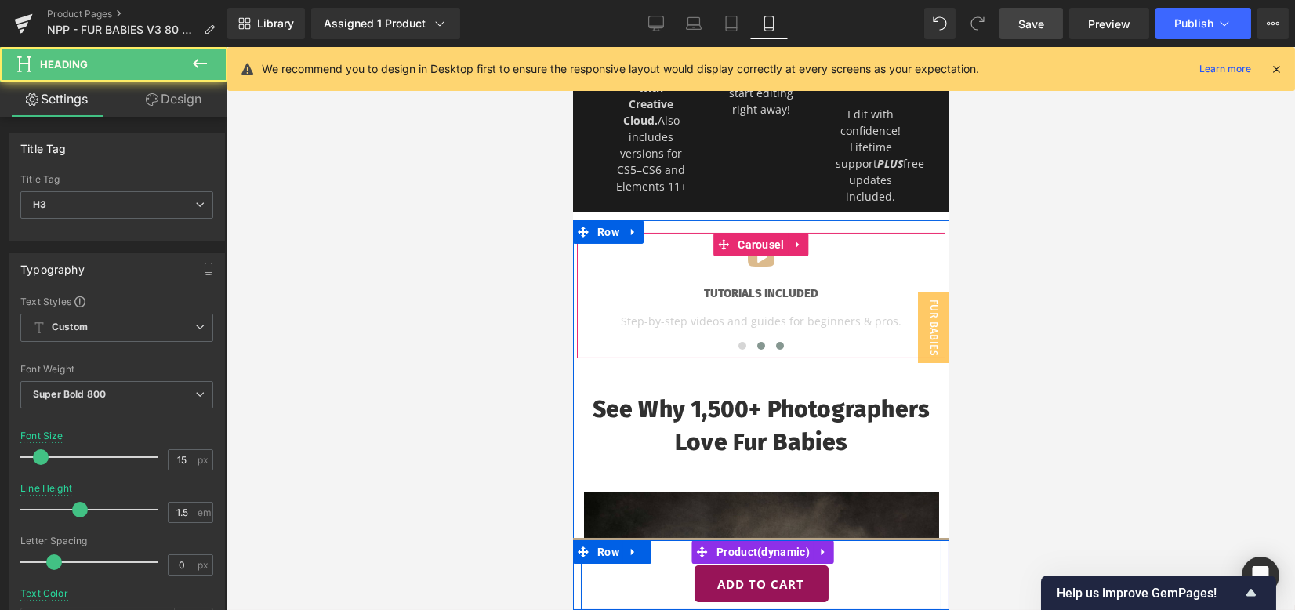
click at [756, 350] on span at bounding box center [760, 346] width 8 height 8
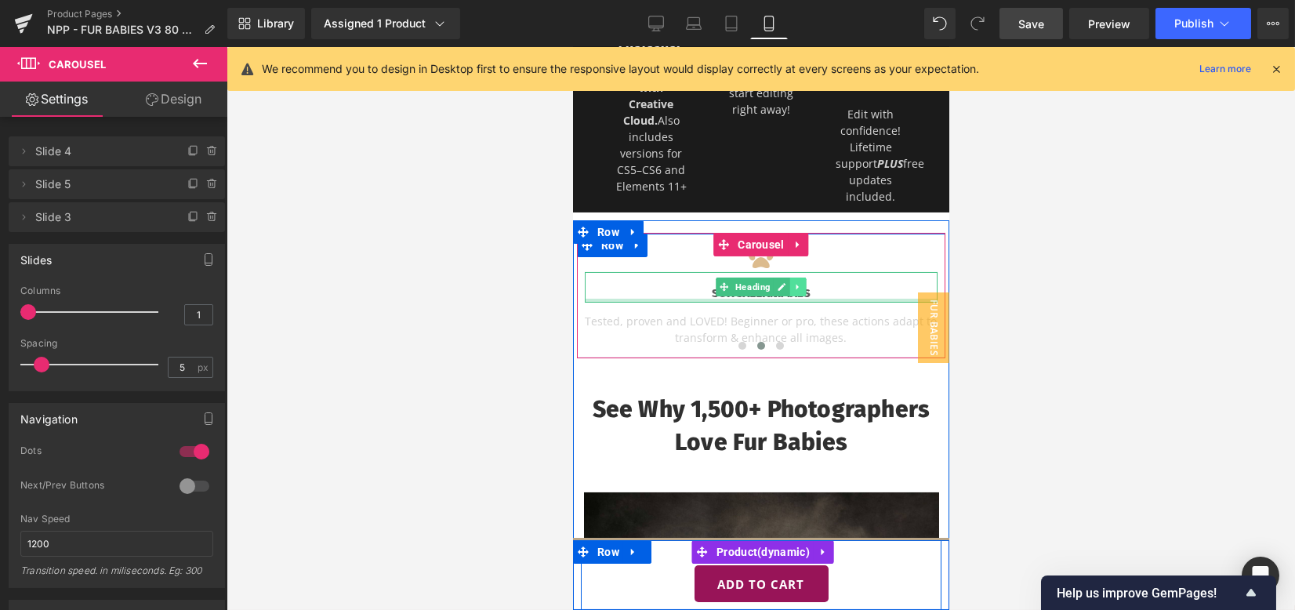
click at [789, 296] on link at bounding box center [797, 286] width 16 height 19
click at [846, 303] on h3 "Suits All ANIMALS" at bounding box center [760, 293] width 353 height 18
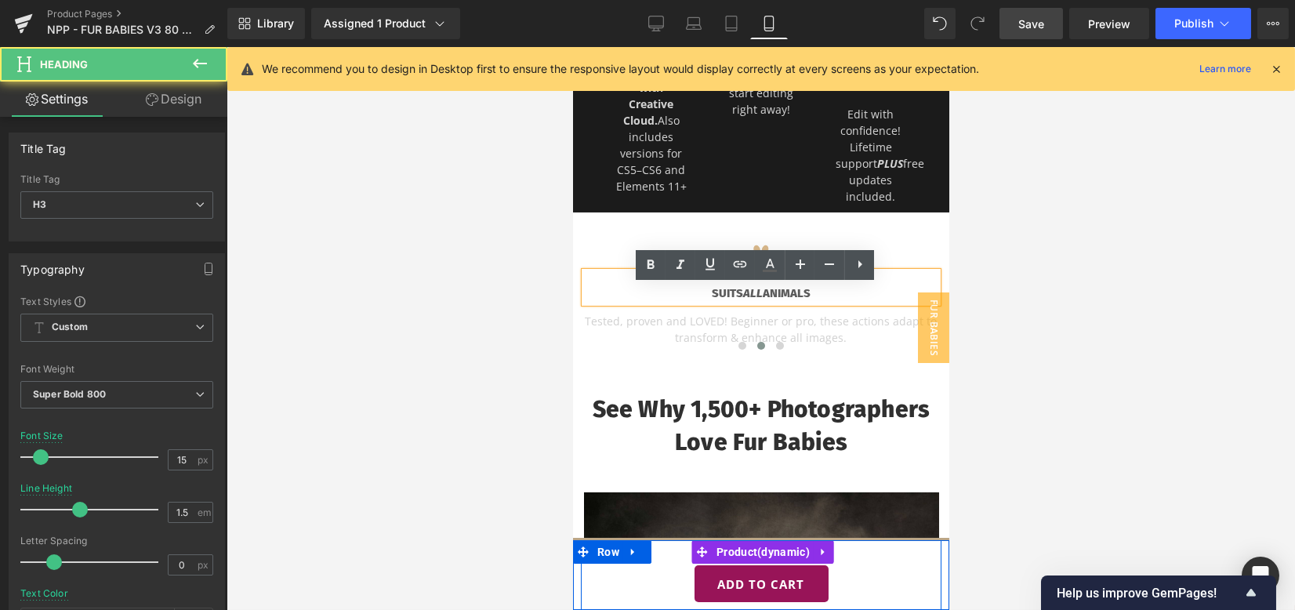
click at [841, 303] on h3 "Suits All ANIMALS" at bounding box center [760, 293] width 353 height 18
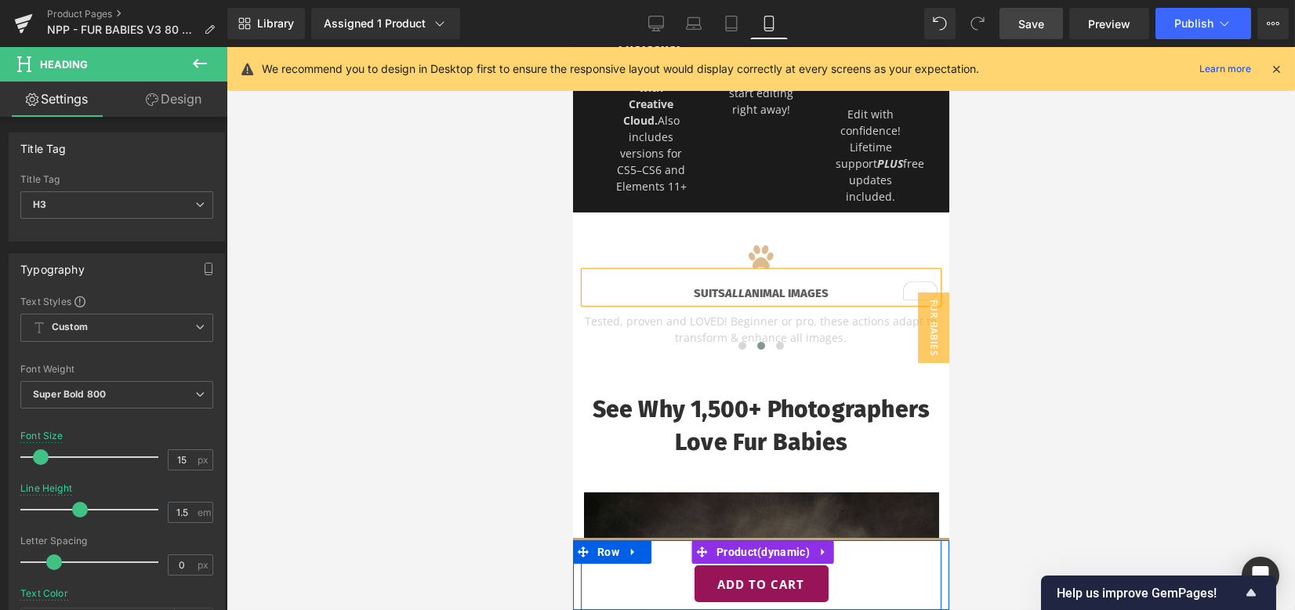
click at [655, 328] on p "Tested, proven and LOVED! Beginner or pro, these actions adapt to transform & e…" at bounding box center [760, 329] width 353 height 33
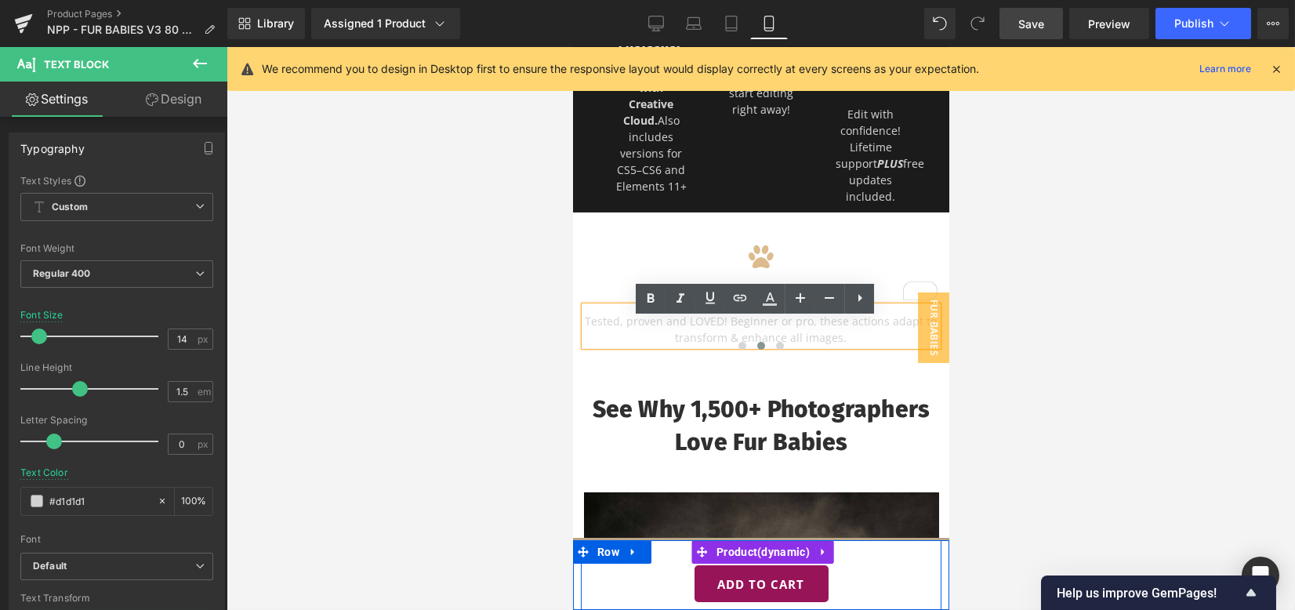
click at [728, 332] on p "Tested, proven and LOVED! Beginner or pro, these actions adapt to transform & e…" at bounding box center [760, 329] width 353 height 33
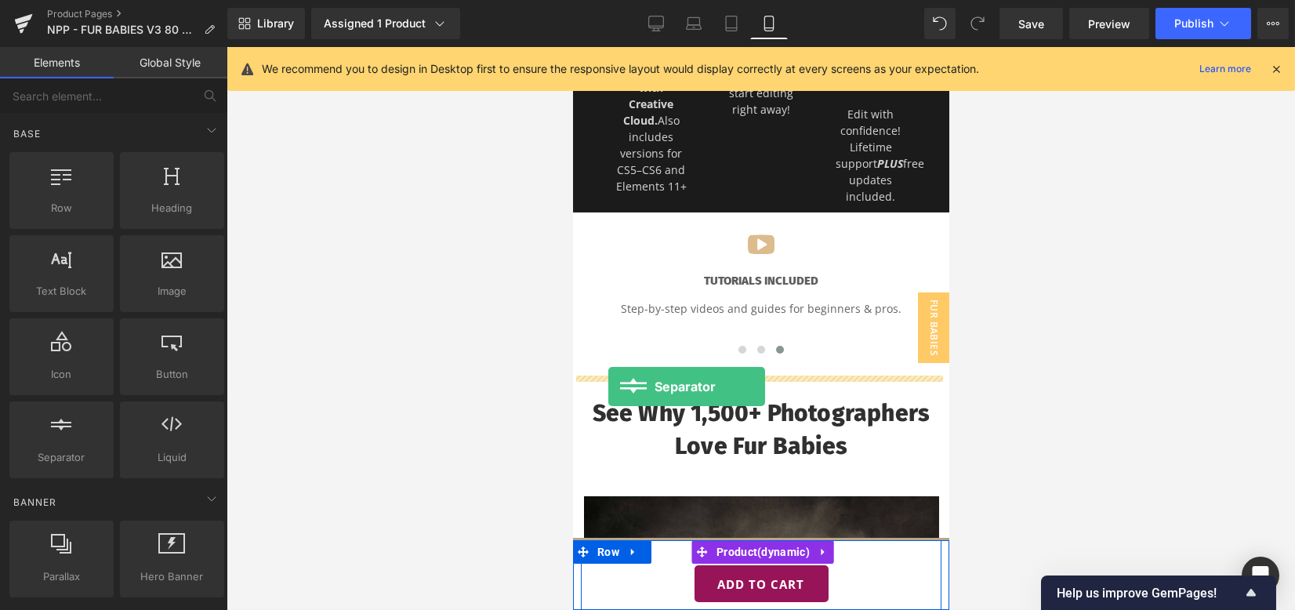
drag, startPoint x: 607, startPoint y: 480, endPoint x: 607, endPoint y: 386, distance: 93.3
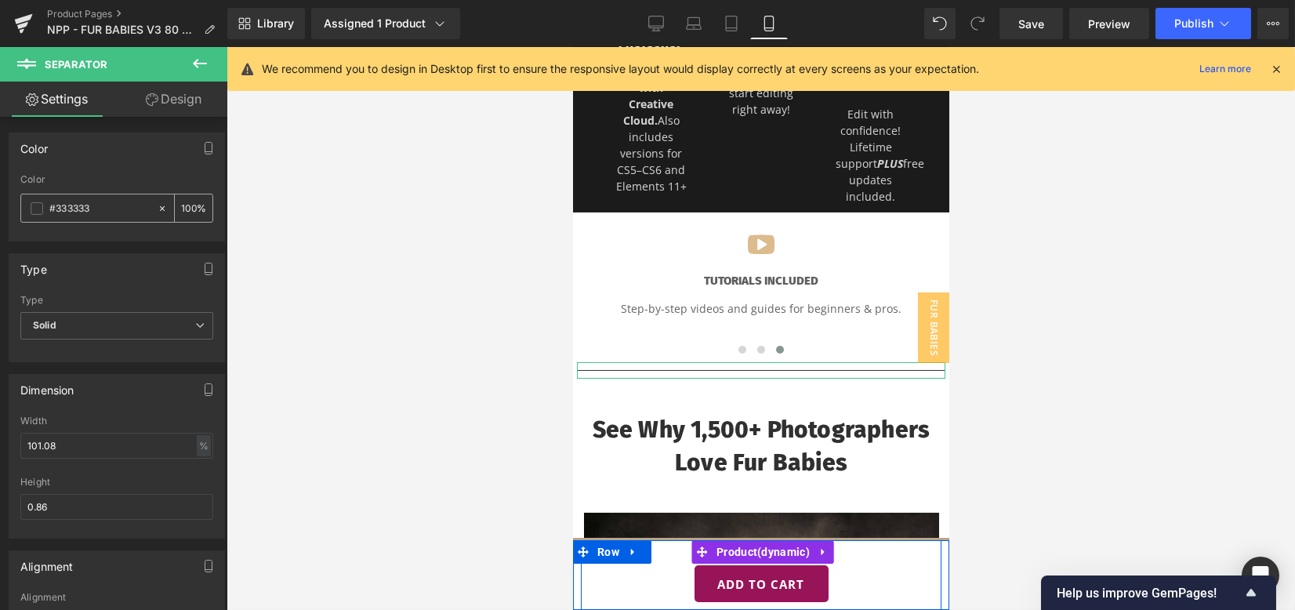
drag, startPoint x: 53, startPoint y: 205, endPoint x: 189, endPoint y: 209, distance: 135.7
click at [189, 209] on div "#333333 100 %" at bounding box center [116, 208] width 193 height 29
type input "#bb"
type input "0"
type input "#bba"
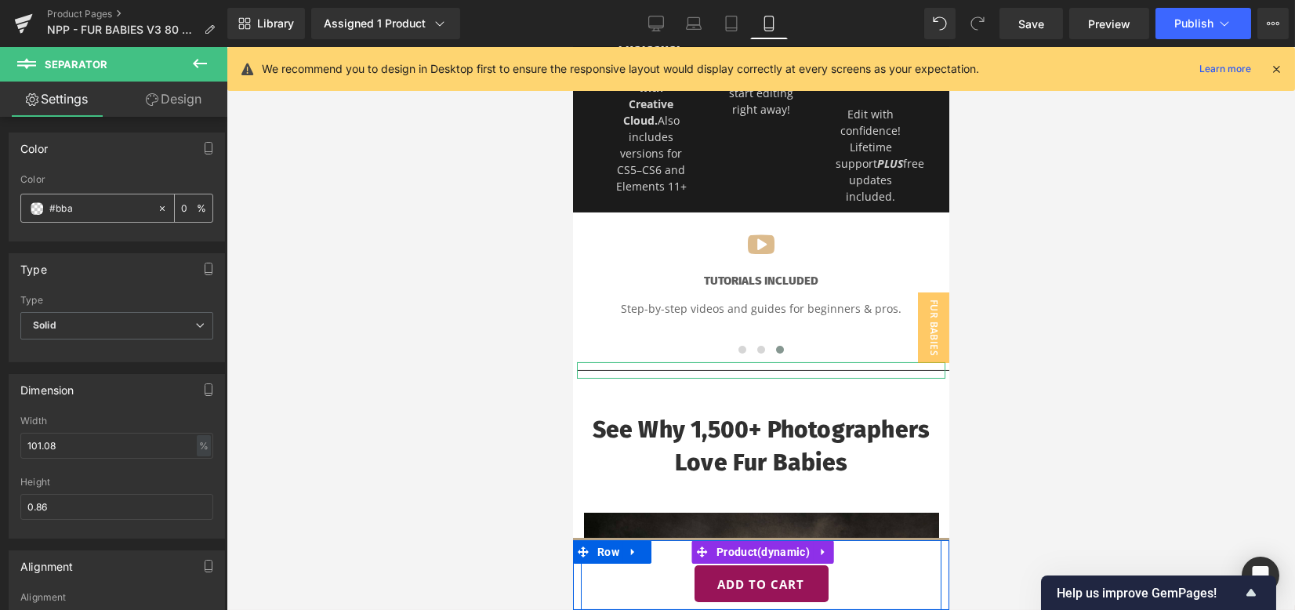
type input "100"
type input "#bba68"
type input "40"
type input "#bba686"
type input "100"
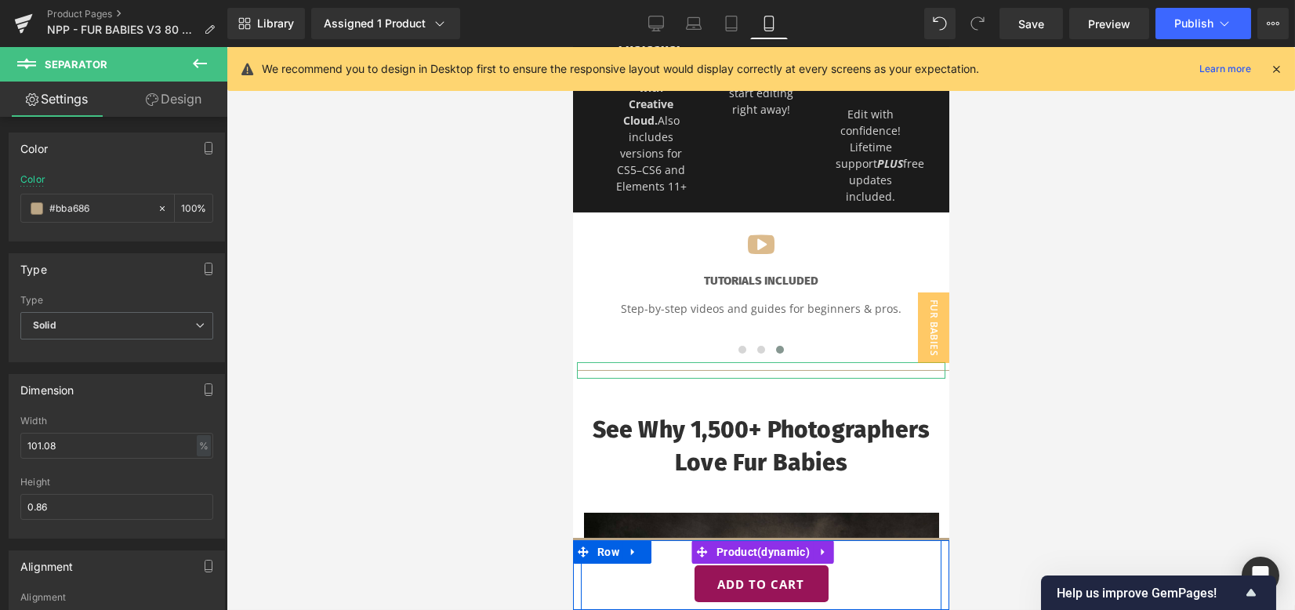
type input "#bba686"
click at [180, 264] on div "Type" at bounding box center [116, 269] width 215 height 30
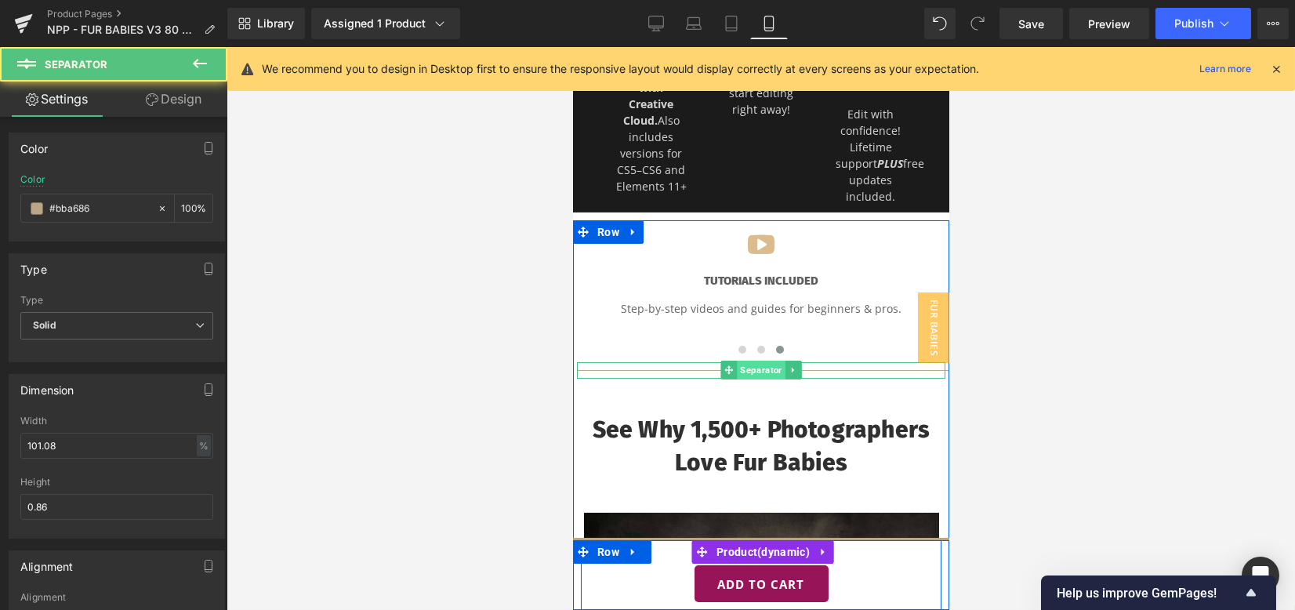
drag, startPoint x: 742, startPoint y: 375, endPoint x: 742, endPoint y: 384, distance: 8.6
click at [742, 379] on div "Separator" at bounding box center [760, 370] width 368 height 16
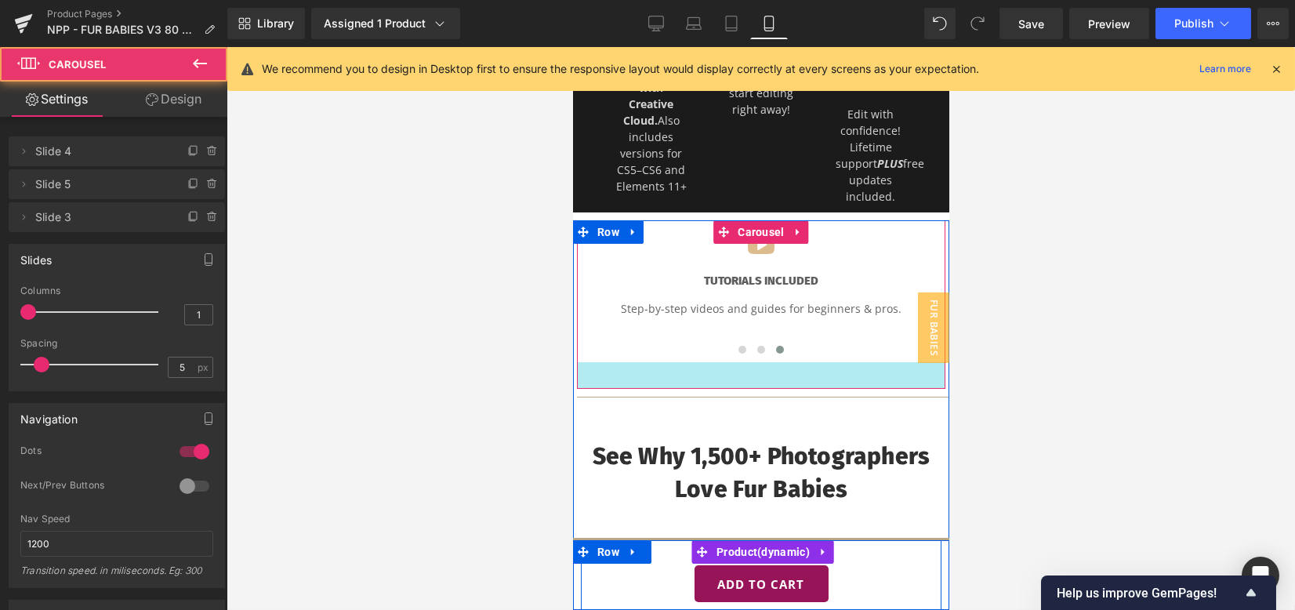
drag, startPoint x: 708, startPoint y: 379, endPoint x: 716, endPoint y: 410, distance: 32.3
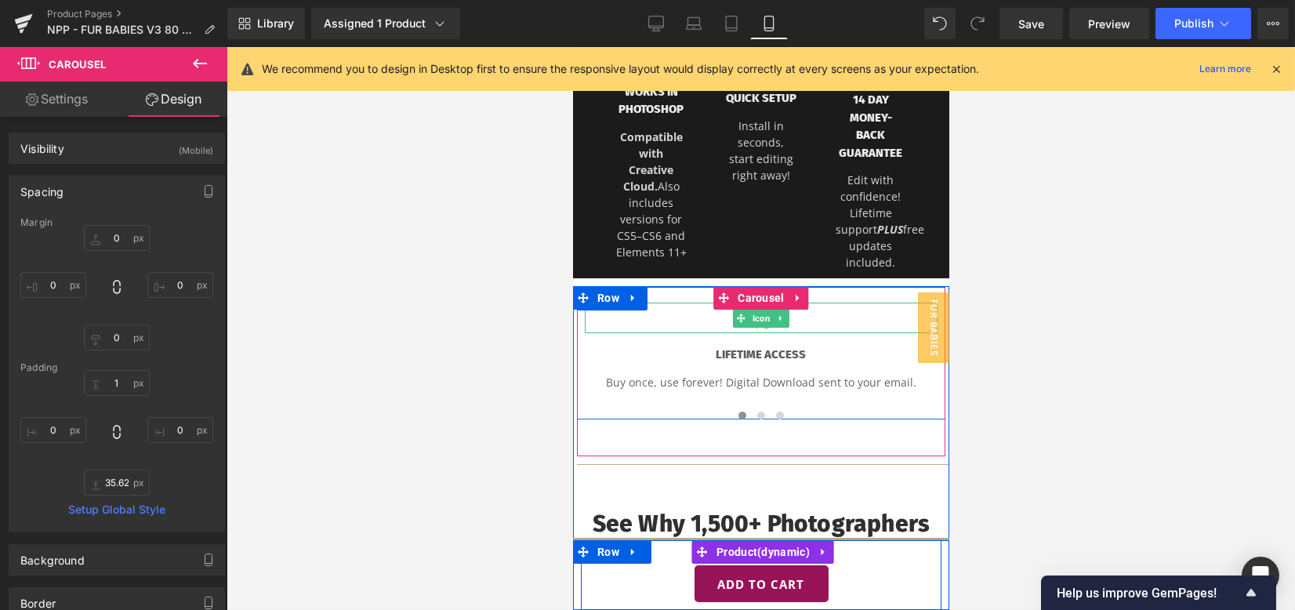
scroll to position [770, 0]
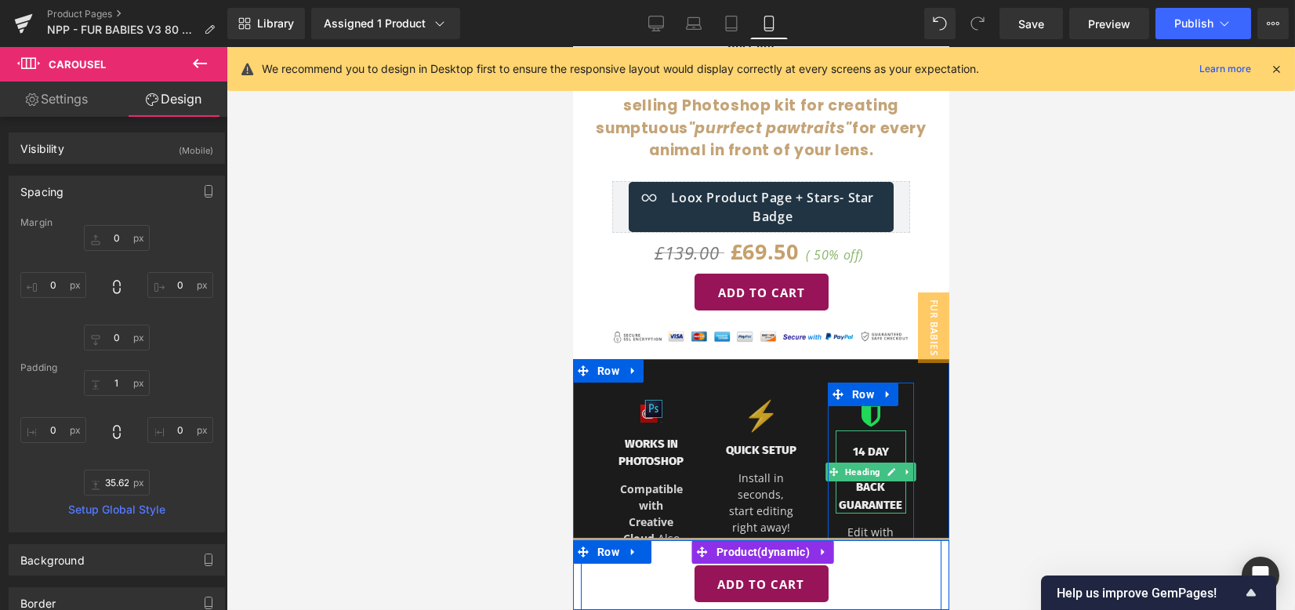
click at [864, 457] on h3 "14 Day Money-Back Guarantee" at bounding box center [870, 478] width 71 height 71
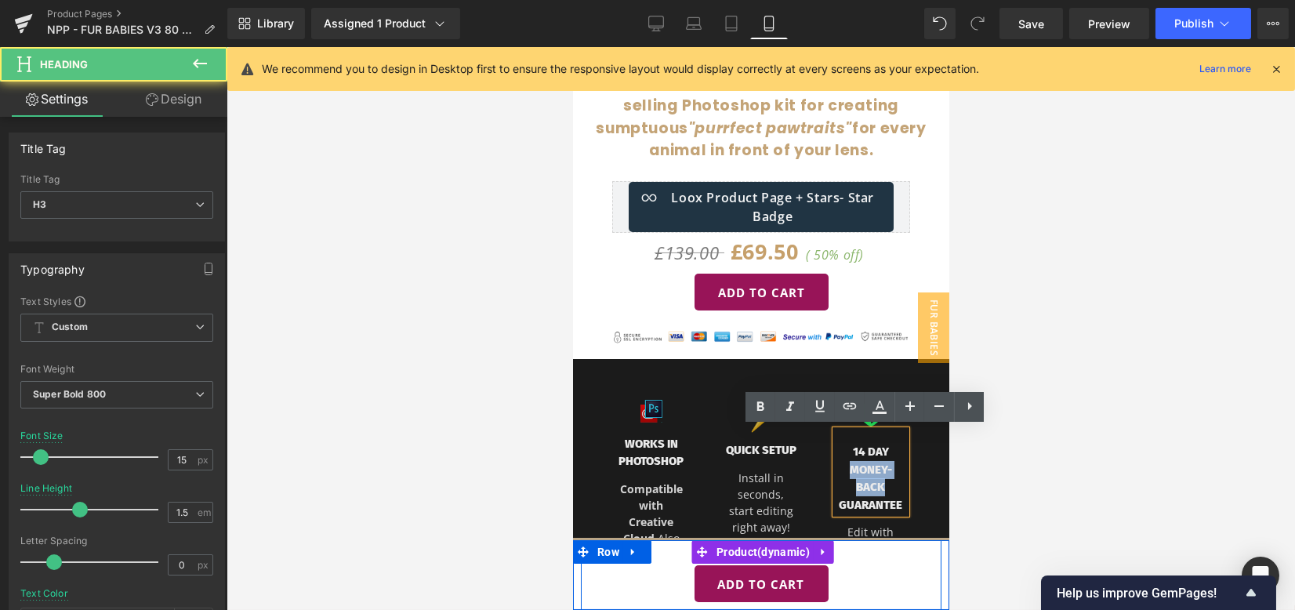
drag, startPoint x: 869, startPoint y: 479, endPoint x: 843, endPoint y: 465, distance: 29.5
click at [843, 465] on h3 "14 Day Money-Back Guarantee" at bounding box center [870, 478] width 71 height 71
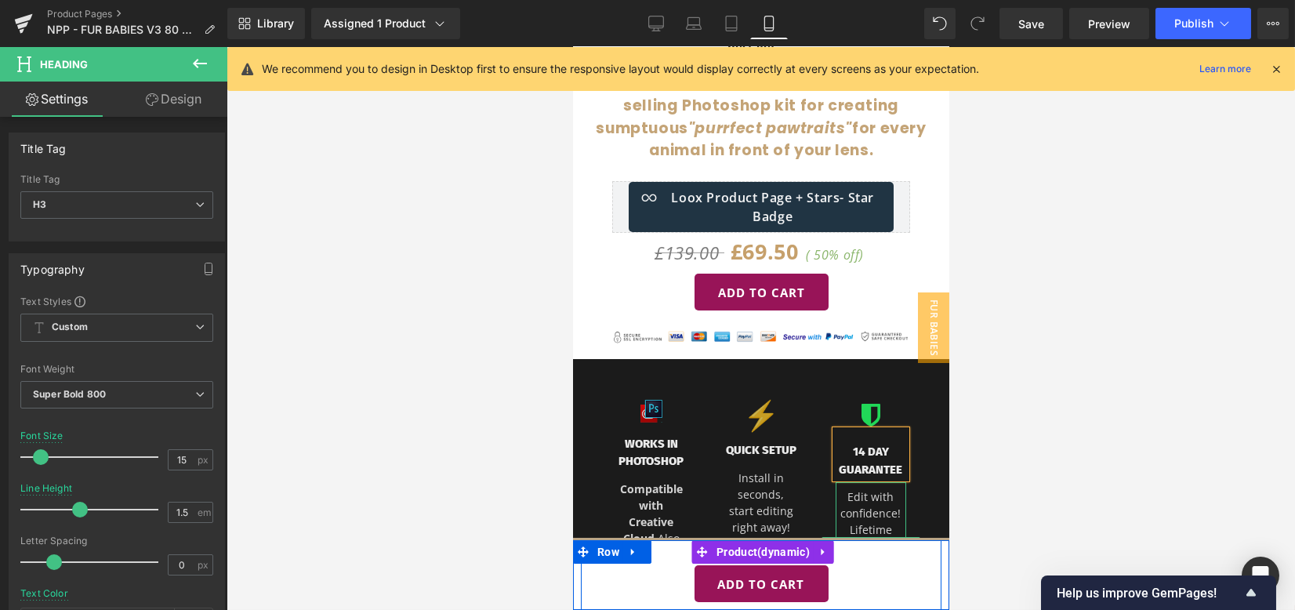
click at [981, 464] on div at bounding box center [760, 328] width 1068 height 563
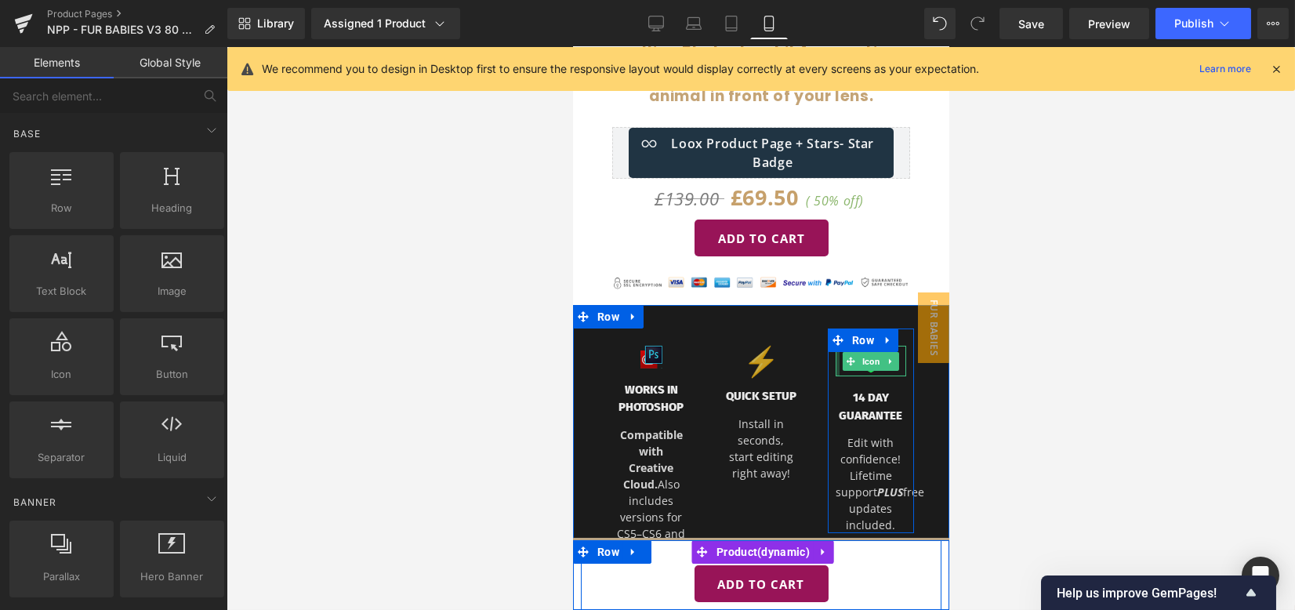
scroll to position [875, 0]
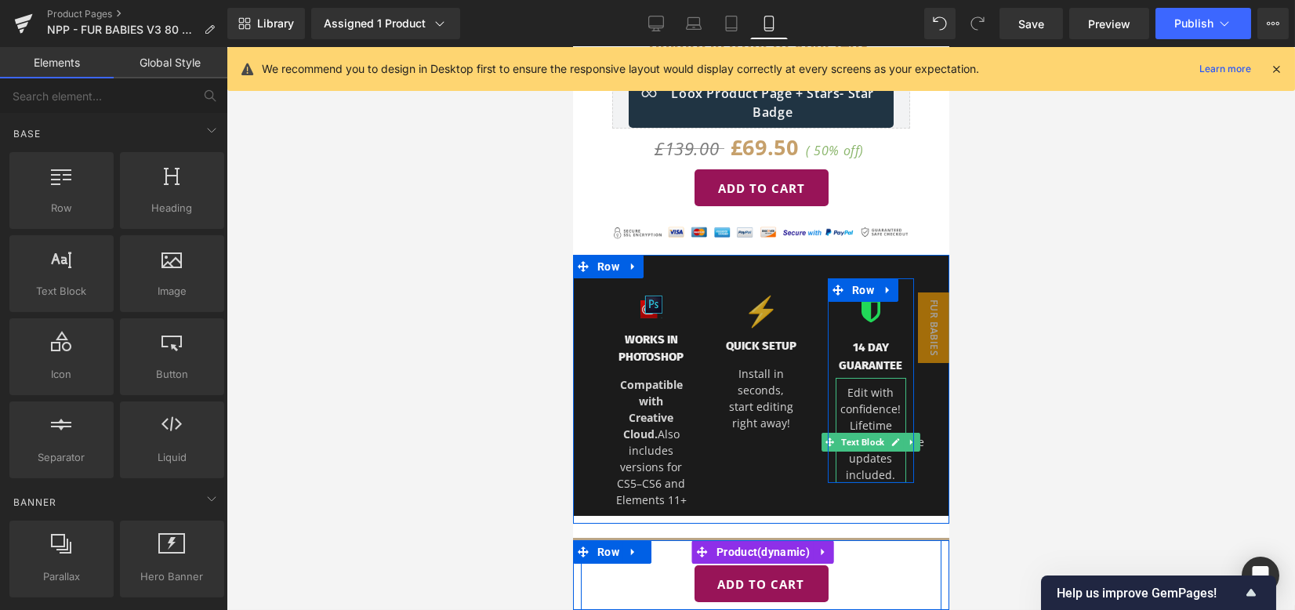
click at [874, 474] on p "Edit with confidence! Lifetime support PLUS free updates included." at bounding box center [870, 433] width 71 height 99
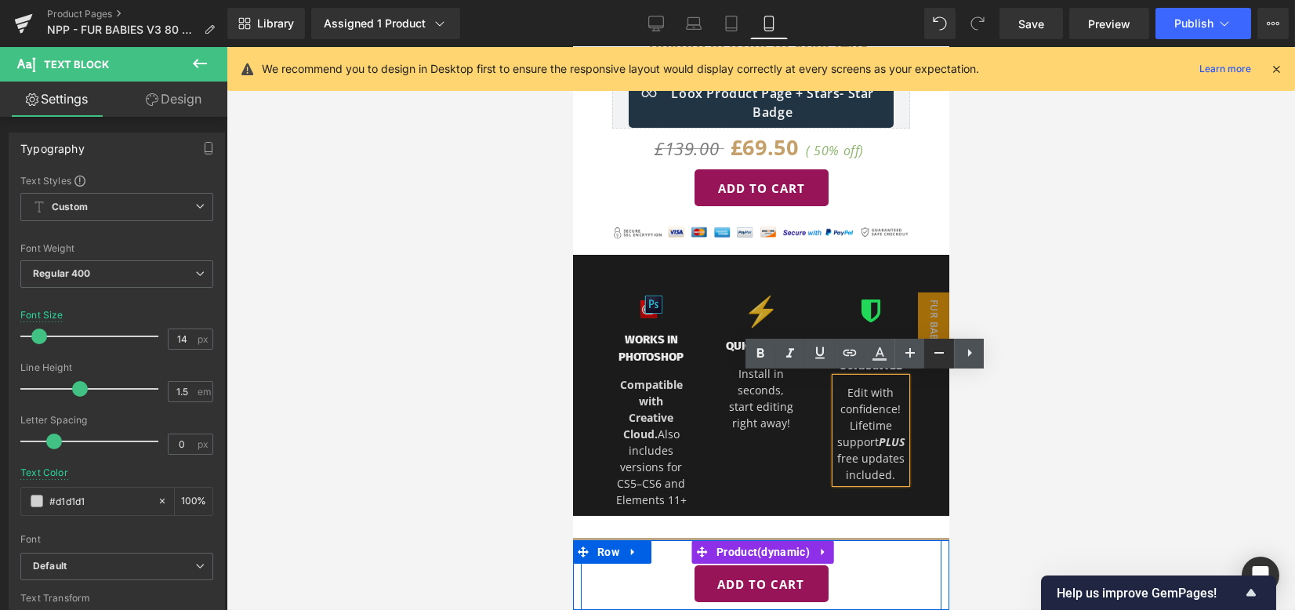
click at [930, 361] on icon at bounding box center [939, 352] width 19 height 19
type input "12"
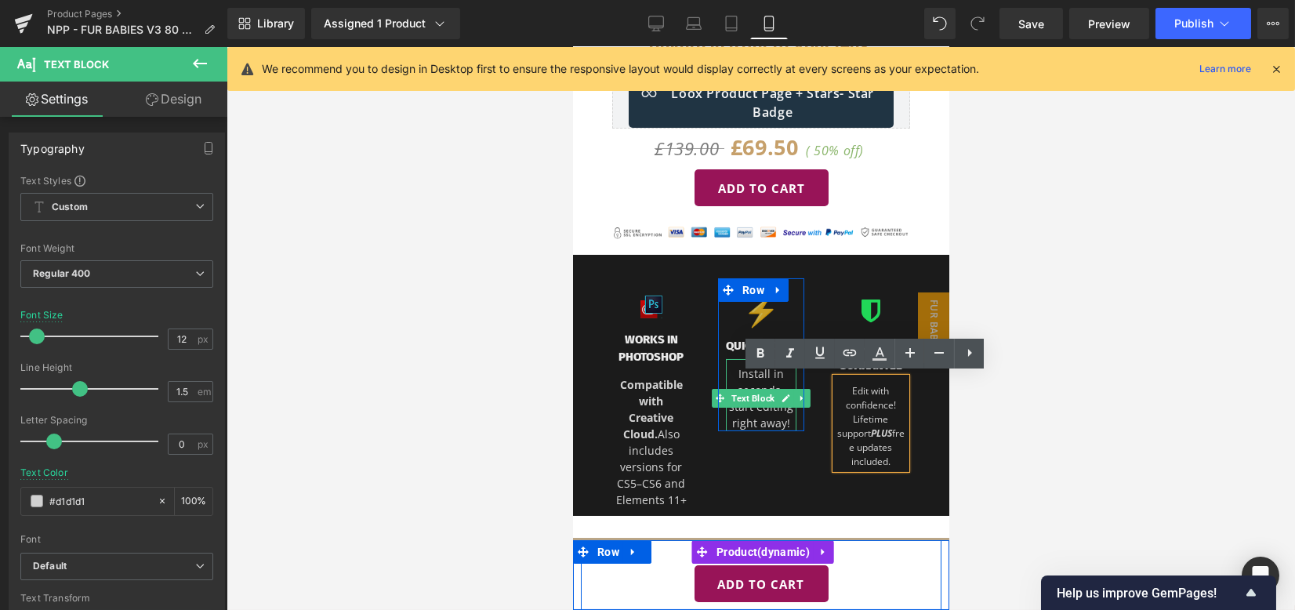
click at [748, 395] on span "Text Block" at bounding box center [751, 398] width 49 height 19
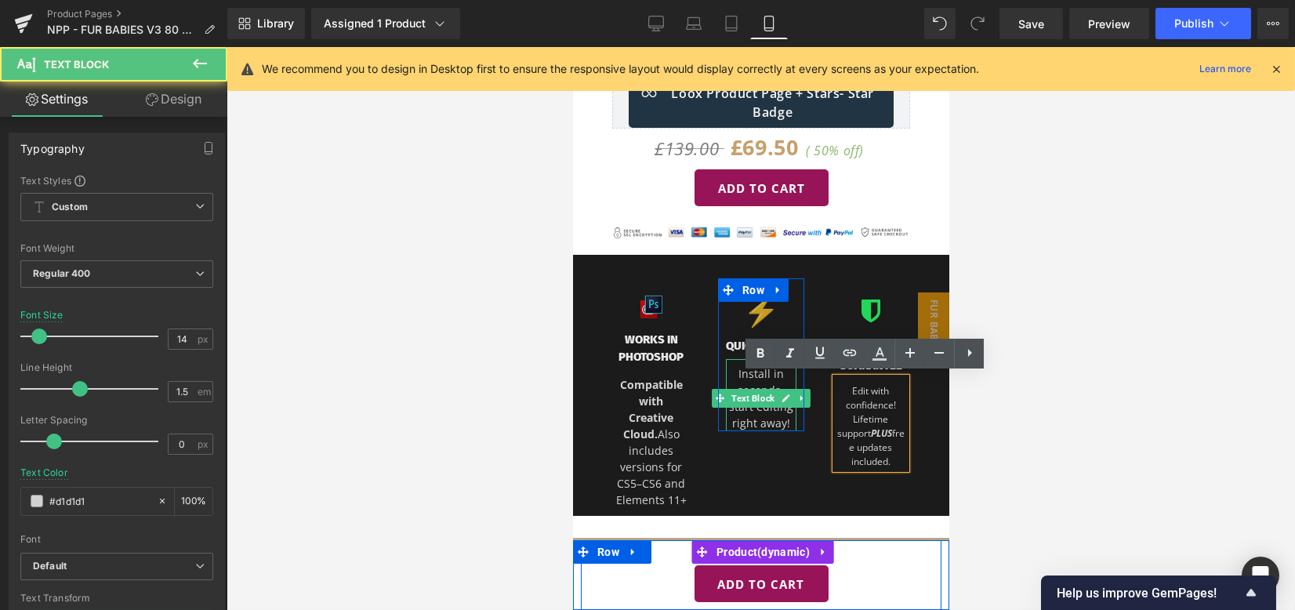
click at [748, 381] on p "Install in seconds, start editing right away!" at bounding box center [760, 398] width 71 height 66
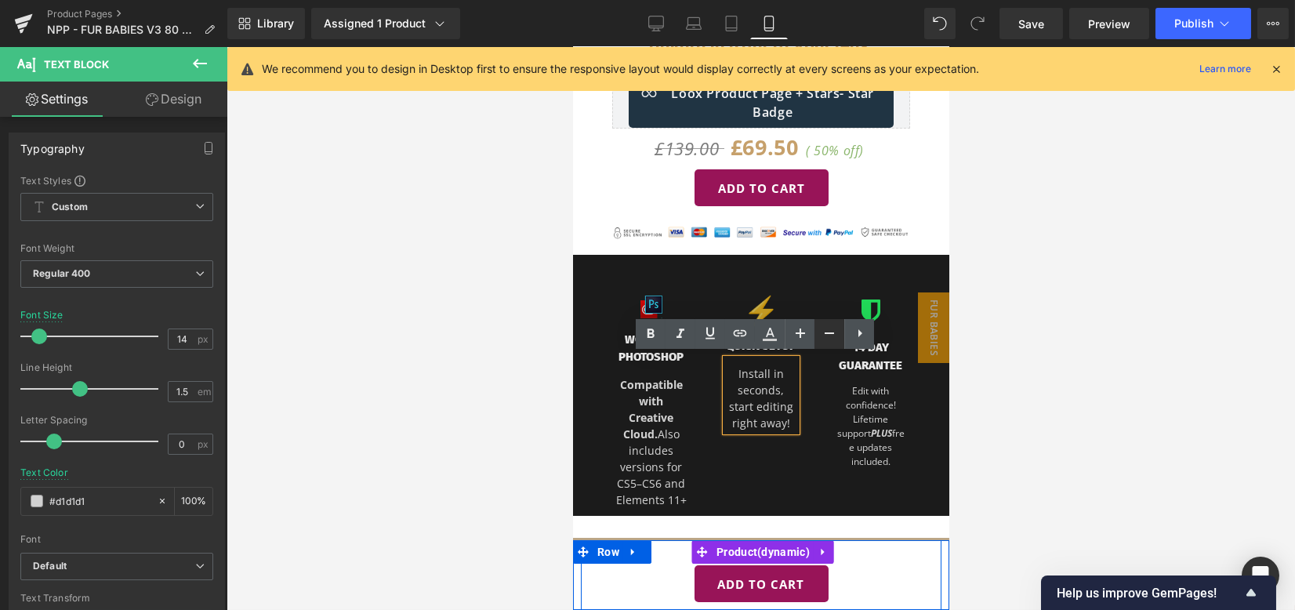
click at [832, 344] on link at bounding box center [829, 334] width 30 height 30
type input "12"
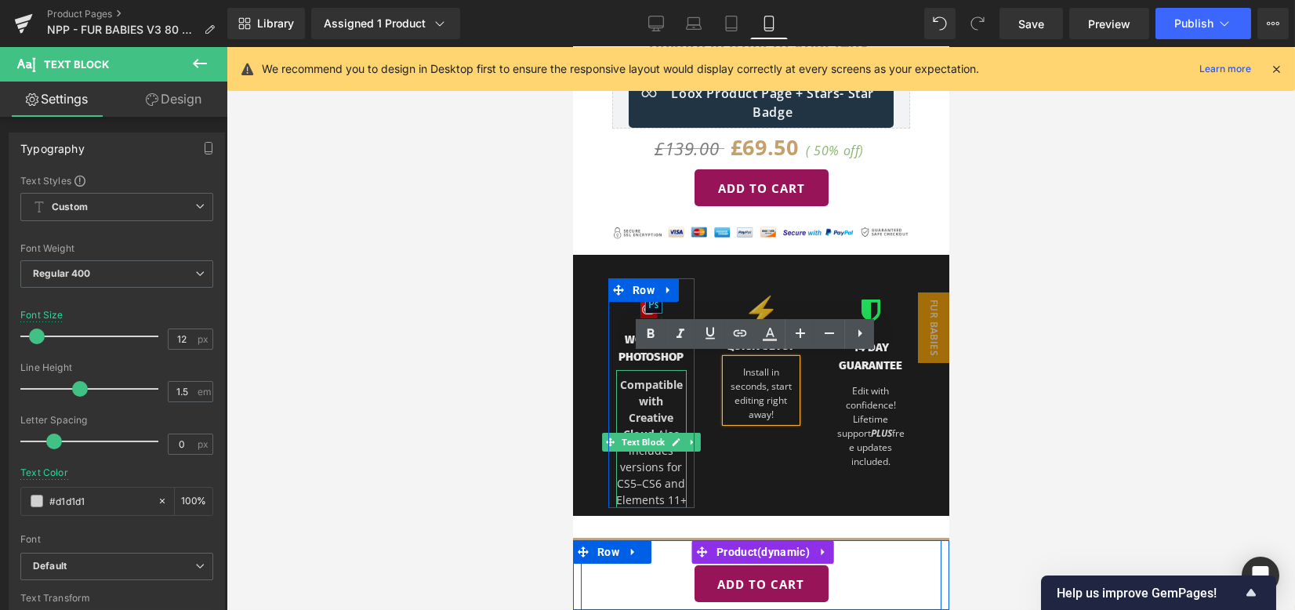
click at [654, 392] on span "Compatible with Creative Cloud." at bounding box center [650, 409] width 63 height 64
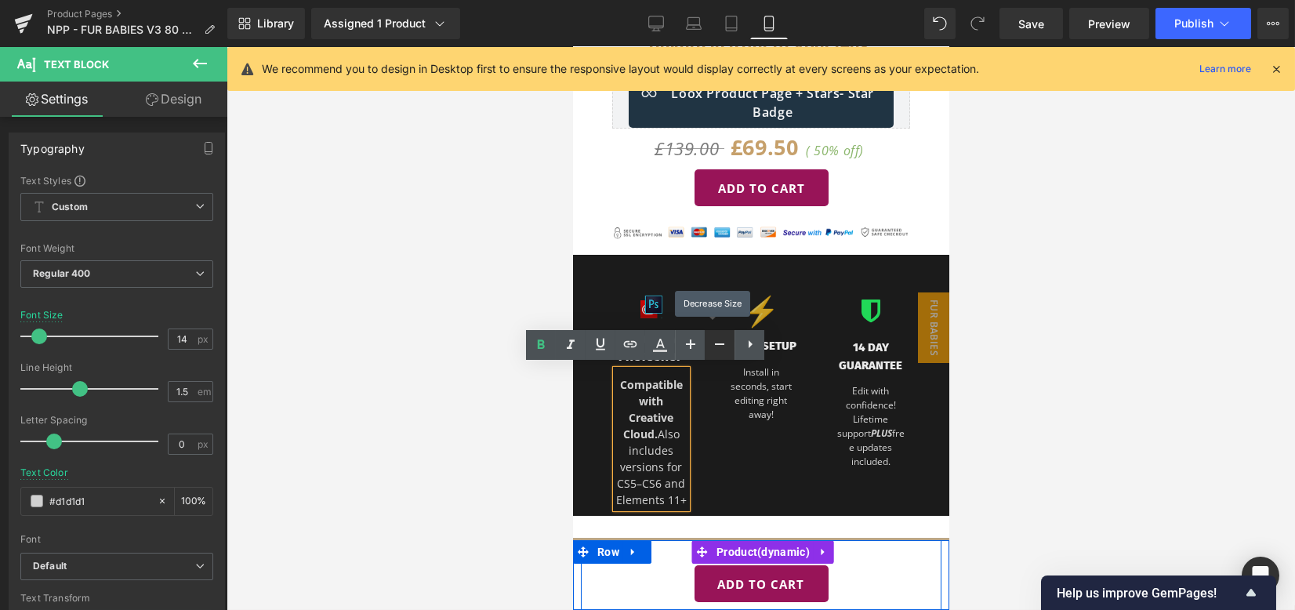
click at [718, 350] on icon at bounding box center [719, 344] width 19 height 19
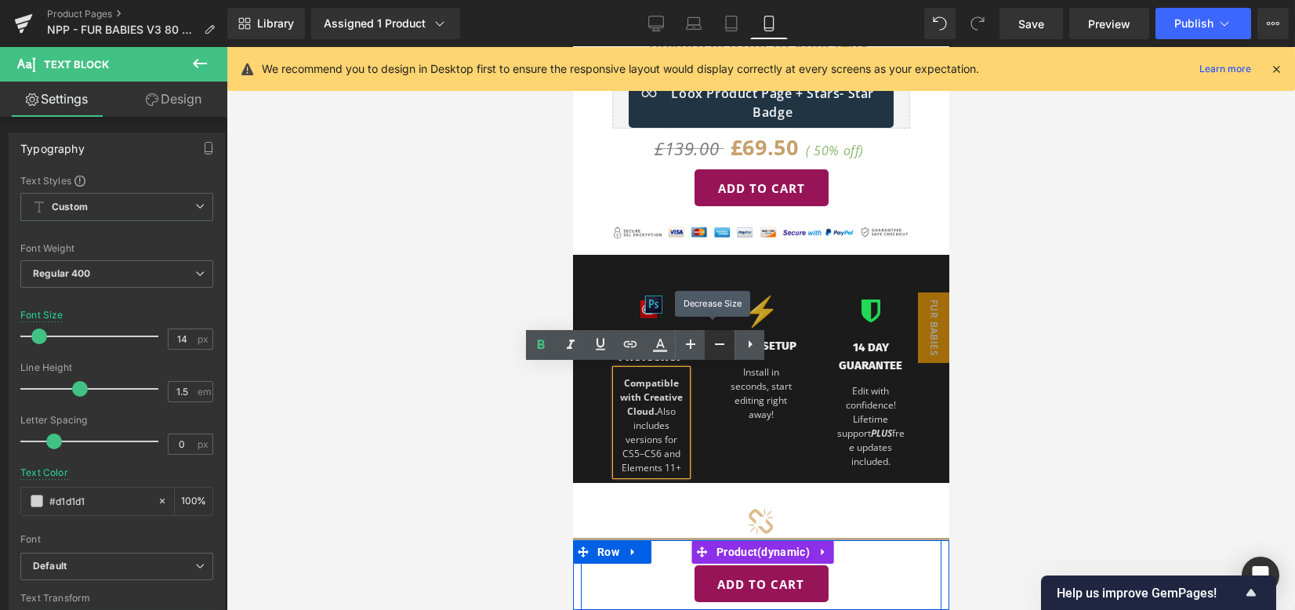
type input "12"
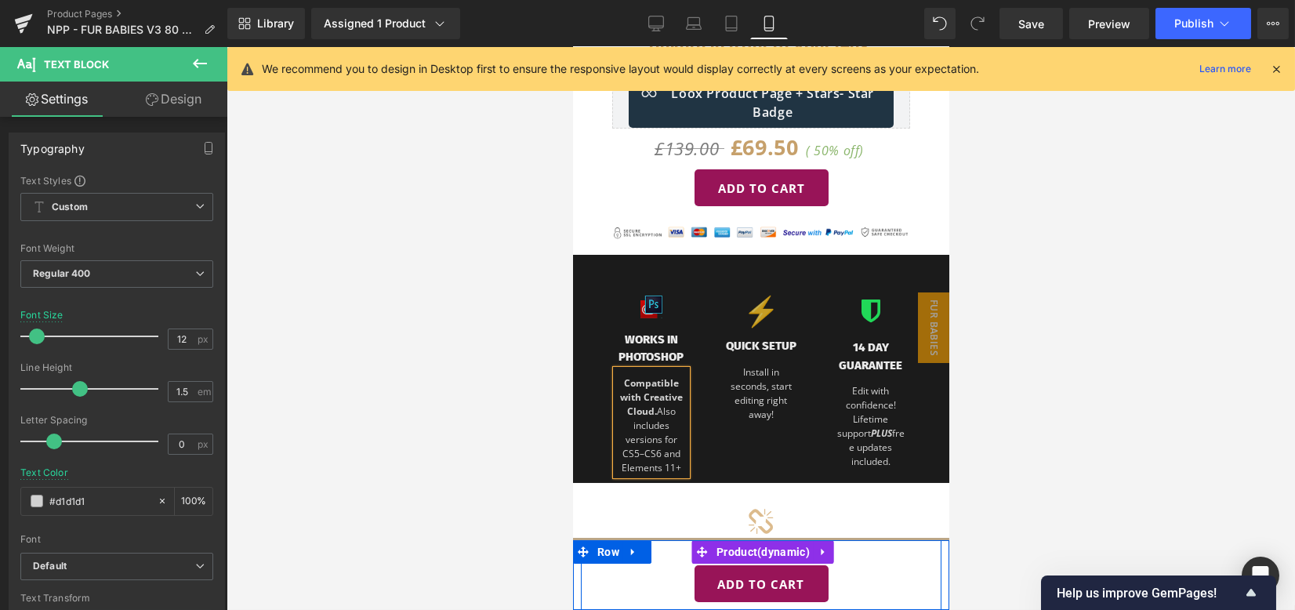
click at [1006, 421] on div at bounding box center [760, 328] width 1068 height 563
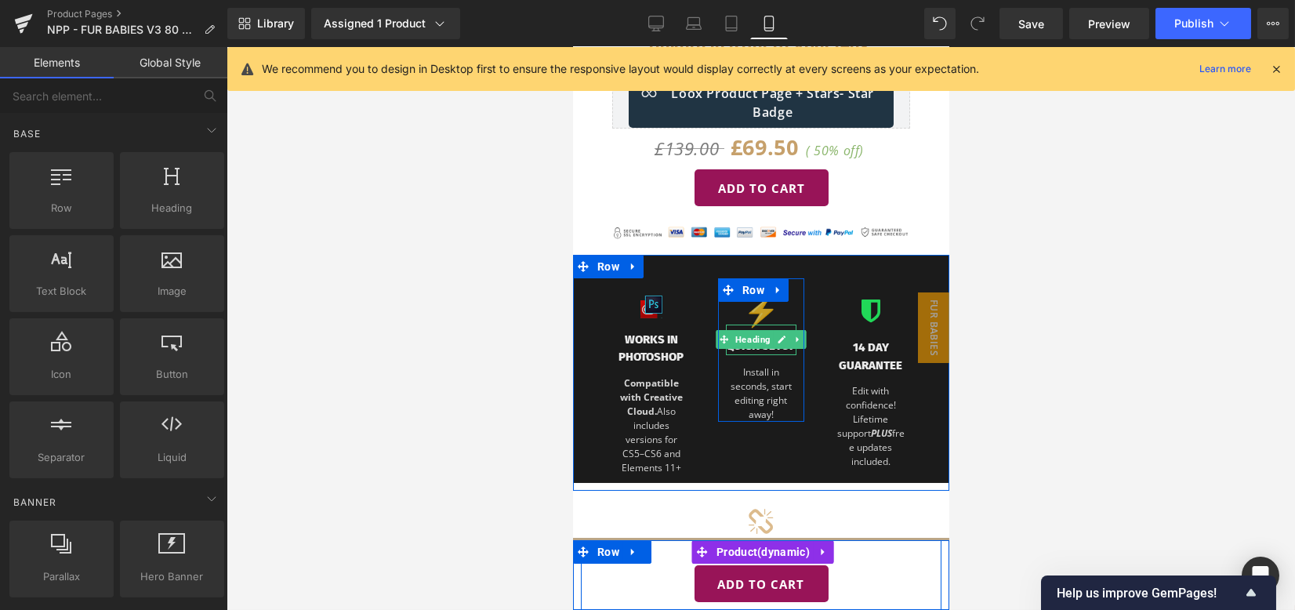
click at [756, 351] on div at bounding box center [760, 353] width 71 height 4
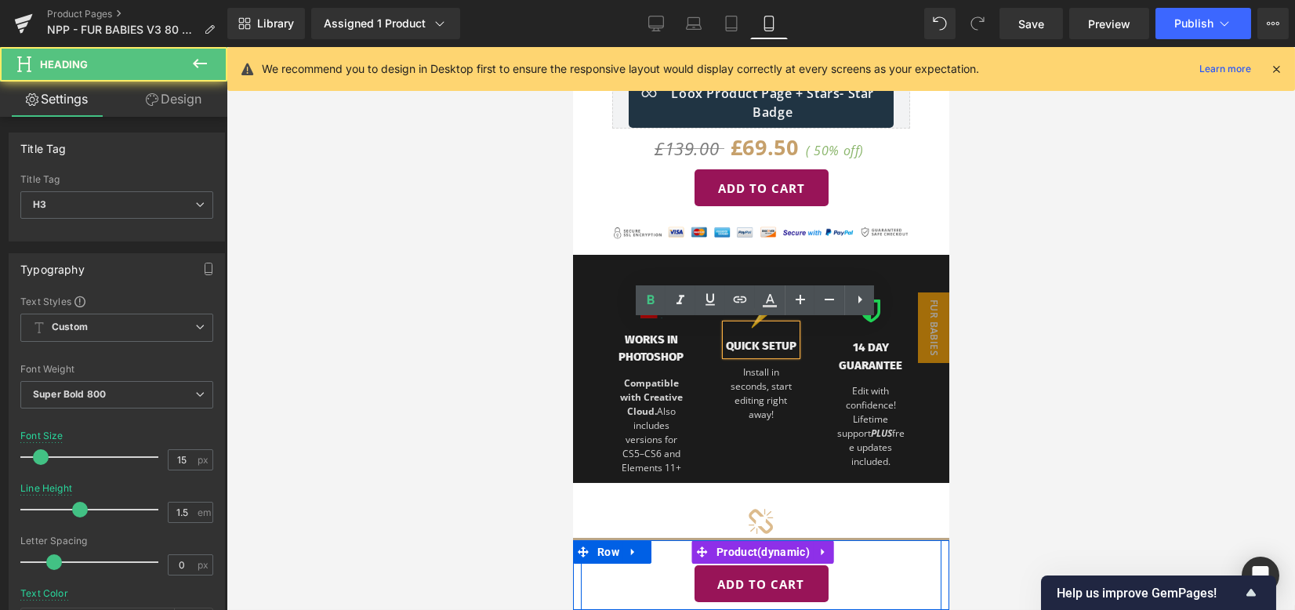
click at [786, 344] on h3 "QUICK SETUP" at bounding box center [760, 346] width 71 height 18
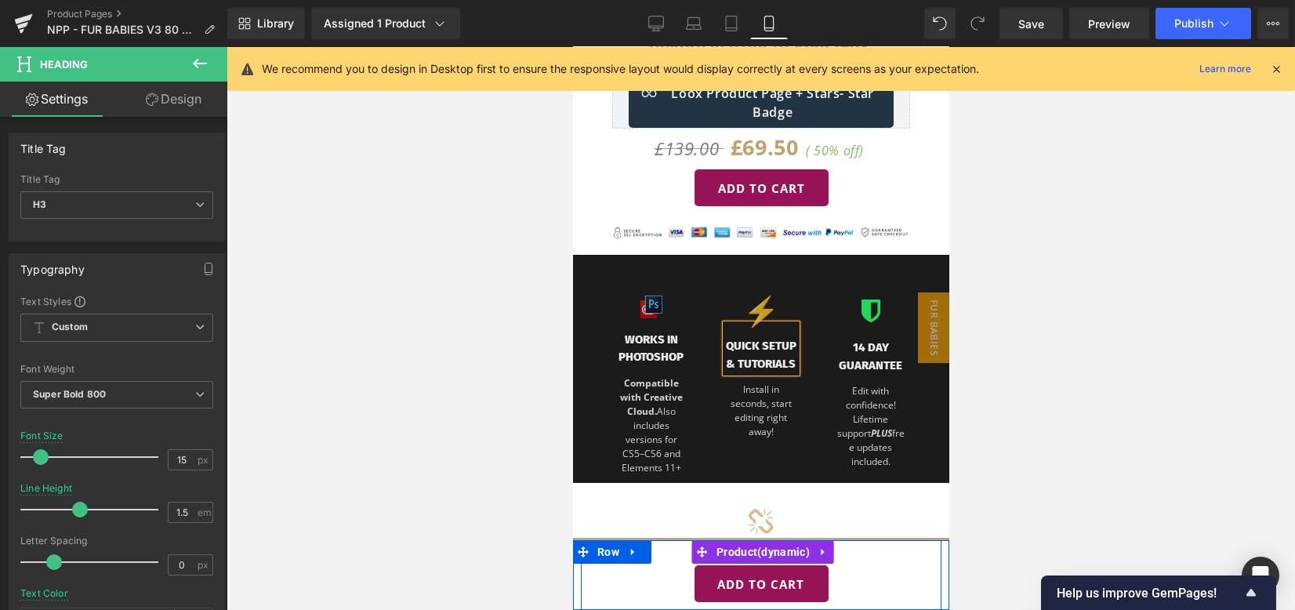
click at [788, 446] on div "Image WORKS IN PHOTOSHOP Heading Compatible with Creative Cloud. Also includes …" at bounding box center [760, 369] width 361 height 228
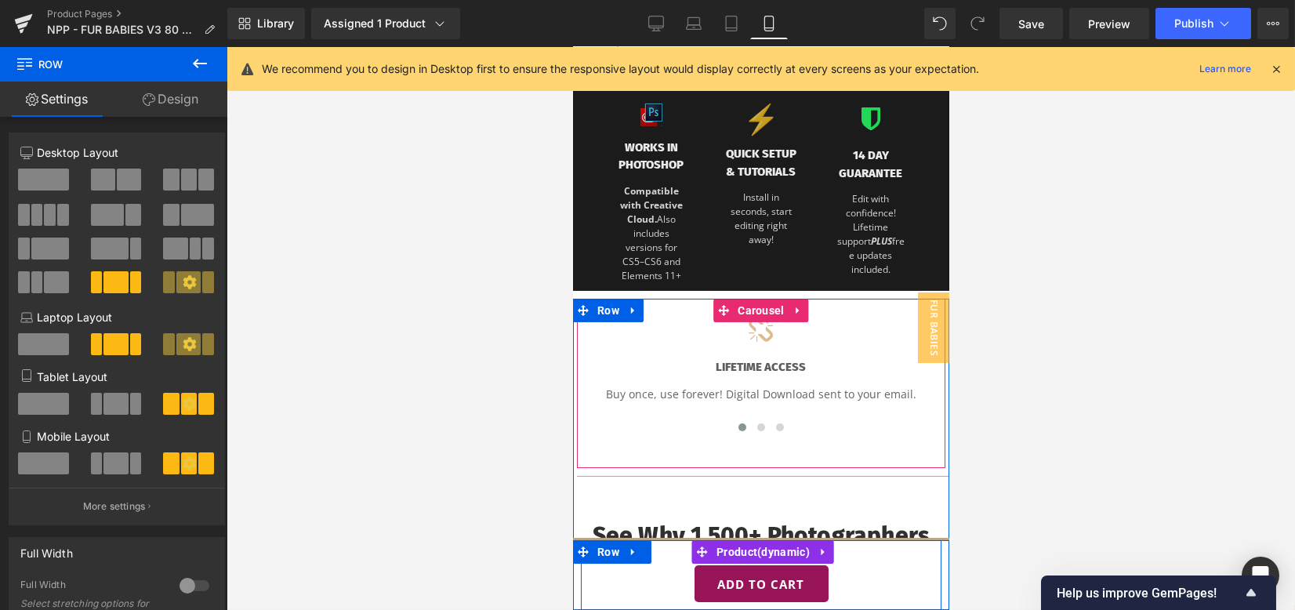
scroll to position [980, 0]
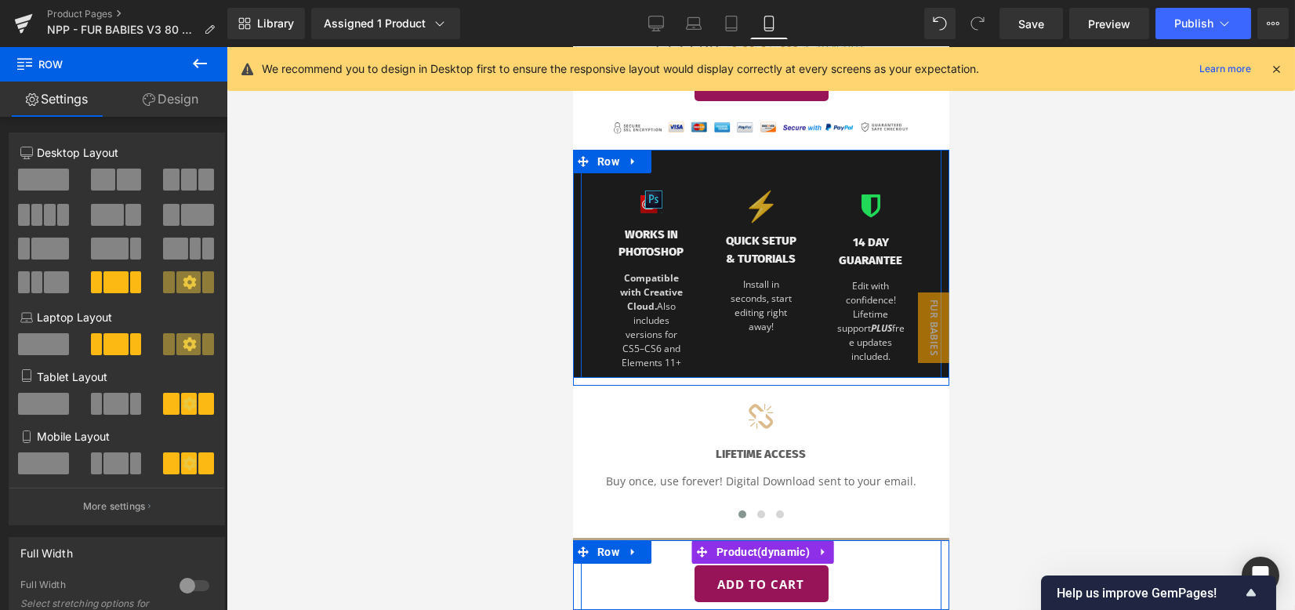
click at [692, 351] on div "Image WORKS IN PHOTOSHOP Heading Compatible with Creative Cloud. Also includes …" at bounding box center [651, 271] width 110 height 197
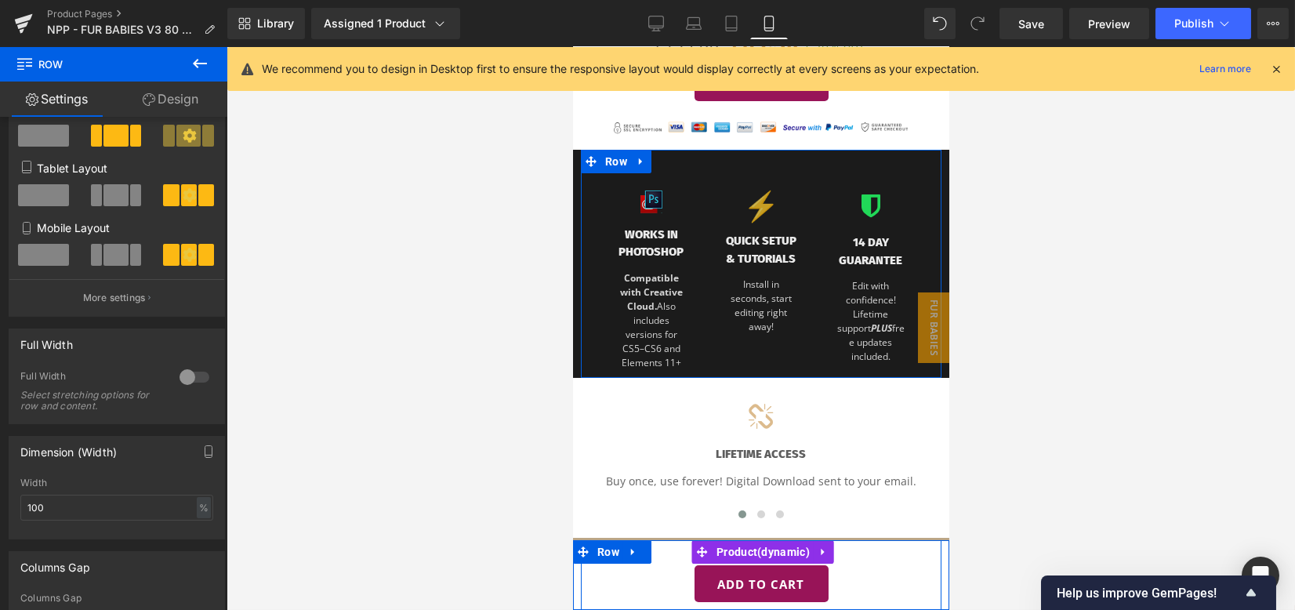
scroll to position [418, 0]
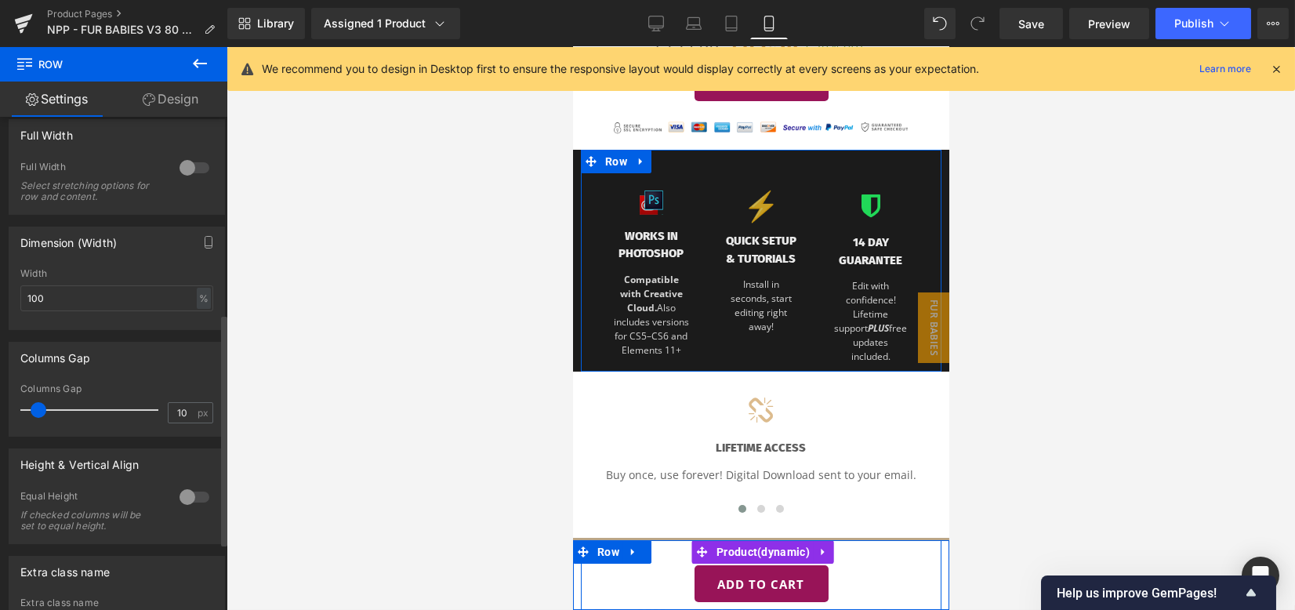
type input "9"
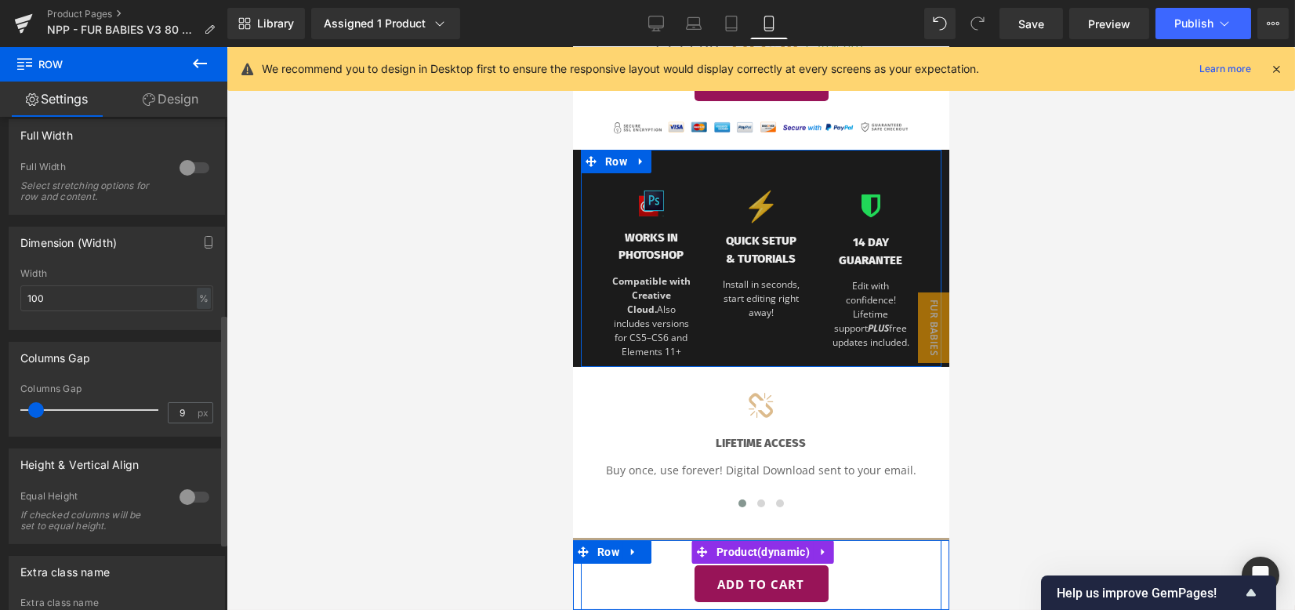
click at [36, 411] on span at bounding box center [36, 410] width 16 height 16
click at [643, 29] on link "Desktop" at bounding box center [656, 23] width 38 height 31
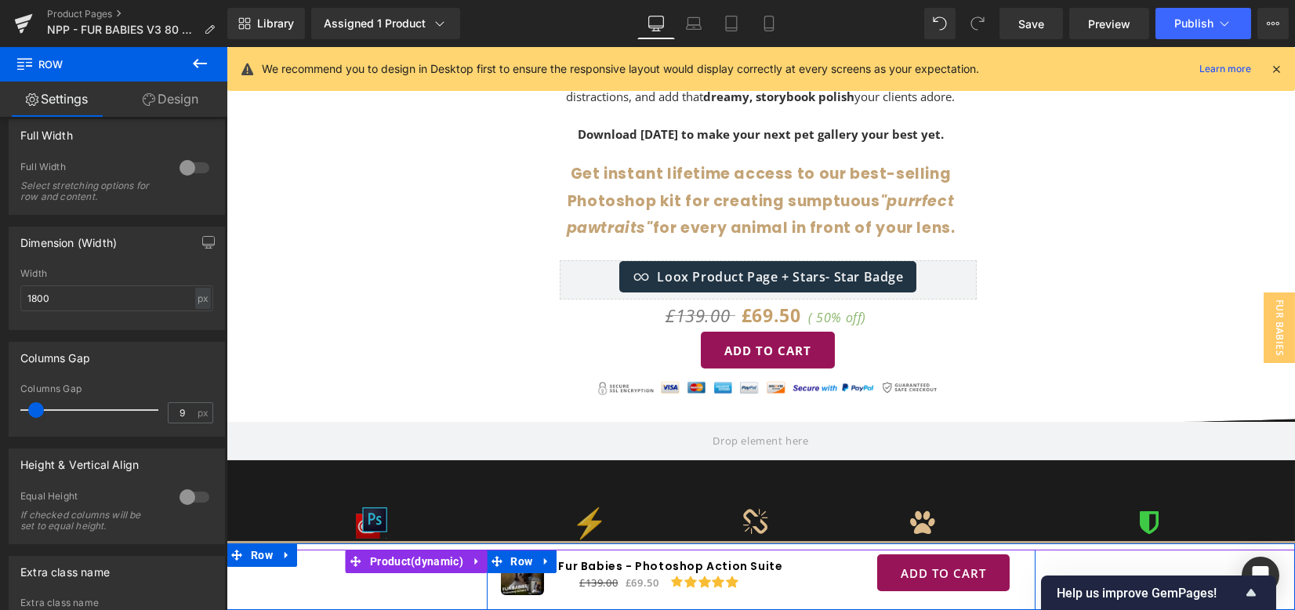
scroll to position [1296, 0]
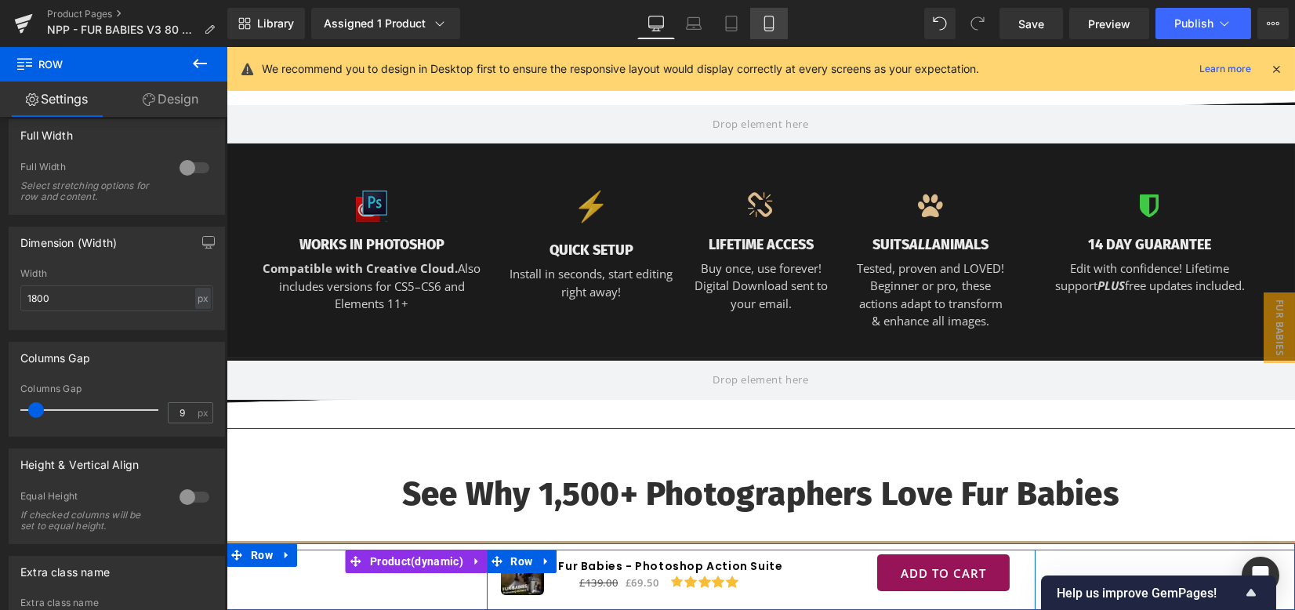
click at [773, 21] on icon at bounding box center [768, 23] width 9 height 15
type input "100"
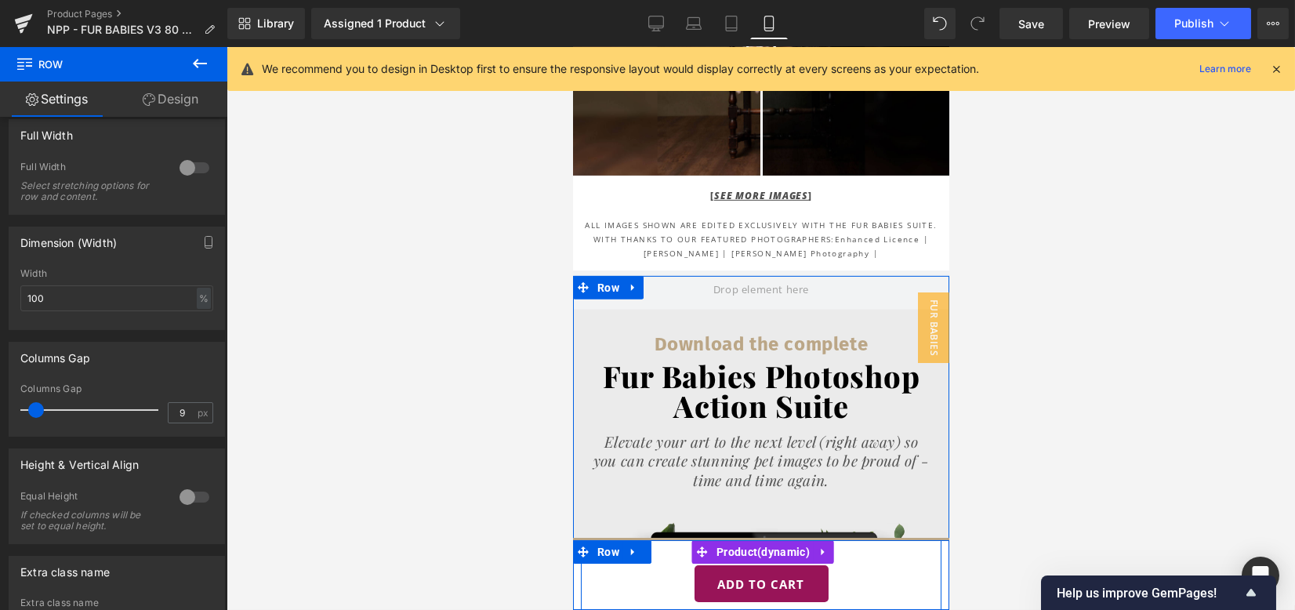
scroll to position [4743, 0]
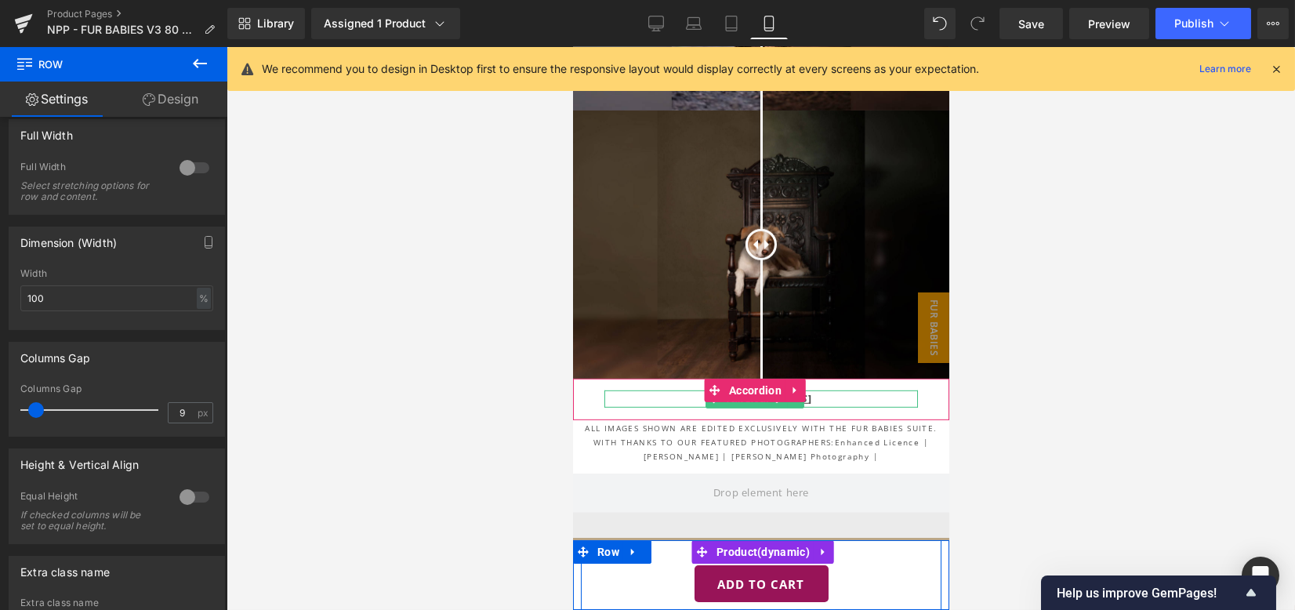
click at [726, 390] on span "Text Block" at bounding box center [745, 399] width 49 height 19
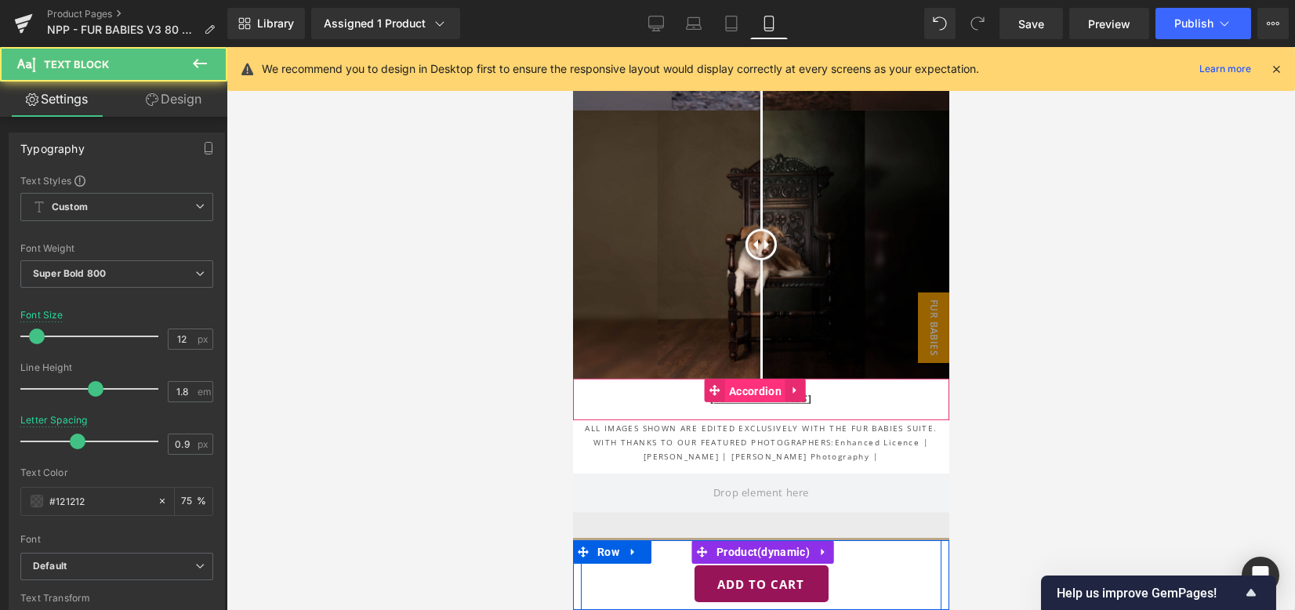
click at [777, 379] on span "Accordion" at bounding box center [754, 391] width 60 height 24
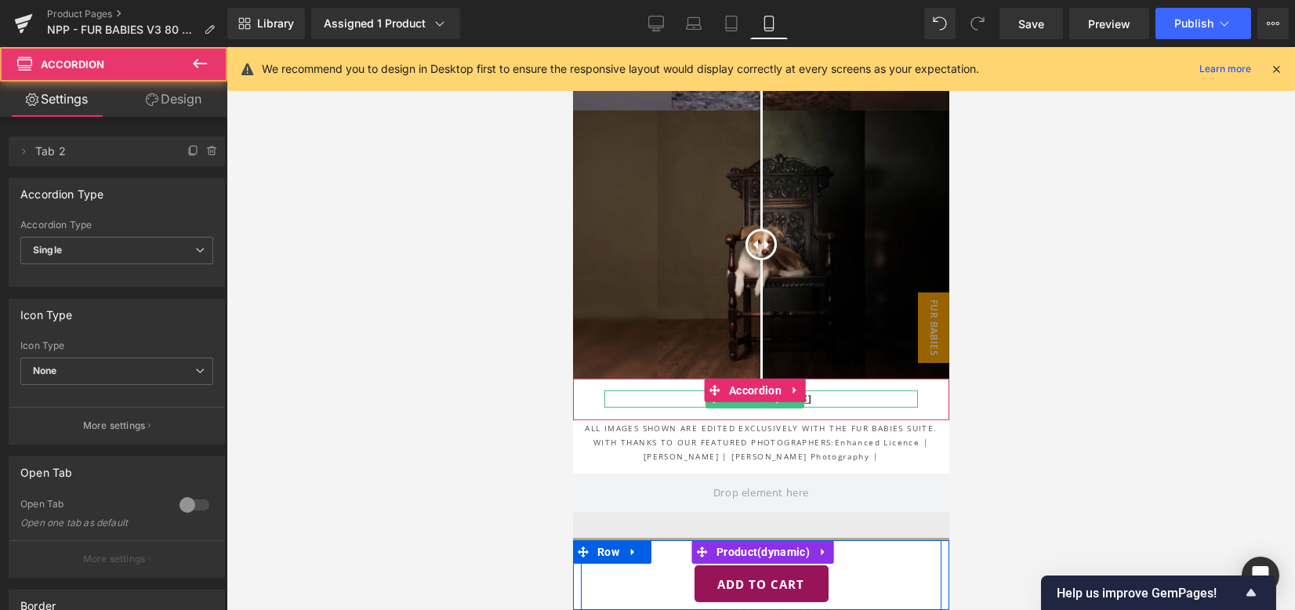
click at [777, 394] on icon at bounding box center [778, 398] width 9 height 9
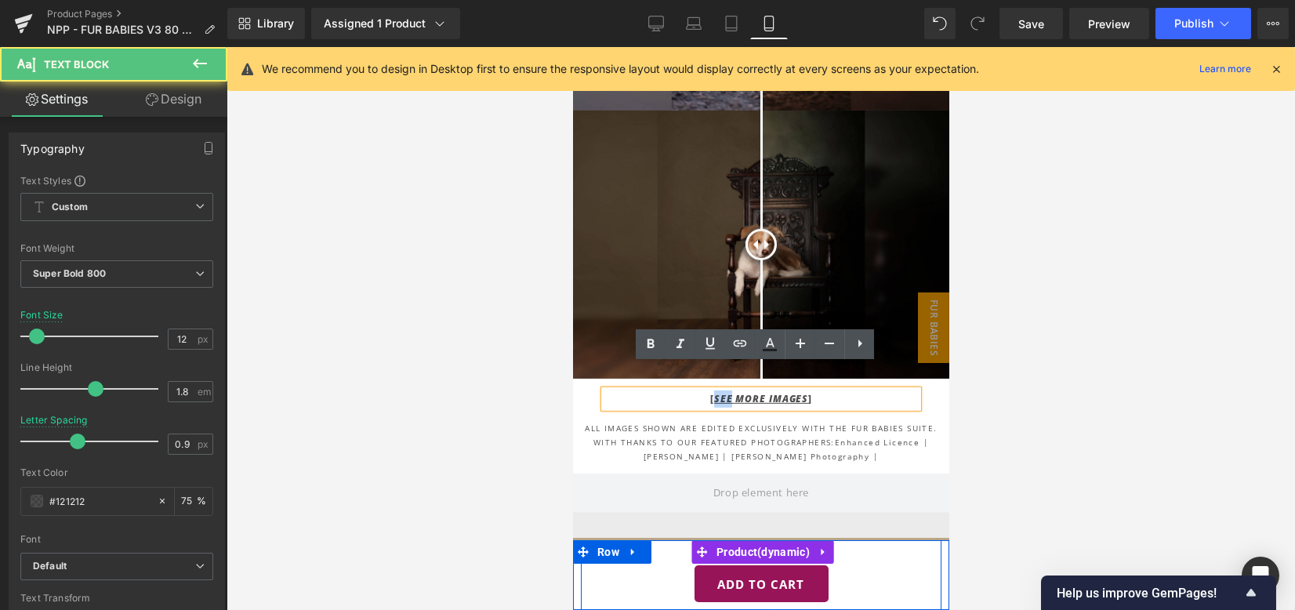
click at [713, 392] on span "SEE MORE IMAGES" at bounding box center [760, 398] width 95 height 13
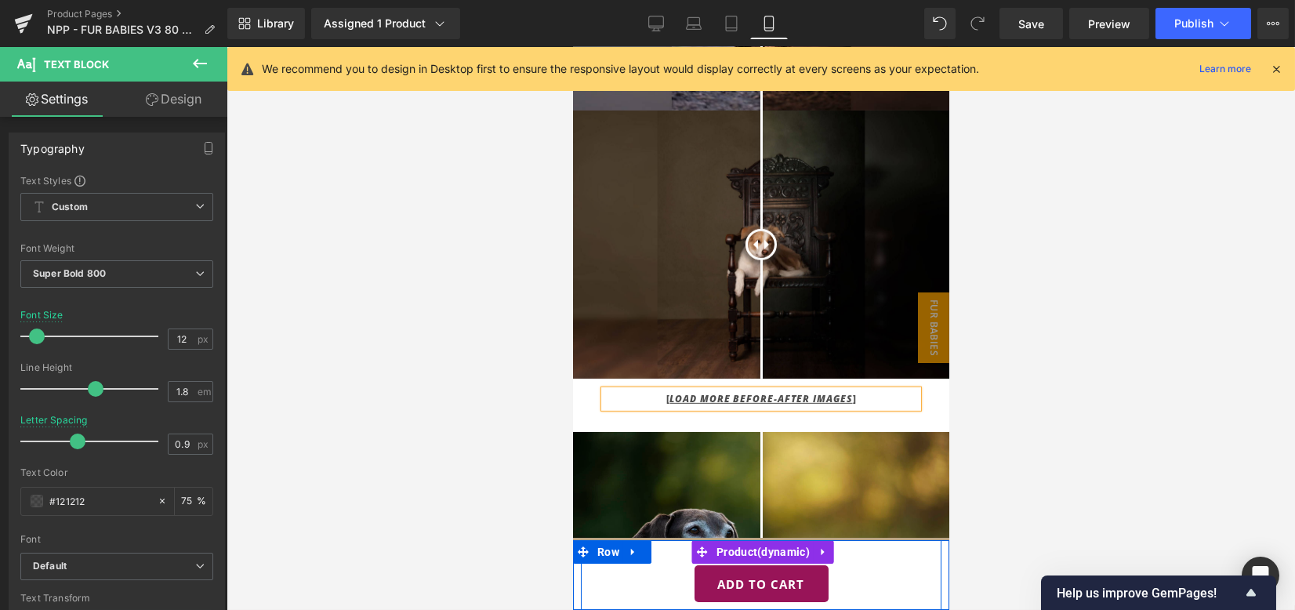
click at [1198, 303] on div at bounding box center [760, 328] width 1068 height 563
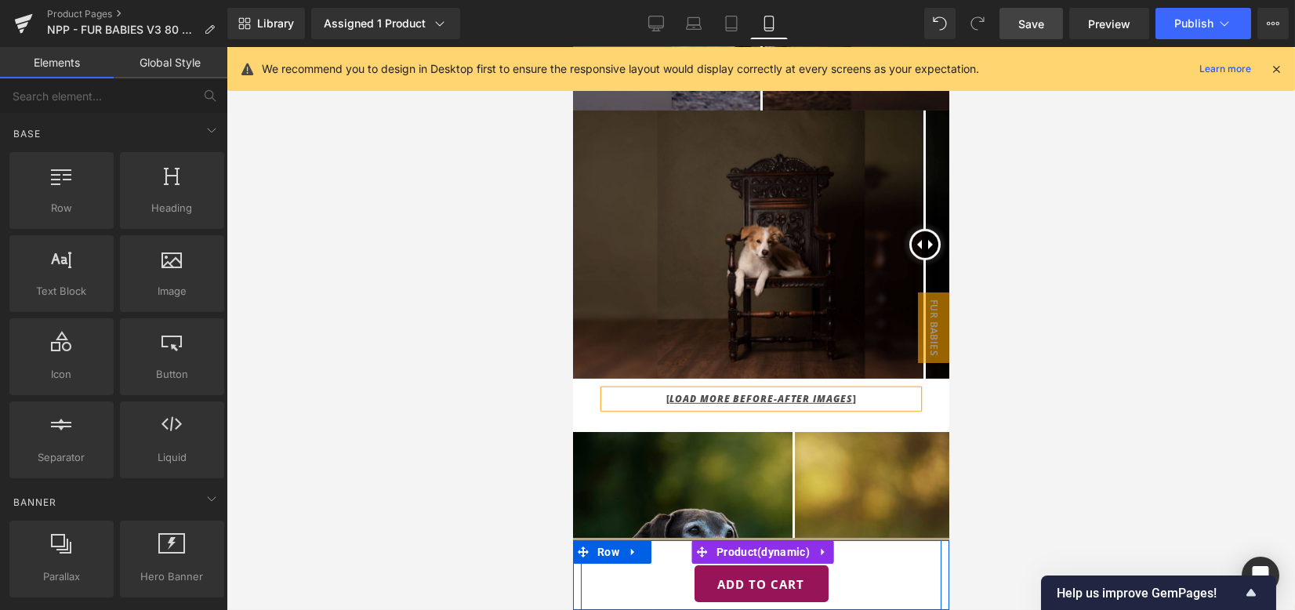
click at [1035, 17] on span "Save" at bounding box center [1031, 24] width 26 height 16
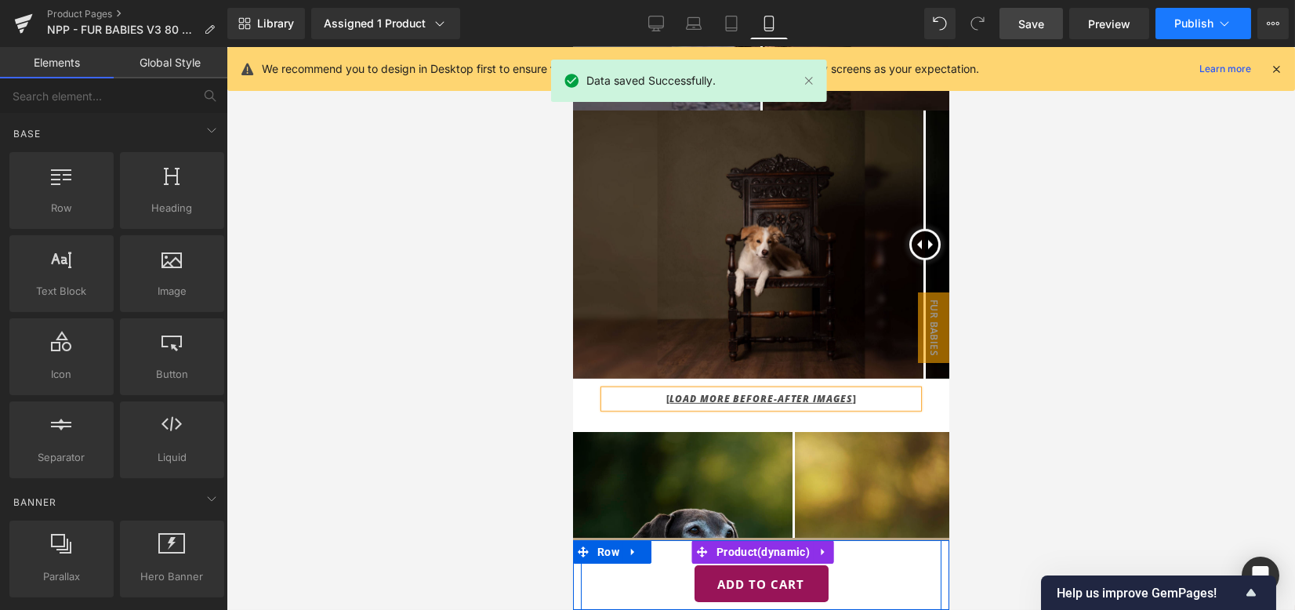
click at [1188, 21] on span "Publish" at bounding box center [1193, 23] width 39 height 13
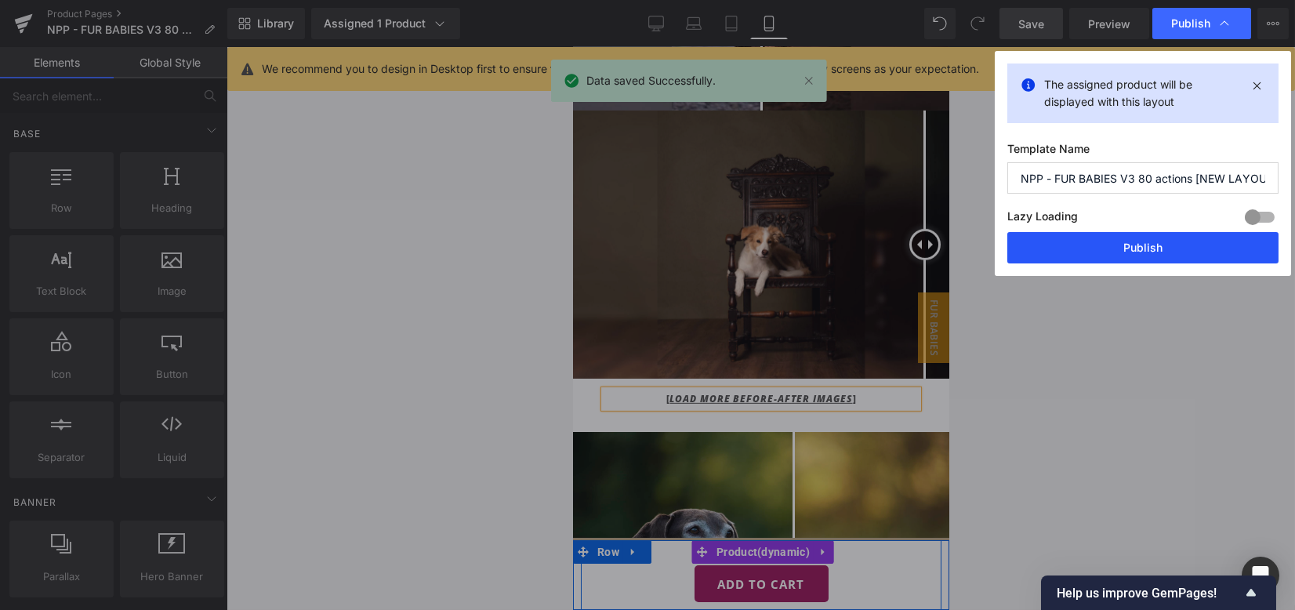
click at [1129, 247] on button "Publish" at bounding box center [1142, 247] width 271 height 31
click at [657, 13] on link "Desktop" at bounding box center [656, 23] width 38 height 31
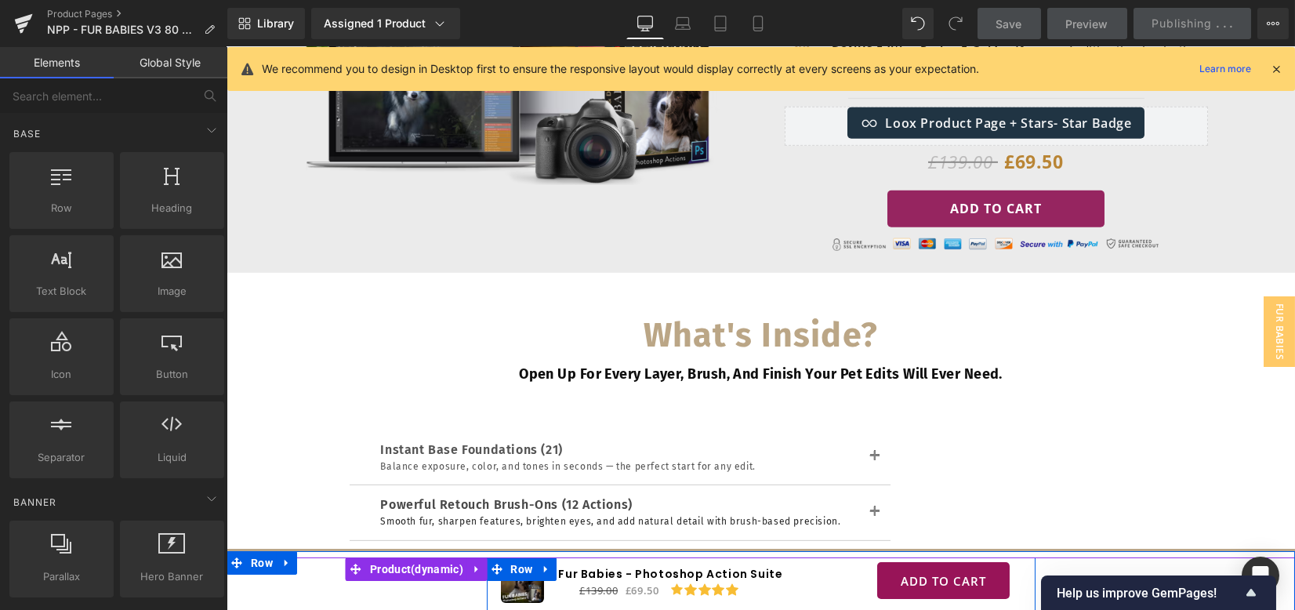
click at [639, 29] on icon at bounding box center [645, 24] width 16 height 16
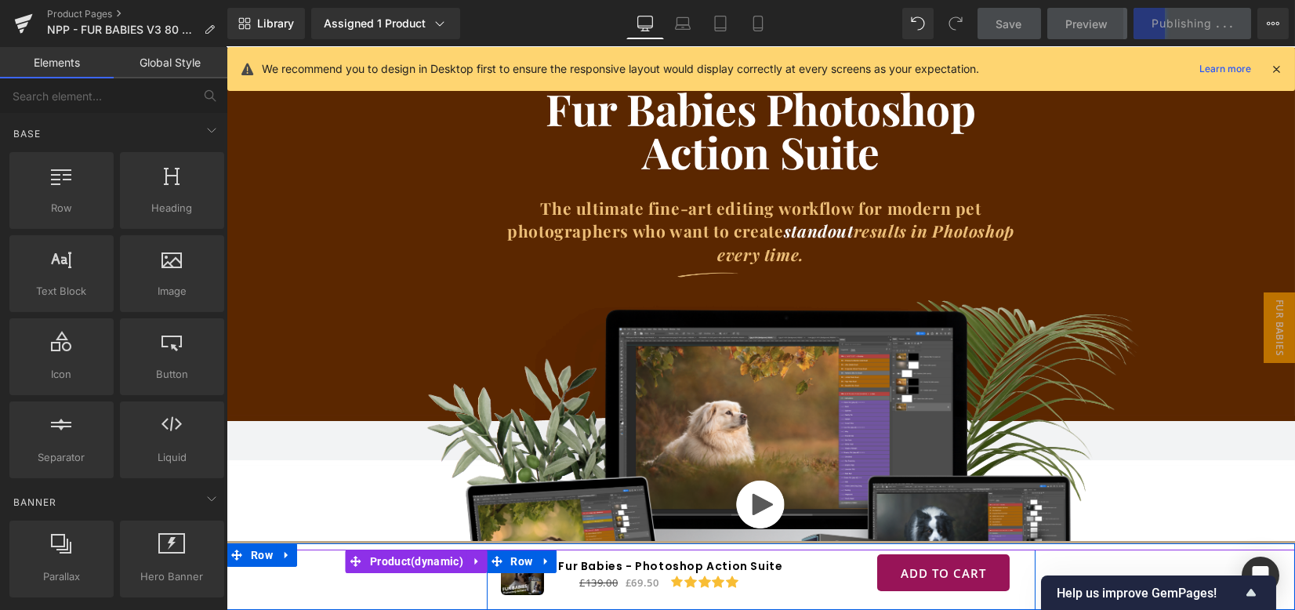
click at [259, 134] on div "Fur Babies Photoshop Action Suite Heading The ultimate fine-art editing workflo…" at bounding box center [760, 196] width 1068 height 218
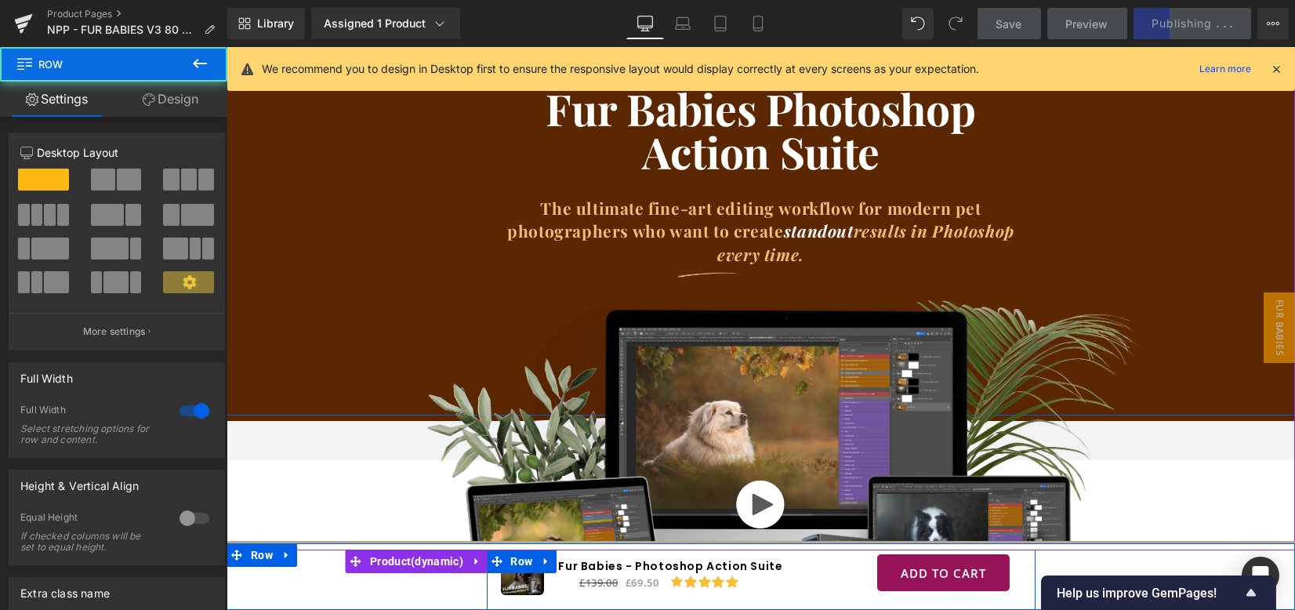
click at [259, 134] on div "Fur Babies Photoshop Action Suite Heading The ultimate fine-art editing workflo…" at bounding box center [760, 196] width 1068 height 218
click at [185, 98] on link "Design" at bounding box center [171, 99] width 114 height 35
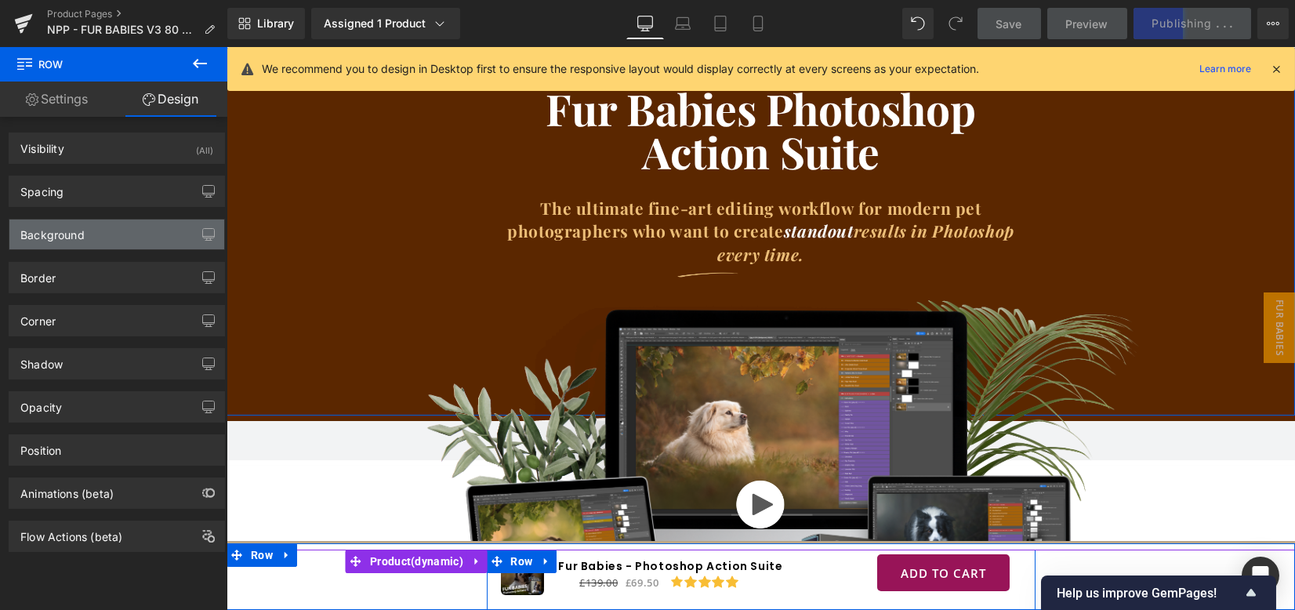
click at [71, 234] on div "Background" at bounding box center [52, 230] width 64 height 22
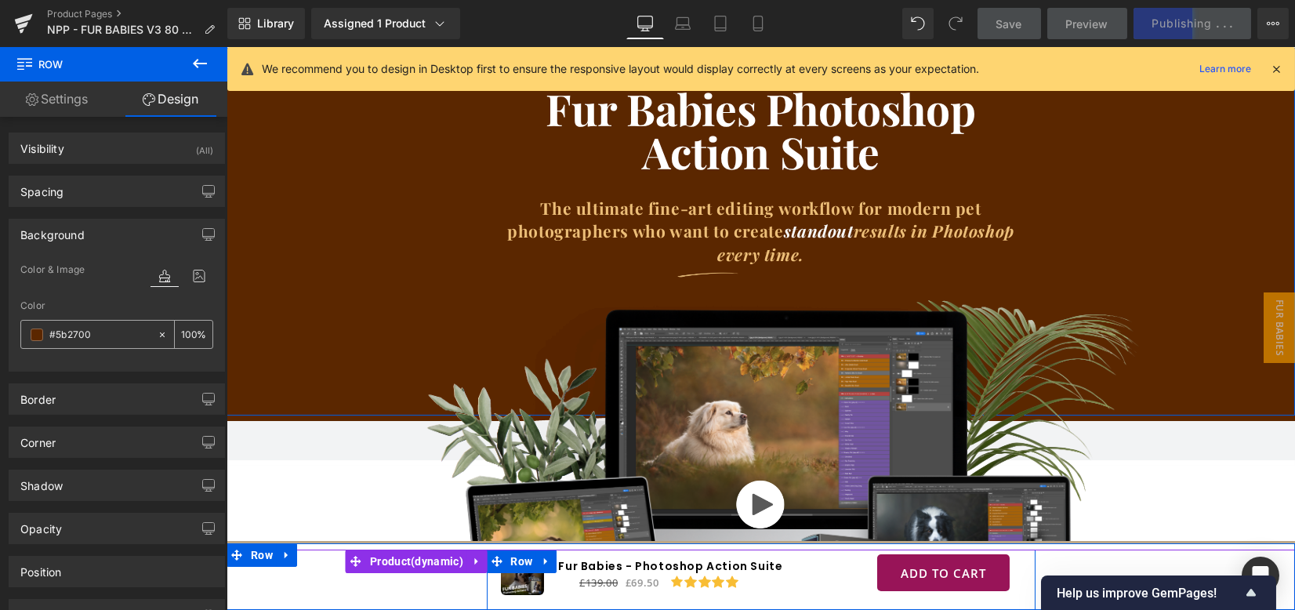
click at [34, 338] on span at bounding box center [37, 334] width 13 height 13
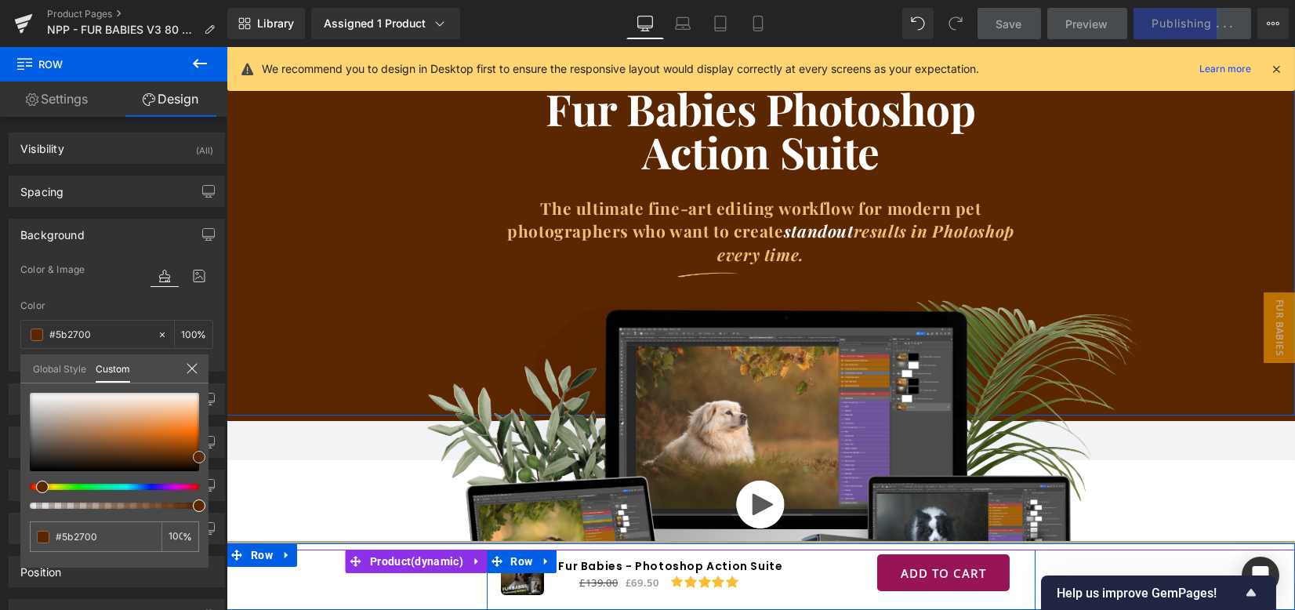
type input "#602900"
type input "#662c00"
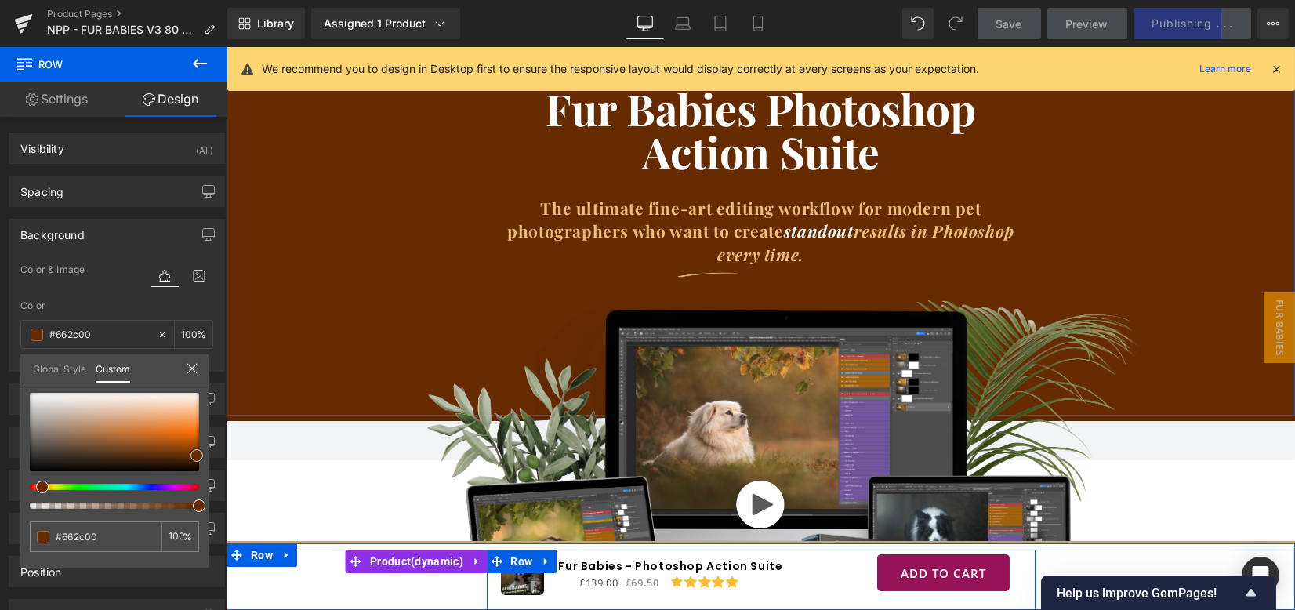
type input "#642c01"
type input "#682e02"
type input "#672e03"
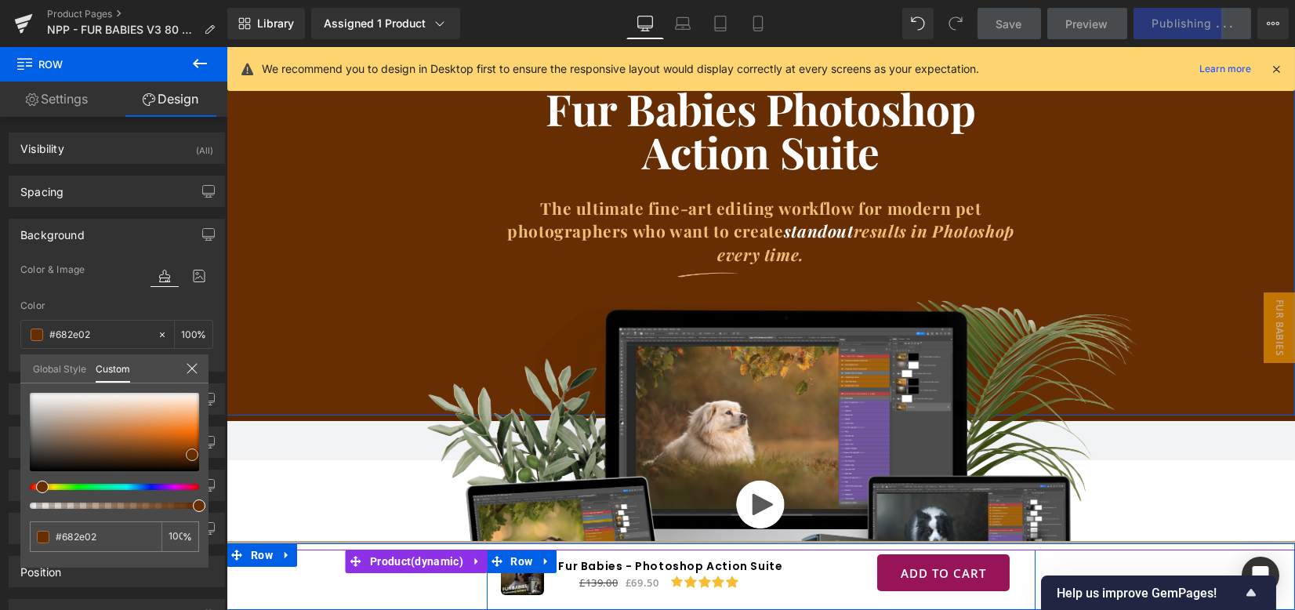
type input "#672e03"
type input "#662e04"
type input "#662f04"
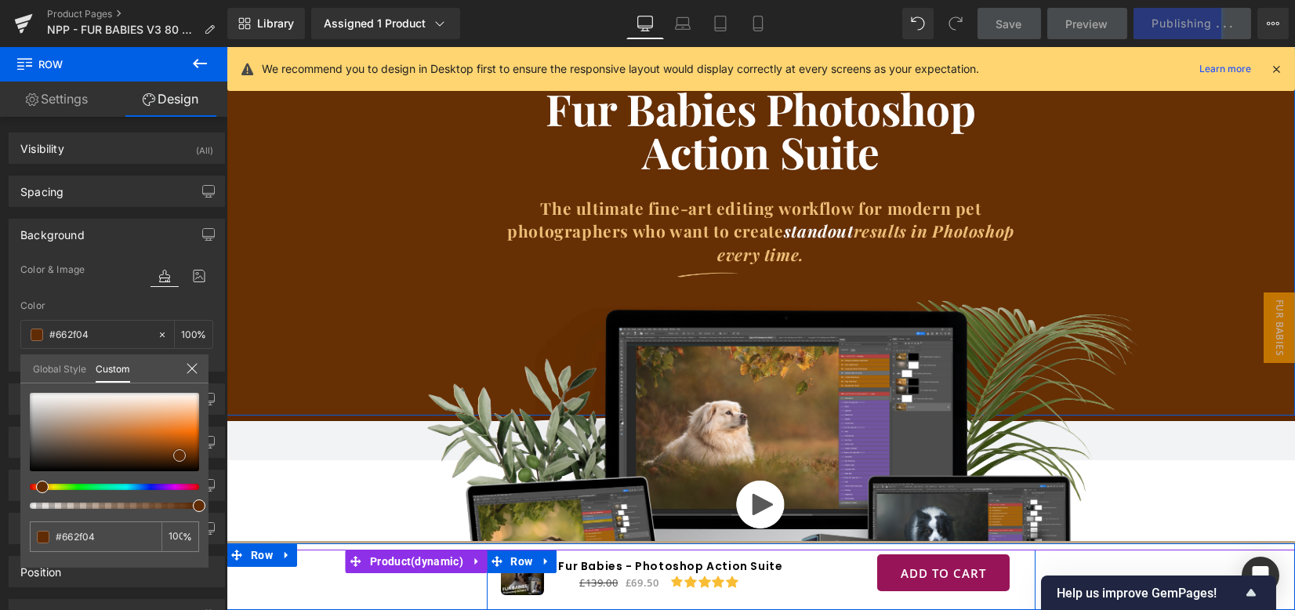
type input "#602c05"
type input "#562805"
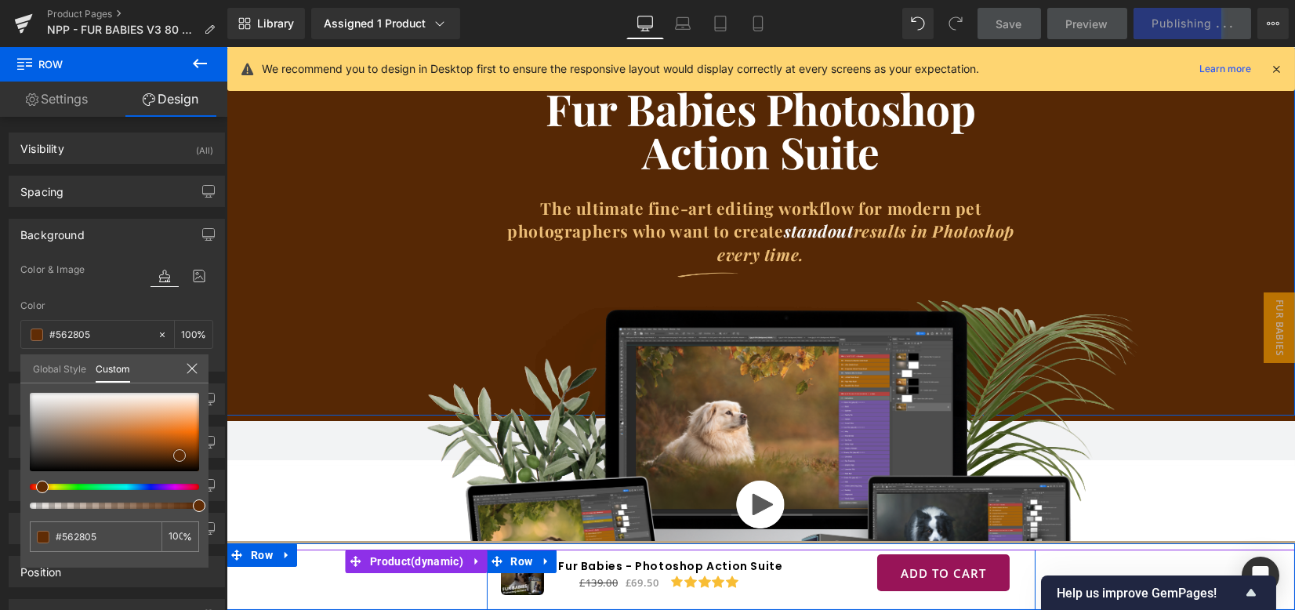
type input "#512605"
type input "#4c2404"
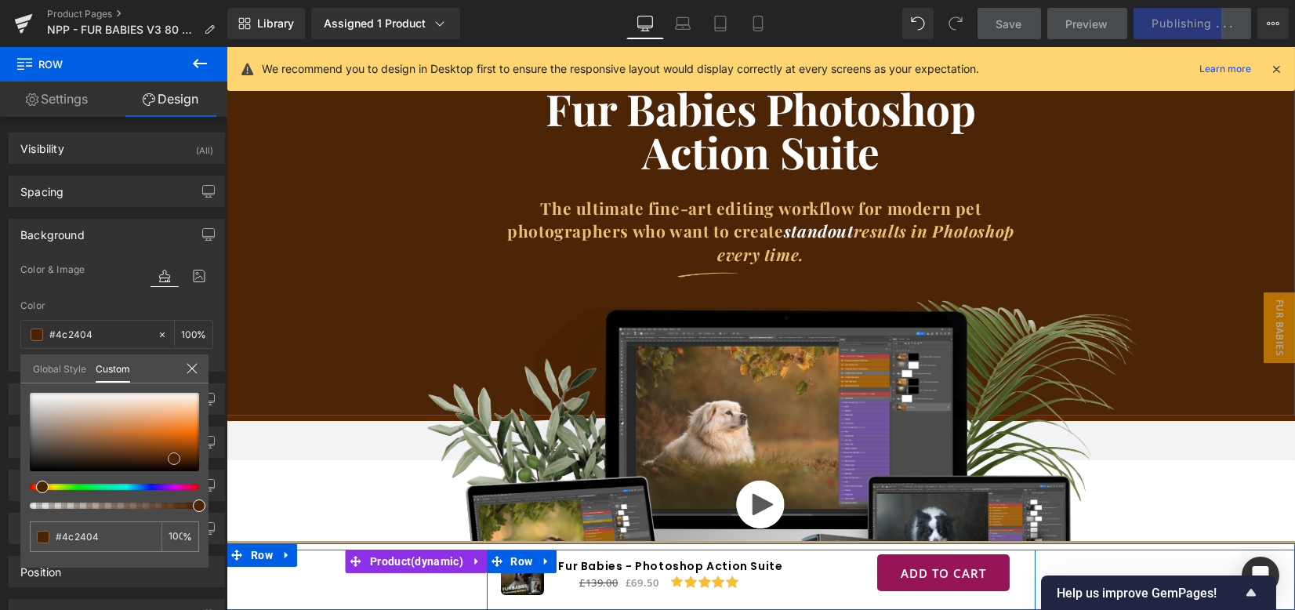
type input "#4b2506"
type input "#4a2506"
type input "#4f2707"
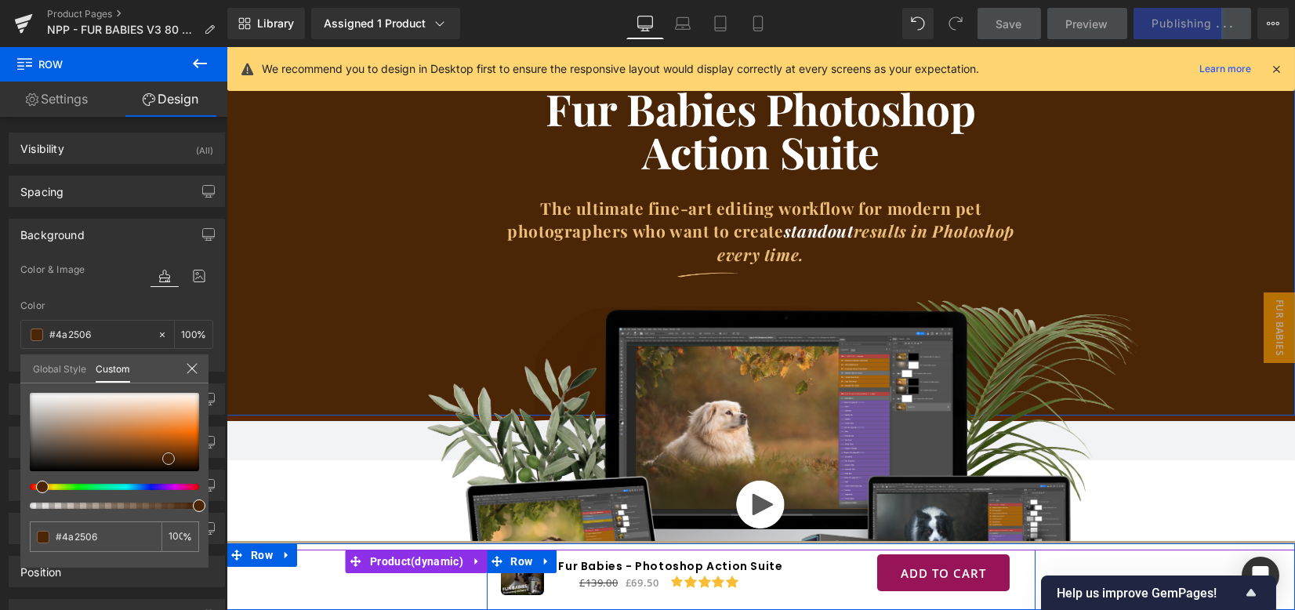
type input "#4f2707"
type input "#532a08"
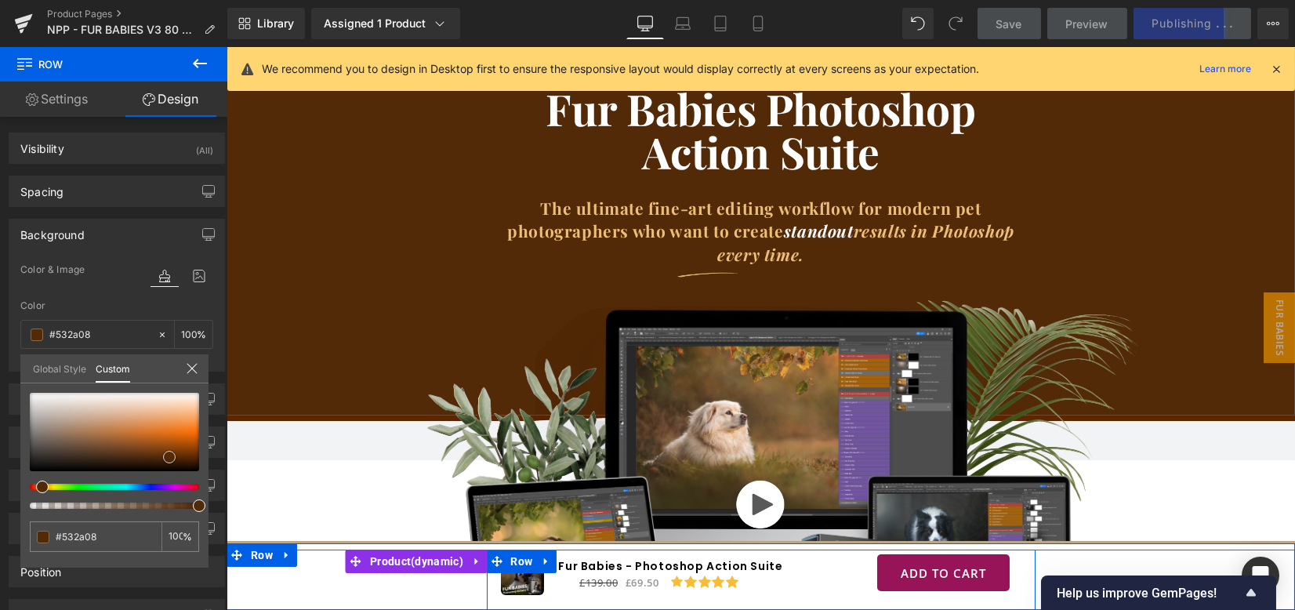
drag, startPoint x: 197, startPoint y: 457, endPoint x: 168, endPoint y: 457, distance: 29.8
click at [168, 457] on span at bounding box center [169, 457] width 13 height 13
type input "#533708"
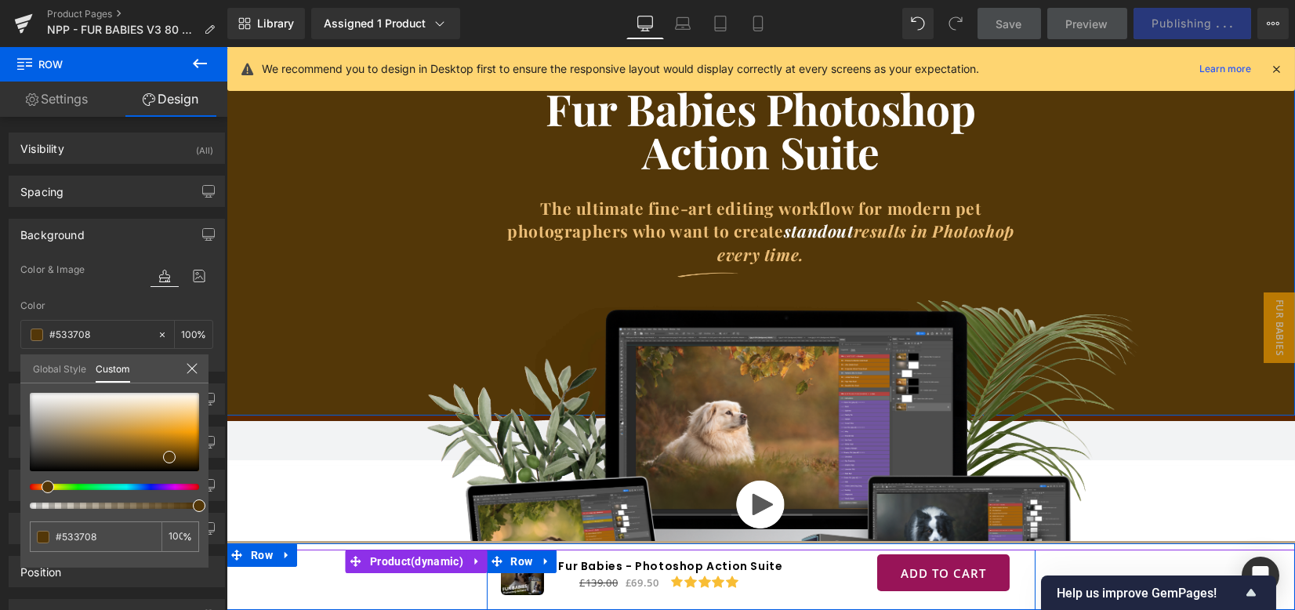
type input "#533908"
type input "#533708"
type input "#533508"
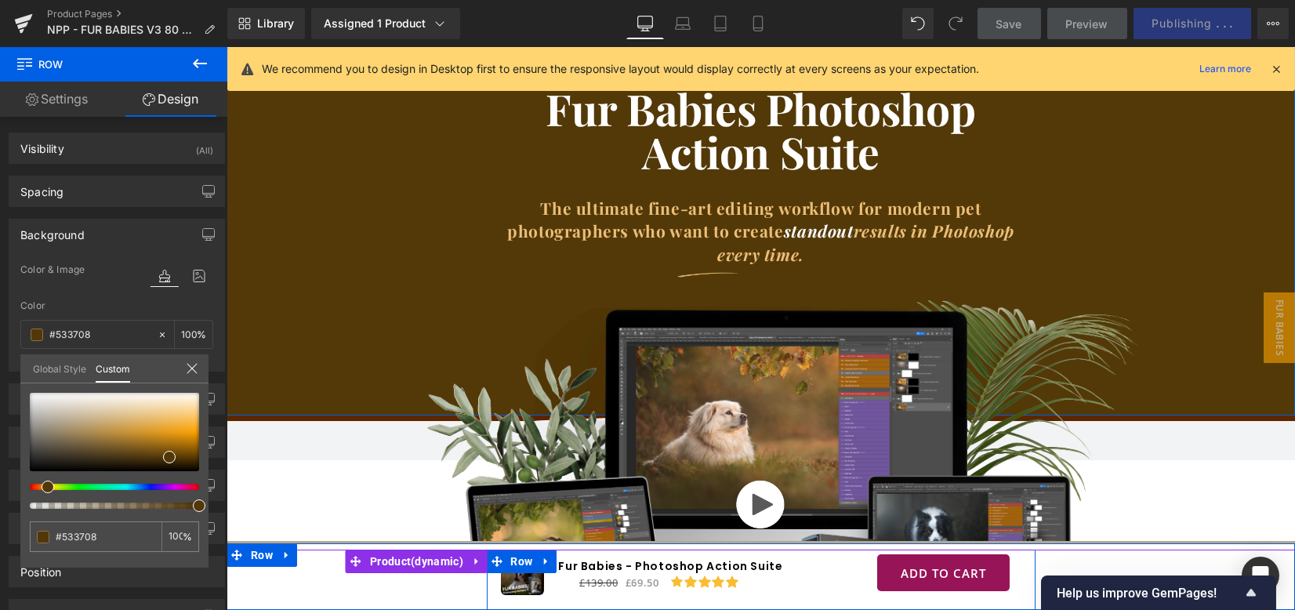
type input "#533508"
type input "#533208"
type input "#533108"
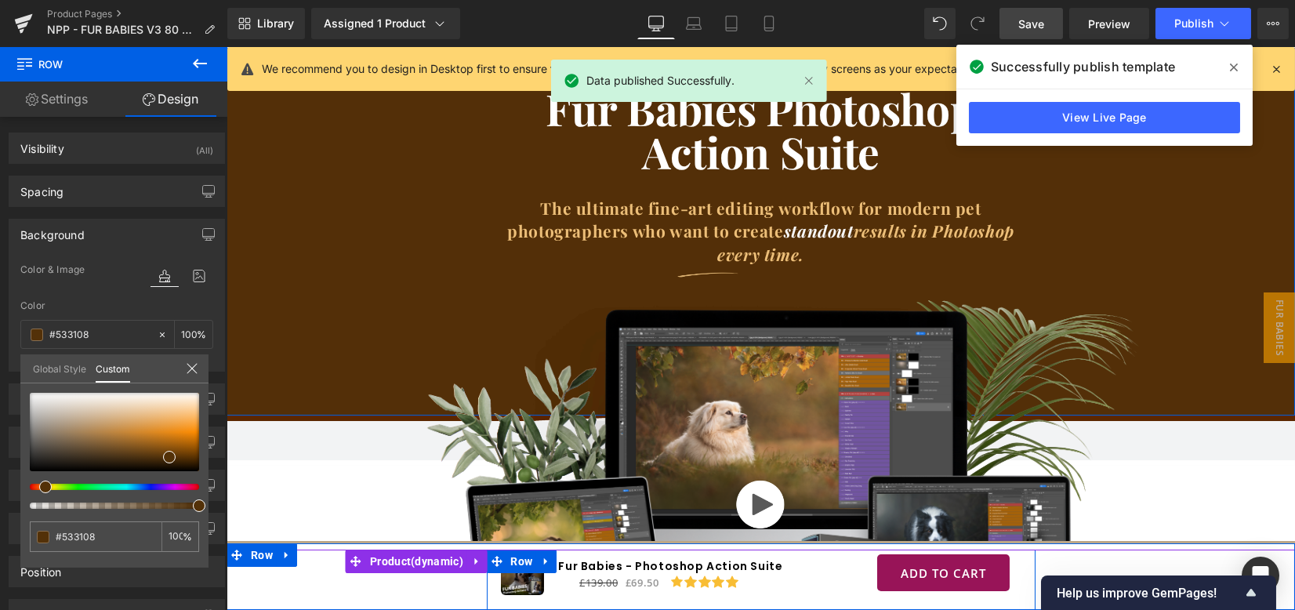
type input "#532f08"
type input "#532c08"
type input "#532b08"
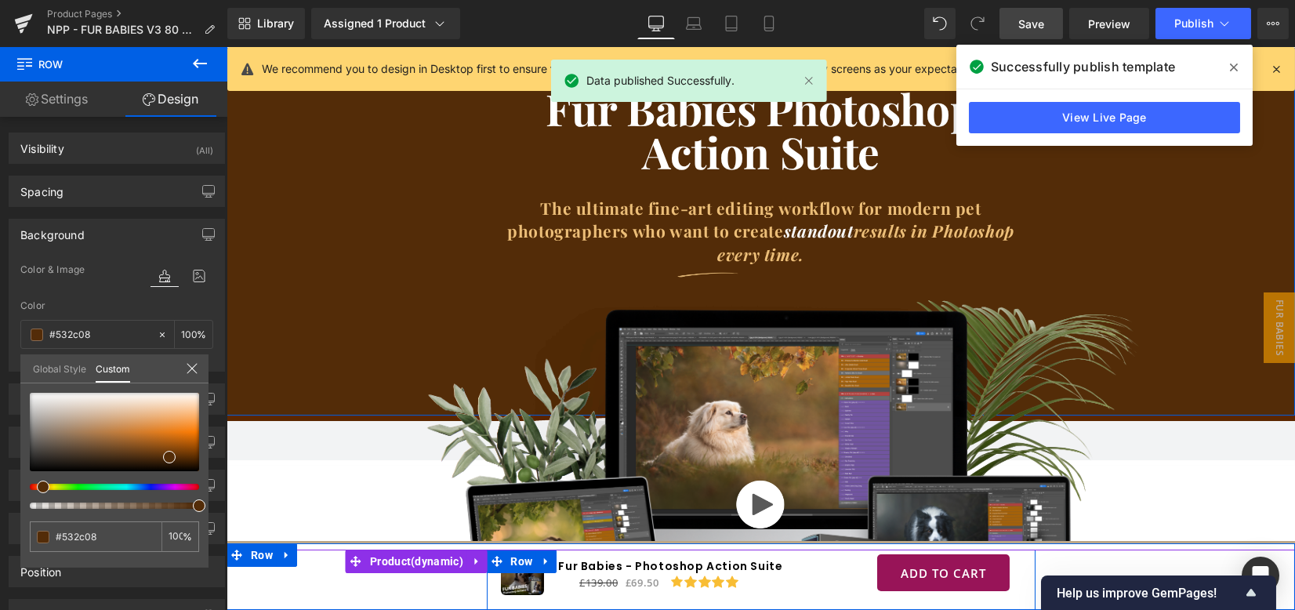
type input "#532b08"
type input "#532808"
type input "#532608"
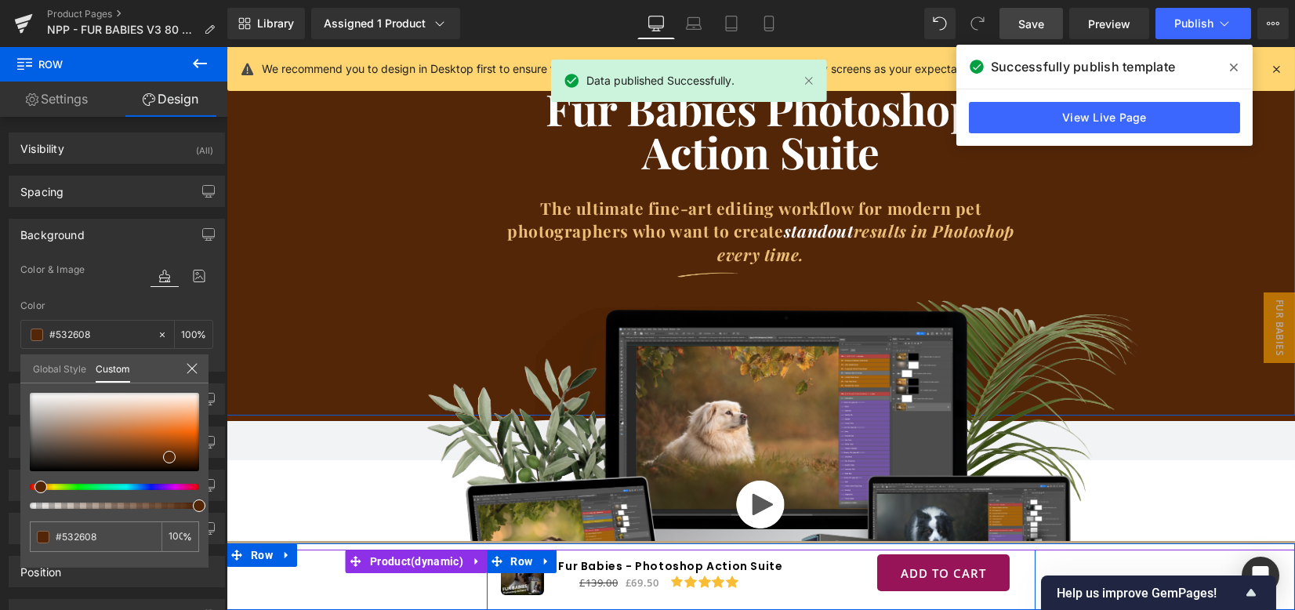
click at [32, 484] on div at bounding box center [108, 487] width 169 height 6
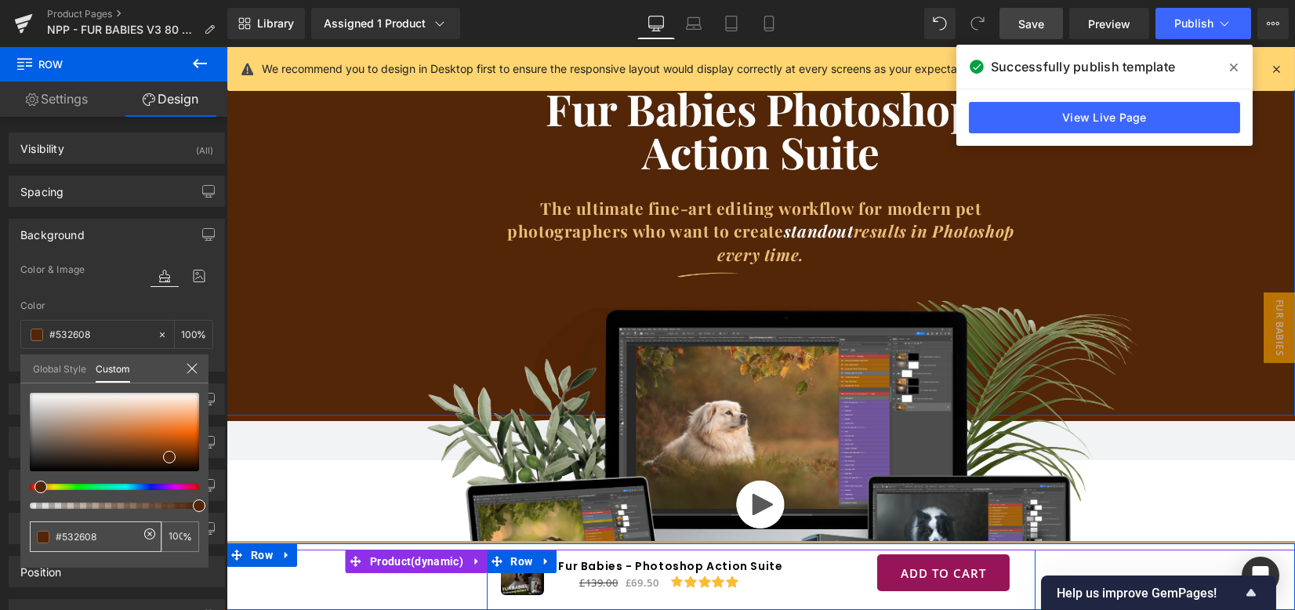
drag, startPoint x: 78, startPoint y: 532, endPoint x: 50, endPoint y: 532, distance: 28.2
click at [50, 532] on div "#532608" at bounding box center [96, 536] width 132 height 31
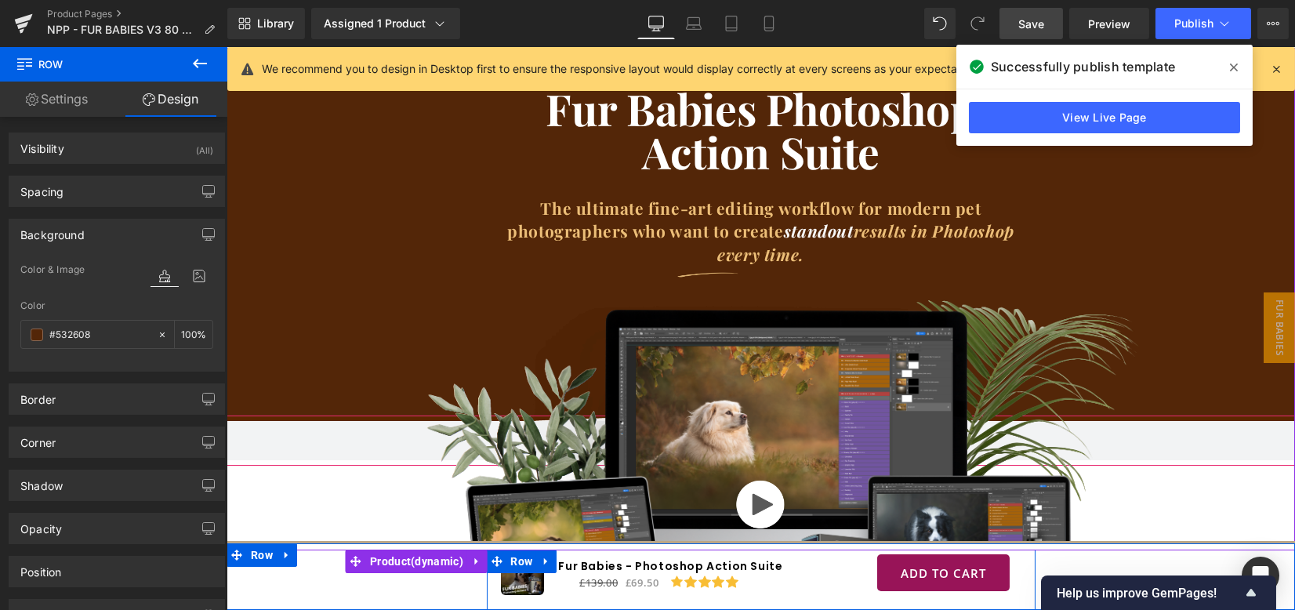
click at [300, 435] on span at bounding box center [760, 440] width 1068 height 39
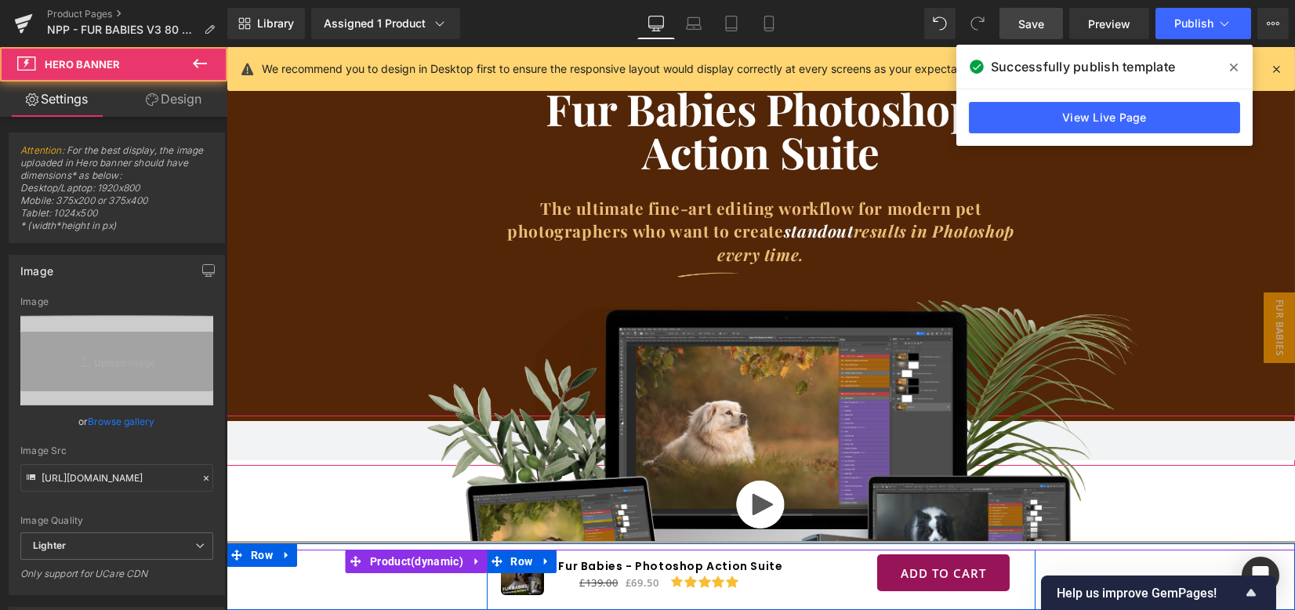
click at [184, 95] on link "Design" at bounding box center [174, 99] width 114 height 35
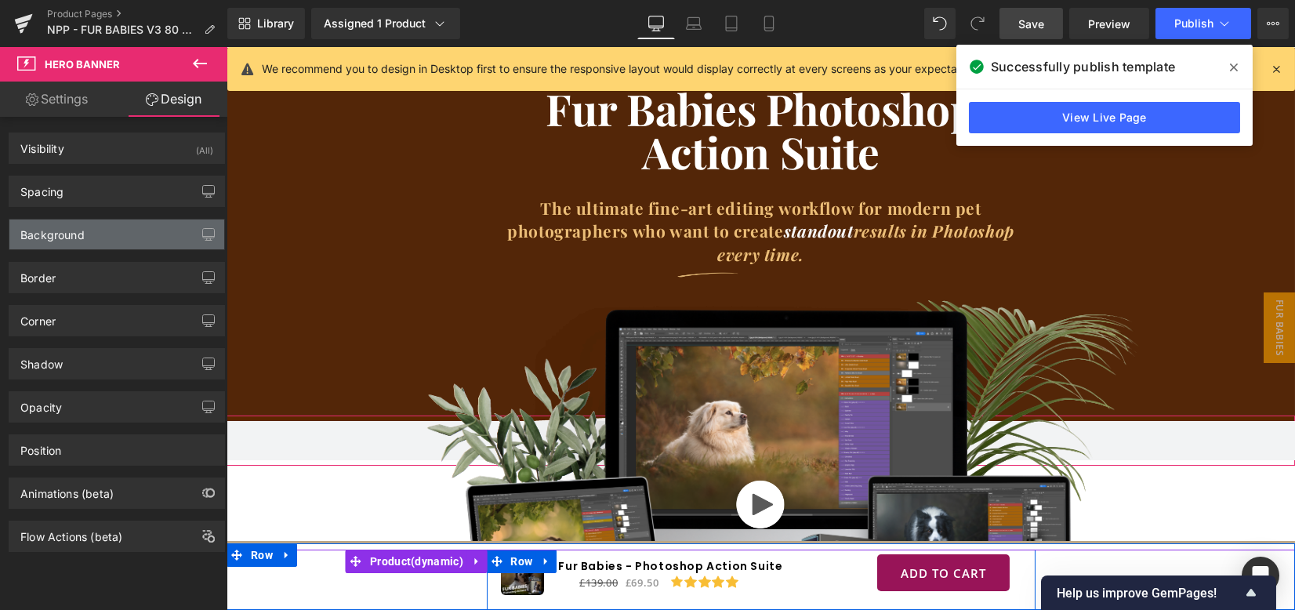
click at [106, 235] on div "Background" at bounding box center [116, 234] width 215 height 30
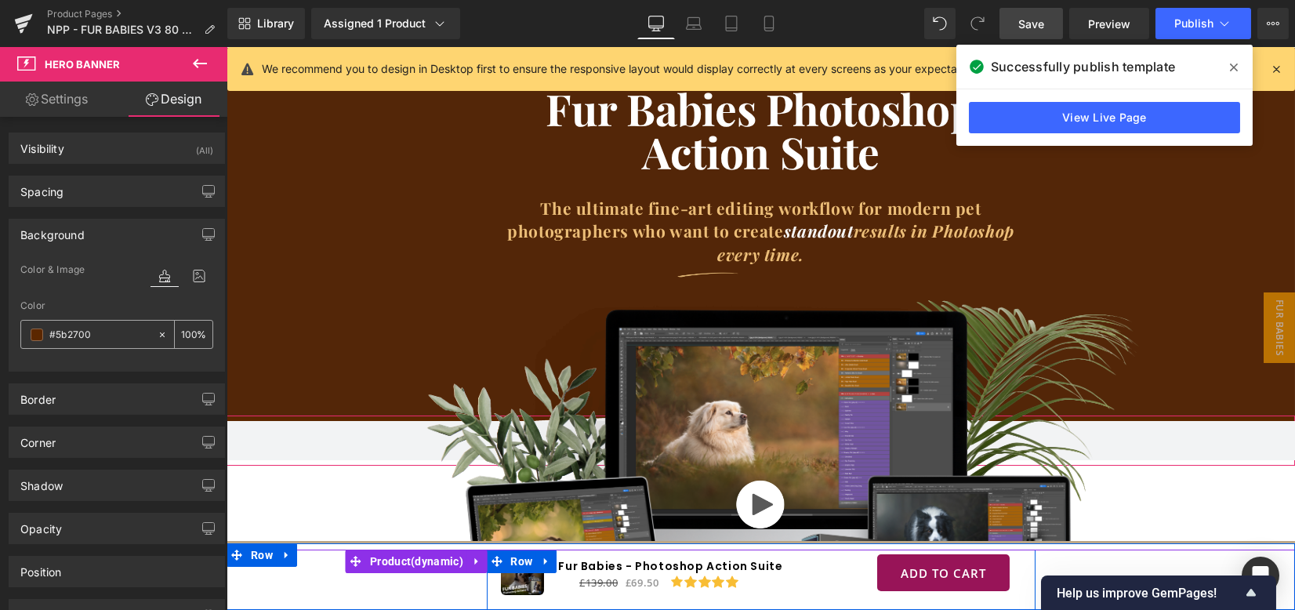
paste input "32608"
type input "#532608"
click at [130, 308] on div "Color" at bounding box center [116, 305] width 193 height 11
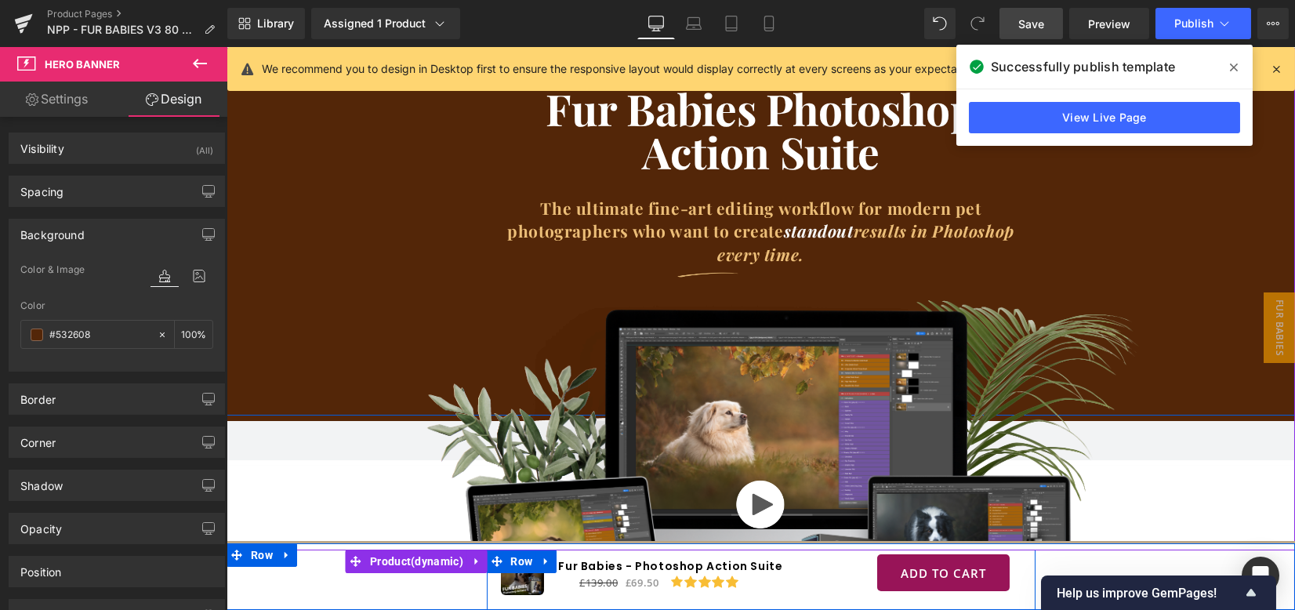
click at [294, 181] on div "Fur Babies Photoshop Action Suite Heading The ultimate fine-art editing workflo…" at bounding box center [760, 196] width 1068 height 218
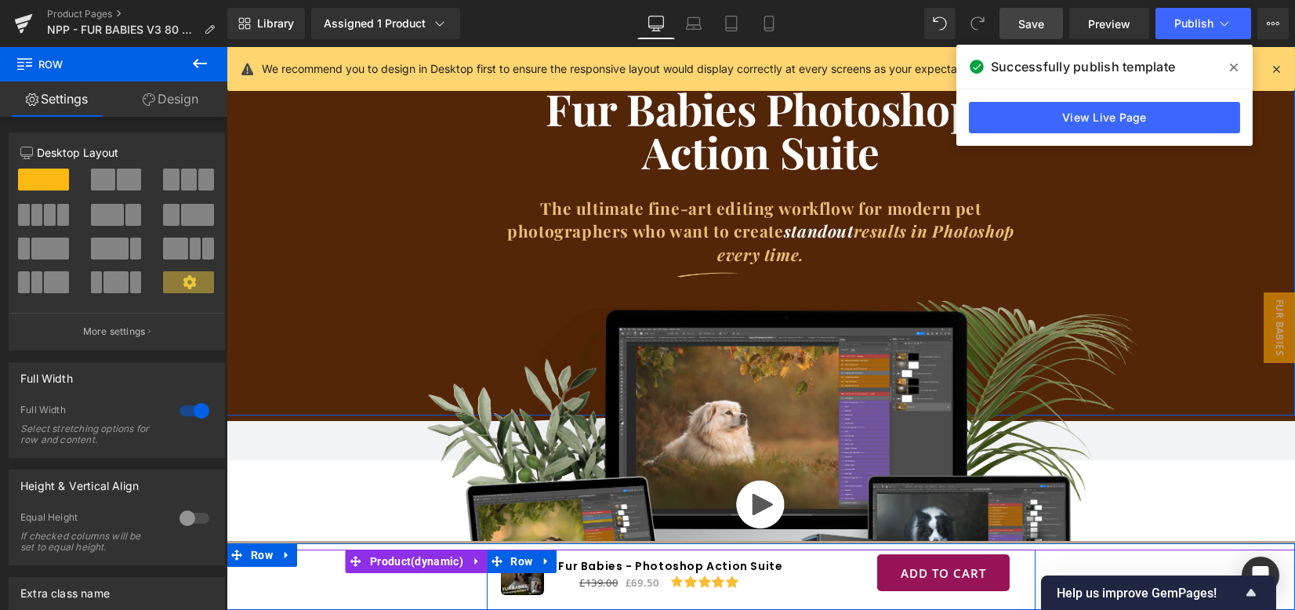
click at [179, 105] on link "Design" at bounding box center [171, 99] width 114 height 35
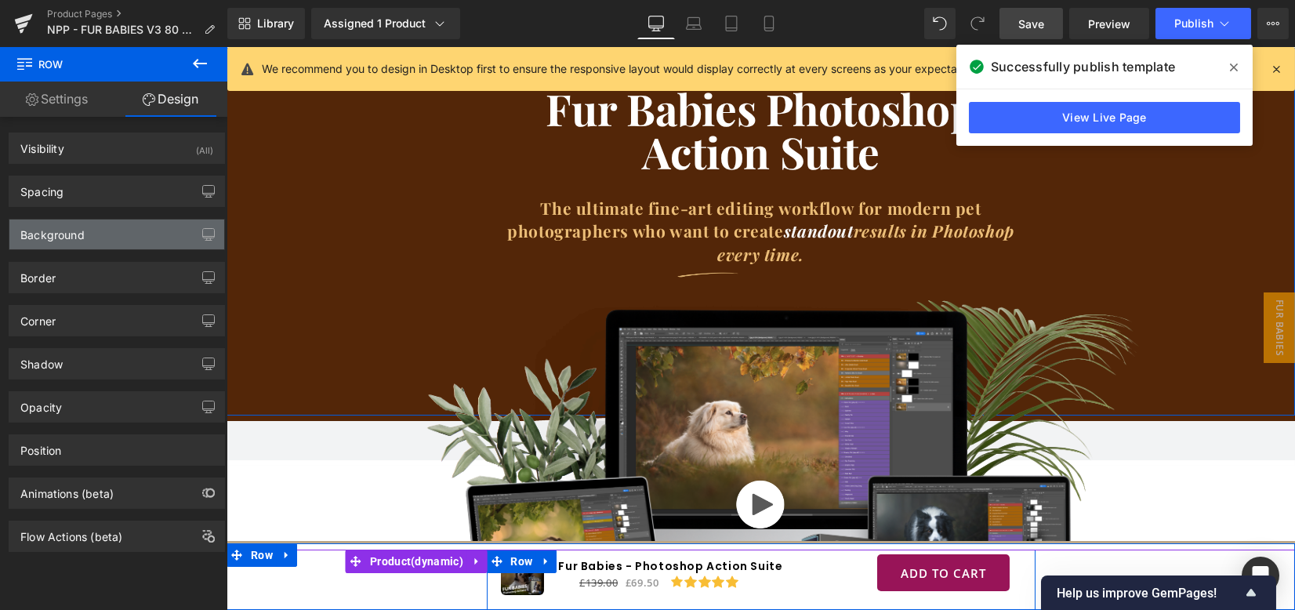
click at [111, 237] on div "Background" at bounding box center [116, 234] width 215 height 30
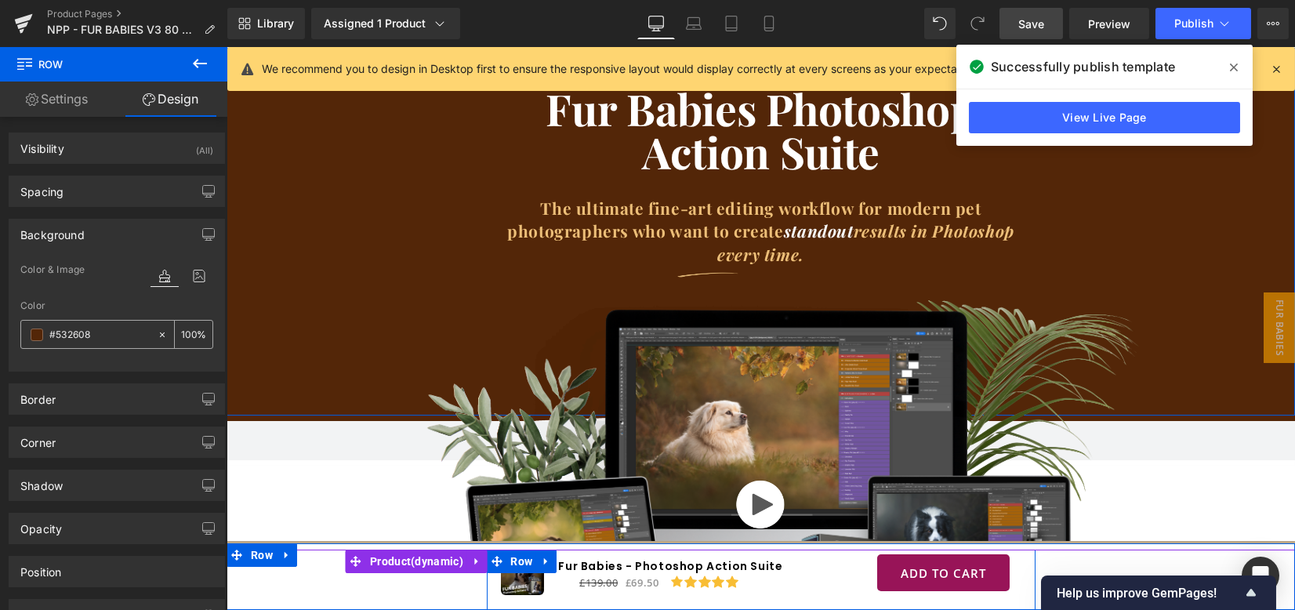
click at [36, 334] on span at bounding box center [37, 334] width 13 height 13
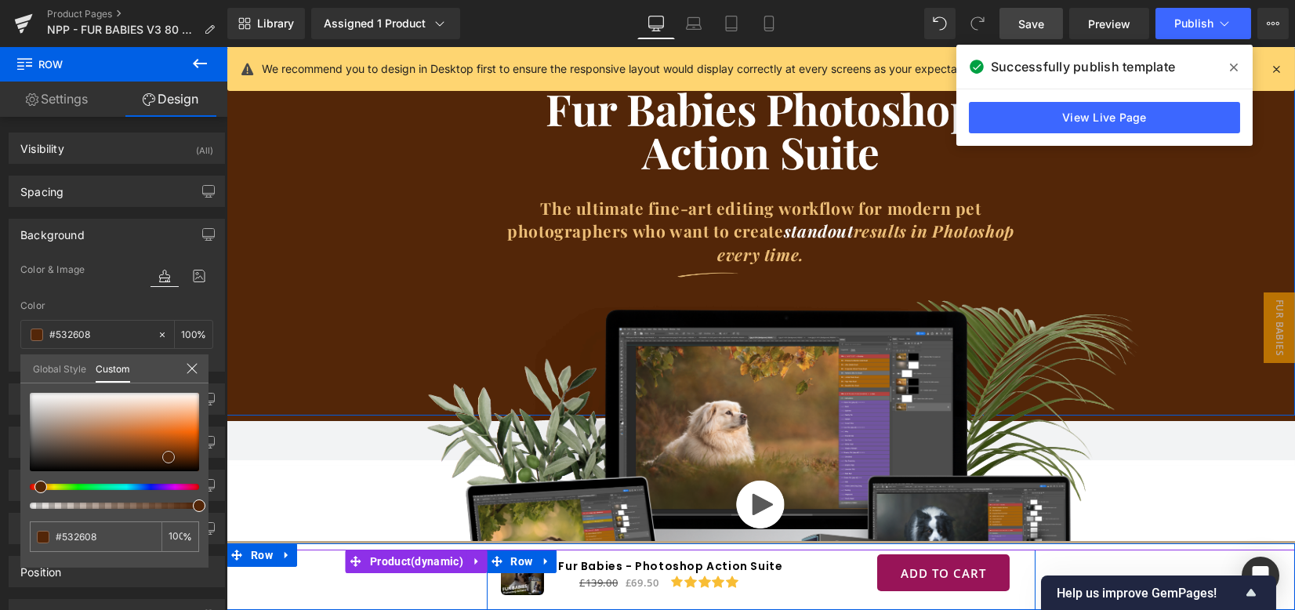
type input "#582808"
type input "#672e08"
type input "#713208"
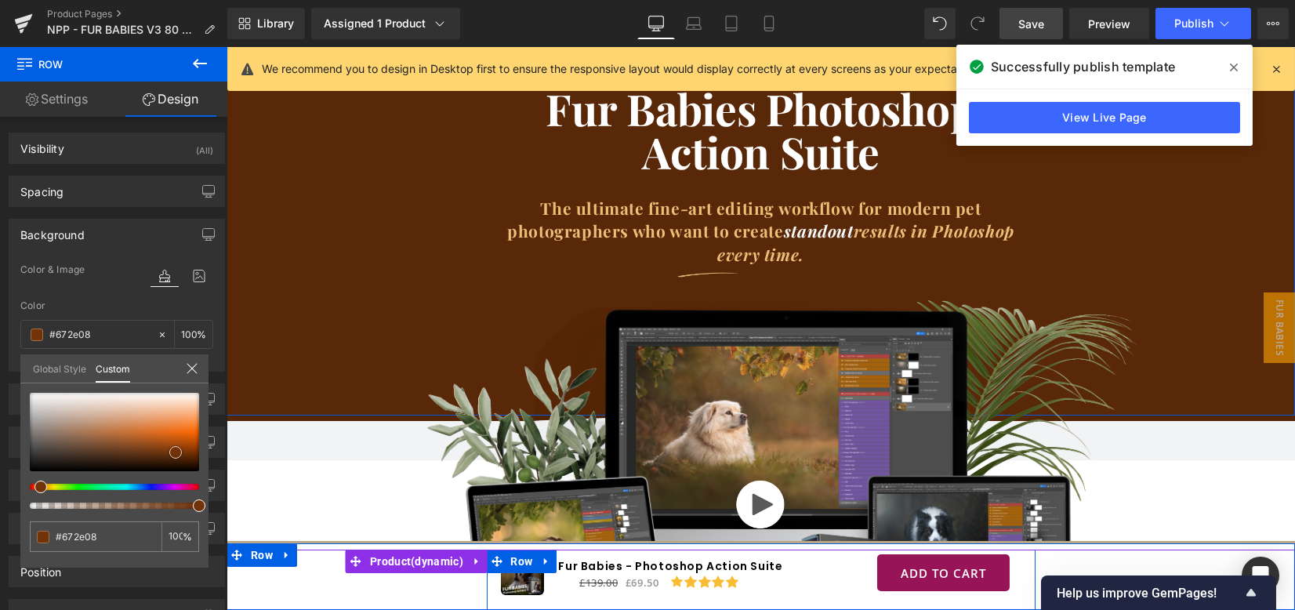
type input "#713208"
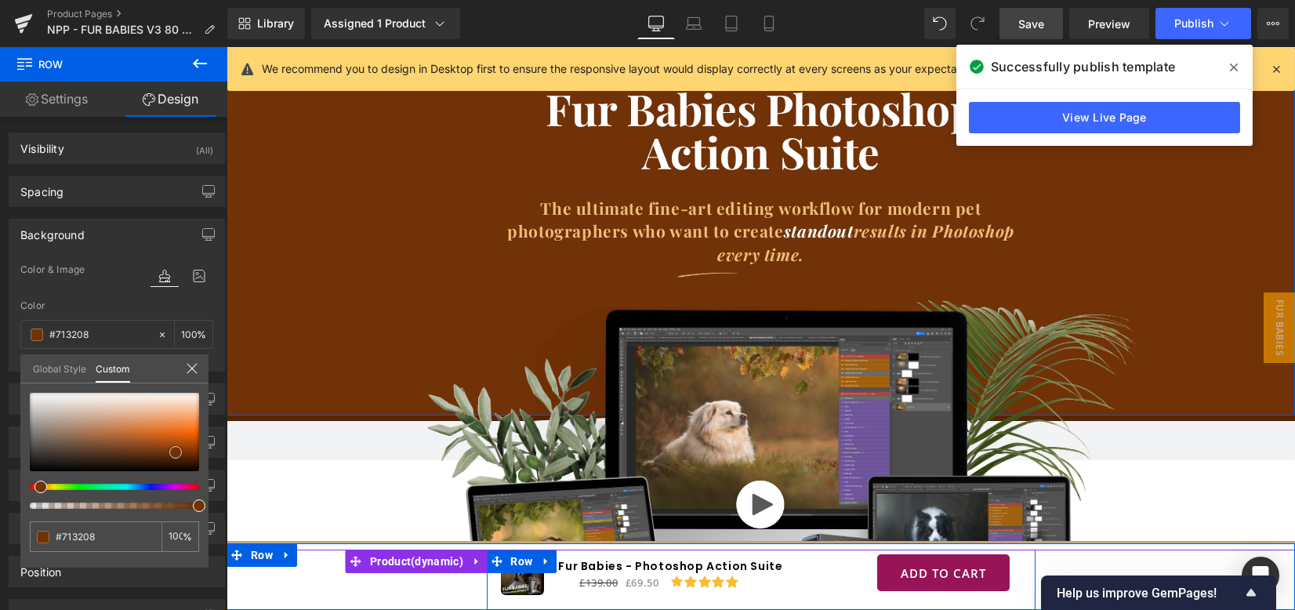
type input "#723207"
type input "#713209"
type input "#6e330c"
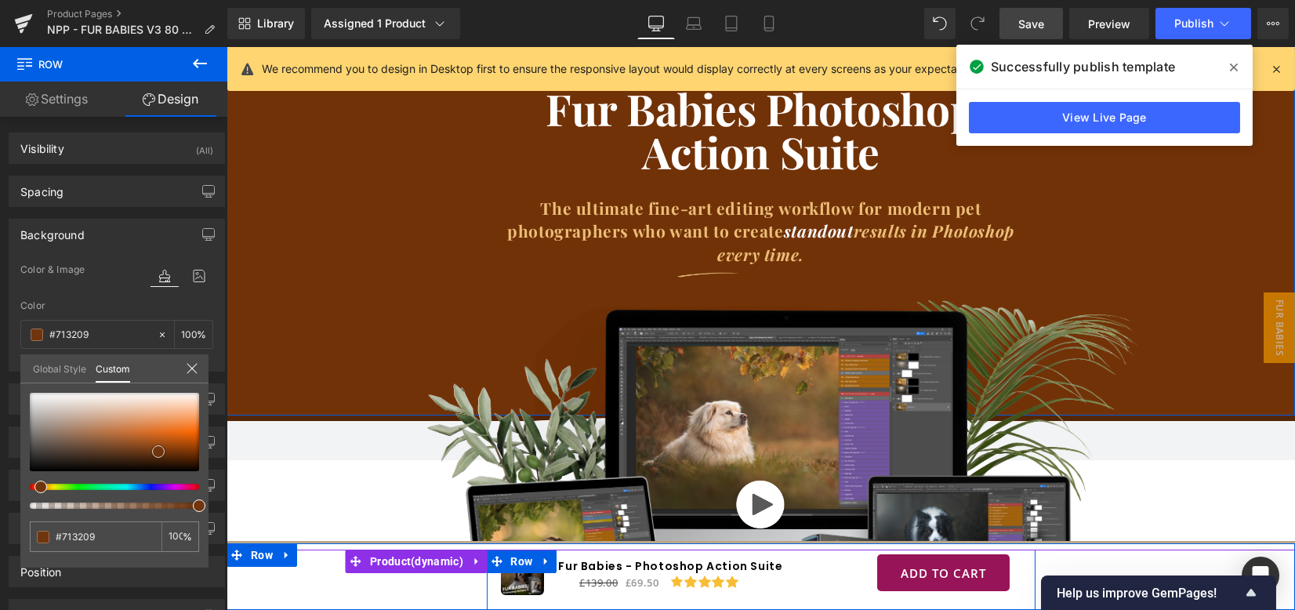
type input "#6e330c"
type input "#70360f"
type input "#6f360f"
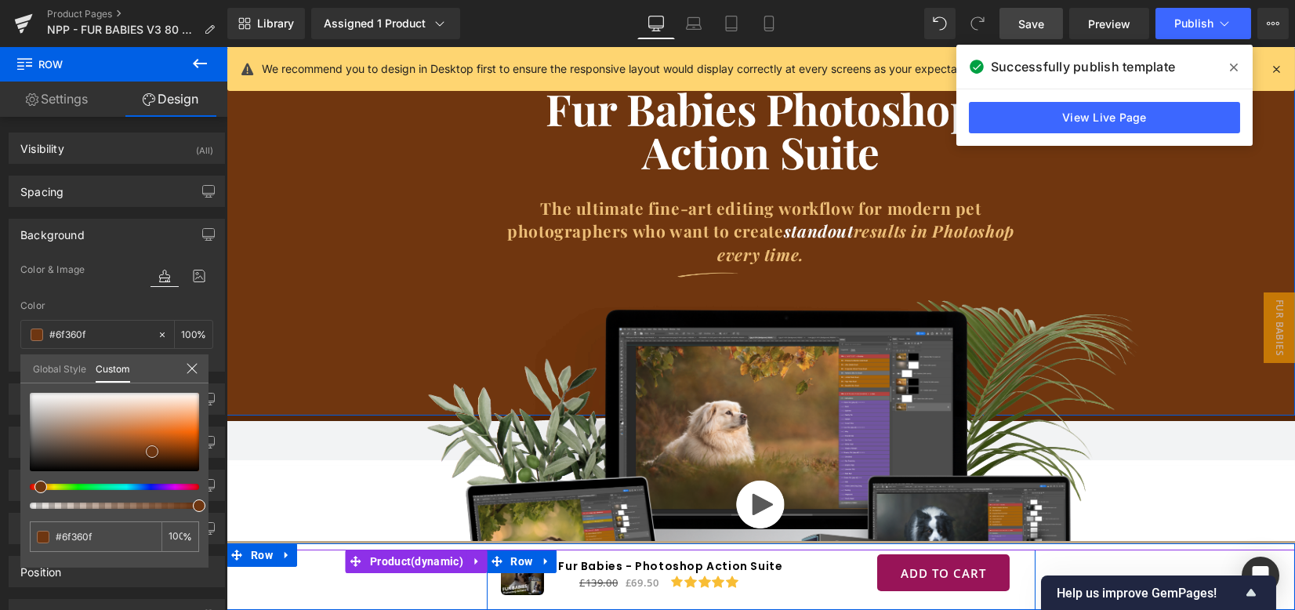
type input "#6d3611"
type input "#713813"
type input "#6f3915"
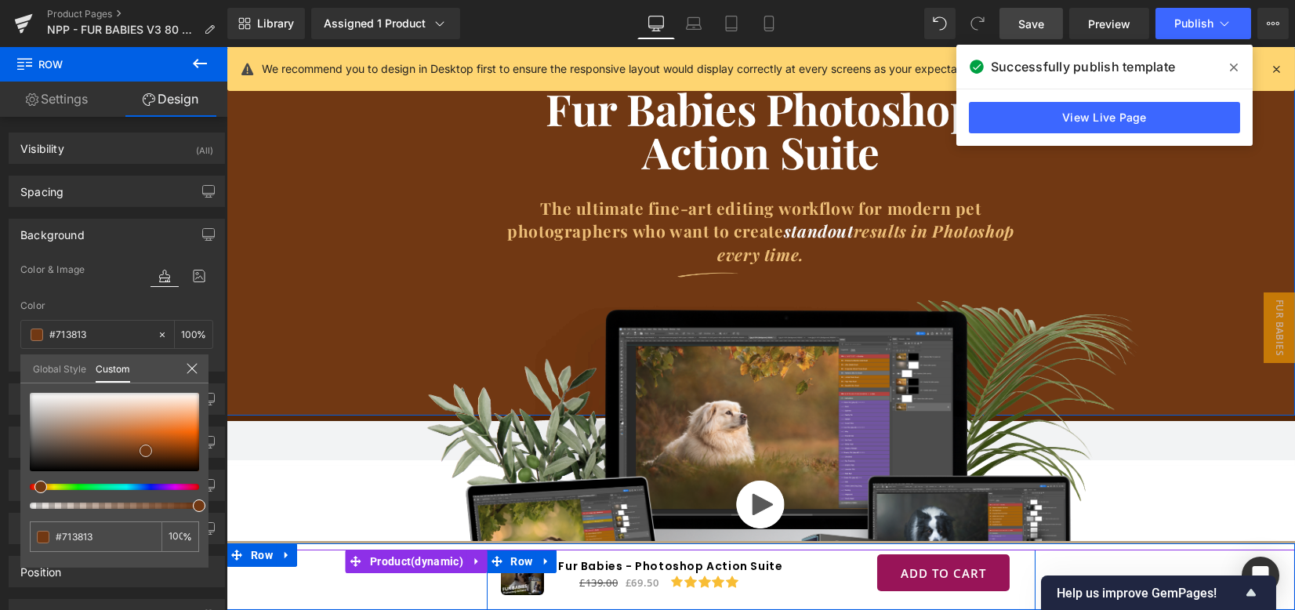
type input "#6f3915"
type input "#733b16"
type input "#763d18"
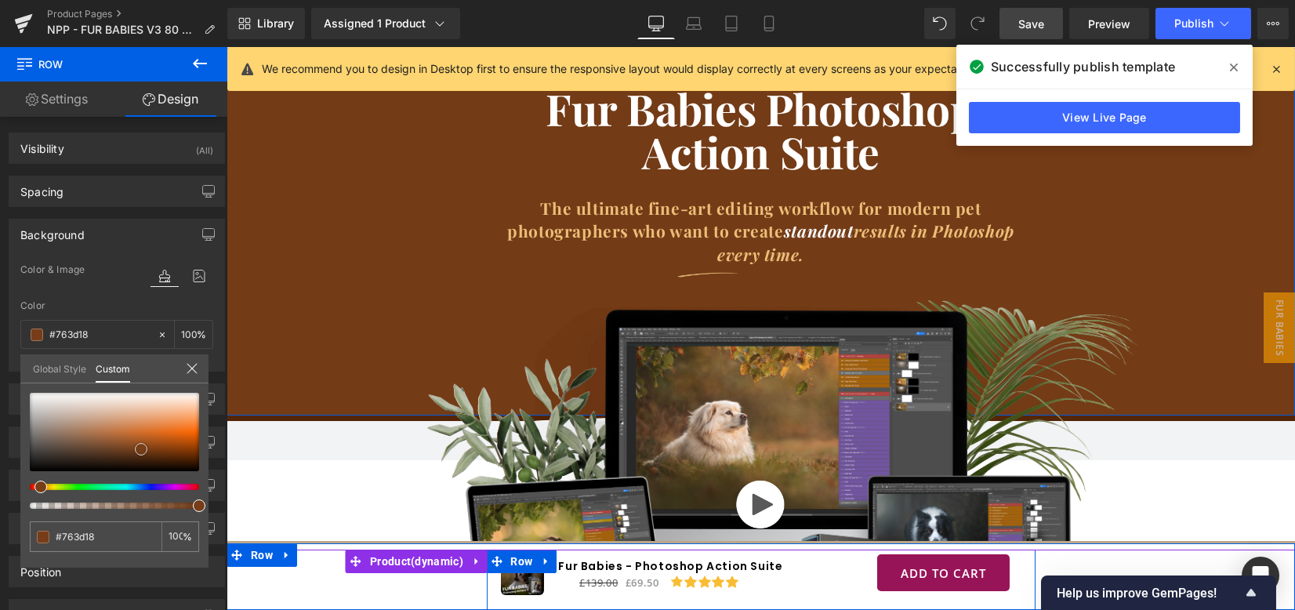
type input "#7a4019"
drag, startPoint x: 170, startPoint y: 458, endPoint x: 16, endPoint y: 457, distance: 154.4
click at [142, 450] on span at bounding box center [140, 448] width 13 height 13
type input "#7a5319"
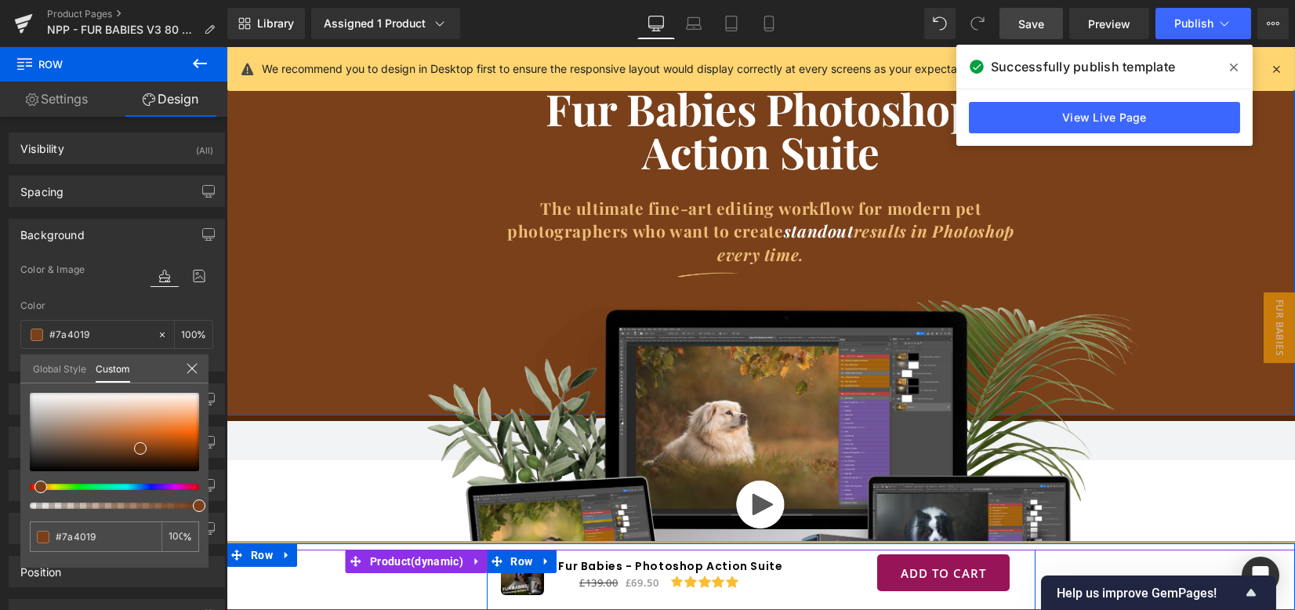
type input "#7a5319"
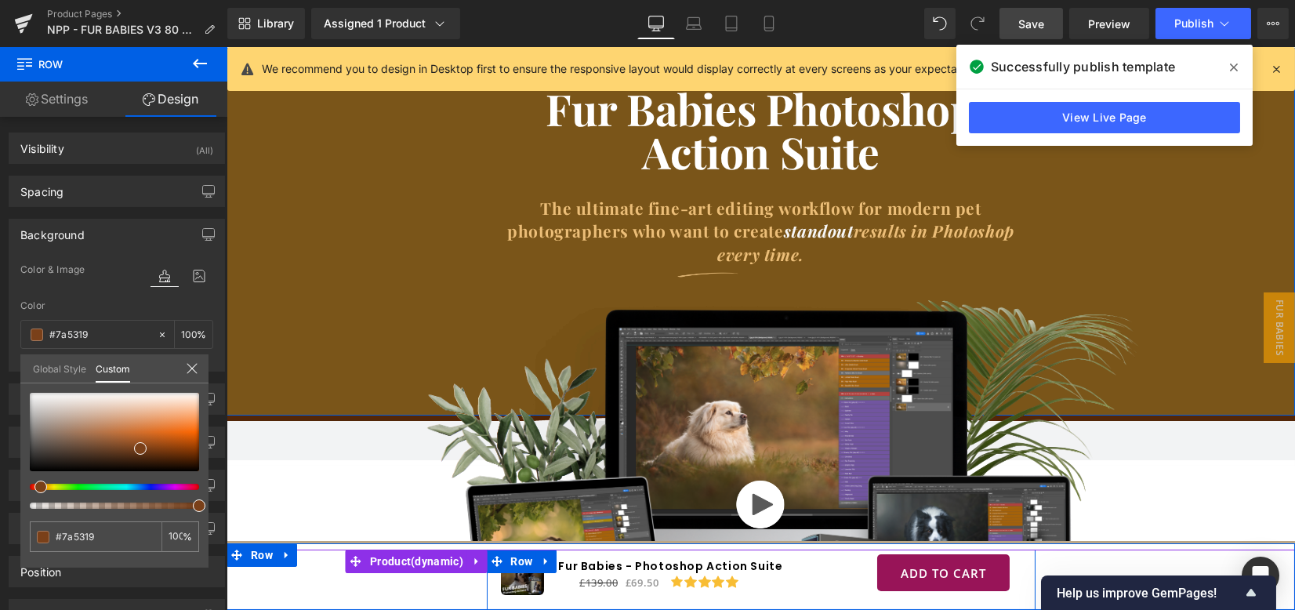
type input "#7a5519"
type input "#7a5b19"
type input "#7a5819"
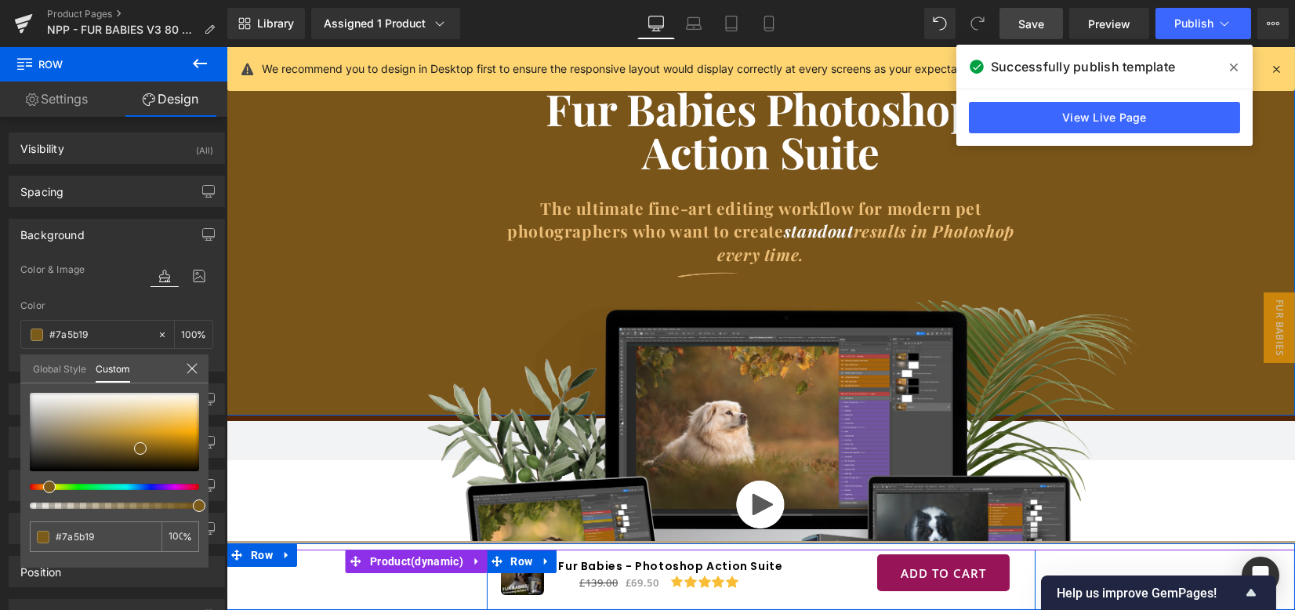
type input "#7a5819"
type input "#7a5519"
type input "#7a4d19"
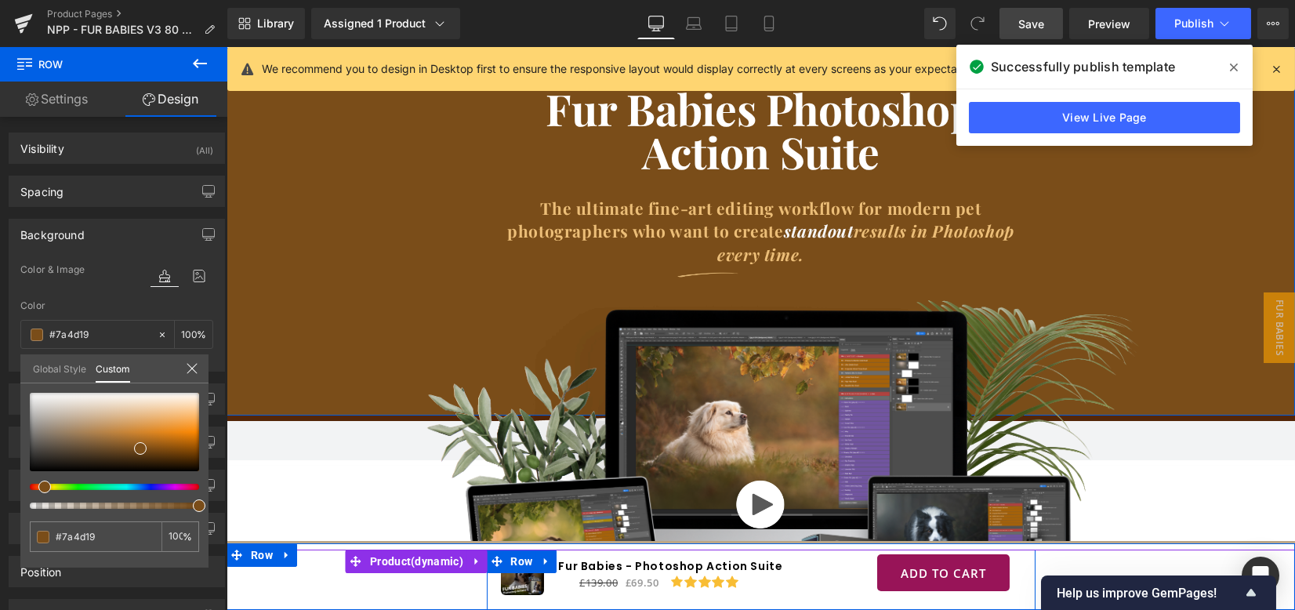
type input "#7a4b19"
type input "#7a4519"
type input "#7a4319"
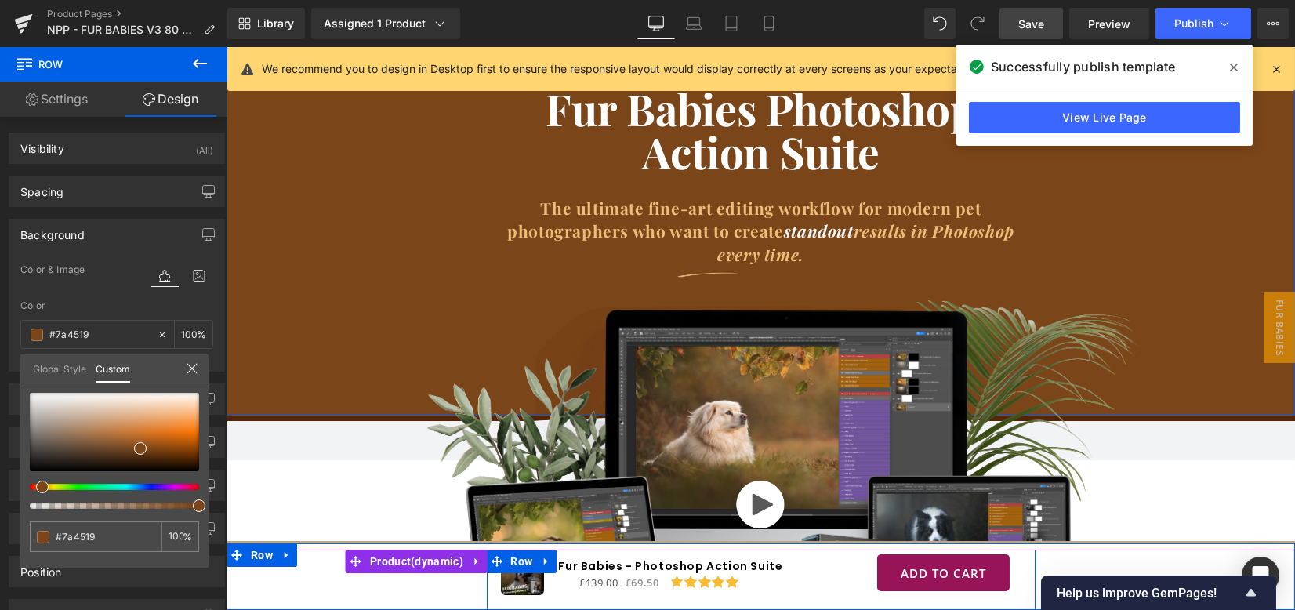
type input "#7a4319"
type input "#7a4019"
type input "#7a3c19"
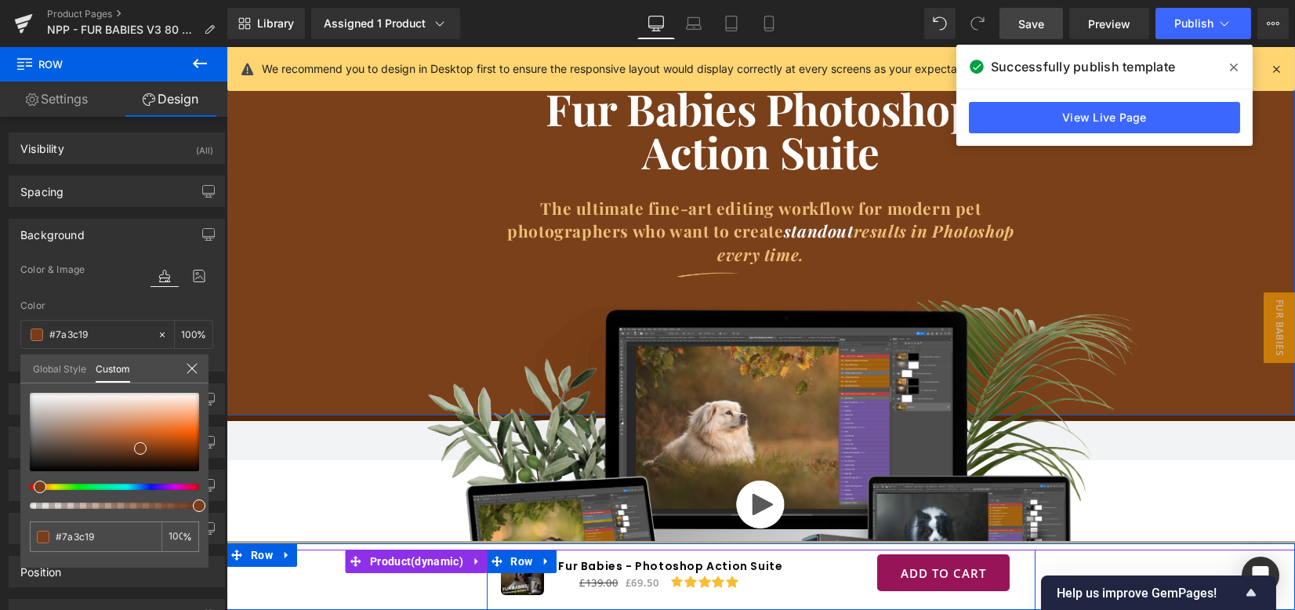
click at [31, 484] on div at bounding box center [108, 487] width 169 height 6
type input "#7b3c18"
type input "#7d3c16"
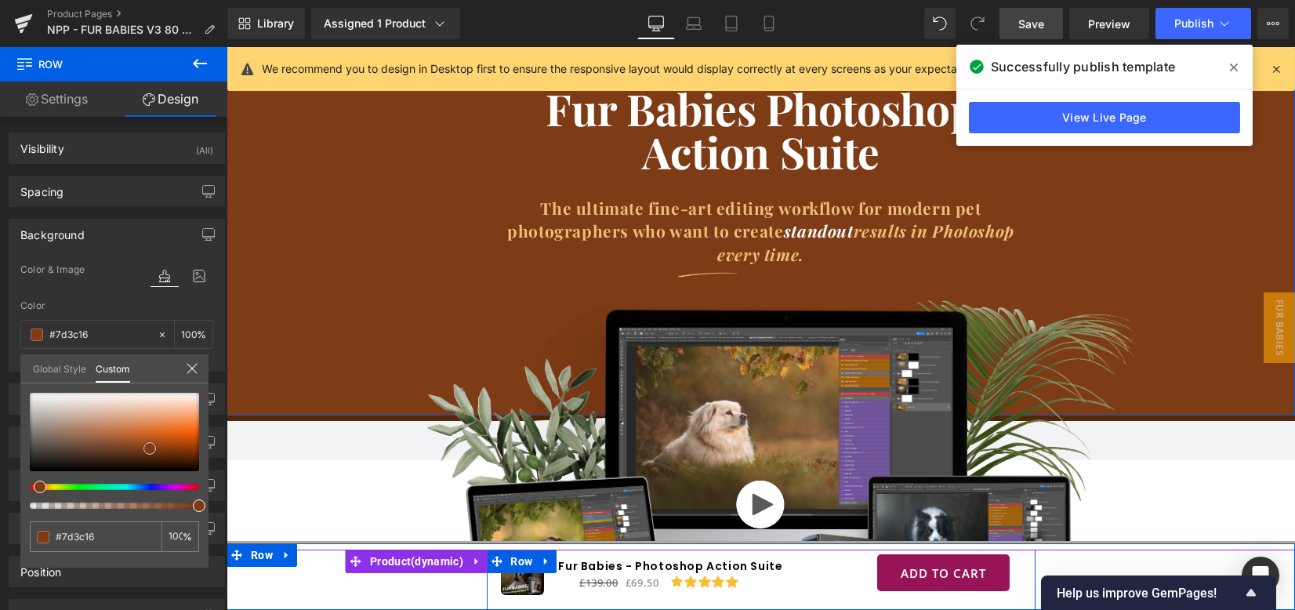
type input "#7f3b13"
type input "#803b13"
type input "#7d3811"
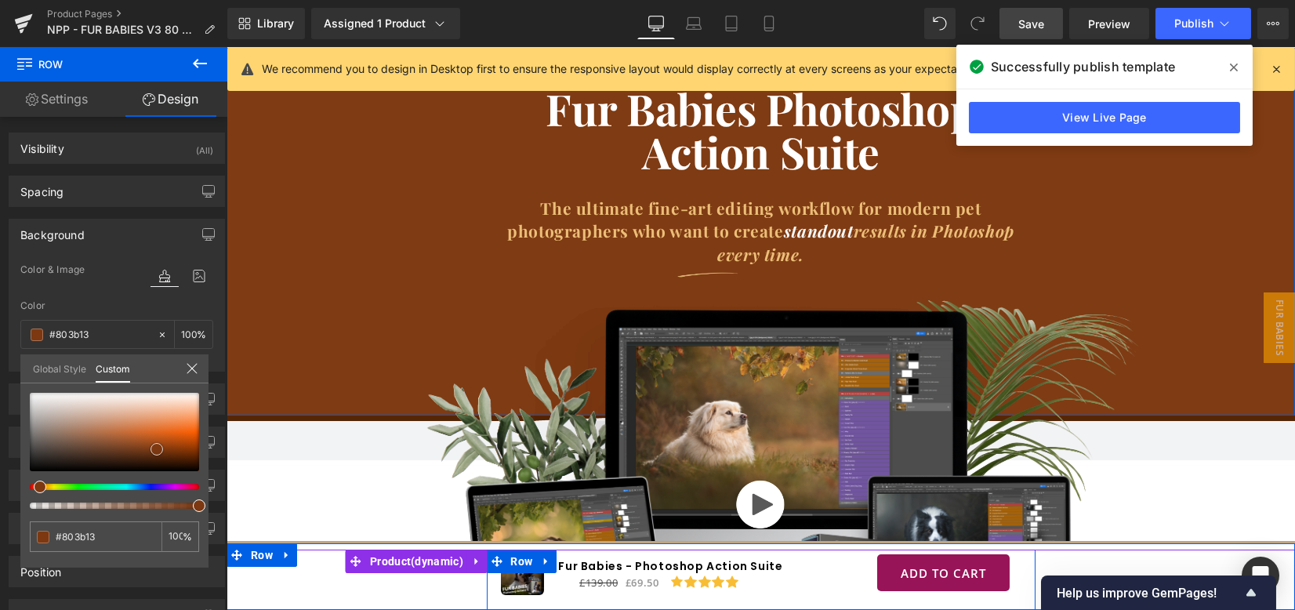
type input "#7d3811"
type input "#7e3810"
type input "#80380e"
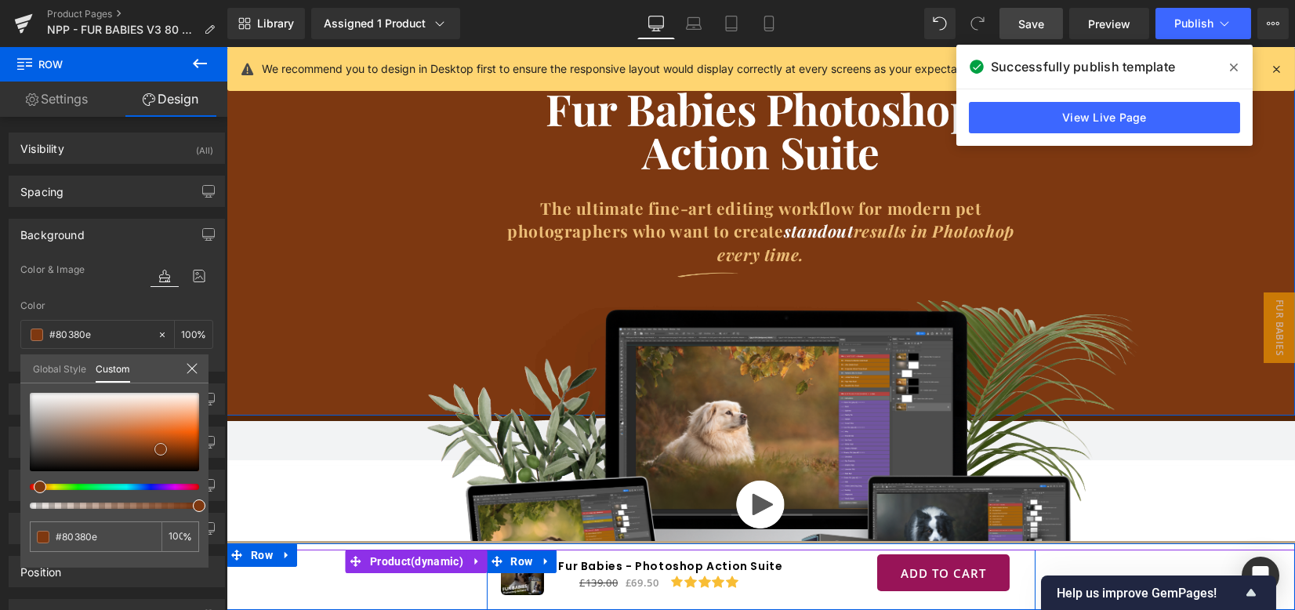
type input "#853a0e"
type input "#85390e"
drag, startPoint x: 140, startPoint y: 450, endPoint x: 165, endPoint y: 450, distance: 24.3
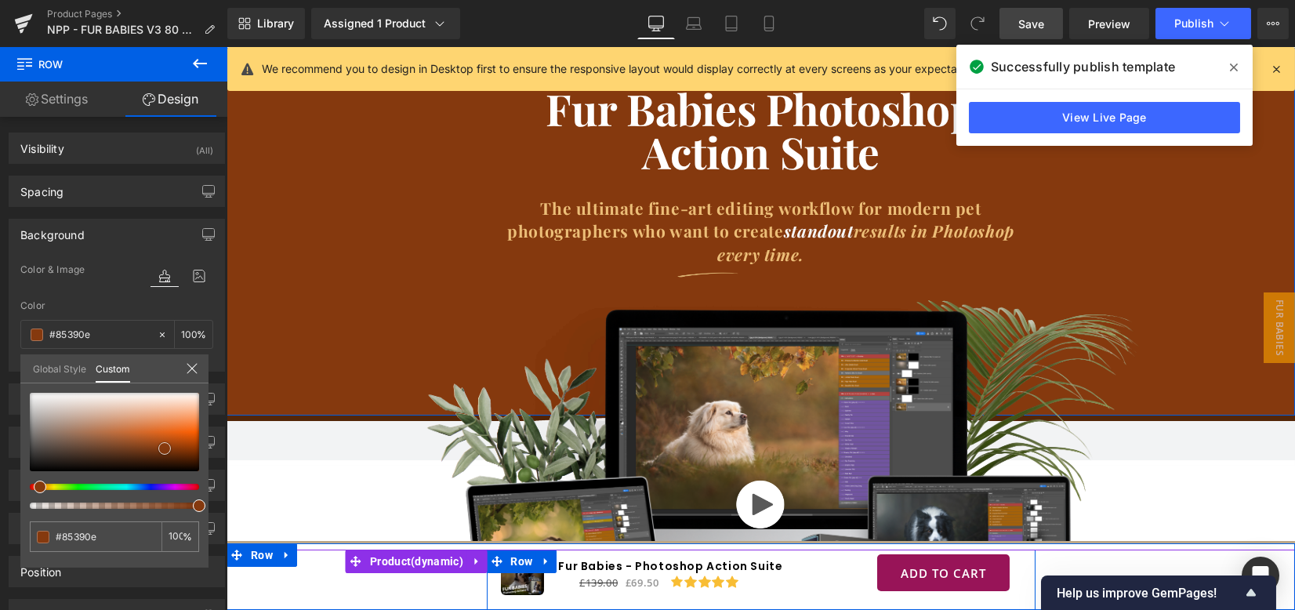
click at [165, 450] on span at bounding box center [164, 448] width 13 height 13
type input "#853a0e"
type input "#833a10"
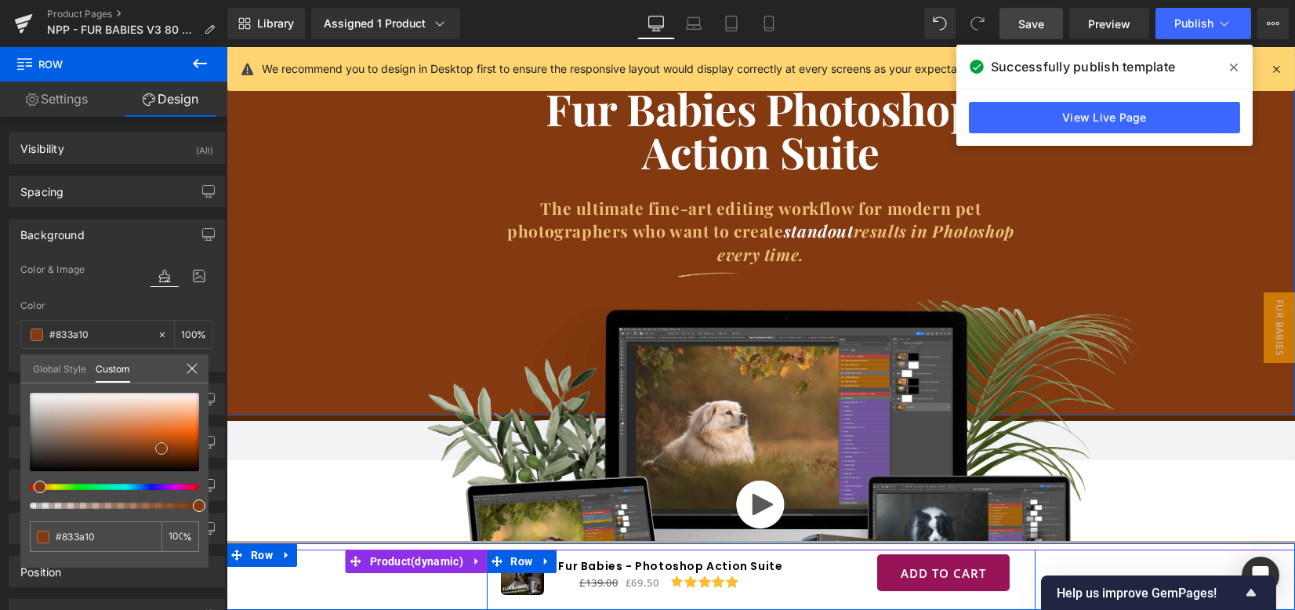
type input "#7e3810"
type input "#7a360f"
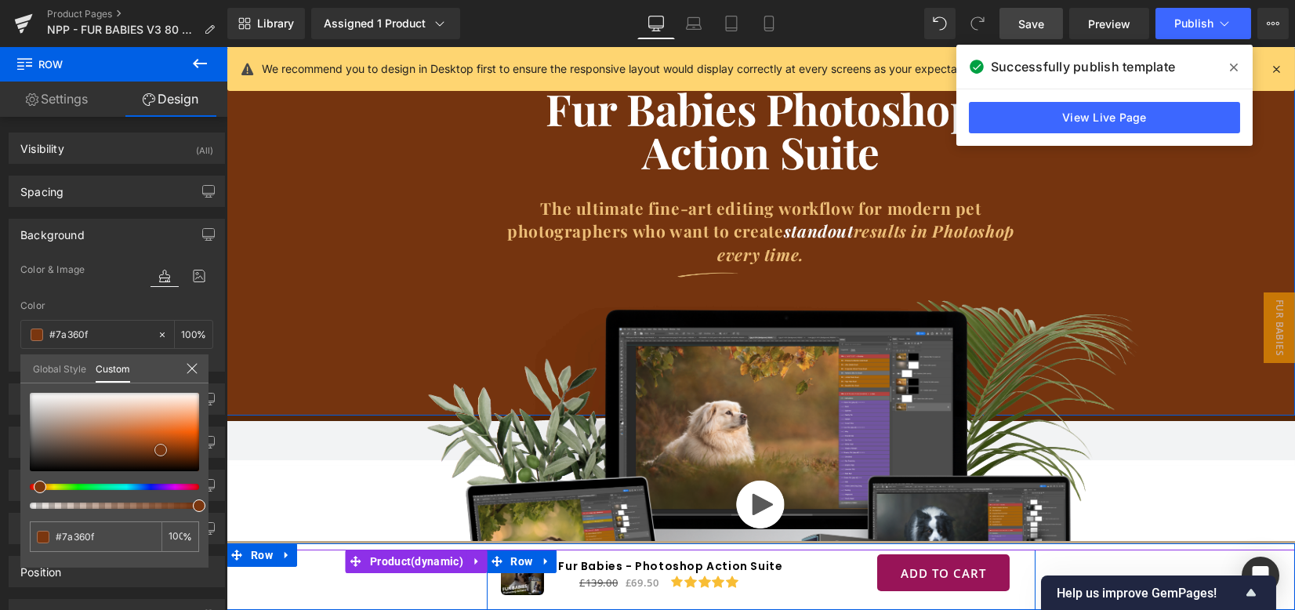
type input "#75340f"
type input "#71320e"
type input "#672e0d"
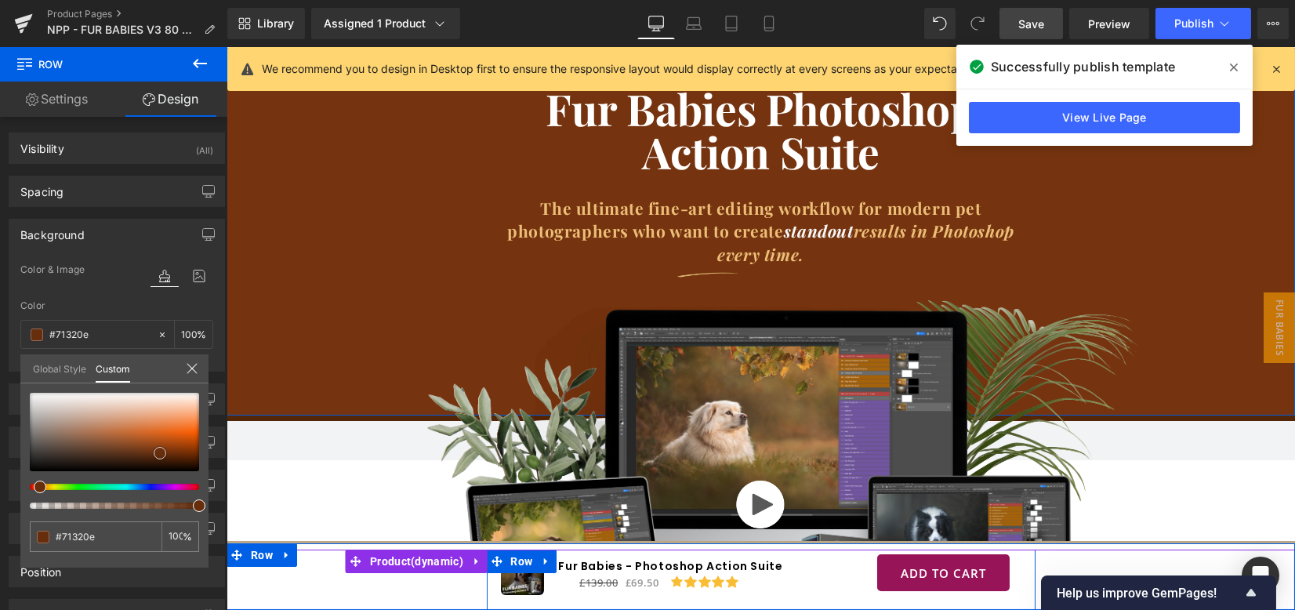
type input "#672e0d"
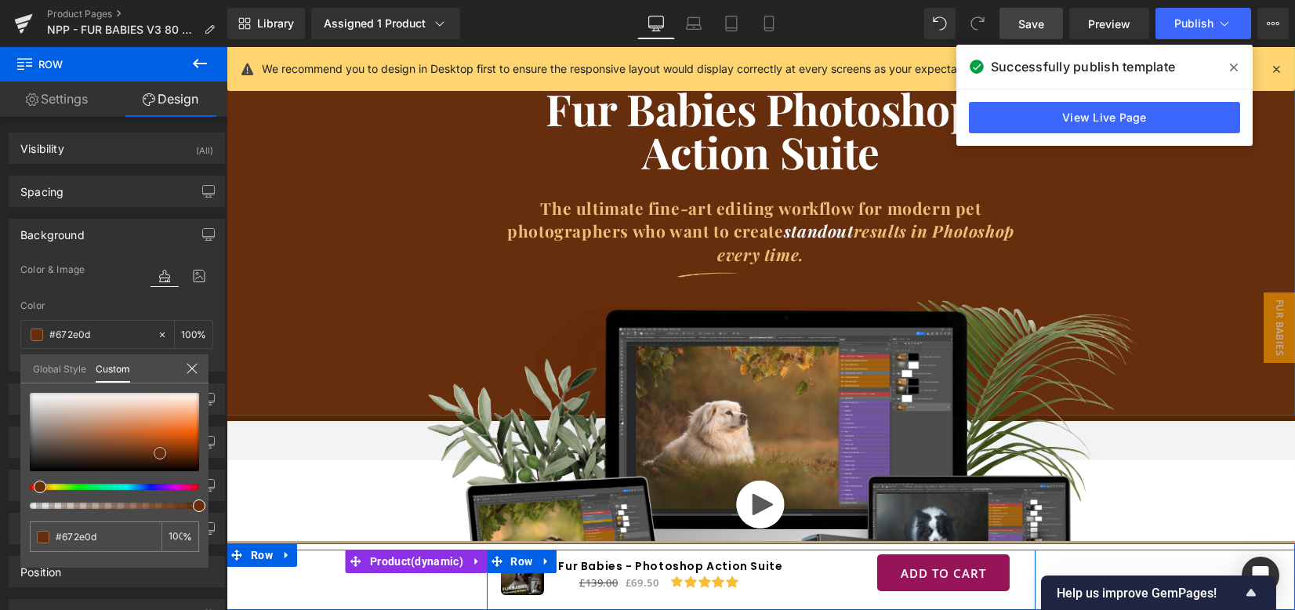
type input "#5a280b"
type input "#56260a"
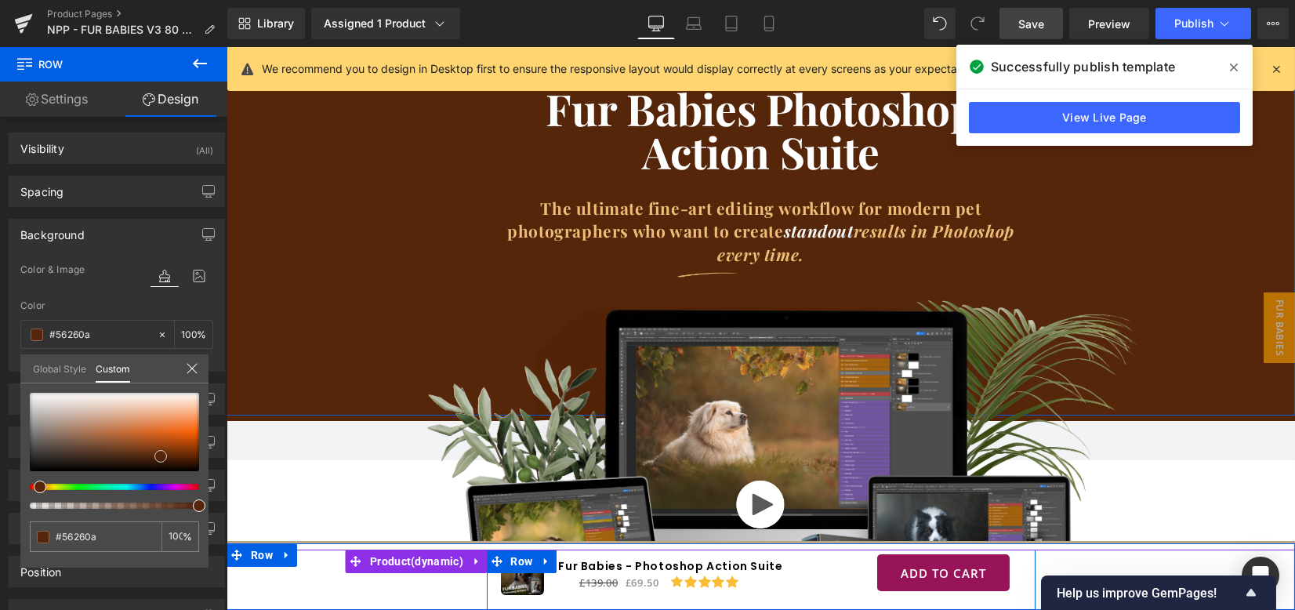
type input "#55260b"
type input "#56260a"
type input "#572509"
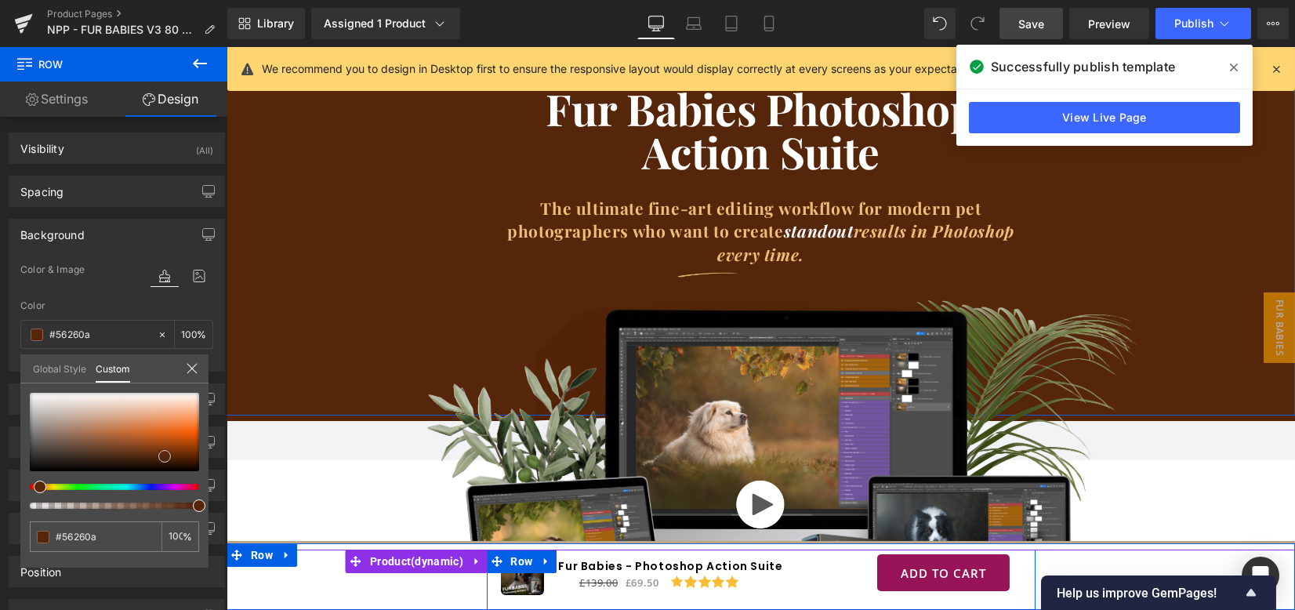
type input "#572509"
type input "#522409"
type input "#532308"
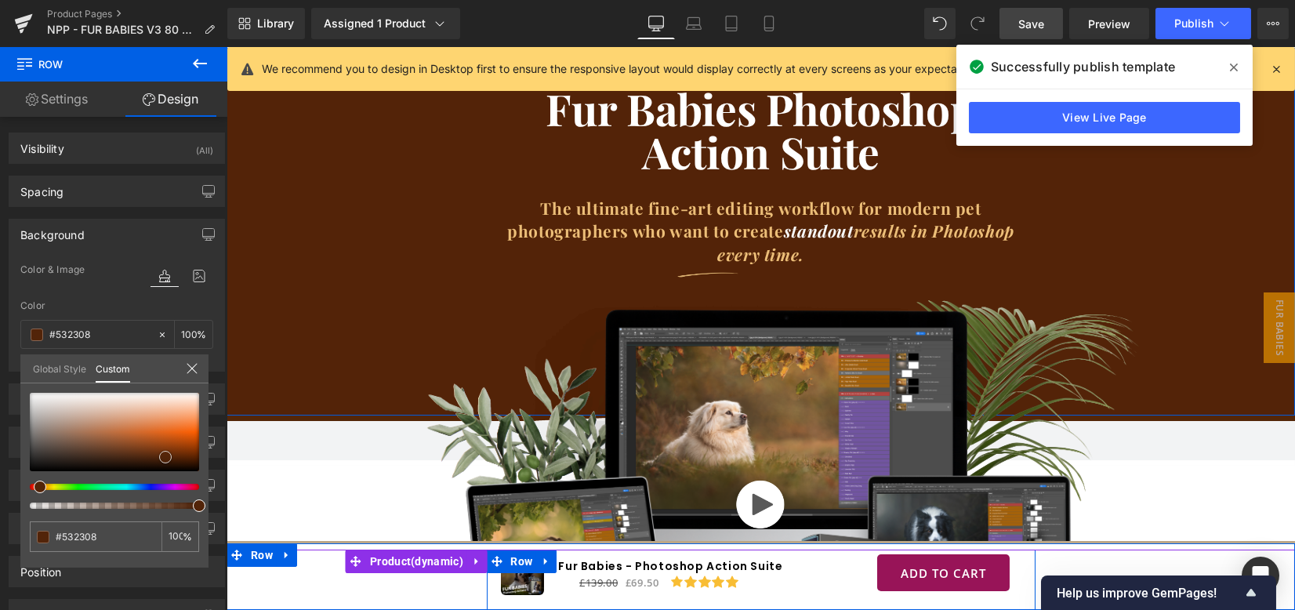
type input "#4e2108"
type input "#4e2008"
type input "#4f2006"
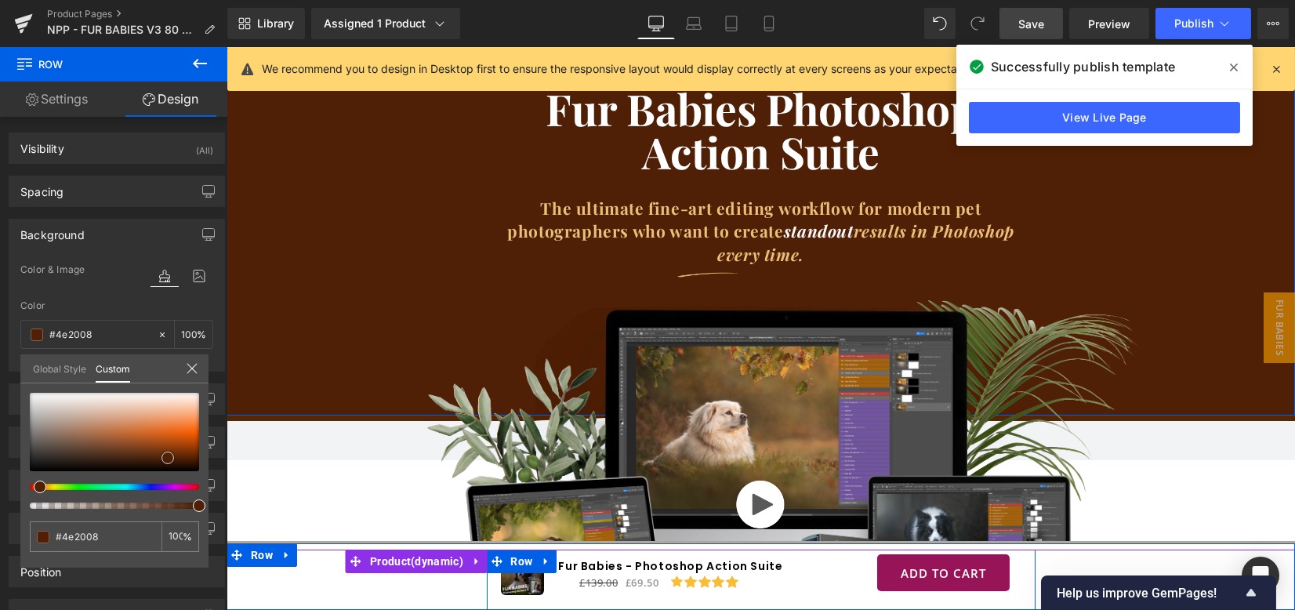
type input "#4f2006"
type input "#502006"
type input "#511f05"
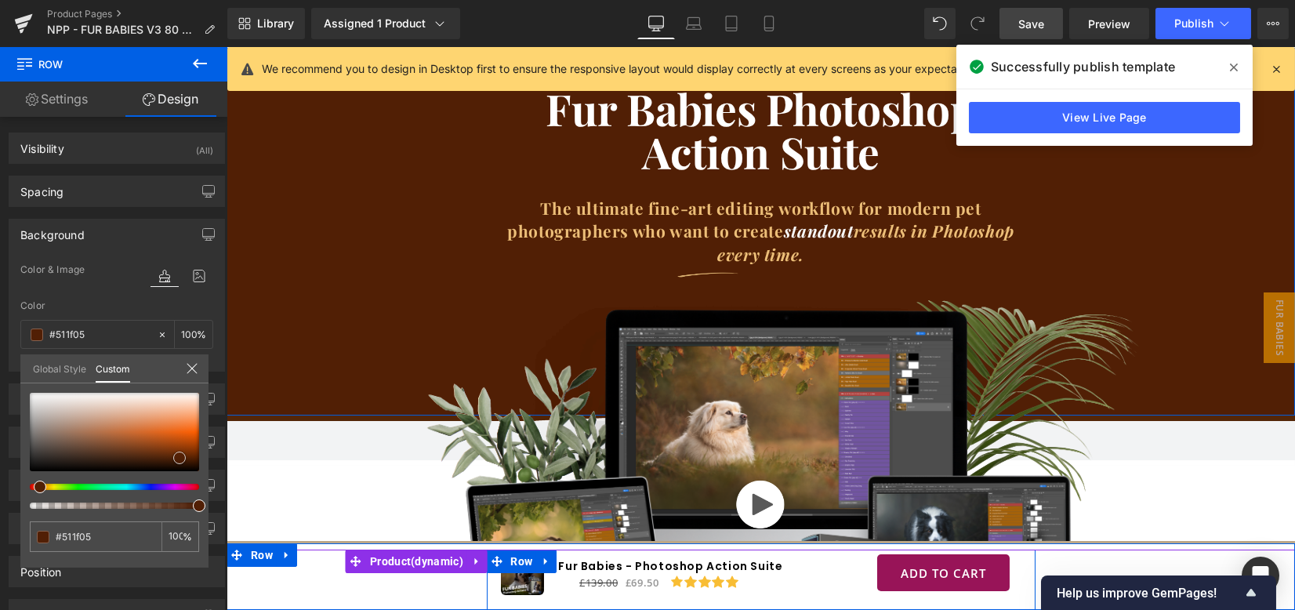
type input "#521f03"
type input "#4d1d03"
type input "#4e1d02"
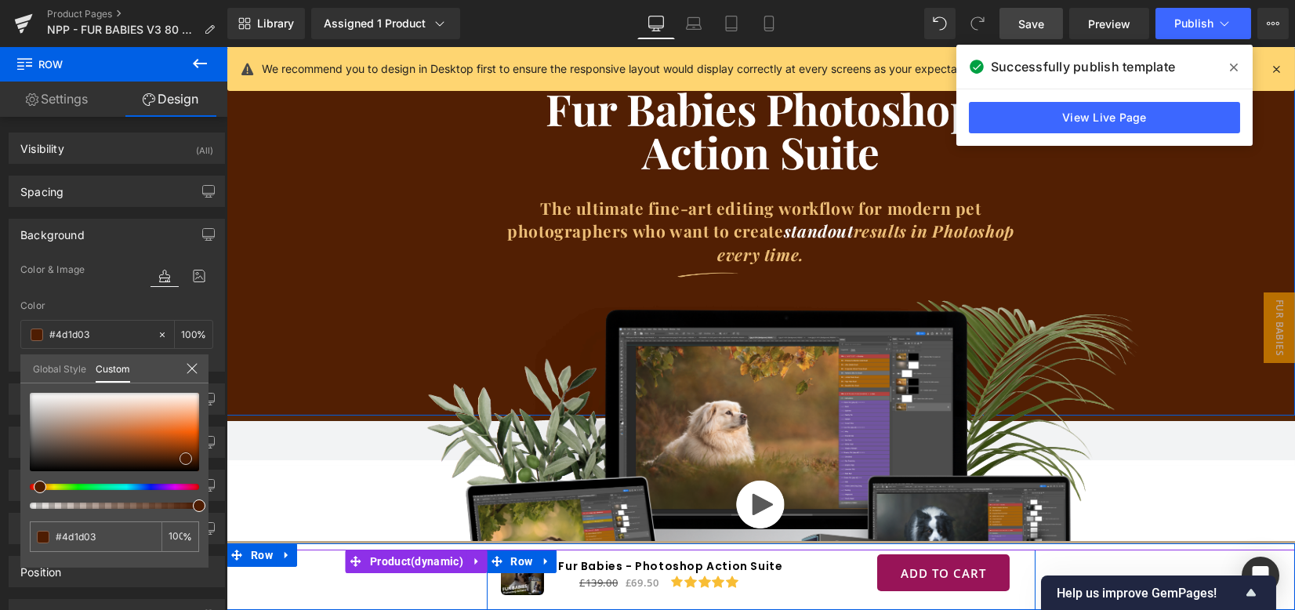
type input "#4e1d02"
type input "#541e02"
type input "#541d02"
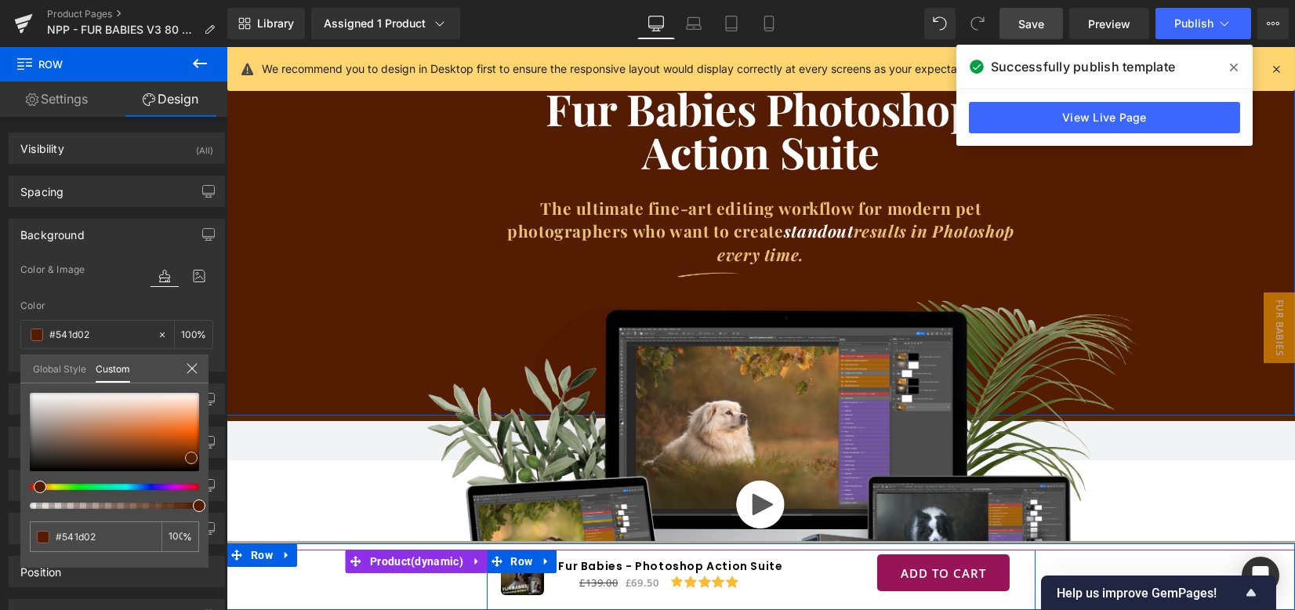
type input "#551d00"
type input "#5a1e00"
type input "#591f01"
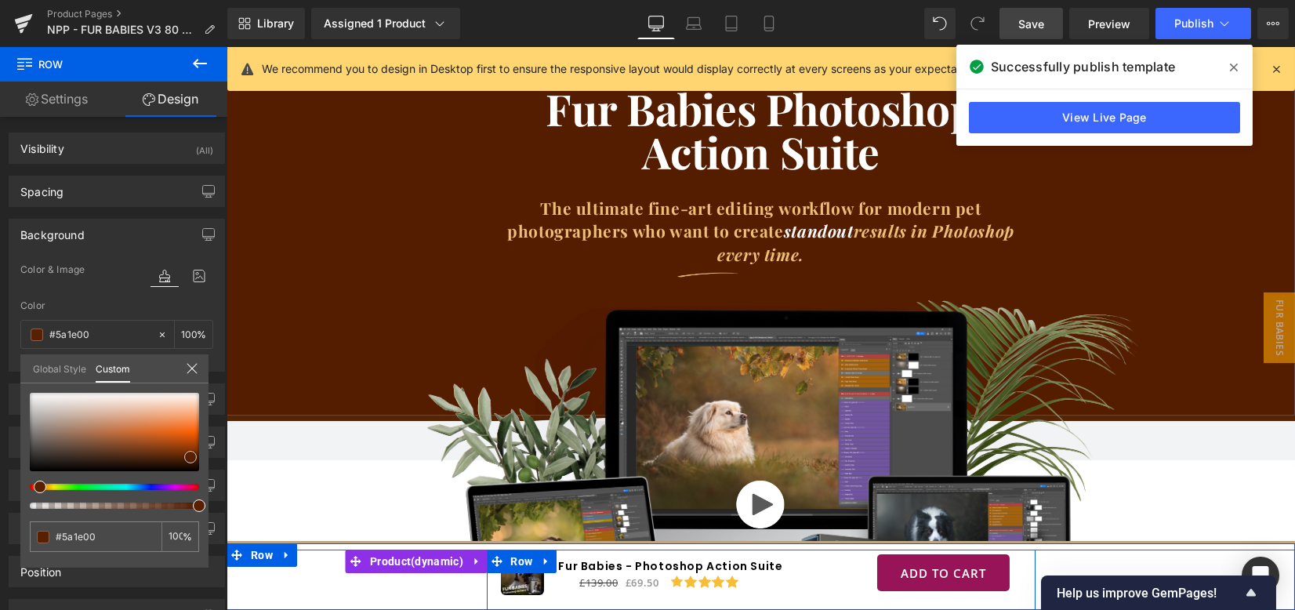
type input "#591f01"
drag, startPoint x: 165, startPoint y: 450, endPoint x: 191, endPoint y: 458, distance: 28.0
click at [191, 458] on span at bounding box center [191, 457] width 13 height 13
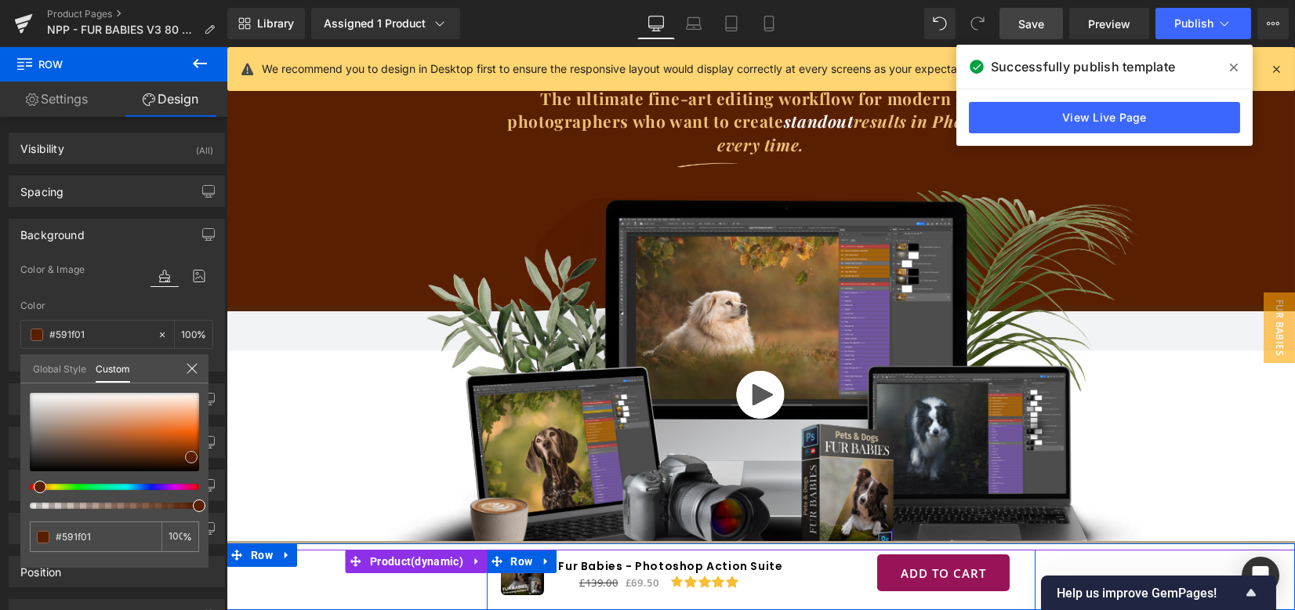
scroll to position [313, 0]
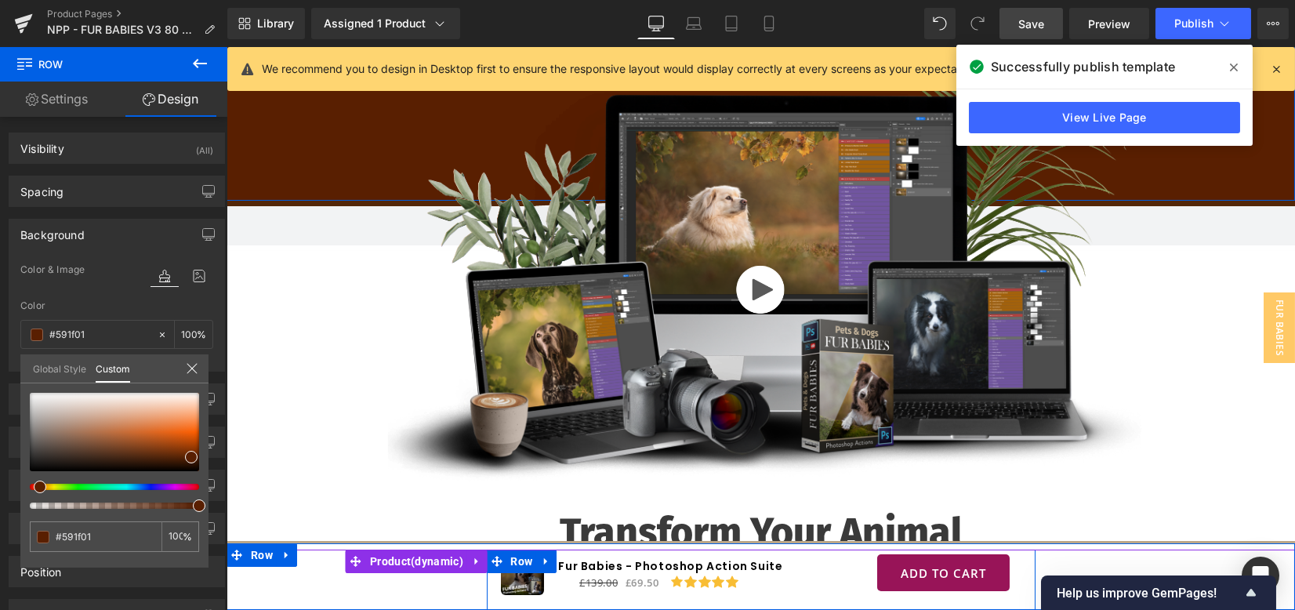
type input "#5a3800"
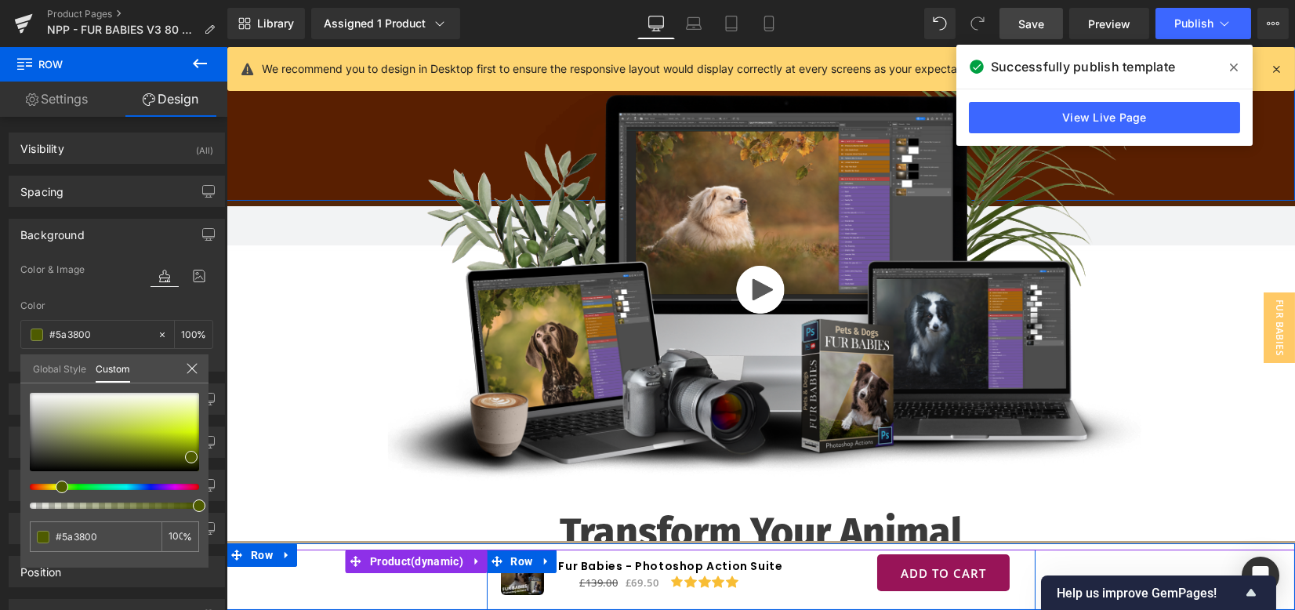
type input "#5b5a00"
type input "#3e5b00"
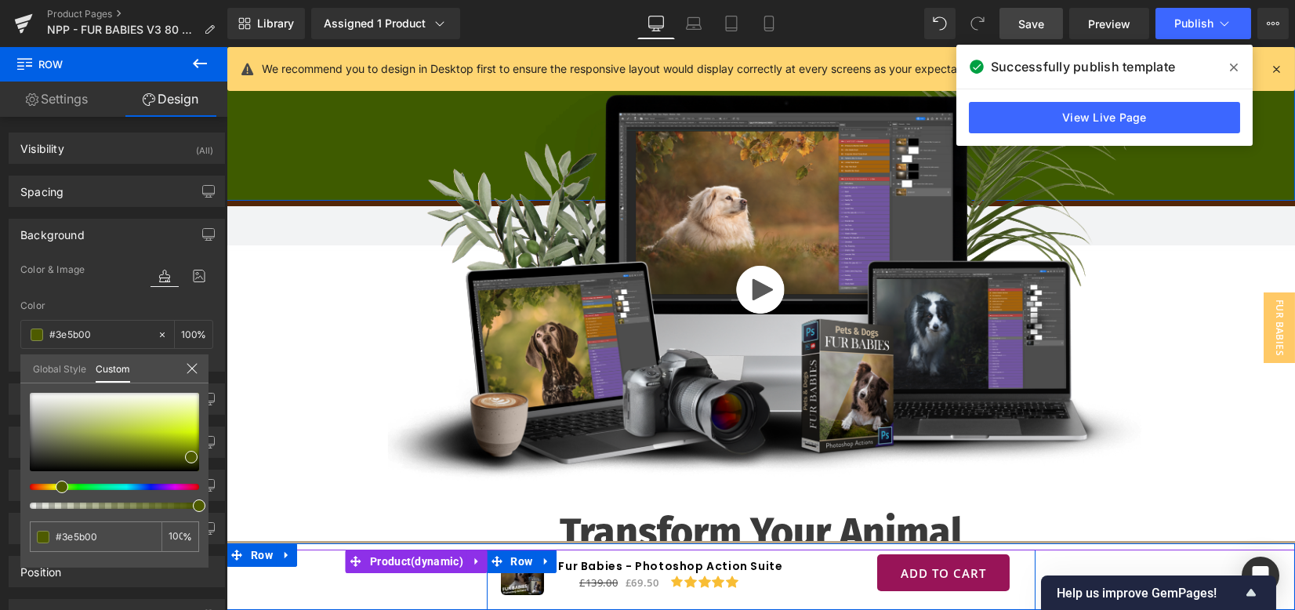
type input "#275b00"
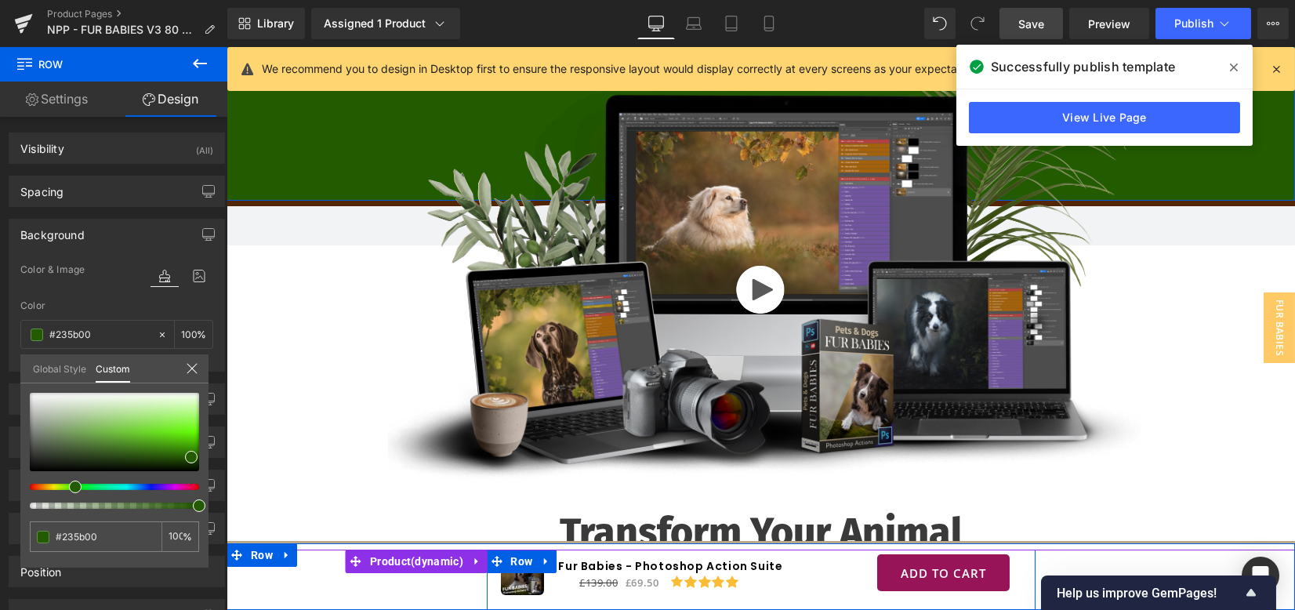
drag, startPoint x: 53, startPoint y: 485, endPoint x: 71, endPoint y: 486, distance: 18.0
click at [71, 486] on span at bounding box center [75, 486] width 13 height 13
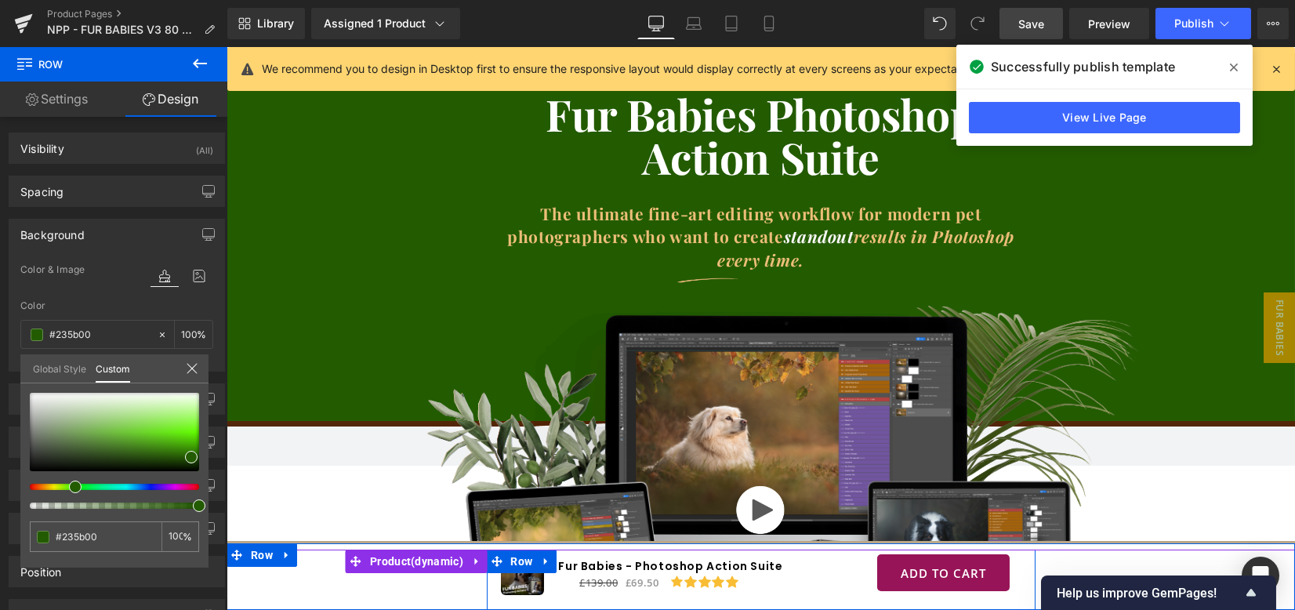
scroll to position [0, 0]
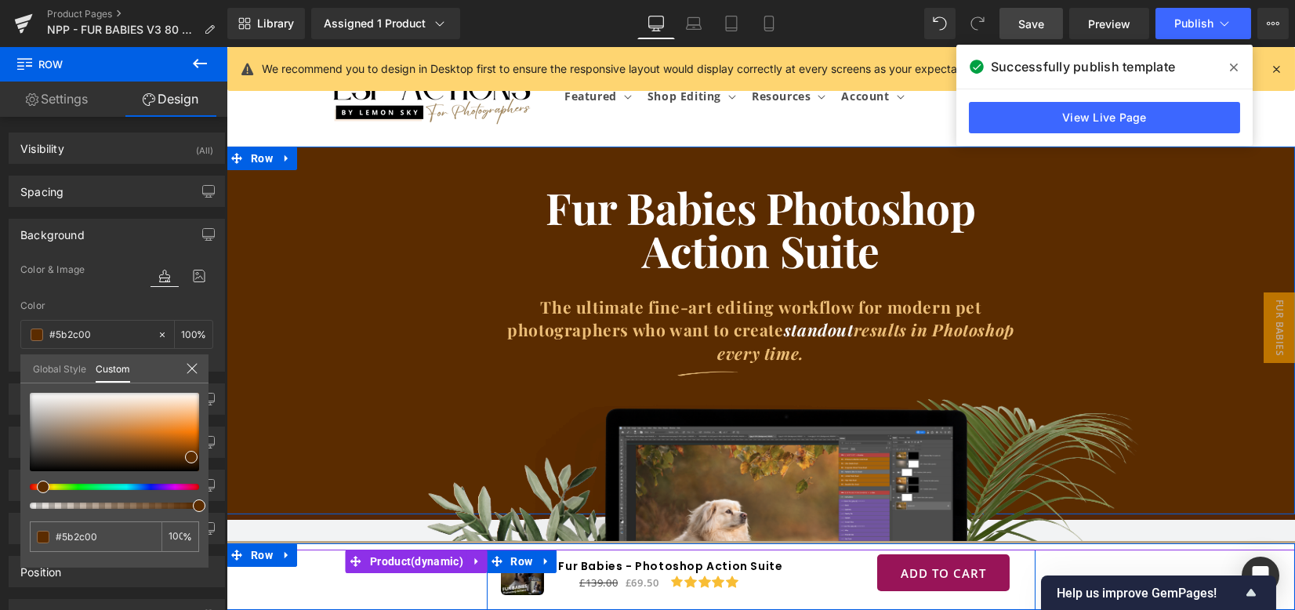
drag, startPoint x: 74, startPoint y: 484, endPoint x: 36, endPoint y: 476, distance: 38.4
click at [36, 476] on div at bounding box center [114, 451] width 169 height 116
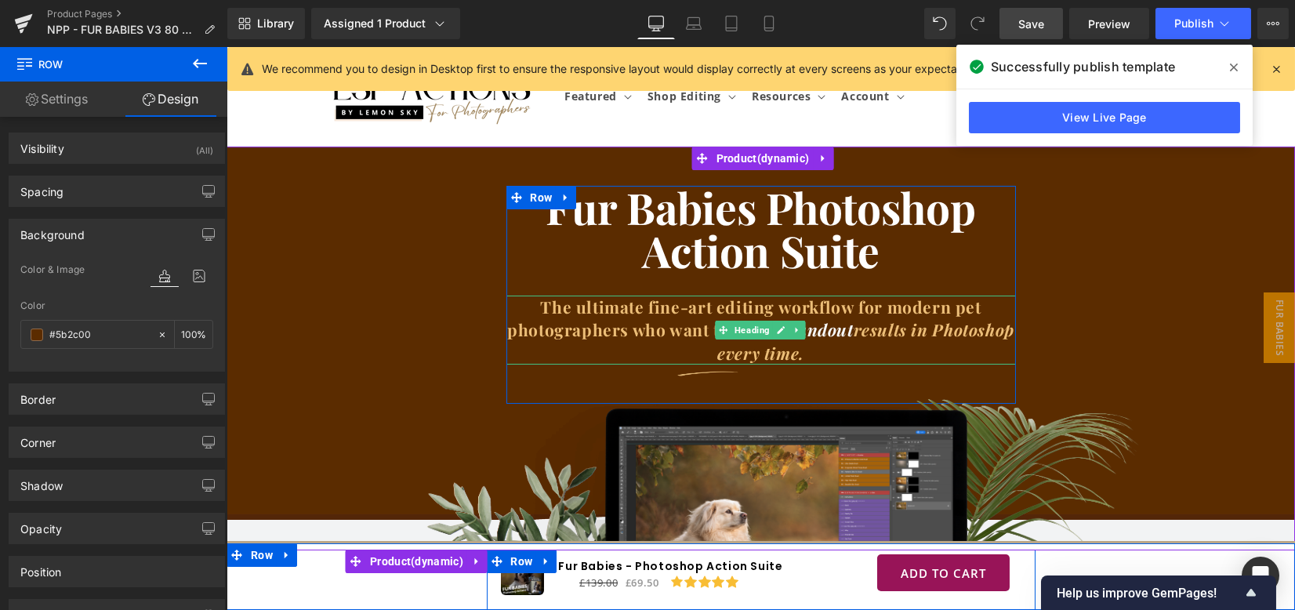
click at [567, 331] on b "The ultimate fine-art editing workflow for modern pet photographers who want to…" at bounding box center [760, 329] width 507 height 68
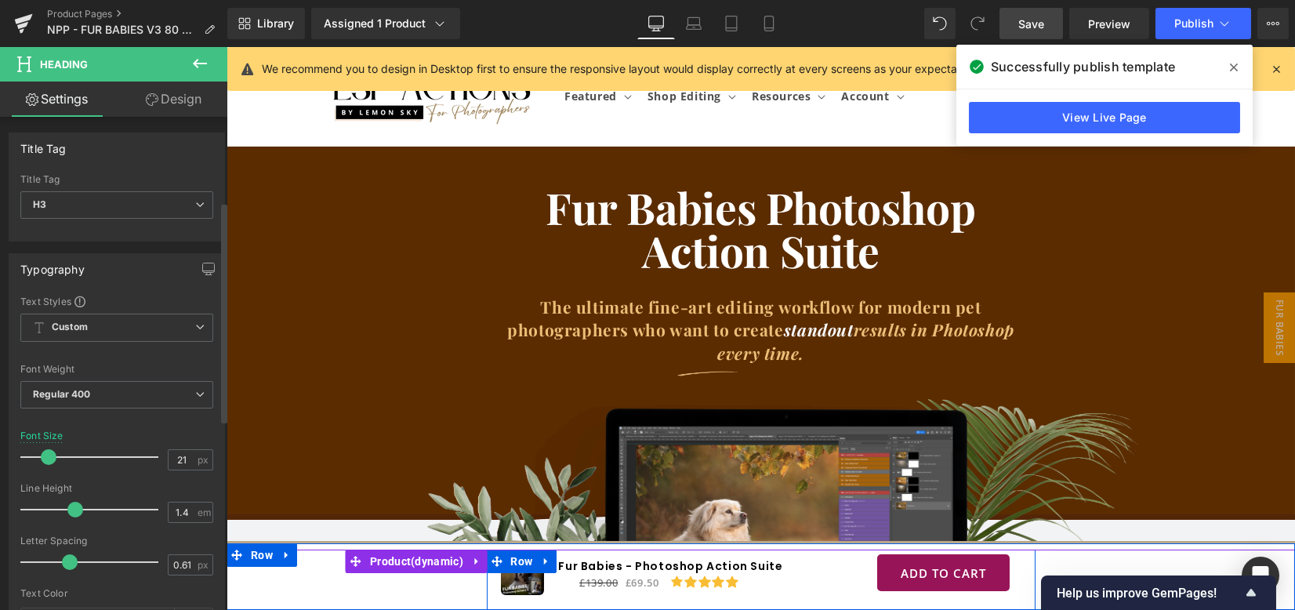
scroll to position [208, 0]
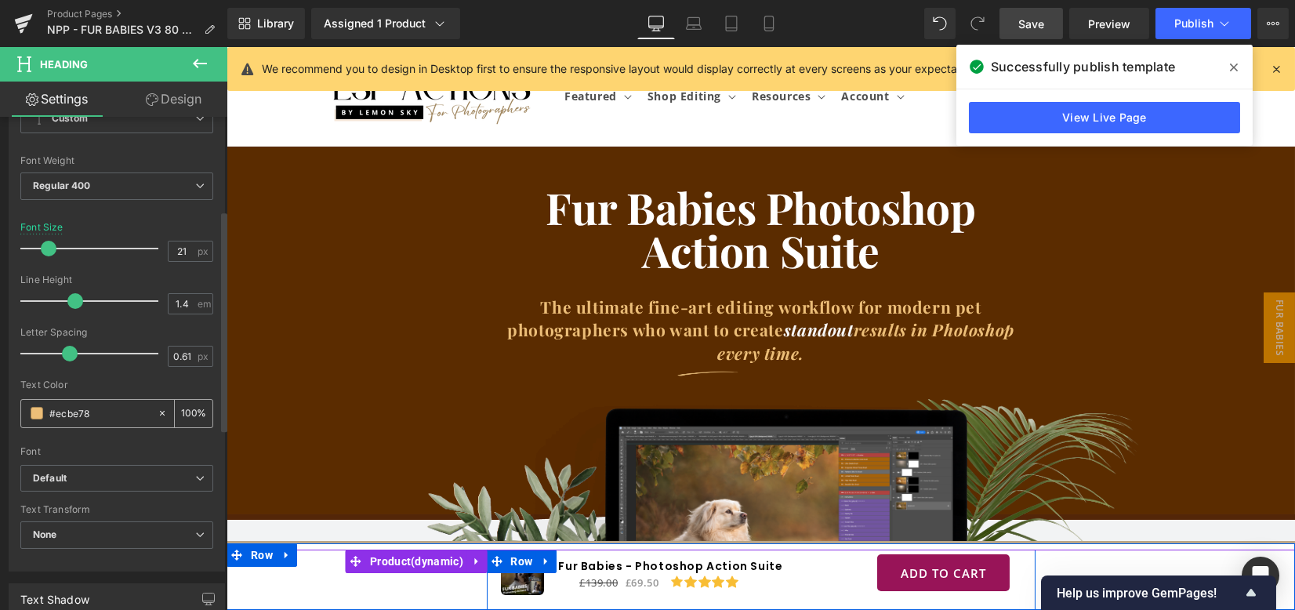
click at [34, 411] on span at bounding box center [37, 413] width 13 height 13
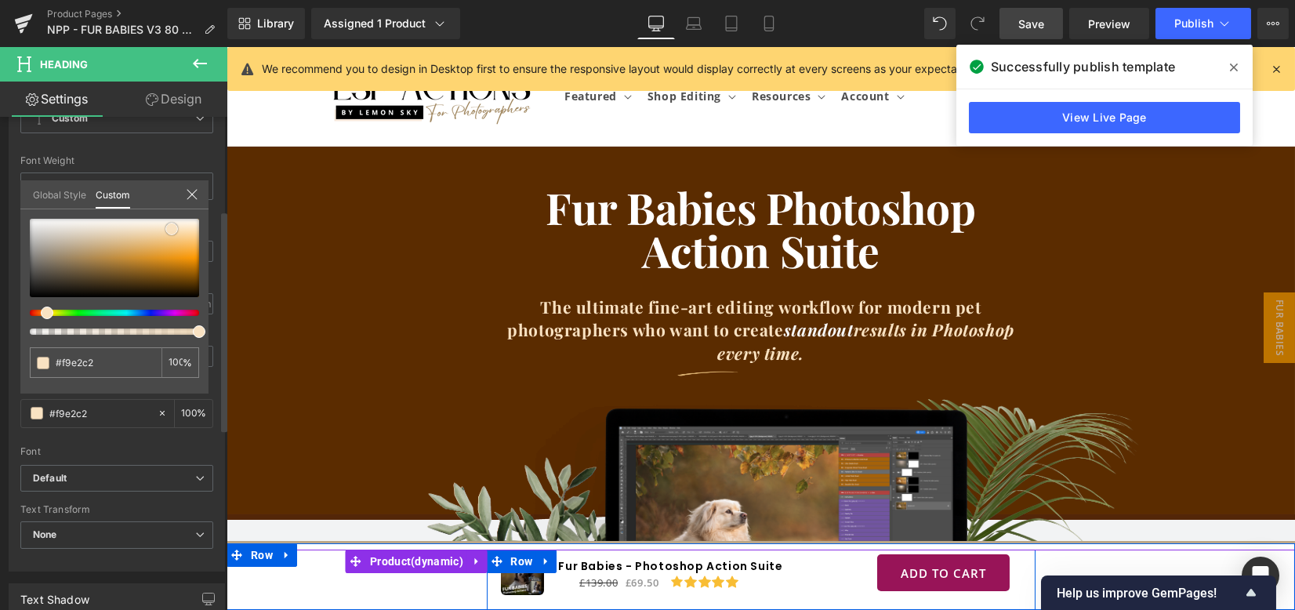
drag, startPoint x: 157, startPoint y: 244, endPoint x: 172, endPoint y: 230, distance: 20.0
click at [172, 230] on span at bounding box center [171, 229] width 13 height 13
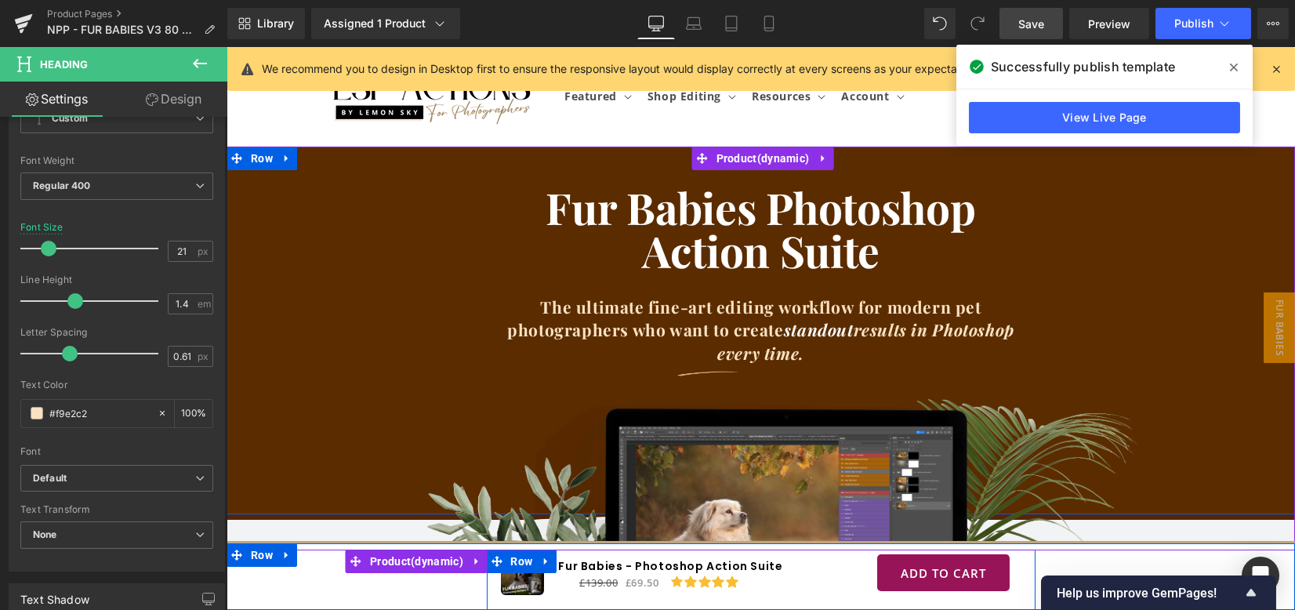
click at [252, 259] on div "Fur Babies Photoshop Action Suite Heading The ultimate fine-art editing workflo…" at bounding box center [760, 295] width 1068 height 218
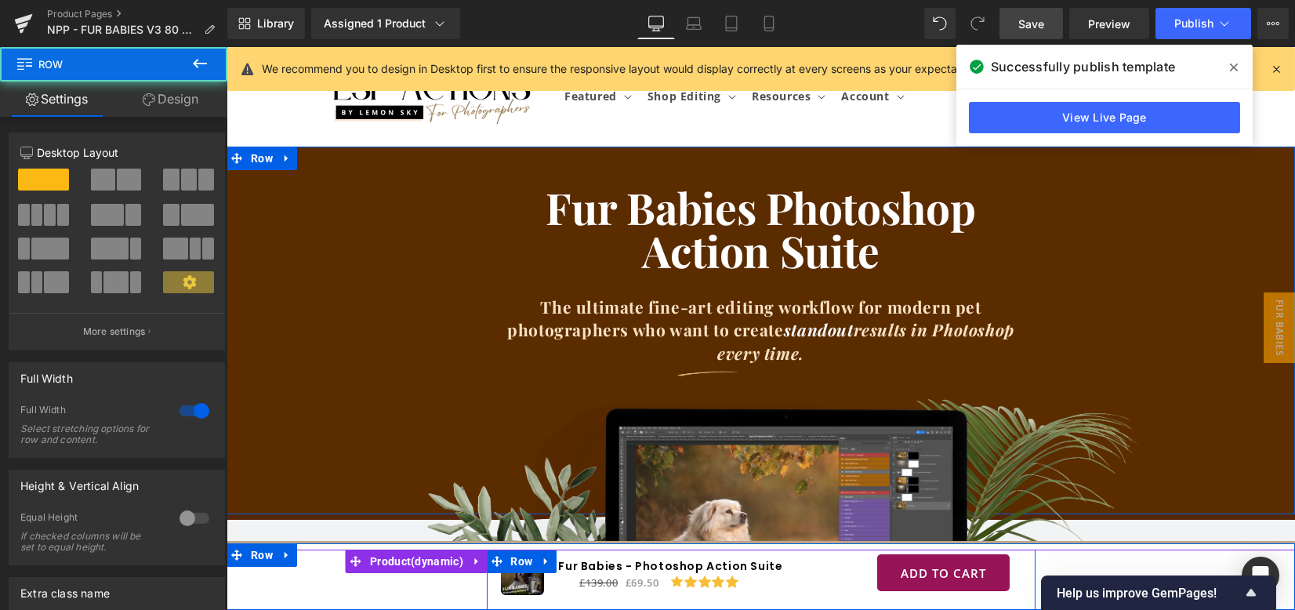
click at [189, 105] on link "Design" at bounding box center [171, 99] width 114 height 35
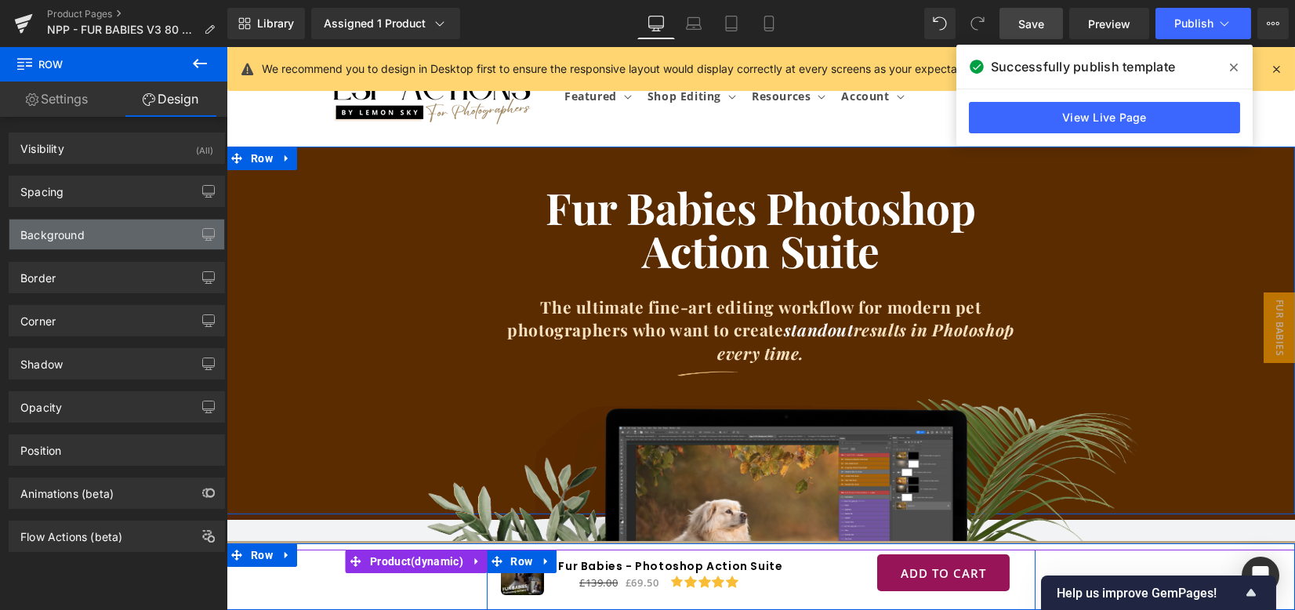
click at [95, 238] on div "Background" at bounding box center [116, 234] width 215 height 30
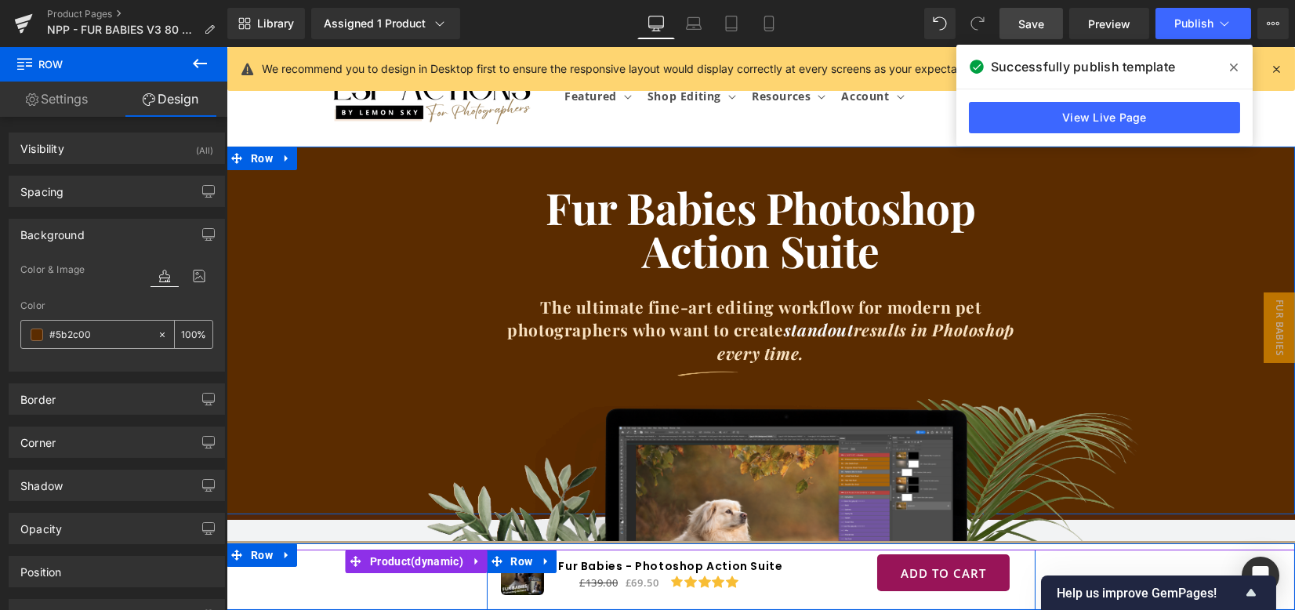
click at [97, 334] on input "#5b2c00" at bounding box center [99, 334] width 100 height 17
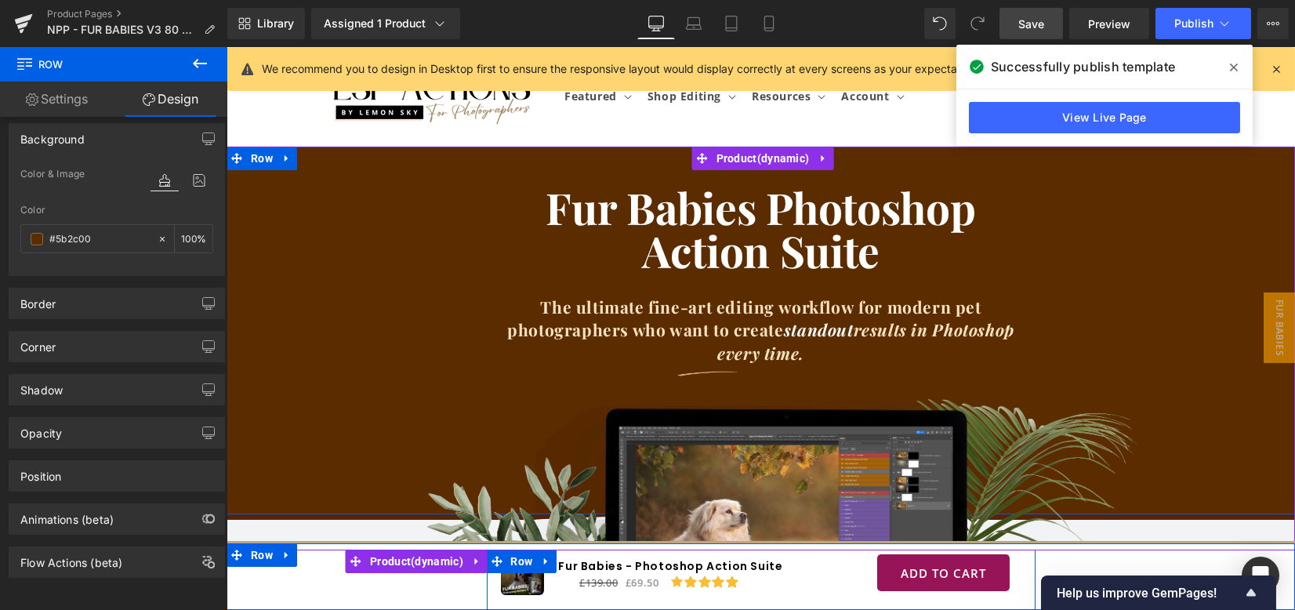
scroll to position [104, 0]
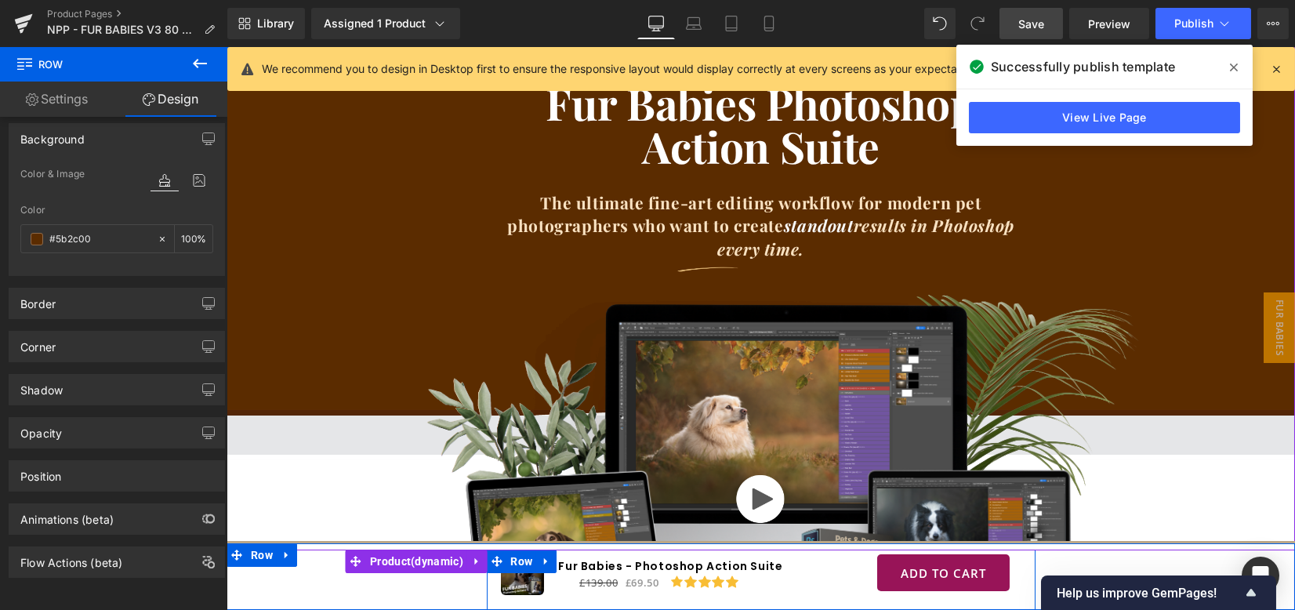
click at [295, 425] on span at bounding box center [760, 434] width 1068 height 39
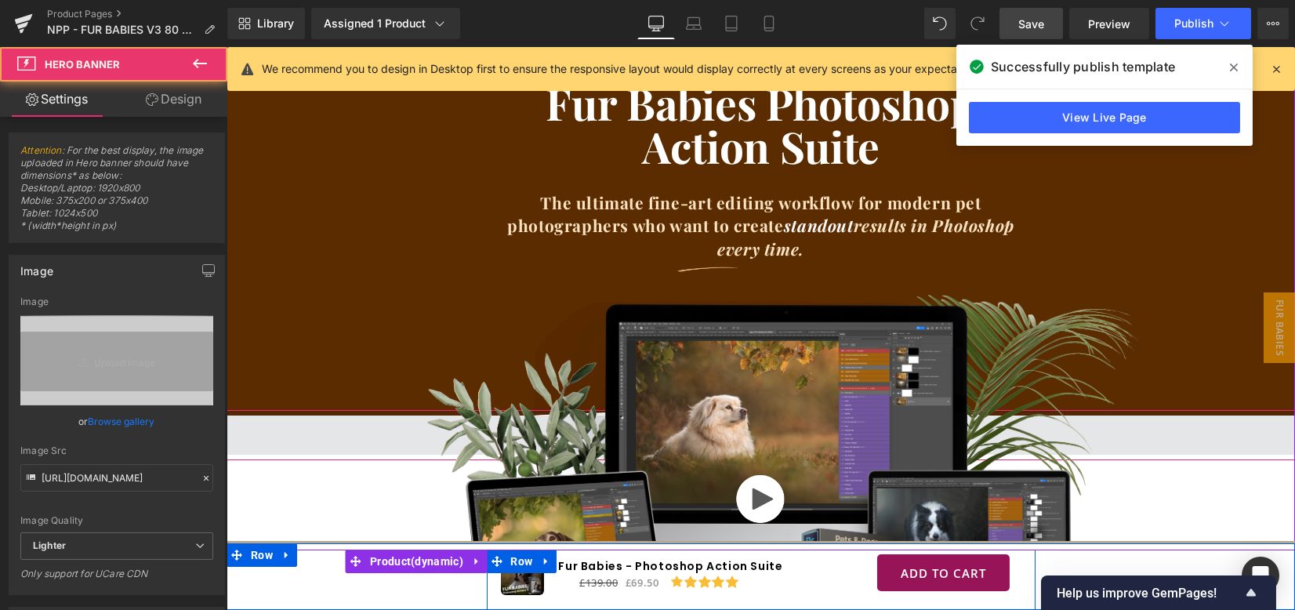
click at [295, 425] on span at bounding box center [760, 434] width 1068 height 39
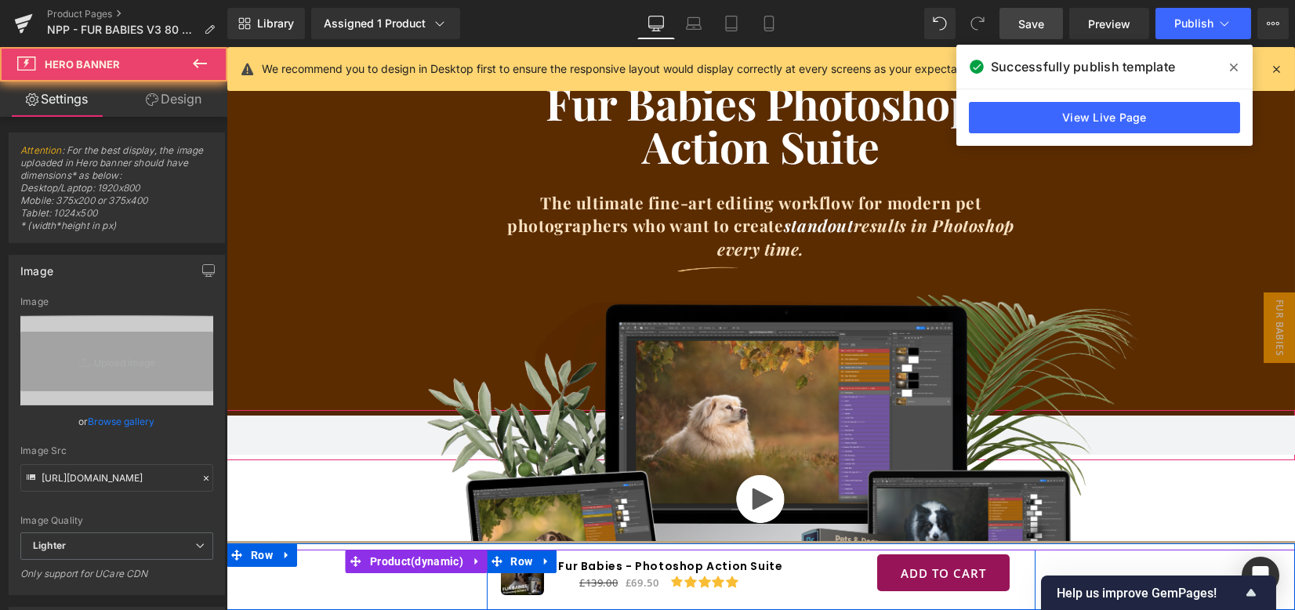
click at [160, 94] on link "Design" at bounding box center [174, 99] width 114 height 35
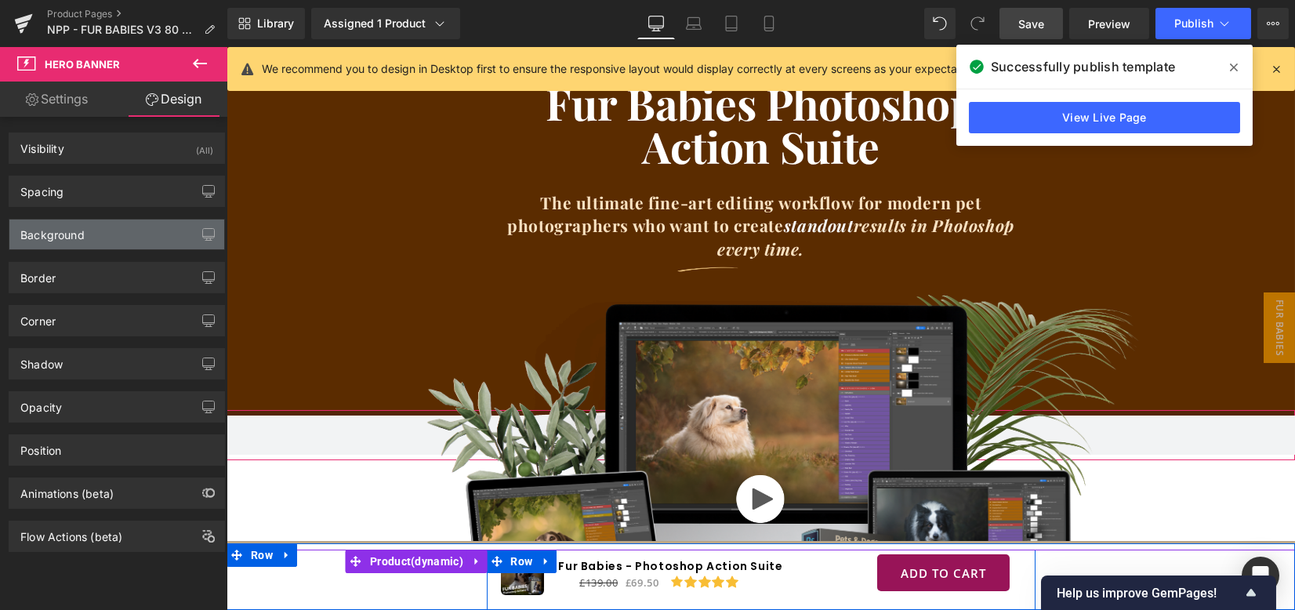
click at [108, 234] on div "Background" at bounding box center [116, 234] width 215 height 30
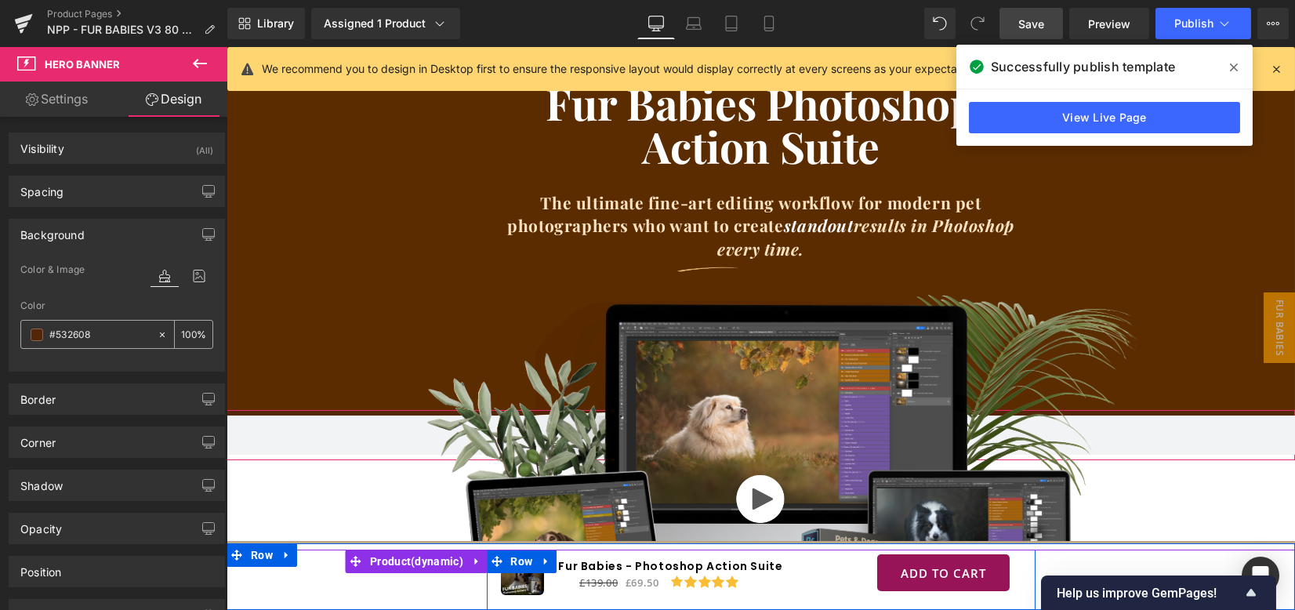
click at [103, 328] on input "#532608" at bounding box center [99, 334] width 100 height 17
paste input "b2c00"
click at [105, 305] on div "Color" at bounding box center [116, 305] width 193 height 11
